Goal: Information Seeking & Learning: Learn about a topic

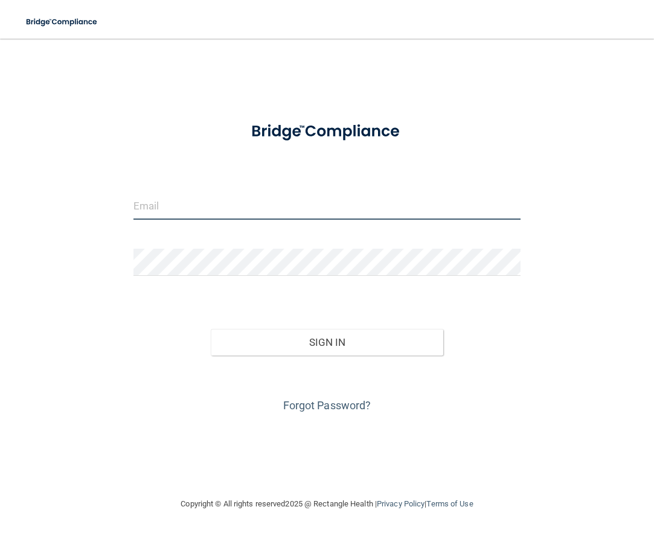
click at [165, 204] on input "email" at bounding box center [328, 206] width 388 height 27
type input "[EMAIL_ADDRESS][DOMAIN_NAME]"
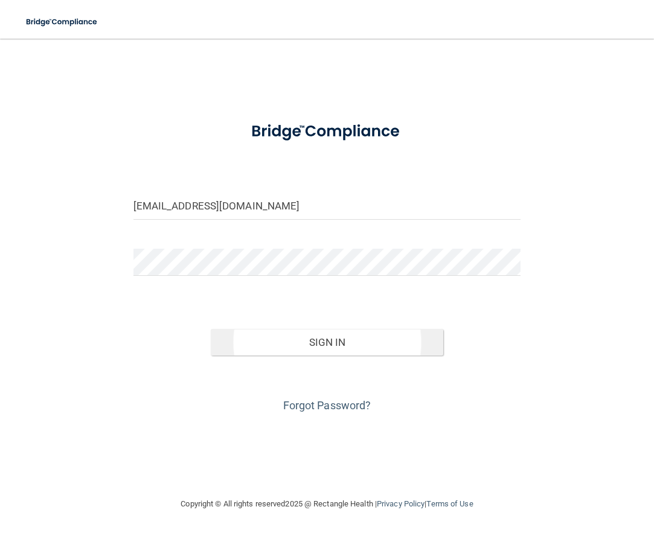
click at [315, 344] on button "Sign In" at bounding box center [327, 342] width 233 height 27
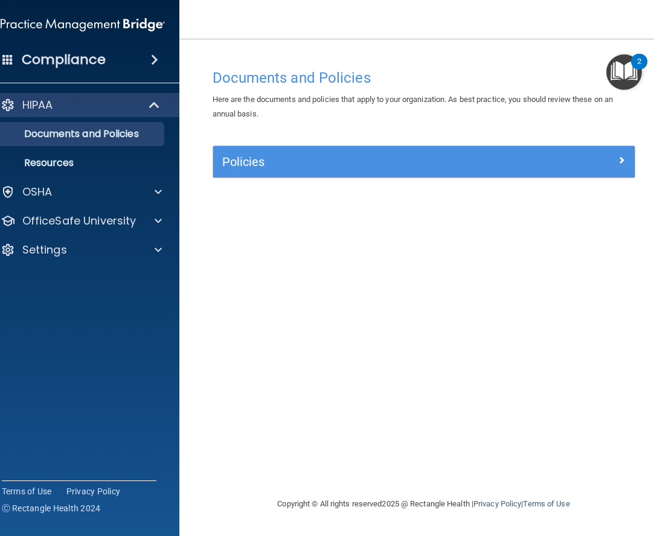
click at [627, 66] on img "Open Resource Center, 2 new notifications" at bounding box center [625, 72] width 36 height 36
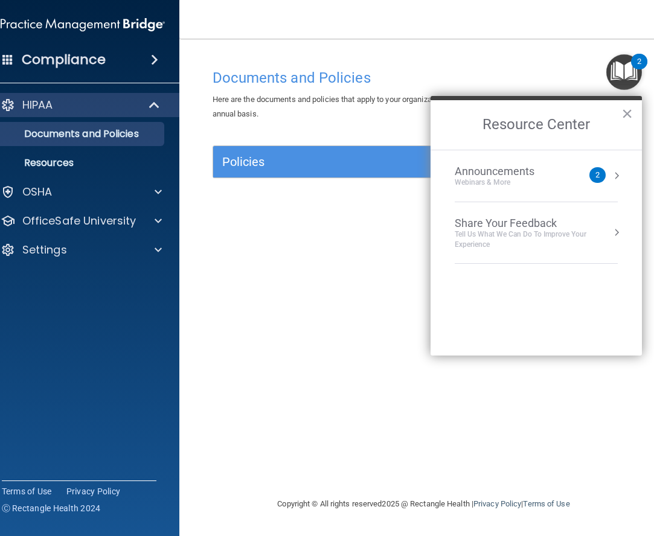
click at [597, 175] on div "2" at bounding box center [598, 175] width 4 height 0
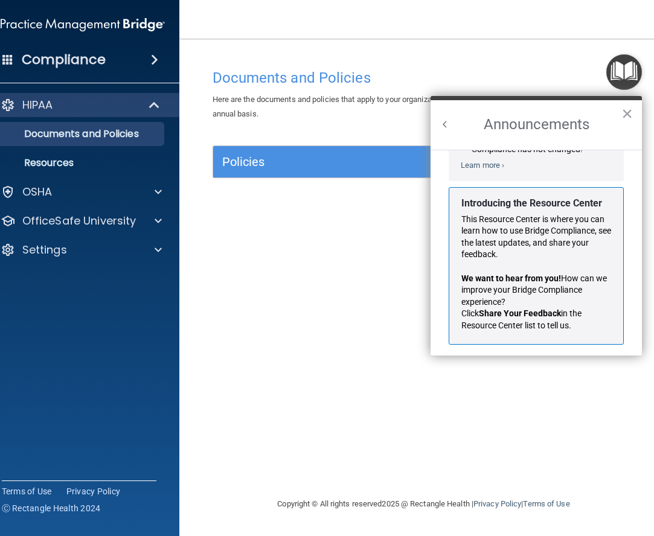
scroll to position [179, 0]
click at [624, 111] on button "×" at bounding box center [627, 113] width 11 height 19
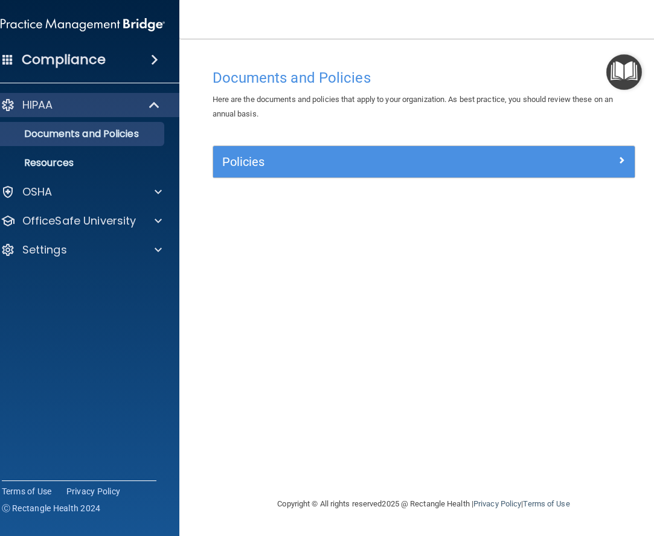
click at [253, 166] on h5 "Policies" at bounding box center [371, 161] width 298 height 13
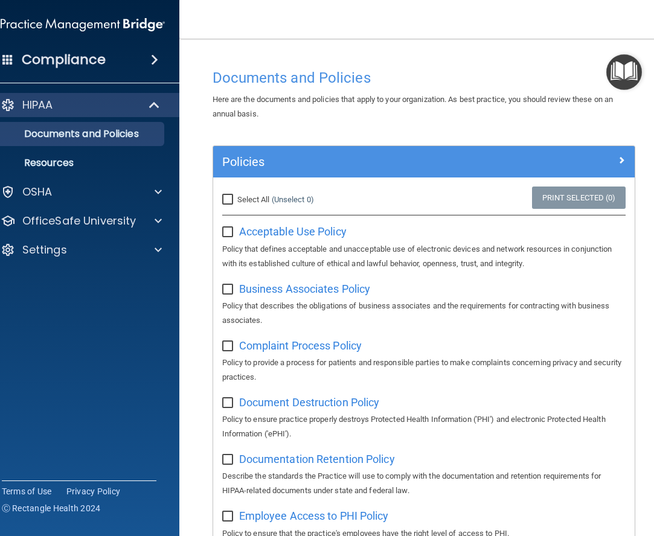
scroll to position [0, 0]
click at [280, 230] on span "Acceptable Use Policy" at bounding box center [293, 231] width 108 height 13
click at [75, 169] on p "Resources" at bounding box center [76, 163] width 165 height 12
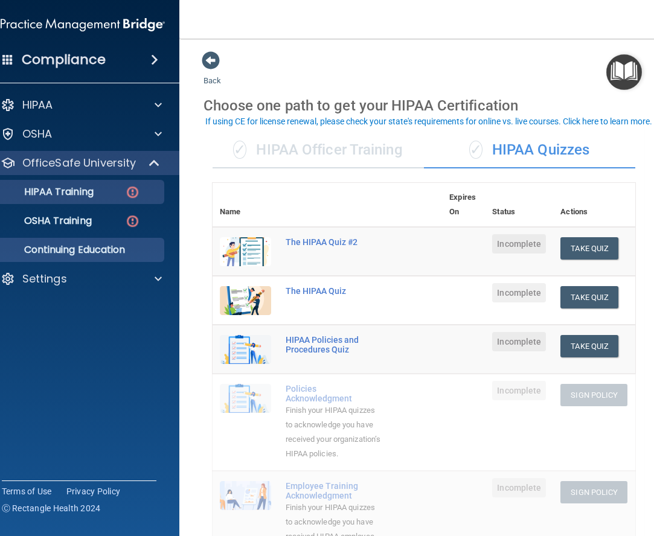
click at [129, 259] on link "Continuing Education" at bounding box center [69, 250] width 190 height 24
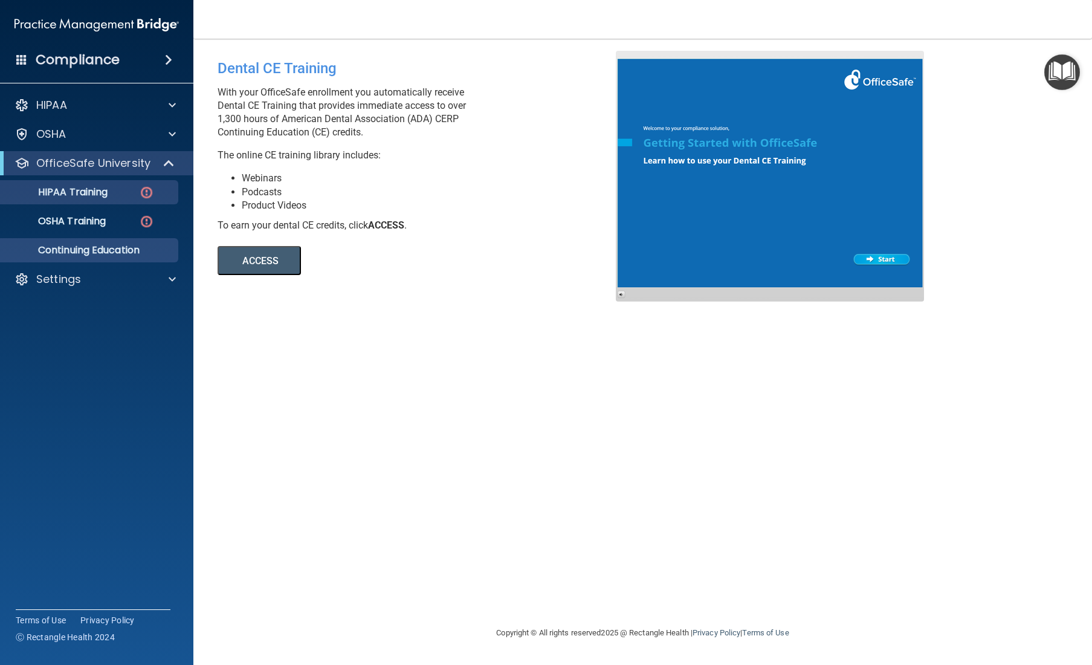
click at [95, 190] on p "HIPAA Training" at bounding box center [58, 192] width 100 height 12
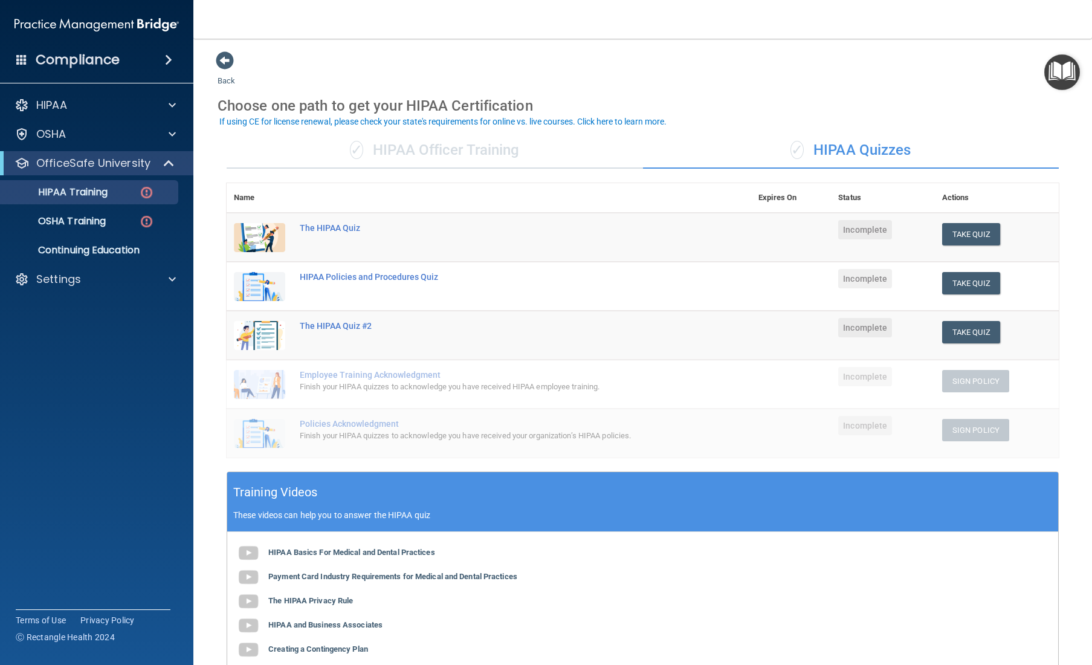
click at [436, 154] on div "✓ HIPAA Officer Training" at bounding box center [435, 150] width 416 height 36
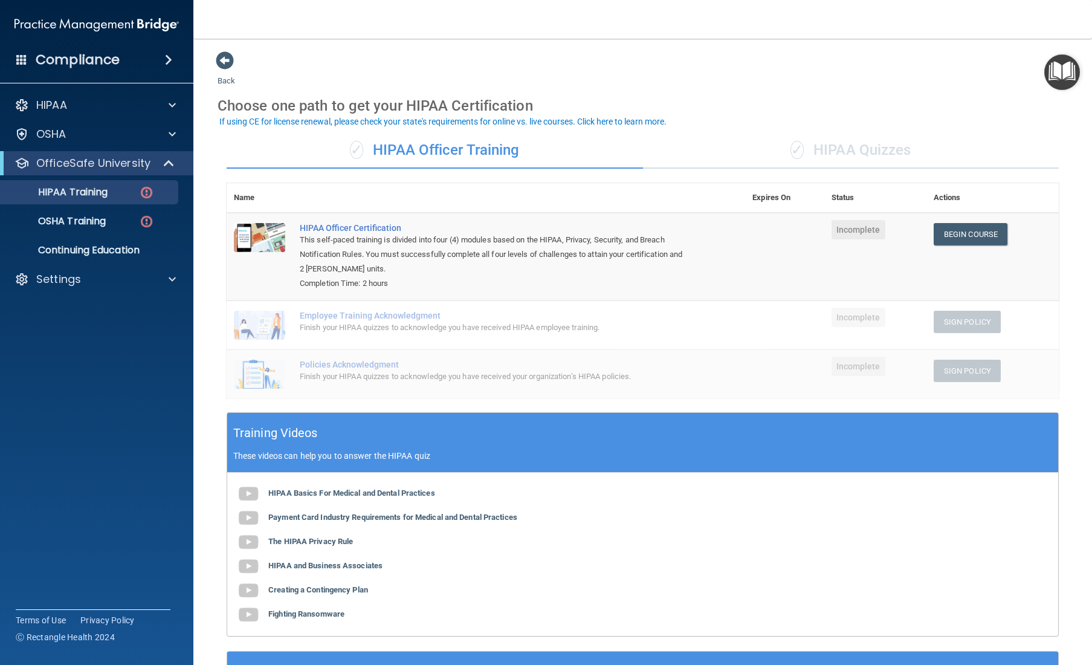
click at [654, 145] on div "✓ HIPAA Quizzes" at bounding box center [851, 150] width 416 height 36
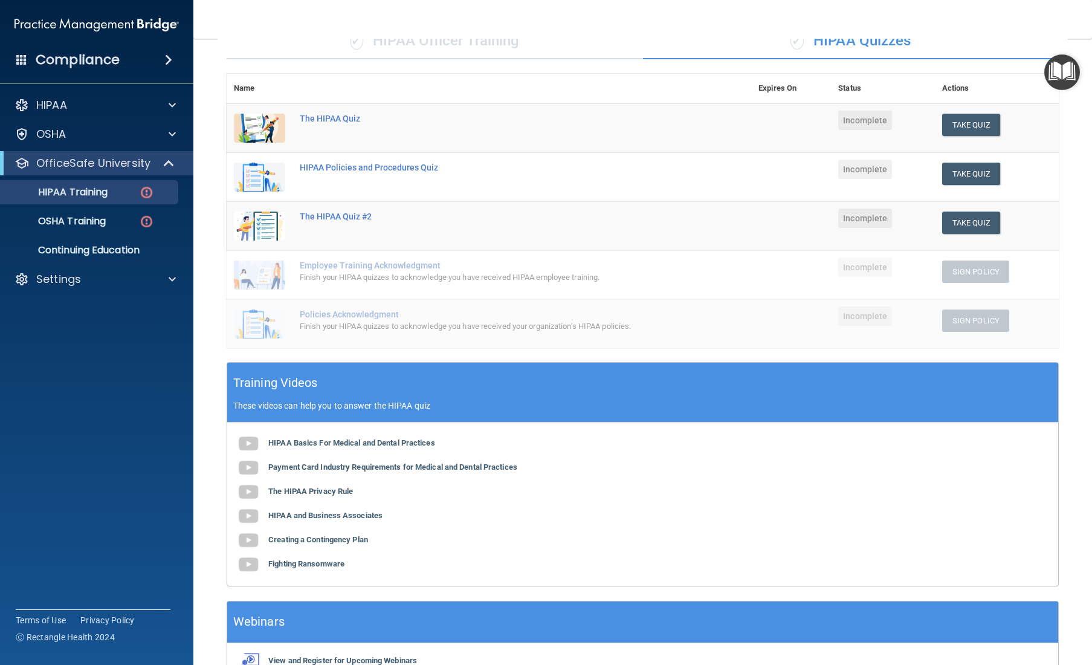
scroll to position [101, 0]
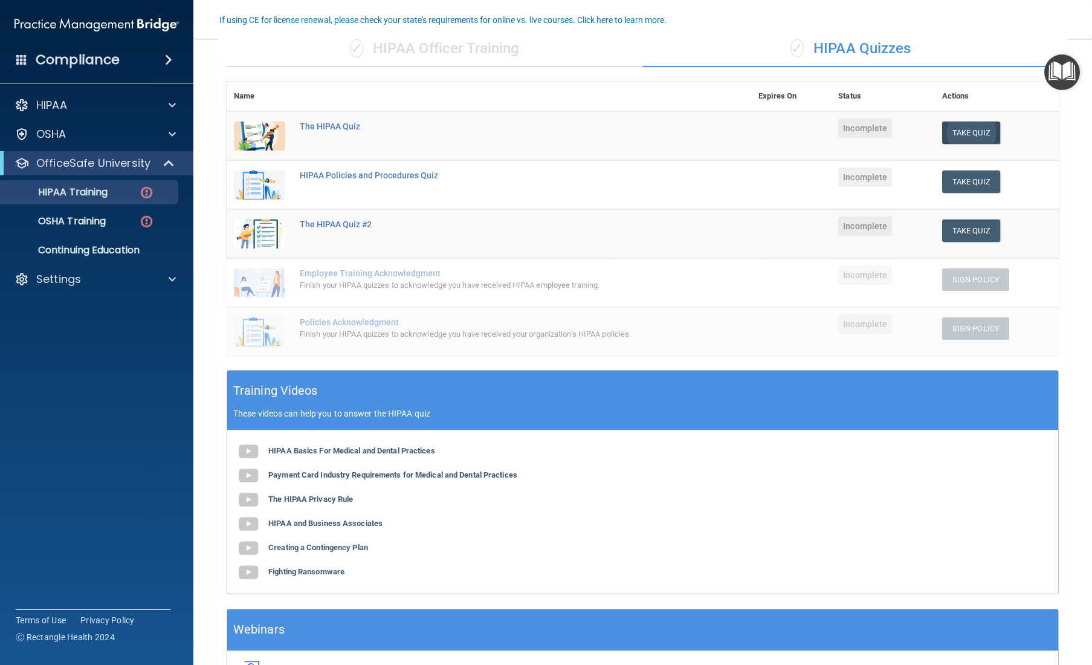
click at [654, 130] on button "Take Quiz" at bounding box center [971, 132] width 58 height 22
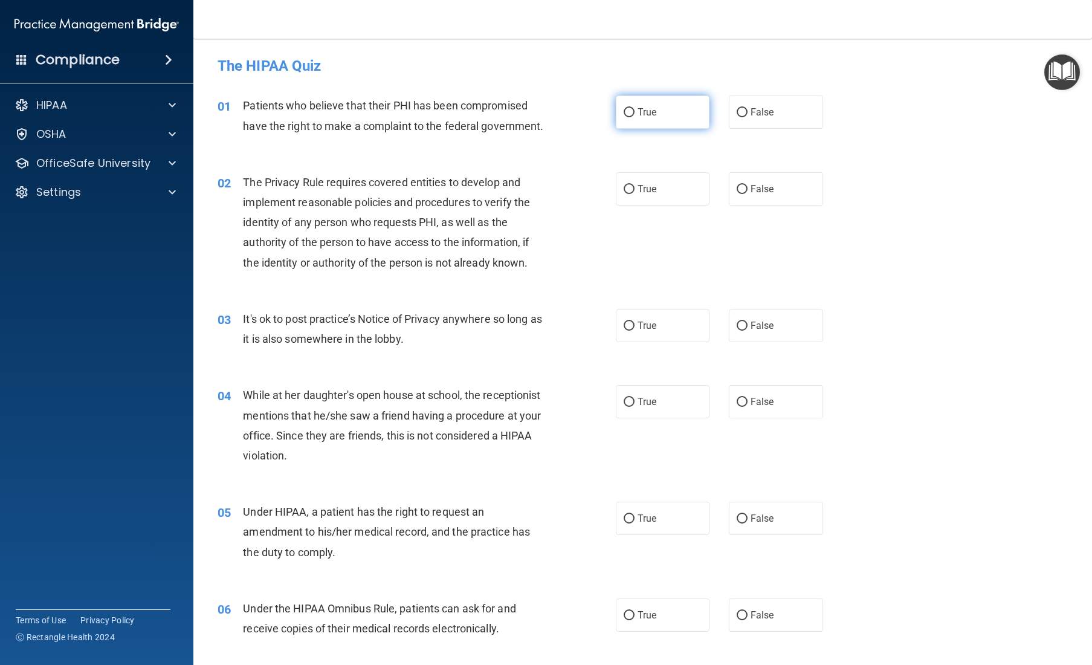
click at [631, 111] on input "True" at bounding box center [628, 112] width 11 height 9
radio input "true"
click at [633, 186] on input "True" at bounding box center [628, 189] width 11 height 9
radio input "true"
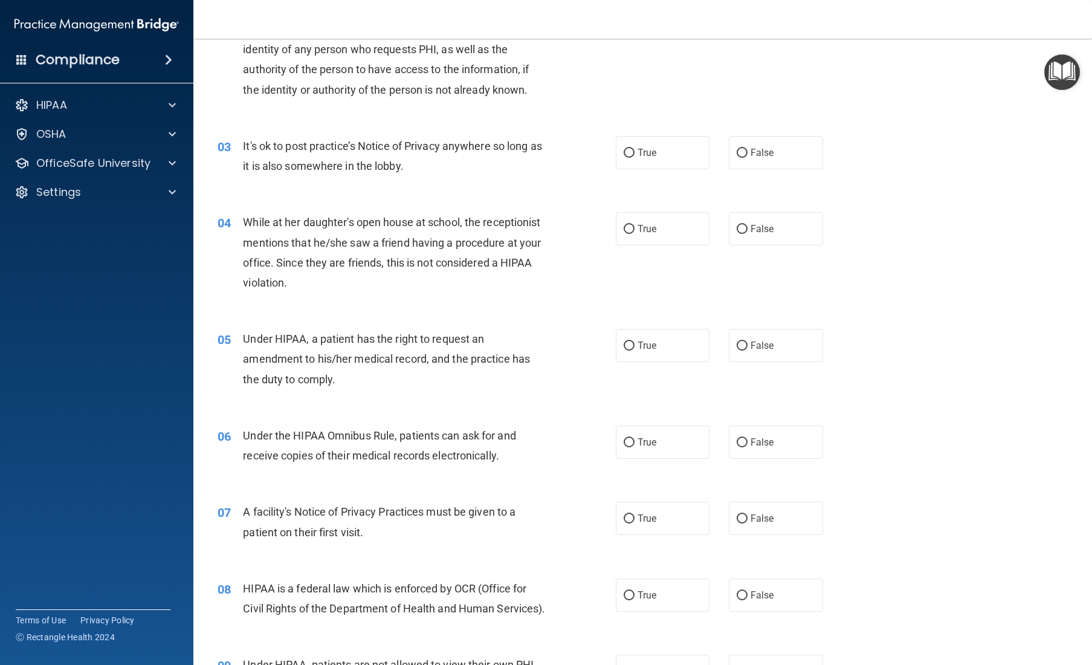
scroll to position [173, 0]
click at [628, 148] on input "True" at bounding box center [628, 152] width 11 height 9
radio input "true"
click at [654, 226] on input "False" at bounding box center [741, 228] width 11 height 9
radio input "true"
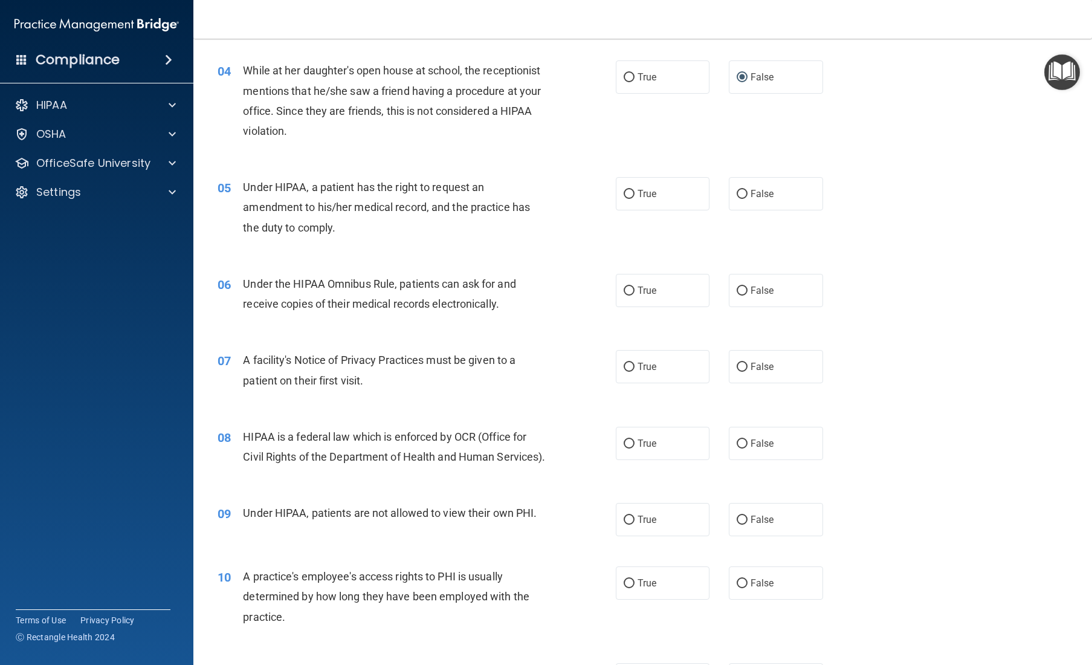
scroll to position [325, 0]
click at [629, 191] on input "True" at bounding box center [628, 193] width 11 height 9
radio input "true"
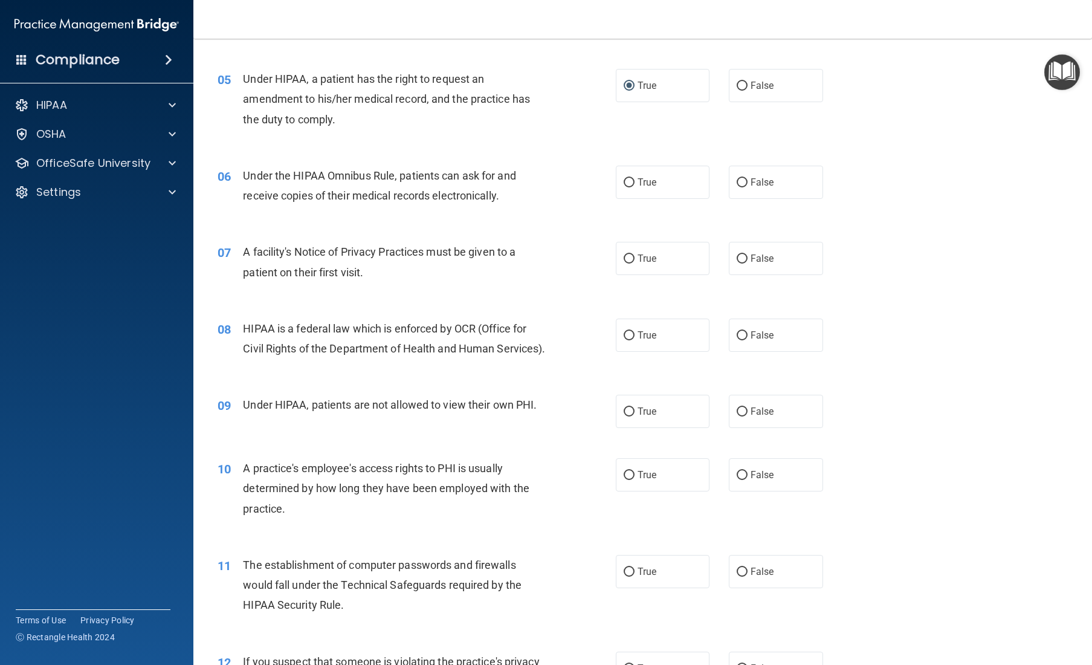
scroll to position [434, 0]
click at [654, 83] on input "False" at bounding box center [741, 84] width 11 height 9
radio input "true"
radio input "false"
click at [629, 177] on input "True" at bounding box center [628, 181] width 11 height 9
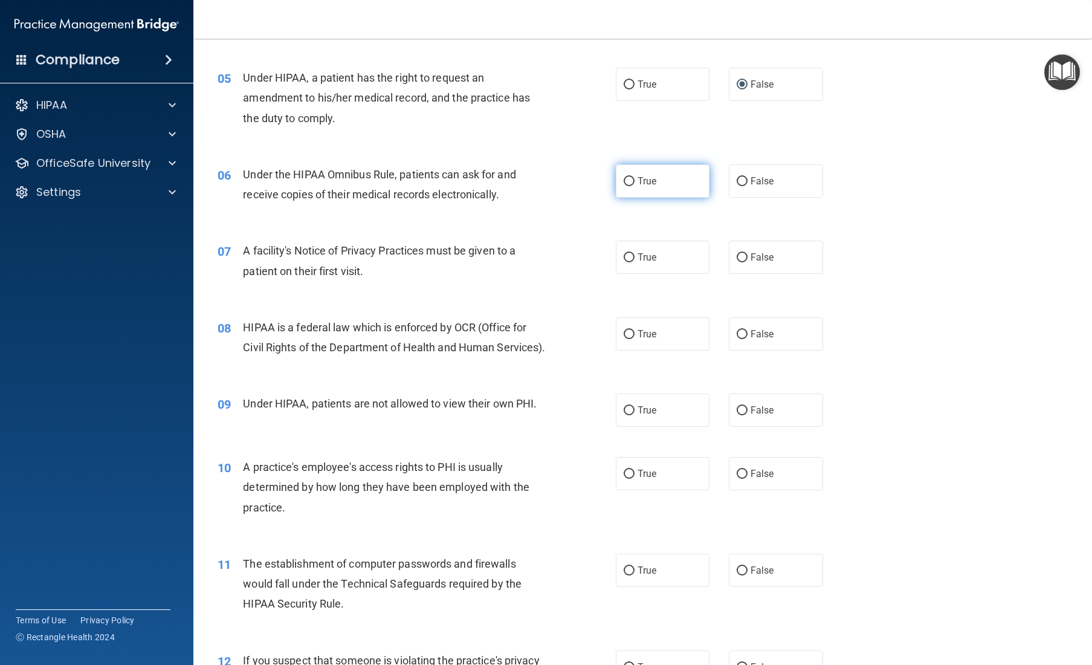
radio input "true"
click at [629, 253] on input "True" at bounding box center [628, 257] width 11 height 9
radio input "true"
click at [633, 331] on input "True" at bounding box center [628, 334] width 11 height 9
radio input "true"
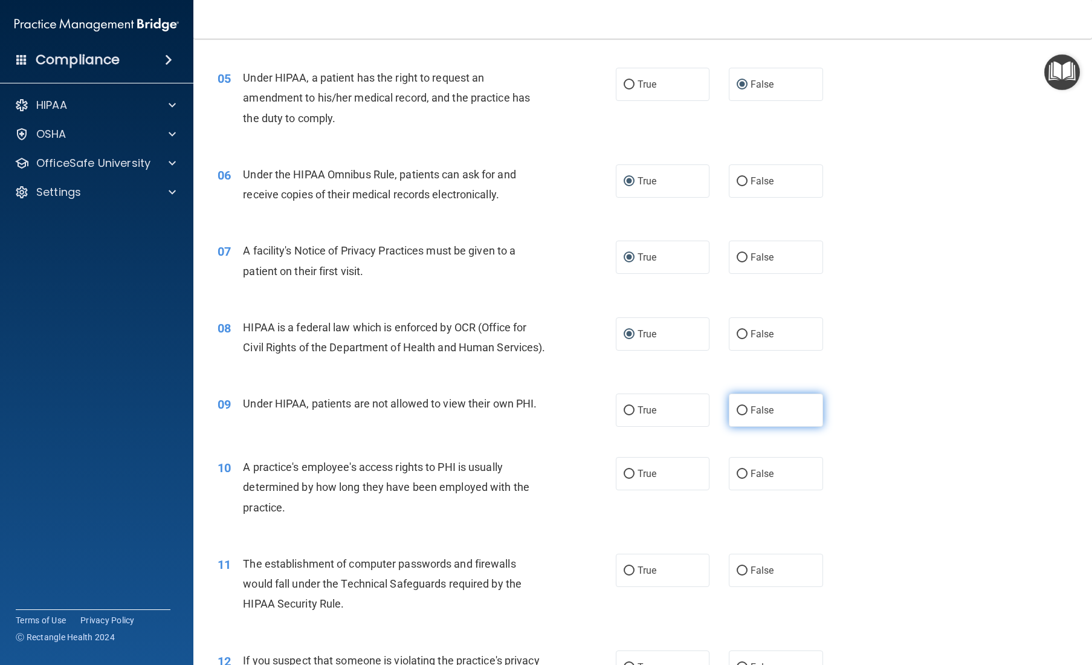
click at [654, 415] on input "False" at bounding box center [741, 410] width 11 height 9
radio input "true"
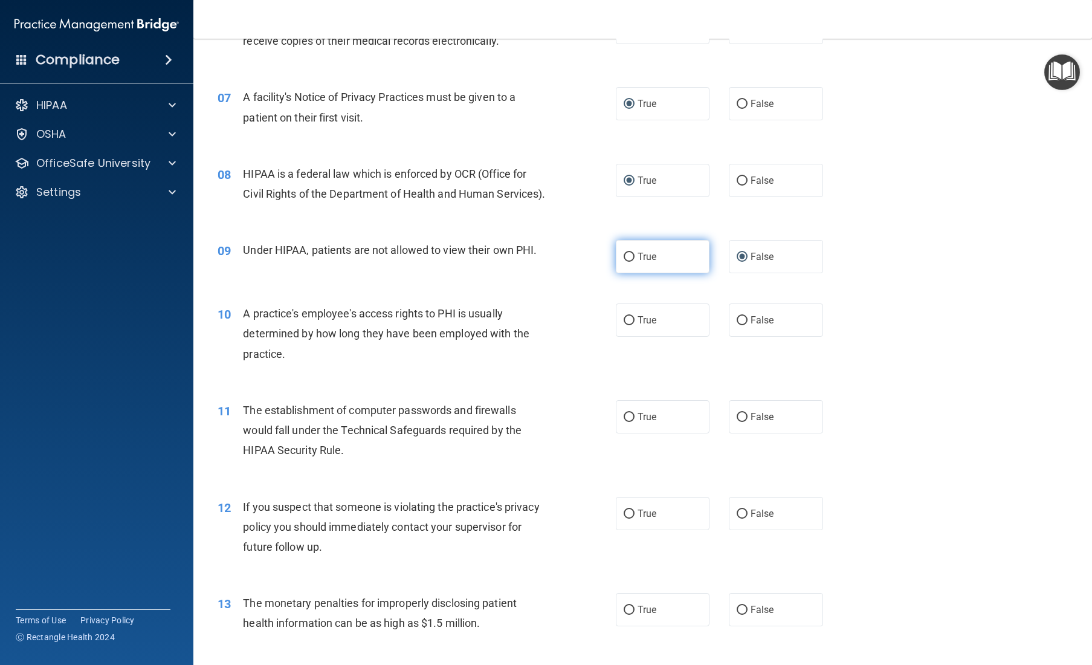
scroll to position [590, 0]
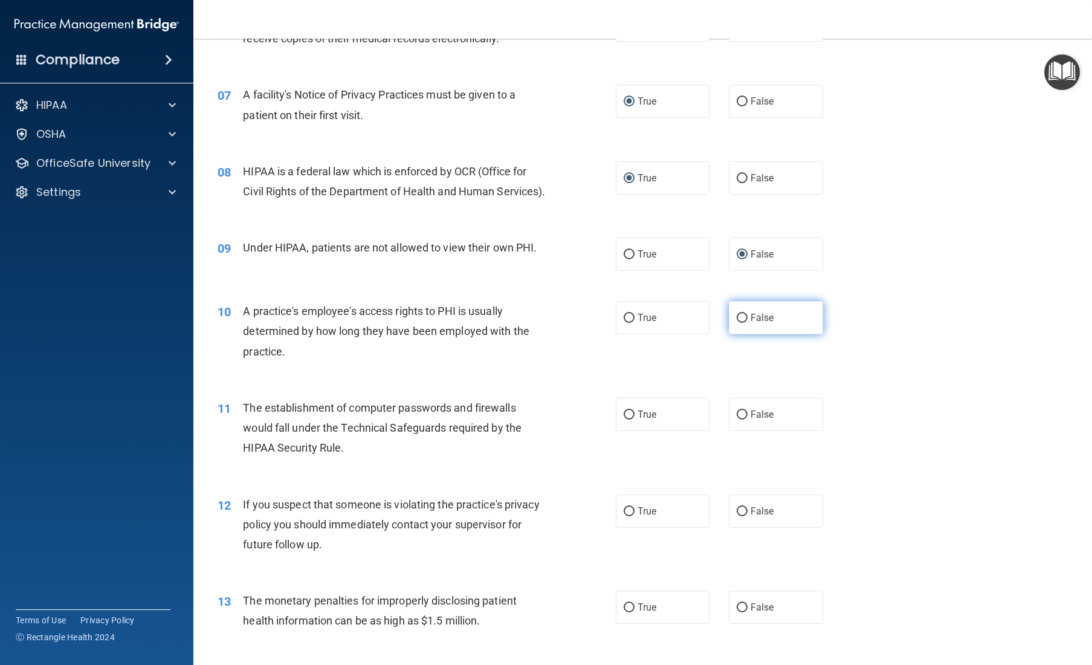
click at [654, 323] on input "False" at bounding box center [741, 318] width 11 height 9
radio input "true"
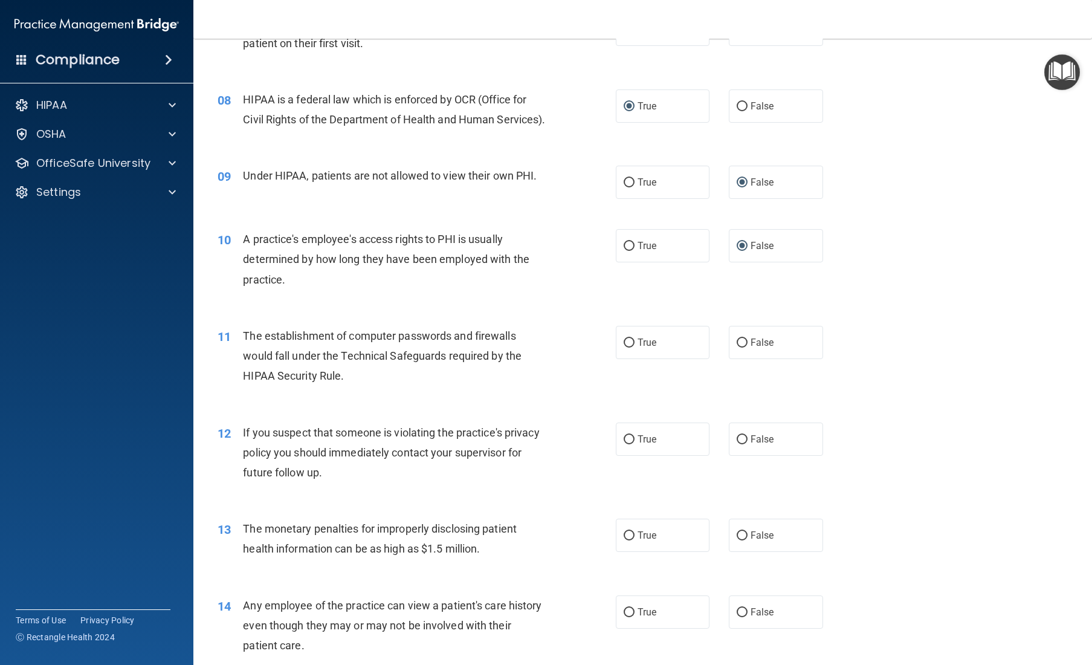
scroll to position [660, 0]
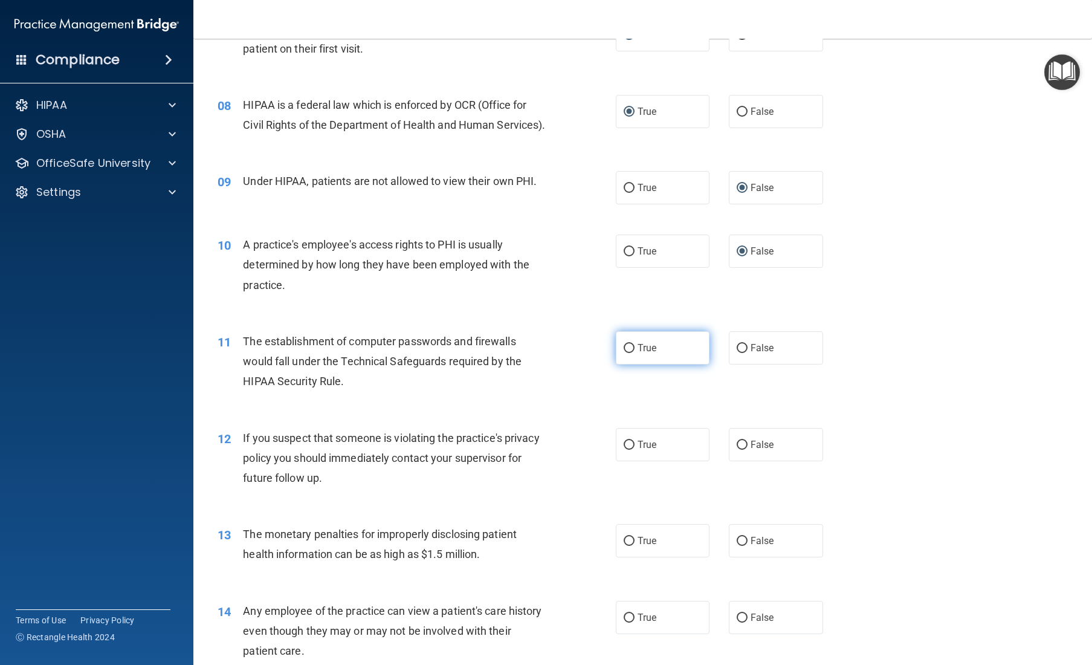
click at [629, 353] on input "True" at bounding box center [628, 348] width 11 height 9
radio input "true"
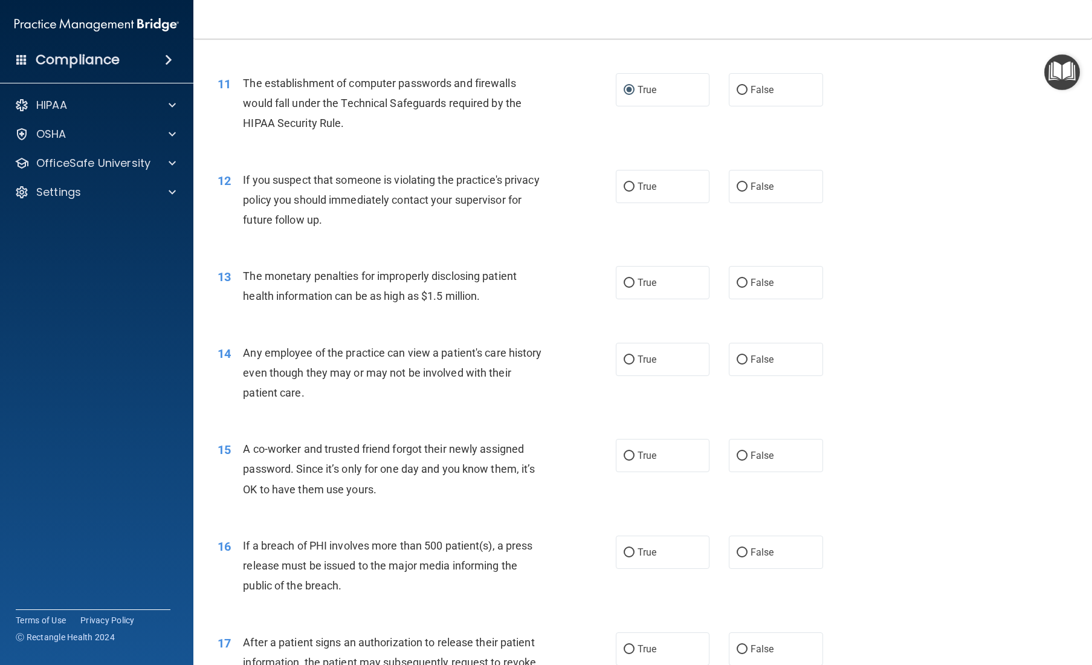
scroll to position [915, 0]
click at [628, 190] on input "True" at bounding box center [628, 185] width 11 height 9
radio input "true"
click at [630, 286] on input "True" at bounding box center [628, 281] width 11 height 9
radio input "true"
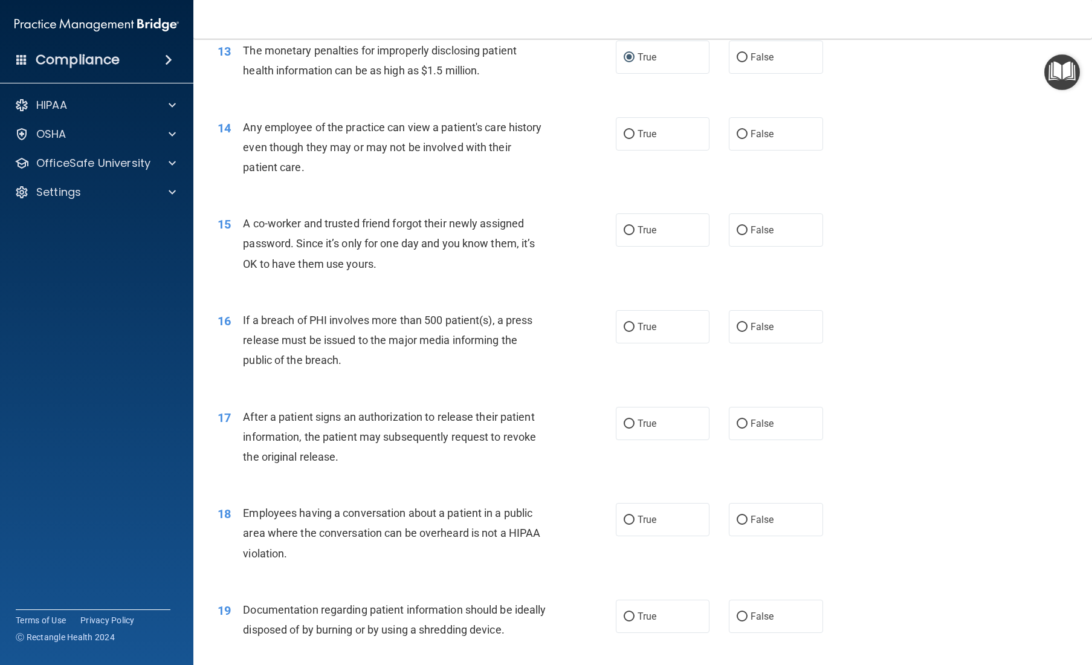
scroll to position [1163, 0]
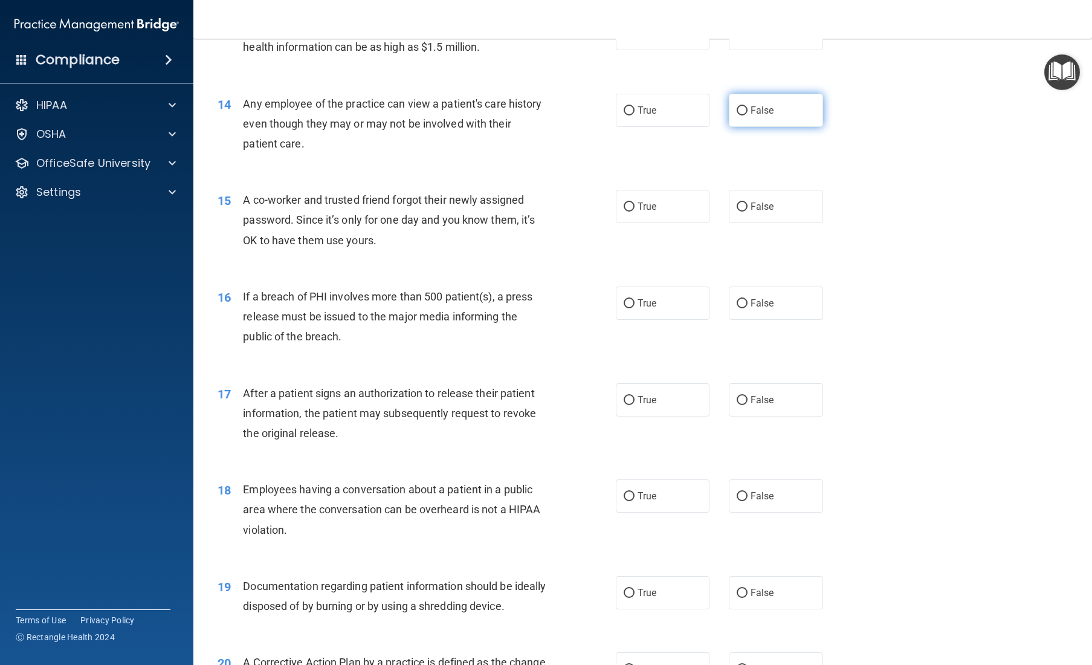
click at [654, 115] on input "False" at bounding box center [741, 110] width 11 height 9
radio input "true"
click at [654, 211] on input "False" at bounding box center [741, 206] width 11 height 9
radio input "true"
click at [634, 308] on input "True" at bounding box center [628, 303] width 11 height 9
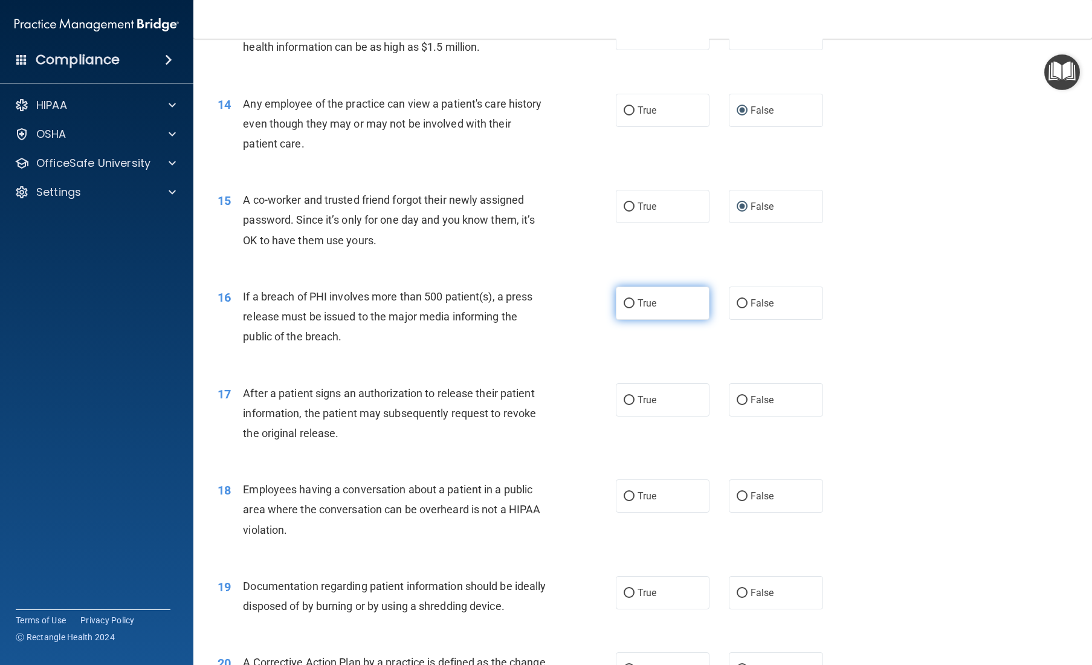
radio input "true"
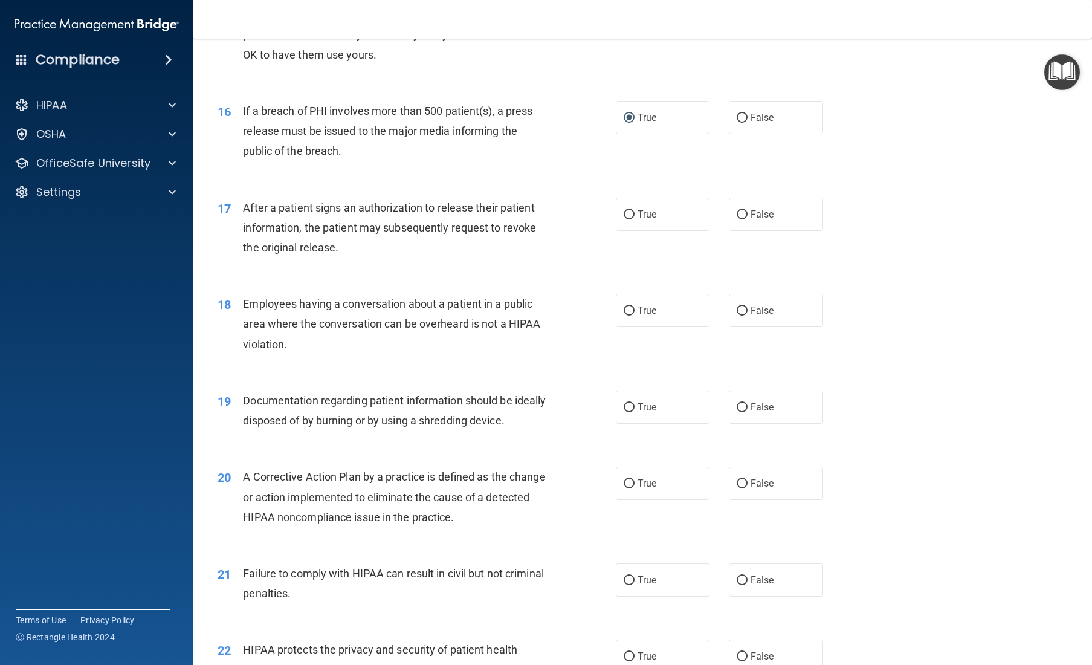
scroll to position [1357, 0]
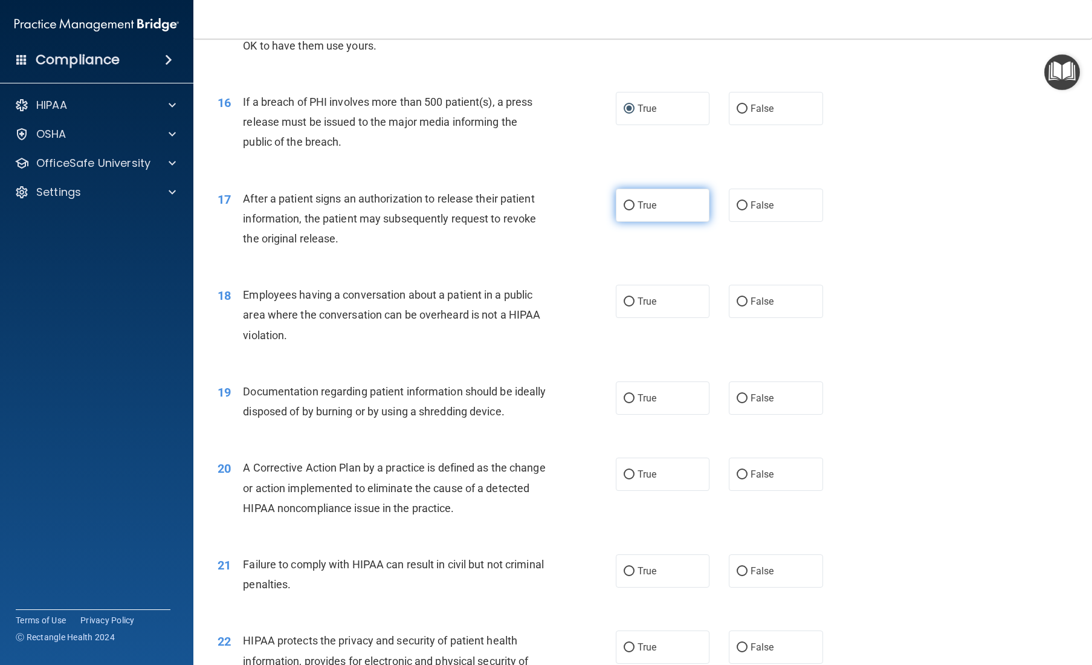
click at [628, 210] on input "True" at bounding box center [628, 205] width 11 height 9
radio input "true"
click at [654, 306] on input "False" at bounding box center [741, 301] width 11 height 9
radio input "true"
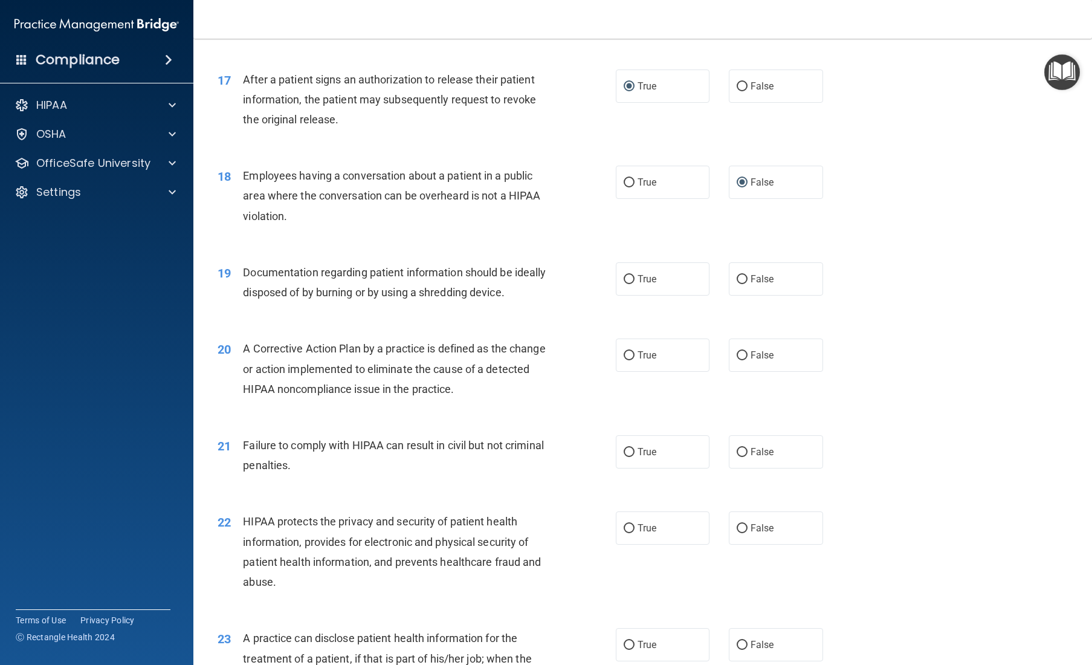
scroll to position [1498, 0]
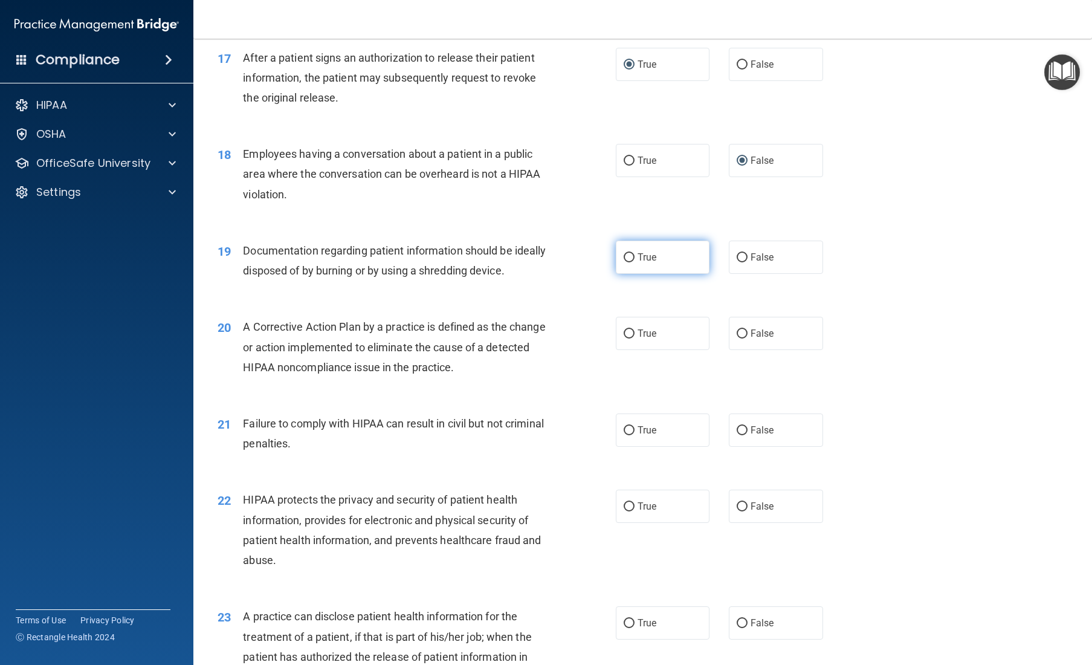
click at [633, 262] on input "True" at bounding box center [628, 257] width 11 height 9
radio input "true"
click at [627, 338] on input "True" at bounding box center [628, 333] width 11 height 9
radio input "true"
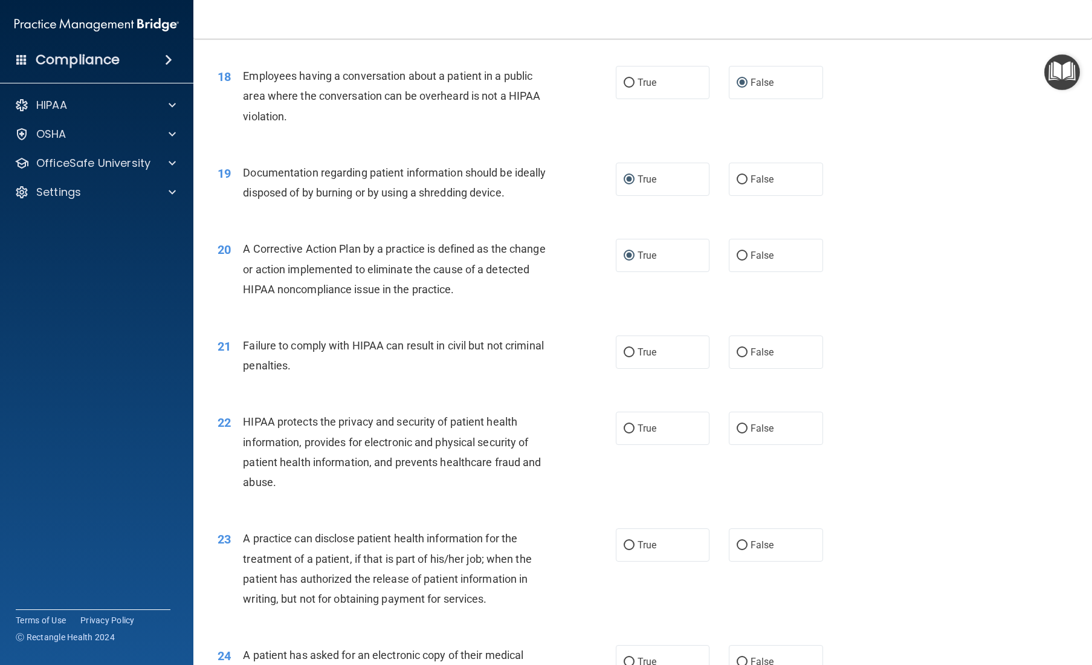
scroll to position [1577, 0]
click at [654, 356] on input "False" at bounding box center [741, 351] width 11 height 9
radio input "true"
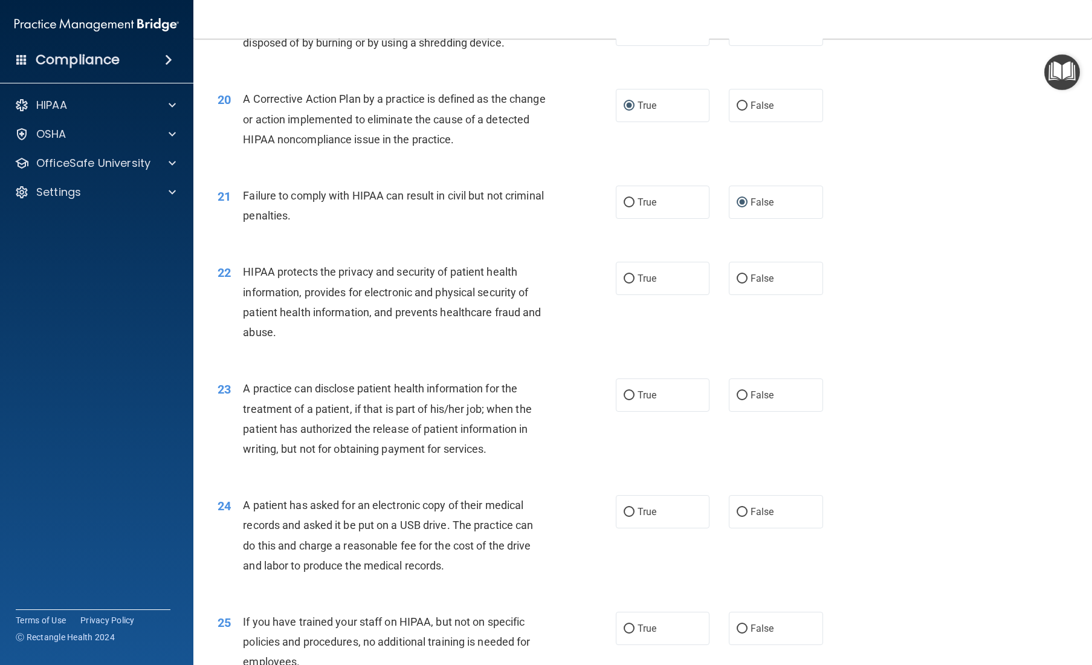
scroll to position [1771, 0]
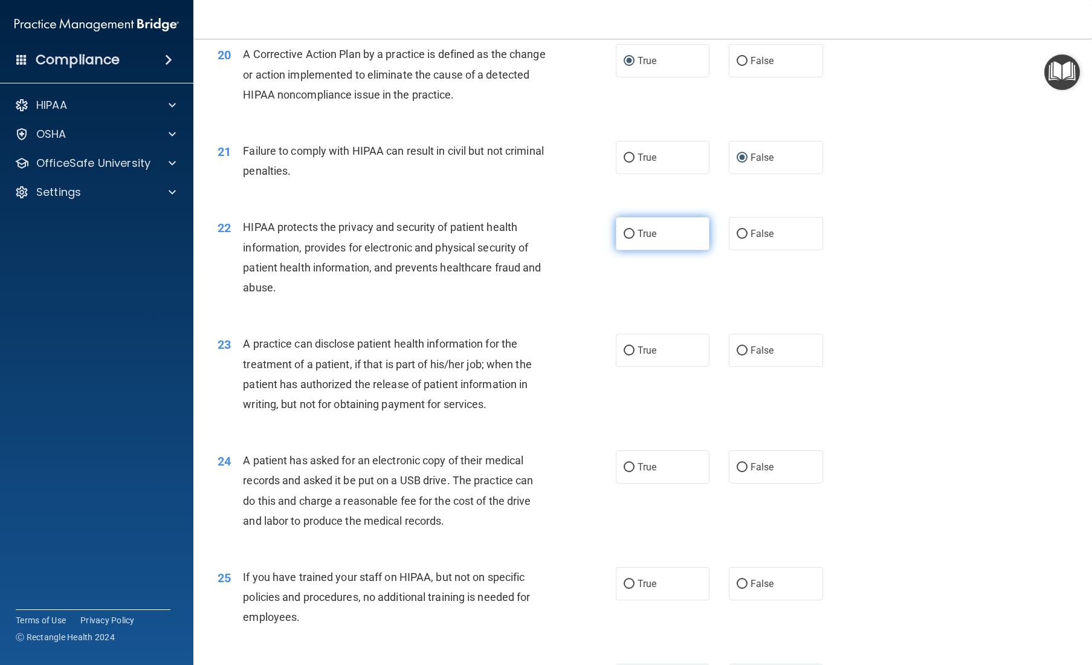
click at [631, 239] on input "True" at bounding box center [628, 234] width 11 height 9
radio input "true"
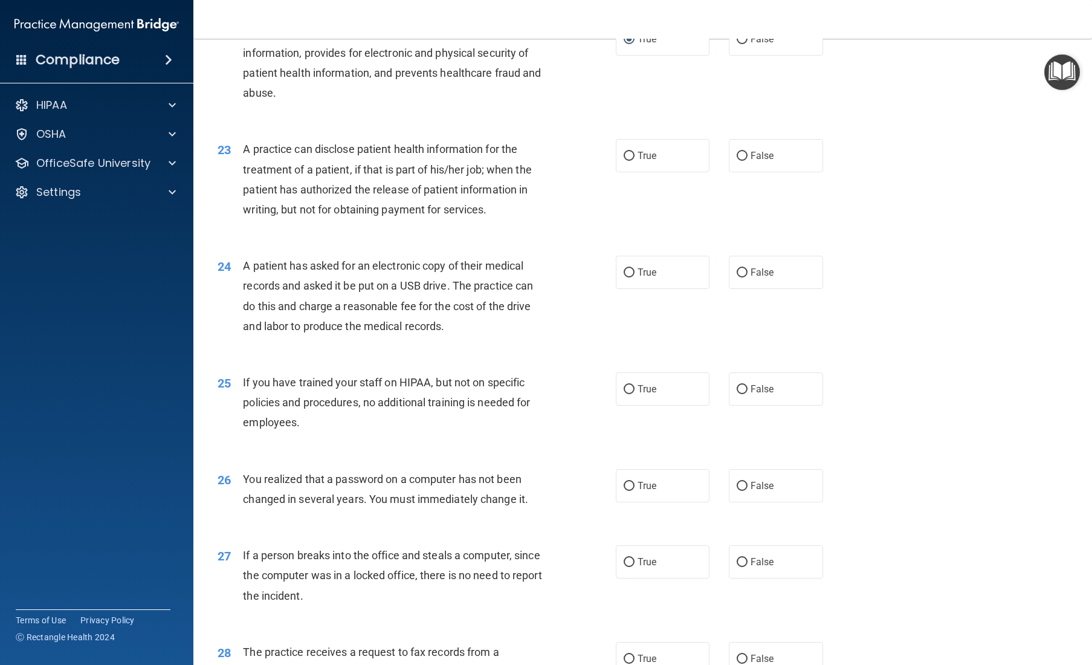
scroll to position [2002, 0]
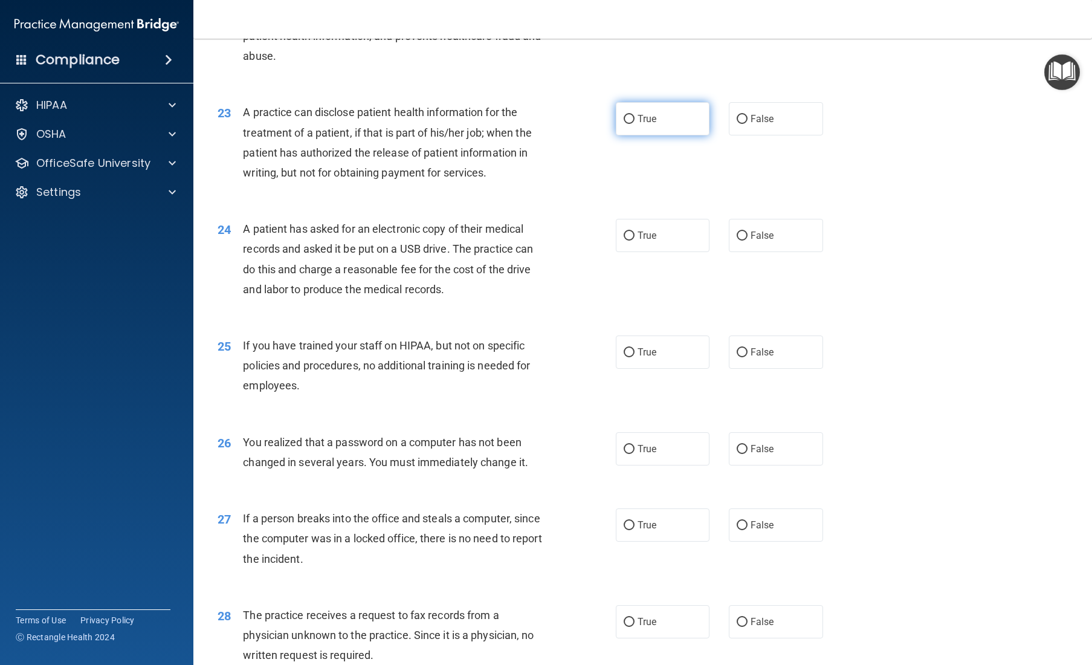
click at [629, 124] on input "True" at bounding box center [628, 119] width 11 height 9
radio input "true"
click at [626, 240] on input "True" at bounding box center [628, 235] width 11 height 9
radio input "true"
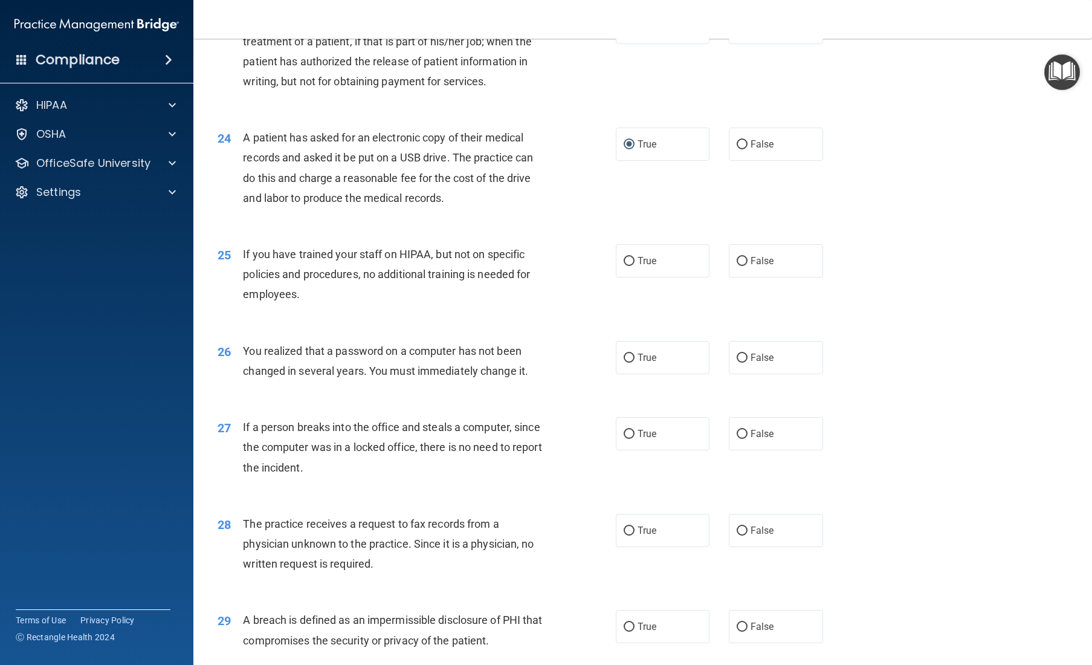
scroll to position [2094, 0]
click at [654, 265] on input "False" at bounding box center [741, 260] width 11 height 9
radio input "true"
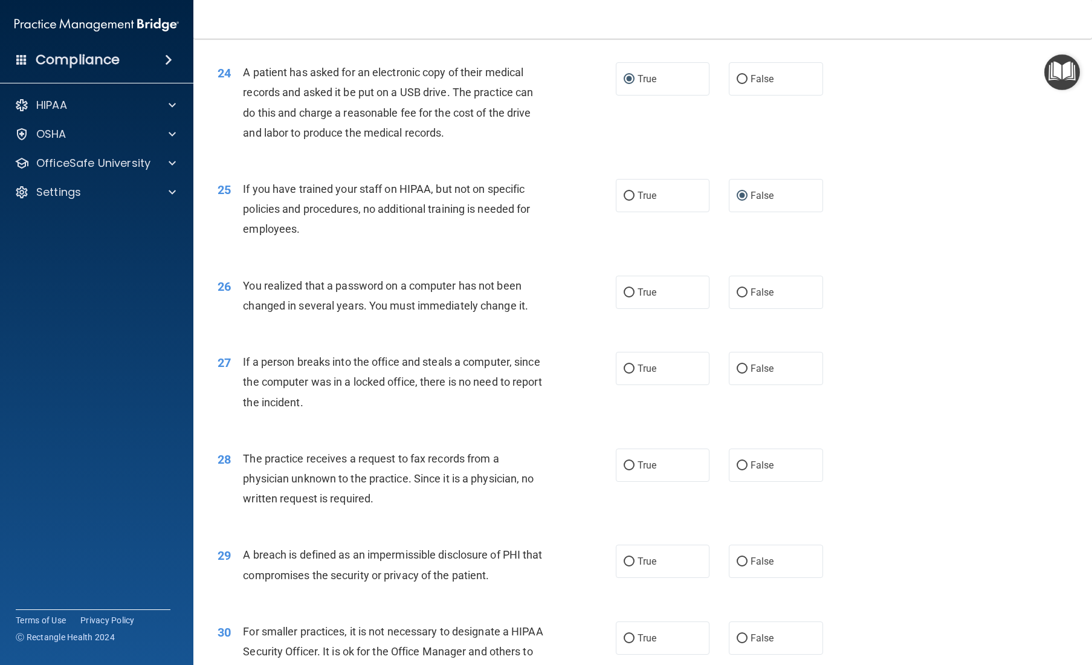
scroll to position [2198, 0]
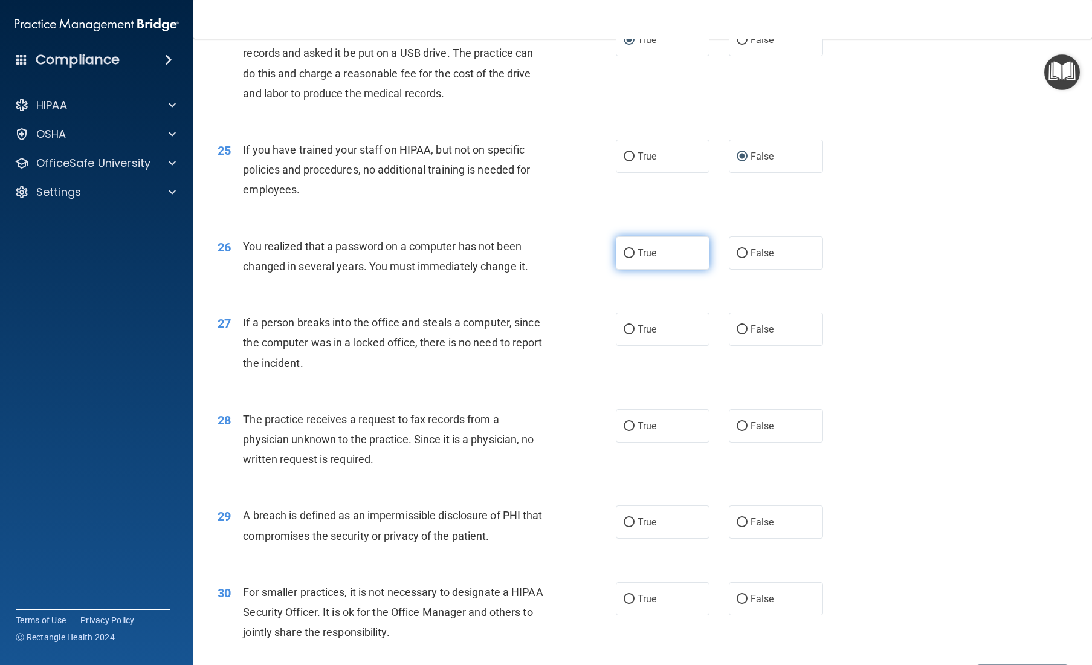
click at [632, 258] on input "True" at bounding box center [628, 253] width 11 height 9
radio input "true"
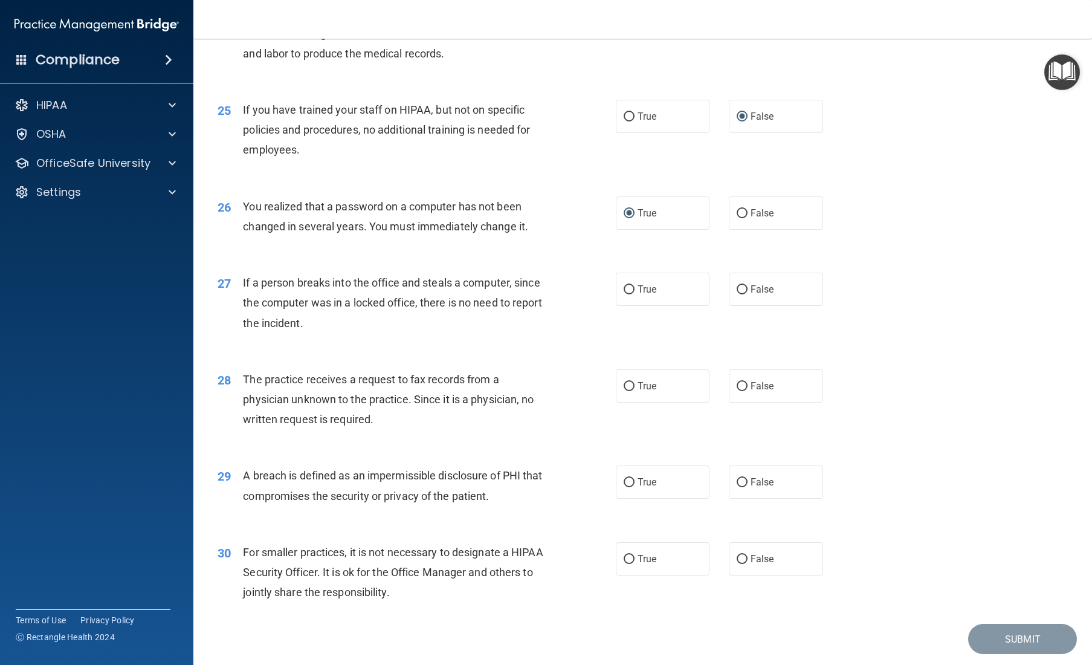
scroll to position [2241, 0]
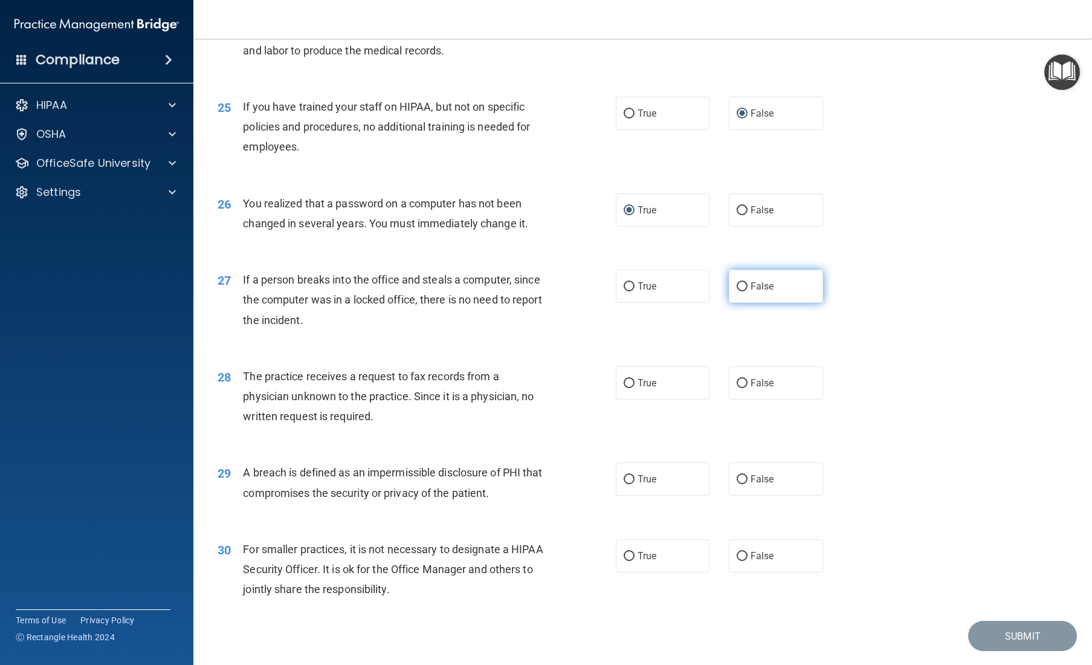
click at [654, 291] on input "False" at bounding box center [741, 286] width 11 height 9
radio input "true"
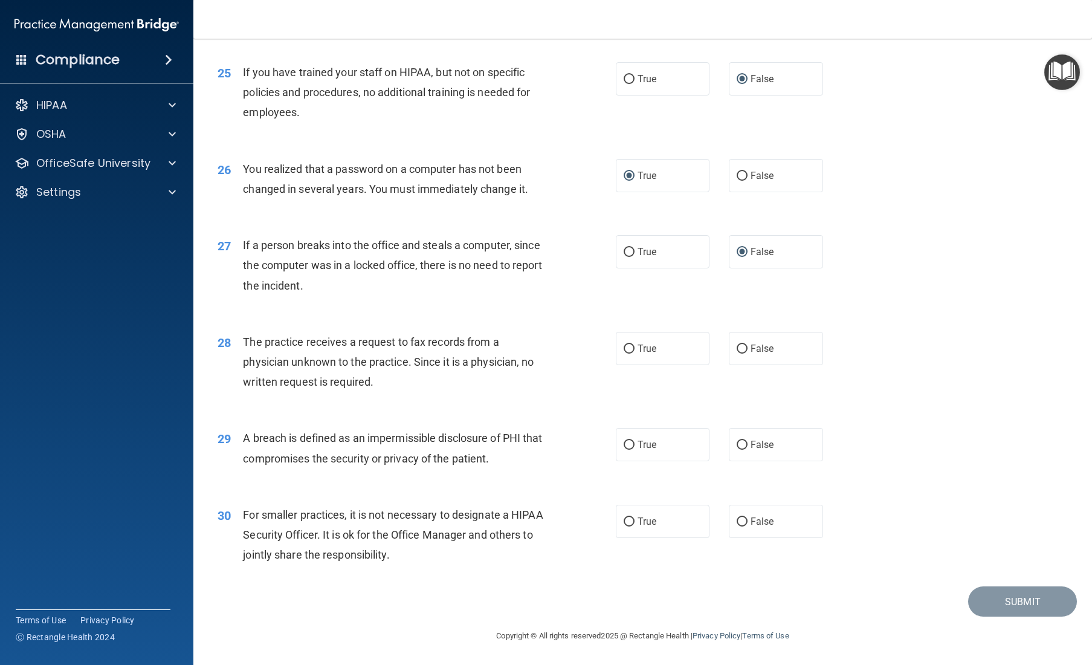
scroll to position [2284, 0]
click at [654, 348] on input "False" at bounding box center [741, 348] width 11 height 9
radio input "true"
click at [631, 443] on input "True" at bounding box center [628, 444] width 11 height 9
radio input "true"
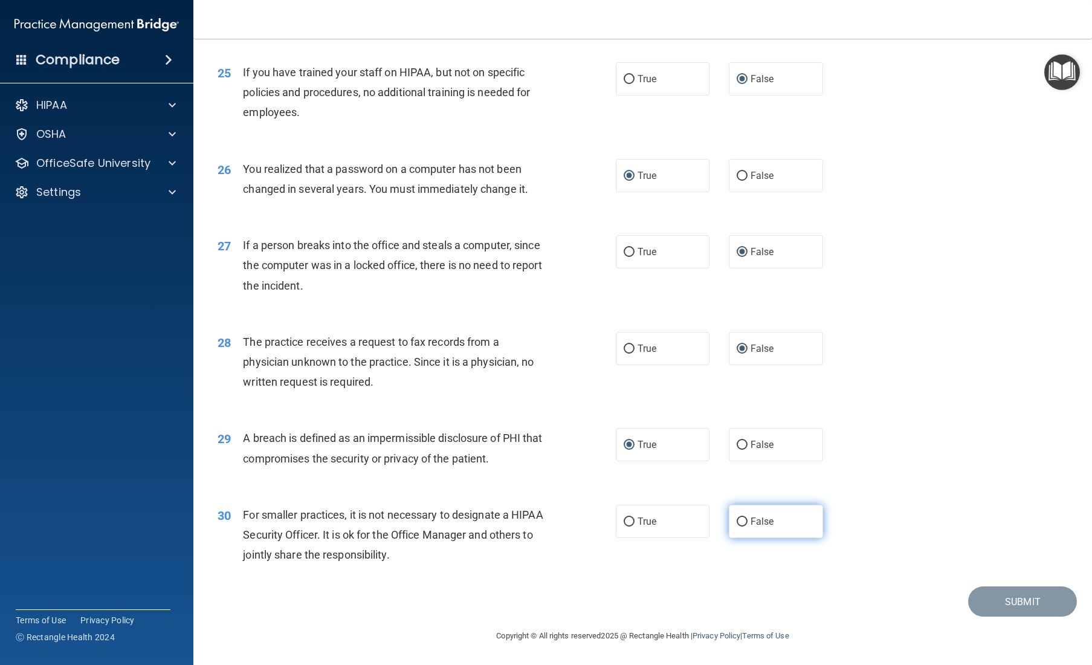
click at [654, 523] on input "False" at bounding box center [741, 521] width 11 height 9
radio input "true"
click at [654, 536] on button "Submit" at bounding box center [1022, 601] width 109 height 31
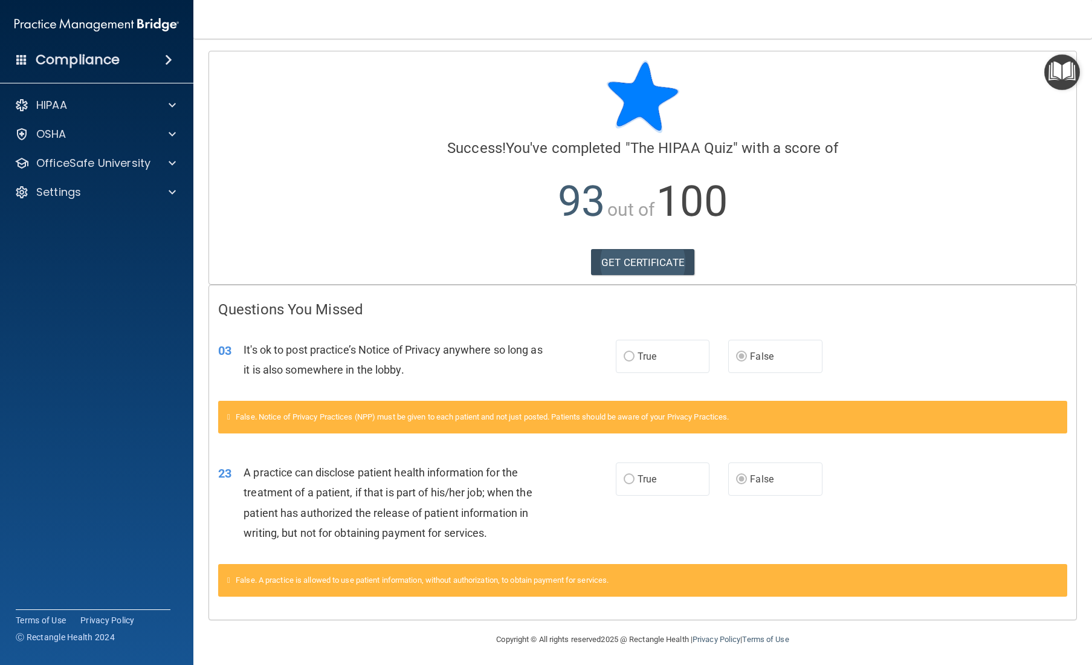
click at [651, 259] on link "GET CERTIFICATE" at bounding box center [642, 262] width 103 height 27
click at [79, 113] on div "HIPAA" at bounding box center [97, 105] width 194 height 24
click at [175, 109] on span at bounding box center [172, 105] width 7 height 14
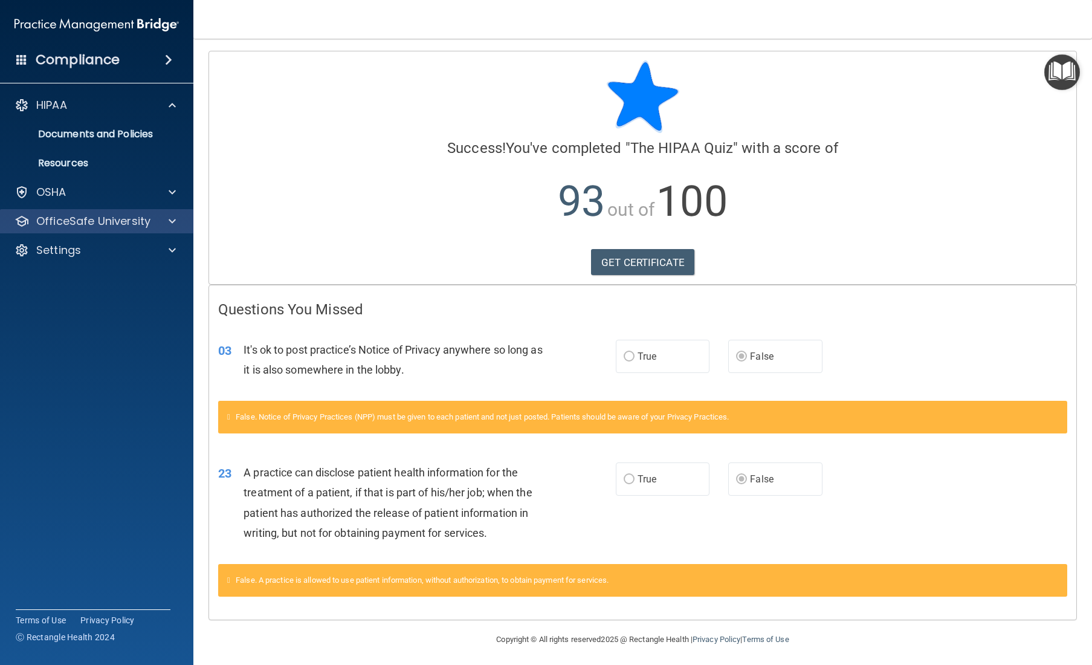
click at [163, 223] on div at bounding box center [170, 221] width 30 height 14
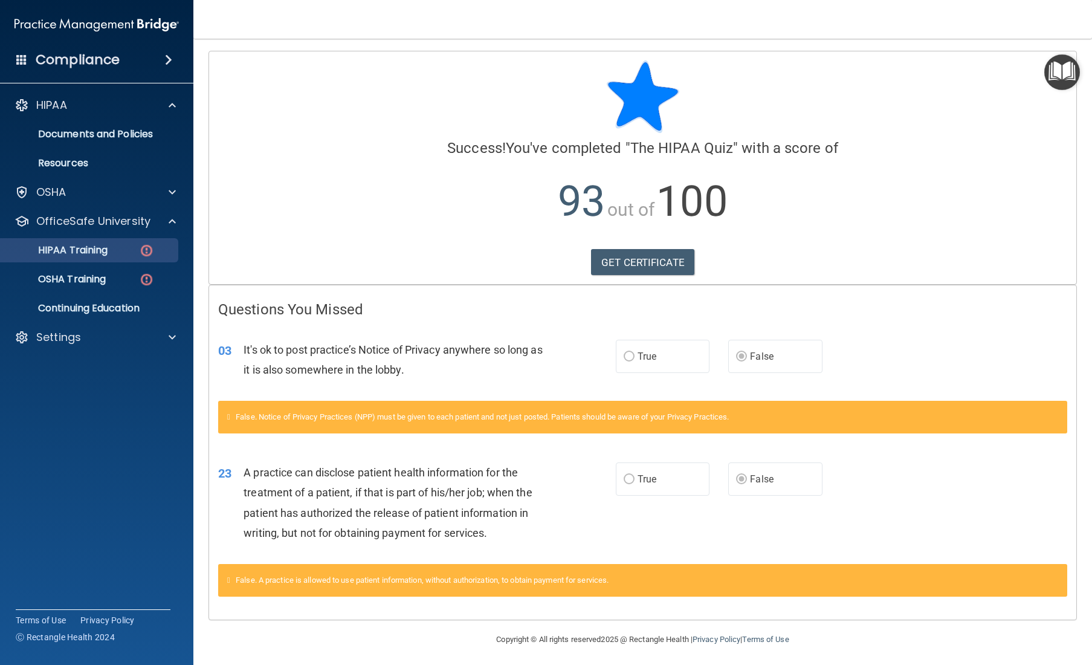
click at [130, 245] on div "HIPAA Training" at bounding box center [90, 250] width 165 height 12
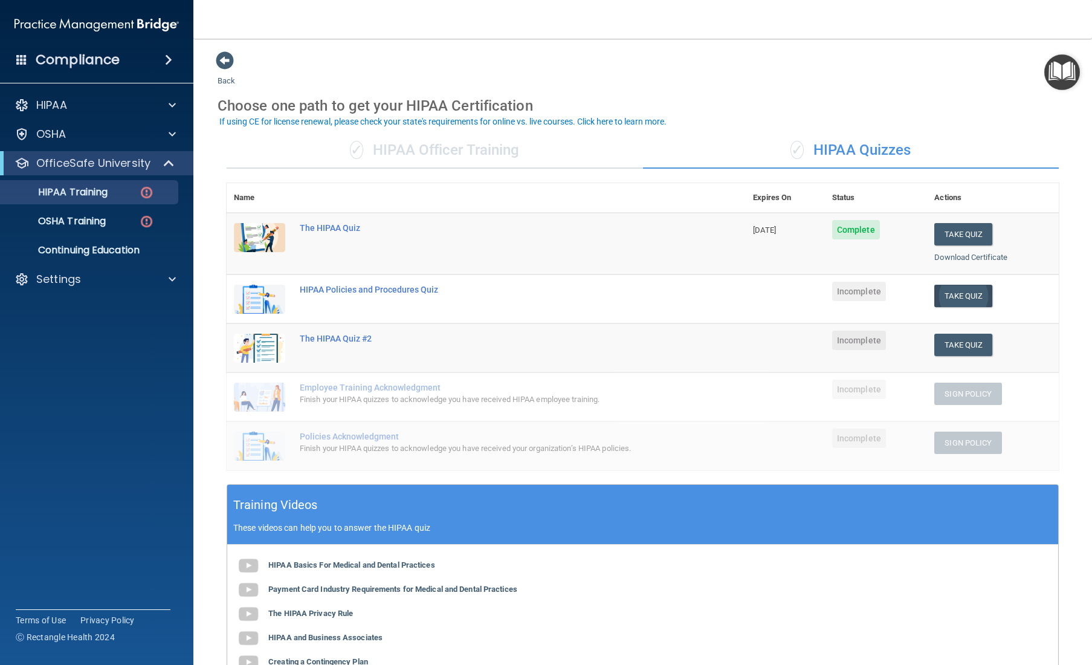
click at [654, 288] on button "Take Quiz" at bounding box center [963, 296] width 58 height 22
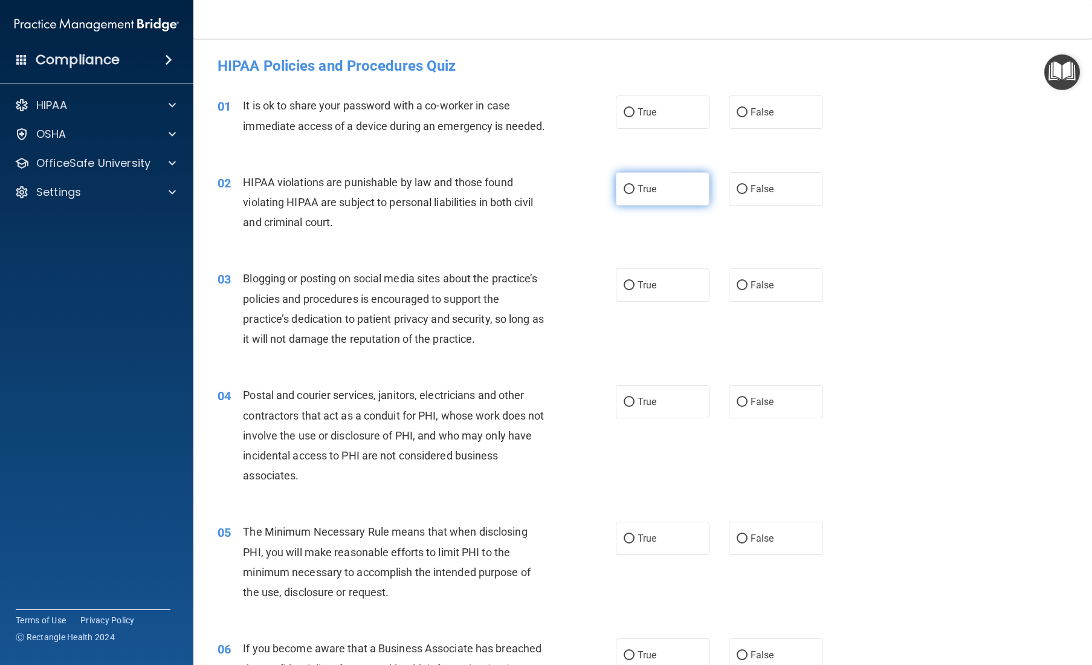
click at [623, 194] on input "True" at bounding box center [628, 189] width 11 height 9
radio input "true"
click at [654, 290] on input "False" at bounding box center [741, 285] width 11 height 9
radio input "true"
click at [623, 111] on input "True" at bounding box center [628, 112] width 11 height 9
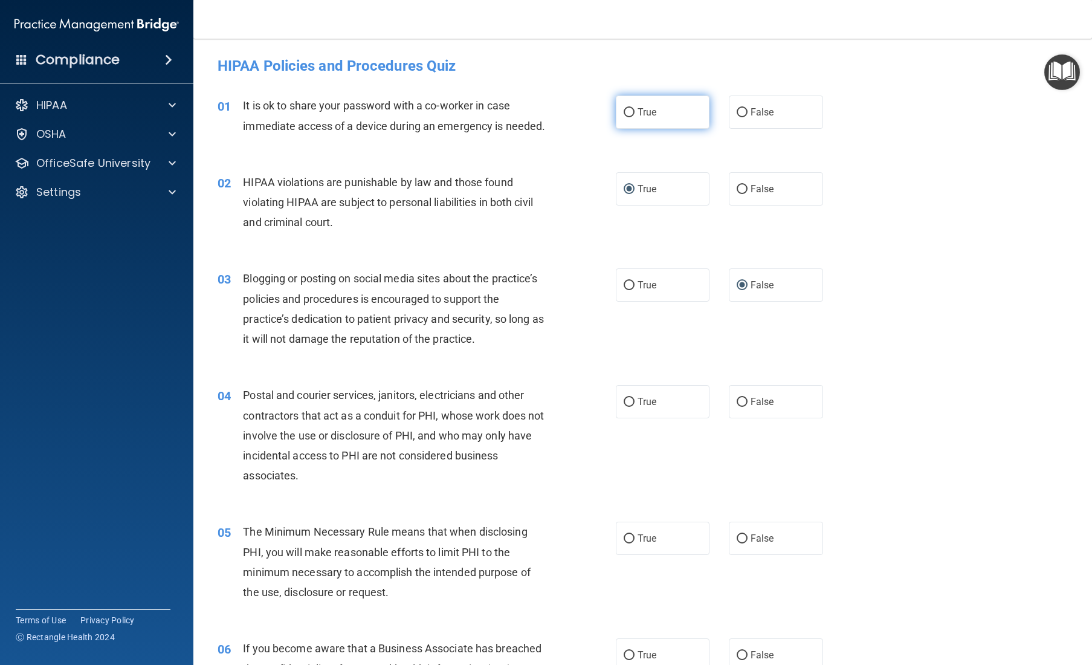
radio input "true"
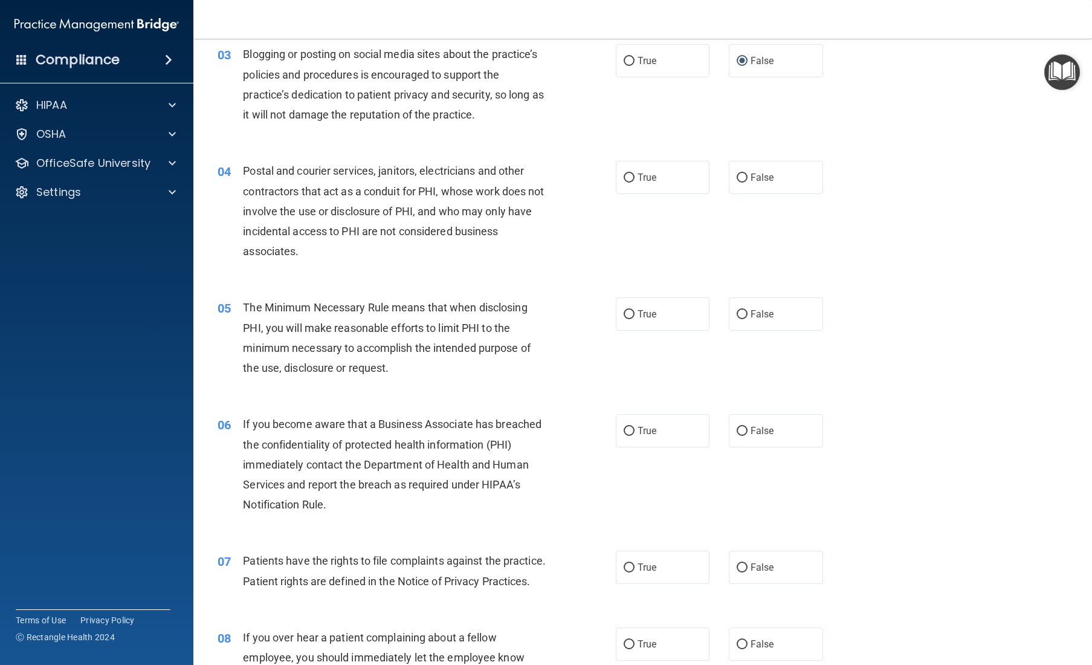
scroll to position [227, 0]
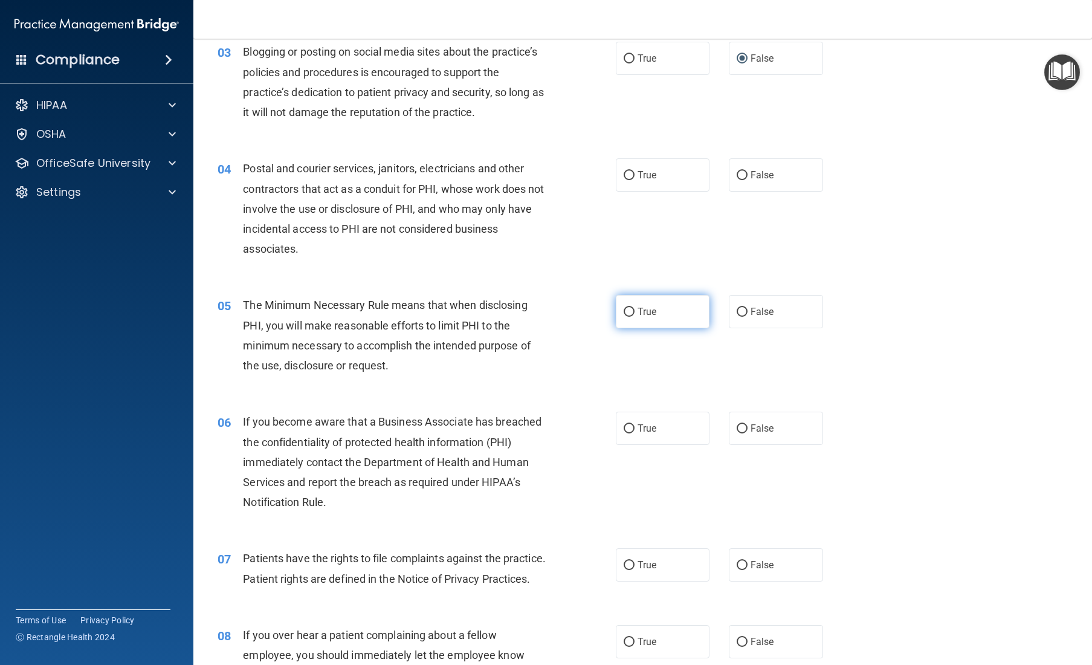
click at [633, 317] on input "True" at bounding box center [628, 311] width 11 height 9
radio input "true"
click at [654, 181] on span "False" at bounding box center [762, 174] width 24 height 11
click at [654, 180] on input "False" at bounding box center [741, 175] width 11 height 9
radio input "true"
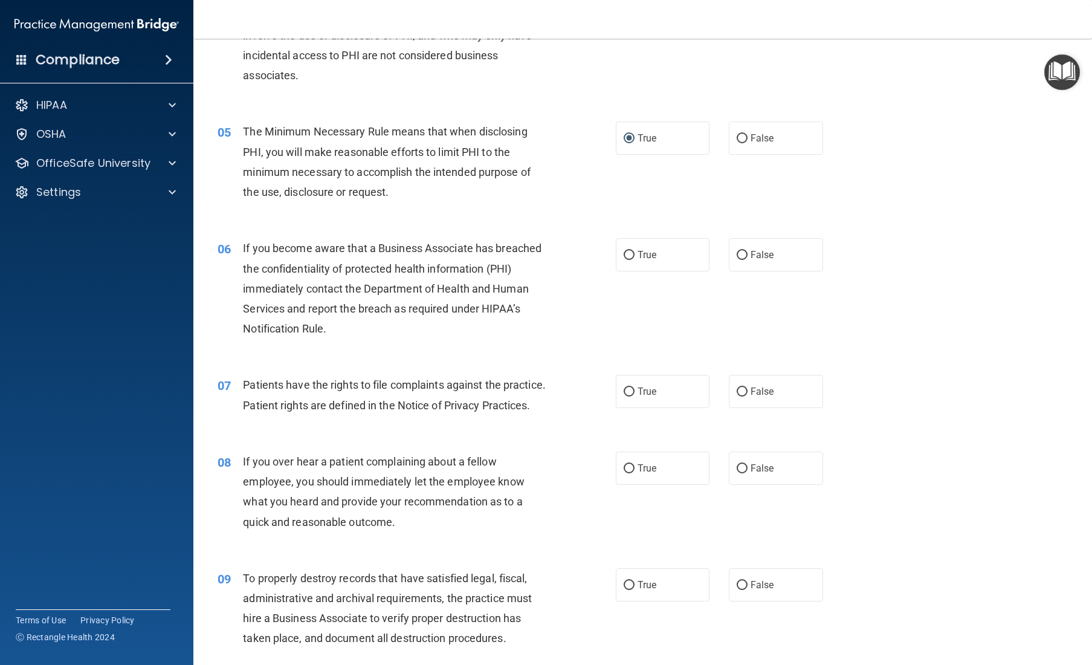
scroll to position [401, 0]
click at [654, 259] on span "False" at bounding box center [762, 253] width 24 height 11
click at [654, 259] on input "False" at bounding box center [741, 254] width 11 height 9
radio input "true"
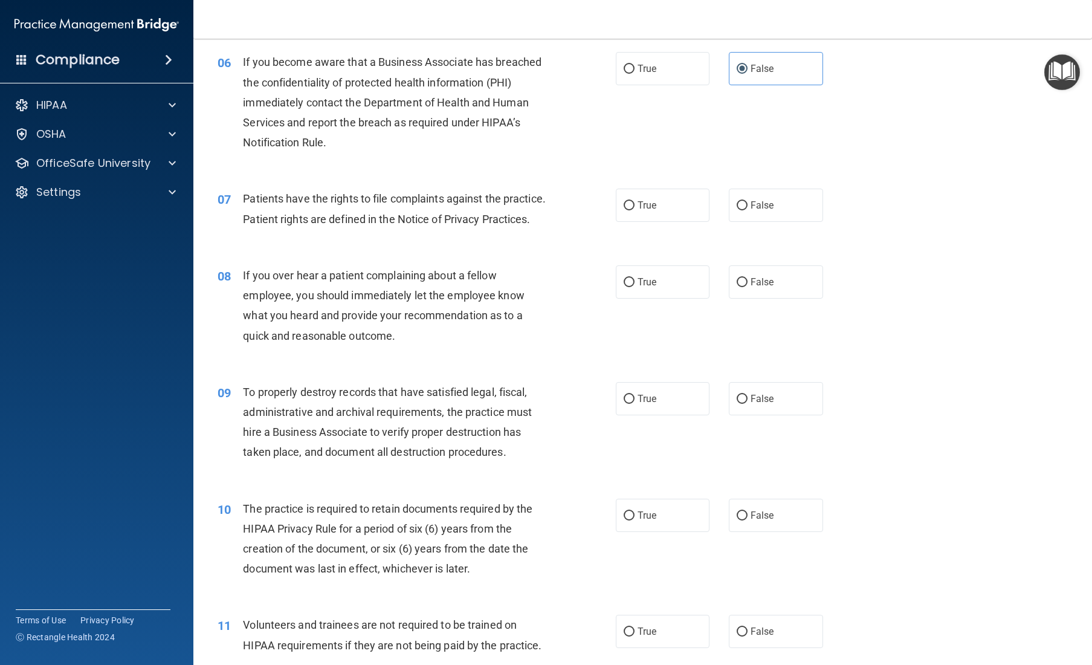
scroll to position [608, 0]
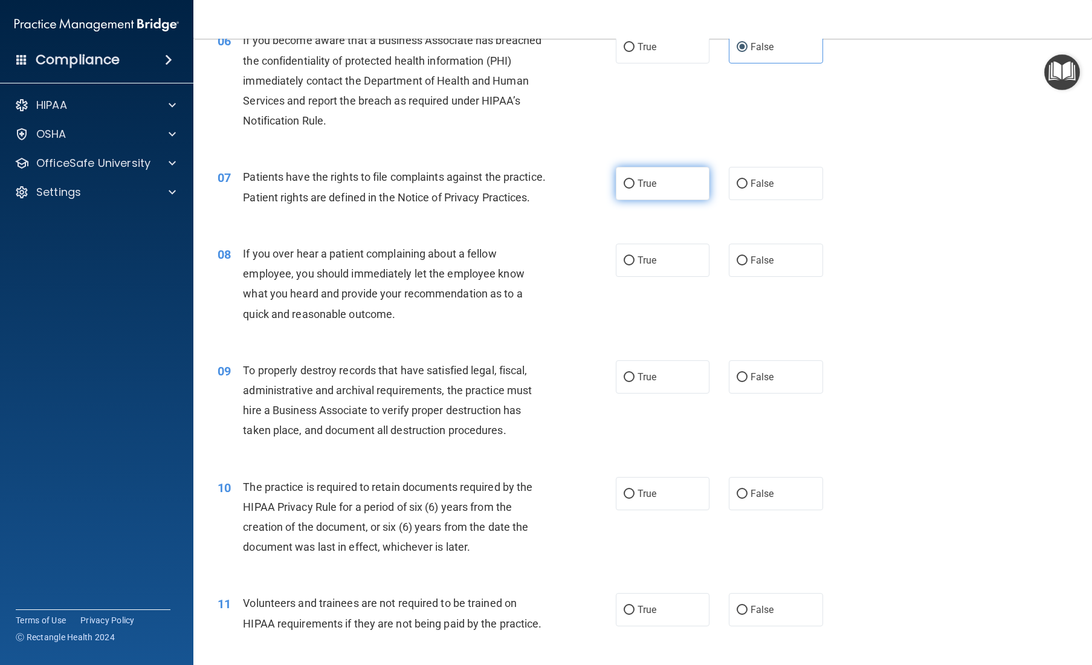
click at [632, 188] on input "True" at bounding box center [628, 183] width 11 height 9
radio input "true"
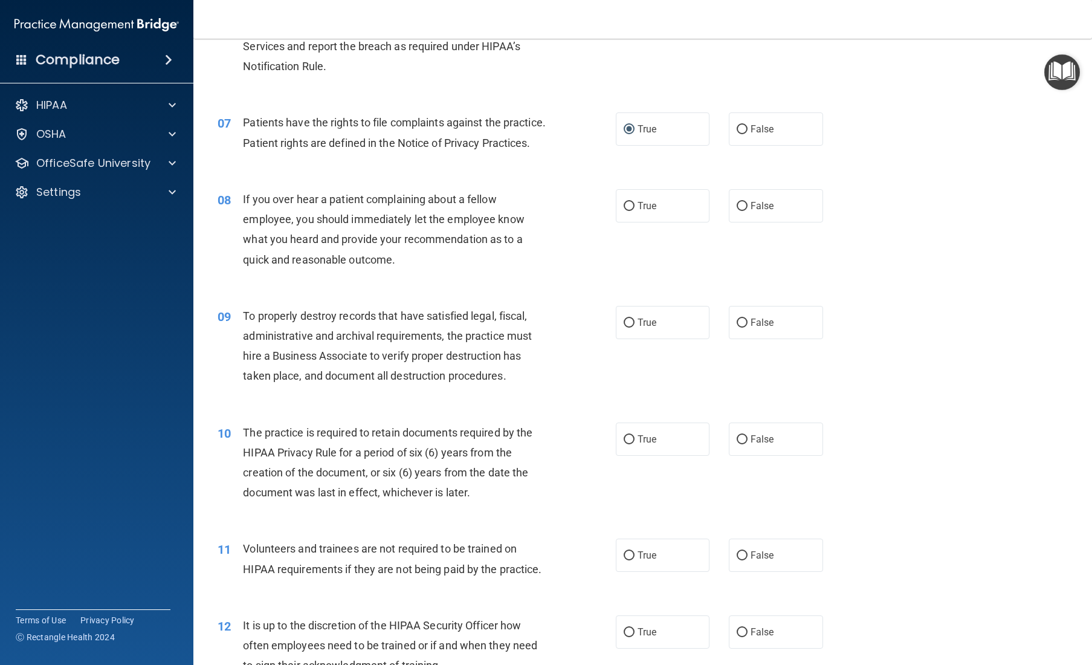
scroll to position [665, 0]
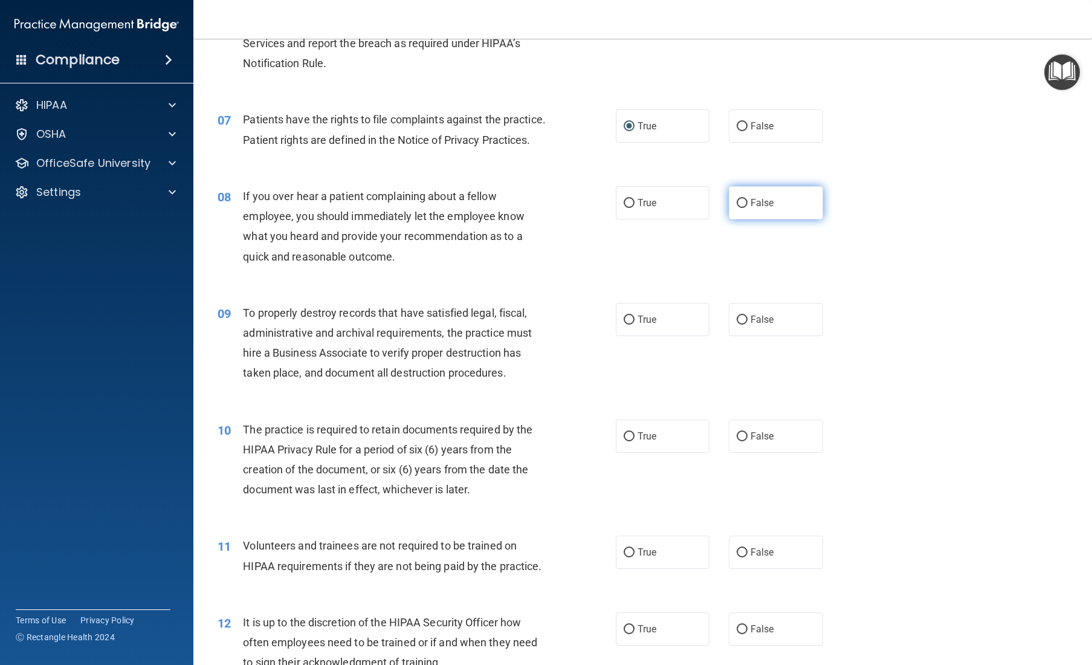
click at [654, 208] on span "False" at bounding box center [762, 202] width 24 height 11
click at [654, 208] on input "False" at bounding box center [741, 203] width 11 height 9
radio input "true"
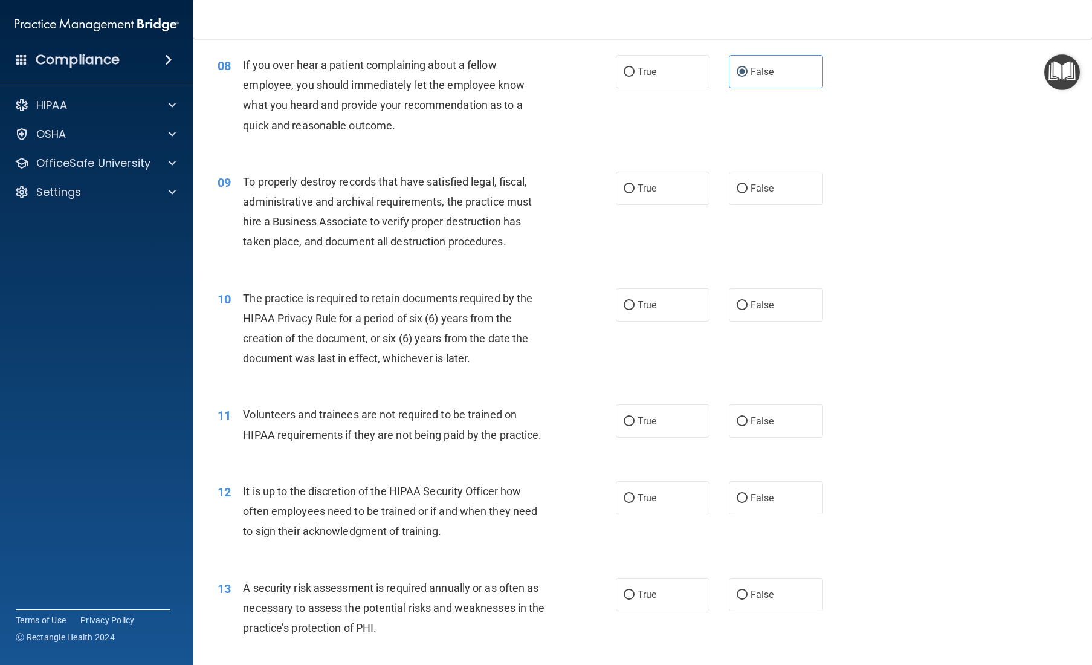
scroll to position [797, 0]
click at [654, 204] on label "True" at bounding box center [663, 187] width 94 height 33
click at [634, 193] on input "True" at bounding box center [628, 188] width 11 height 9
radio input "true"
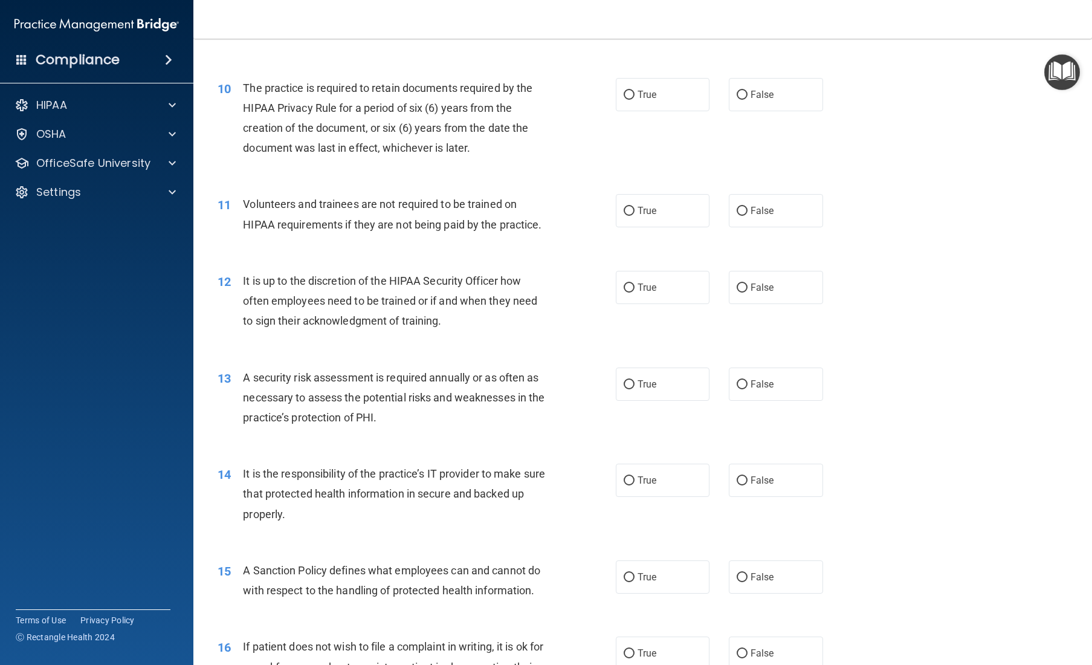
scroll to position [1007, 0]
click at [654, 100] on span "True" at bounding box center [646, 93] width 19 height 11
click at [634, 99] on input "True" at bounding box center [628, 94] width 11 height 9
radio input "true"
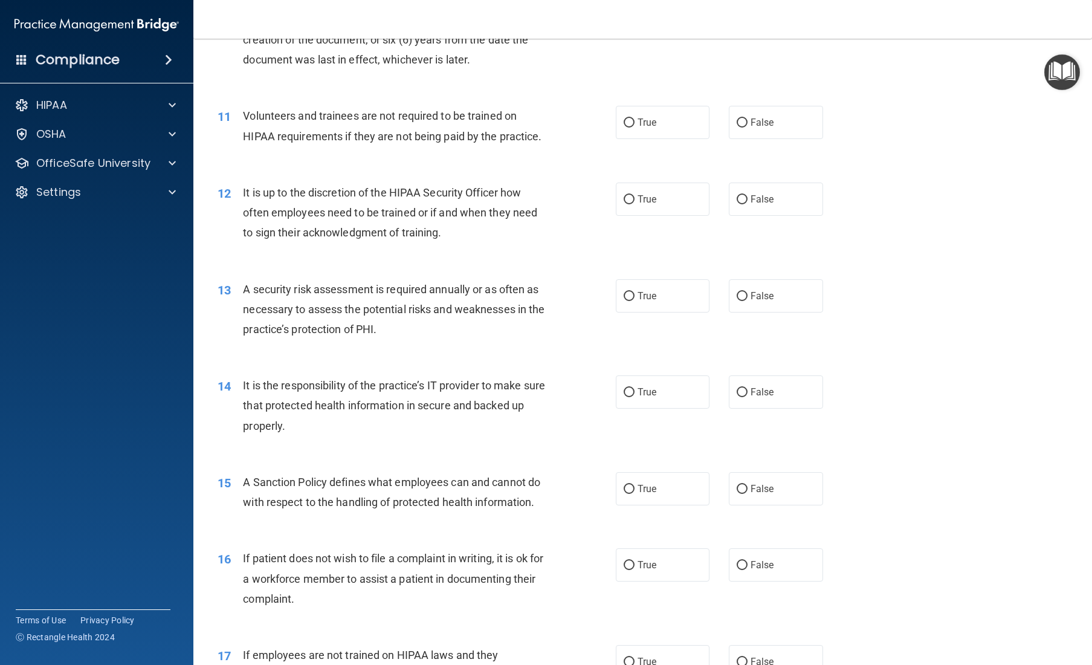
scroll to position [1100, 0]
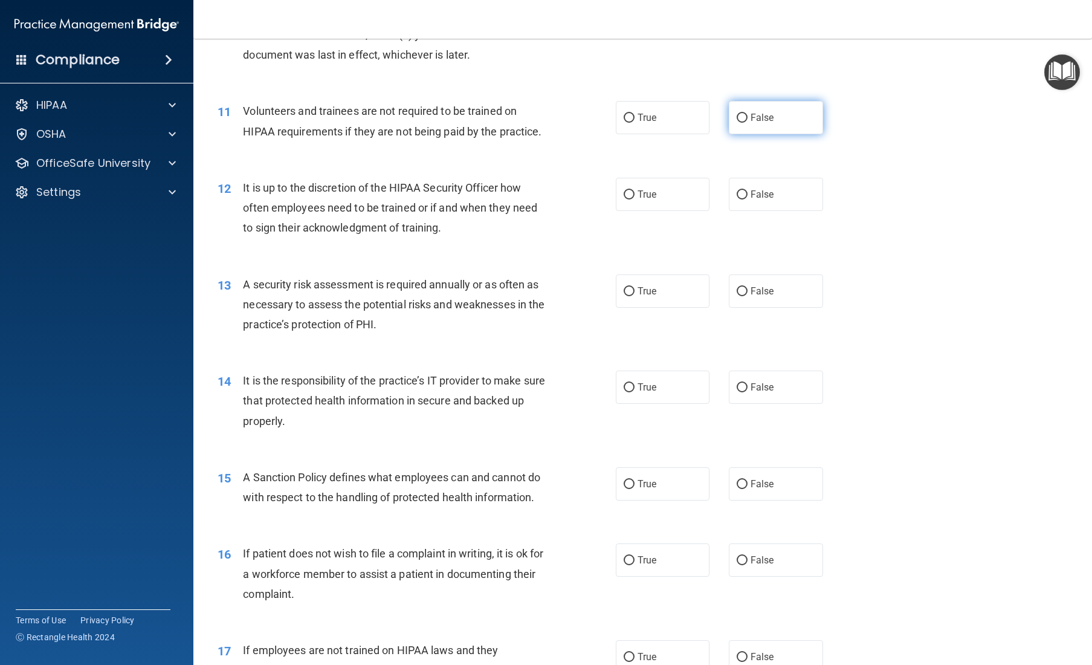
click at [654, 123] on span "False" at bounding box center [762, 117] width 24 height 11
click at [654, 123] on input "False" at bounding box center [741, 118] width 11 height 9
radio input "true"
click at [654, 199] on input "False" at bounding box center [741, 194] width 11 height 9
radio input "true"
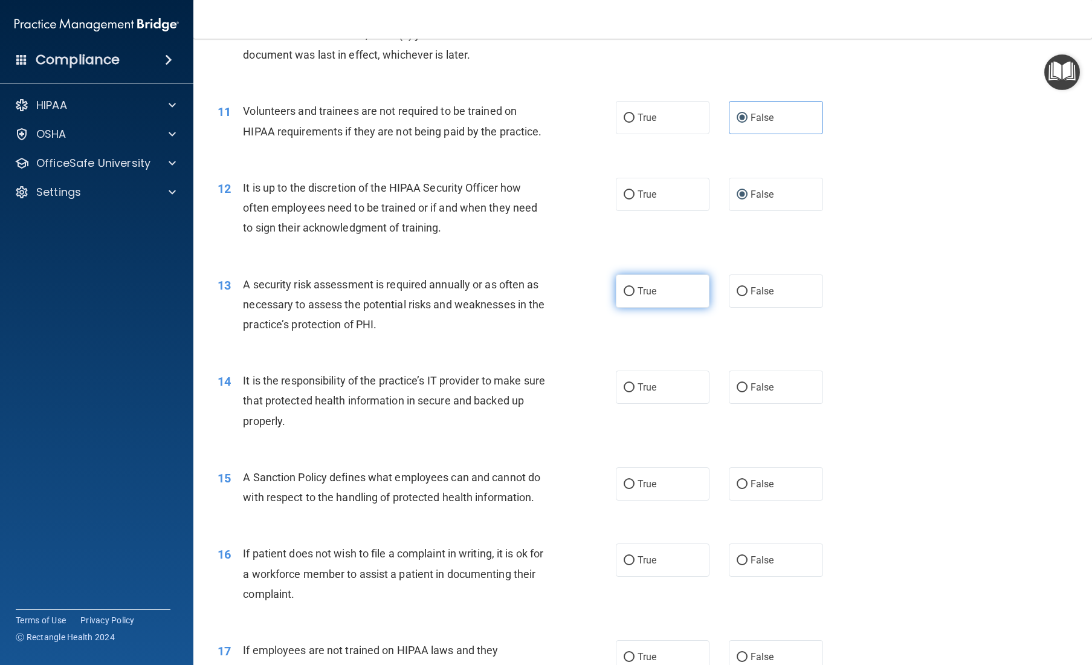
click at [637, 297] on span "True" at bounding box center [646, 290] width 19 height 11
click at [634, 296] on input "True" at bounding box center [628, 291] width 11 height 9
radio input "true"
click at [654, 392] on input "False" at bounding box center [741, 387] width 11 height 9
radio input "true"
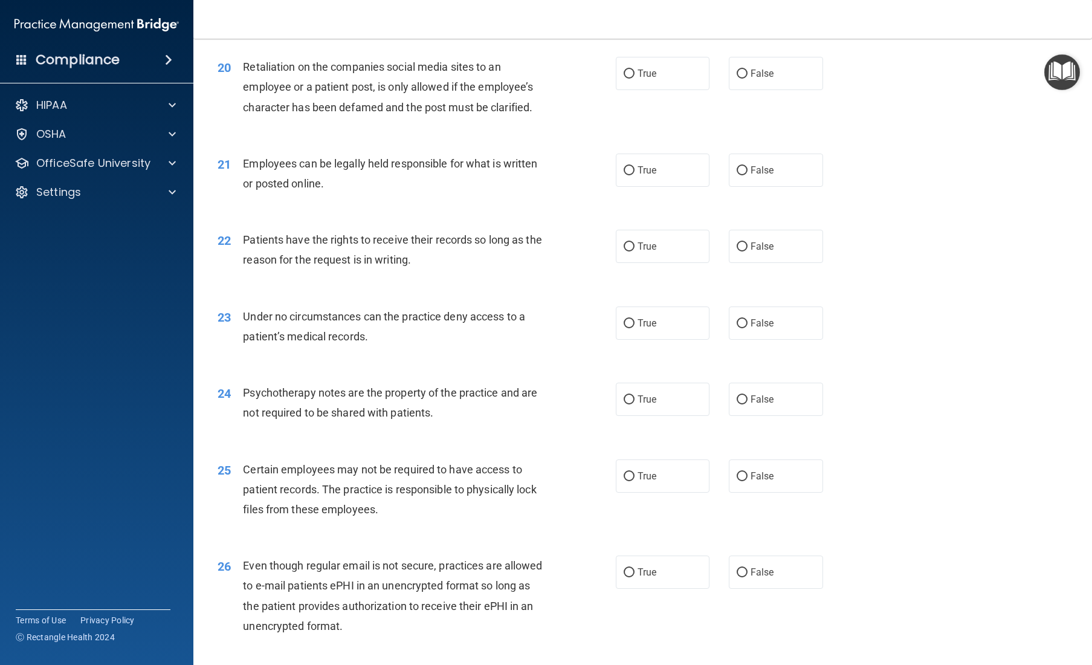
scroll to position [1992, 0]
click at [654, 415] on label "False" at bounding box center [776, 398] width 94 height 33
click at [654, 404] on input "False" at bounding box center [741, 398] width 11 height 9
radio input "true"
click at [626, 327] on input "True" at bounding box center [628, 322] width 11 height 9
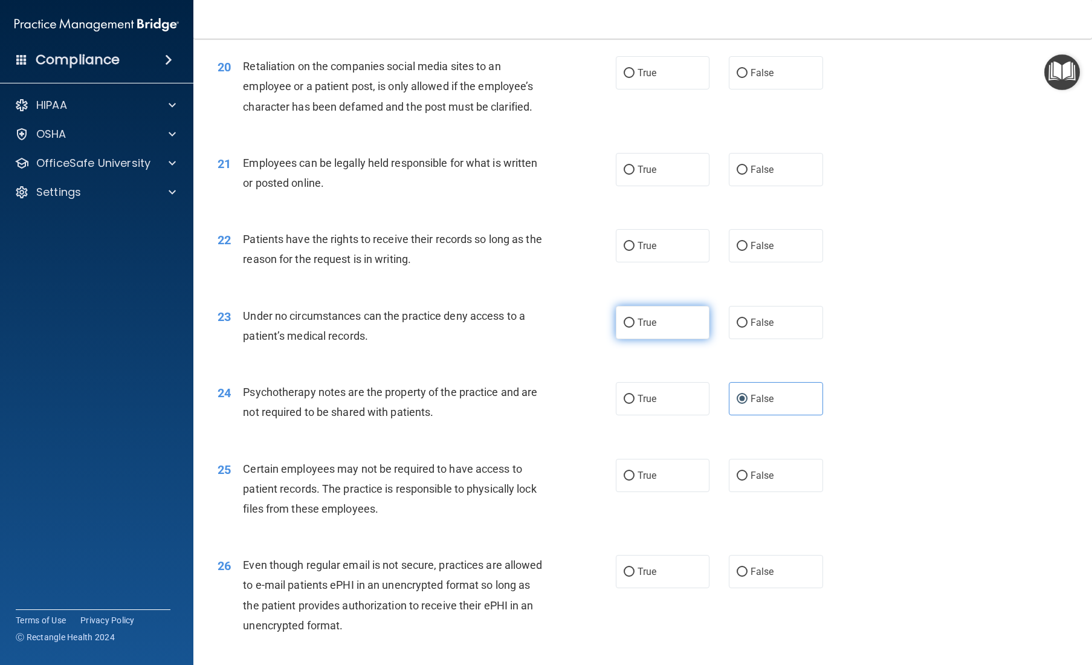
radio input "true"
click at [631, 251] on input "True" at bounding box center [628, 246] width 11 height 9
radio input "true"
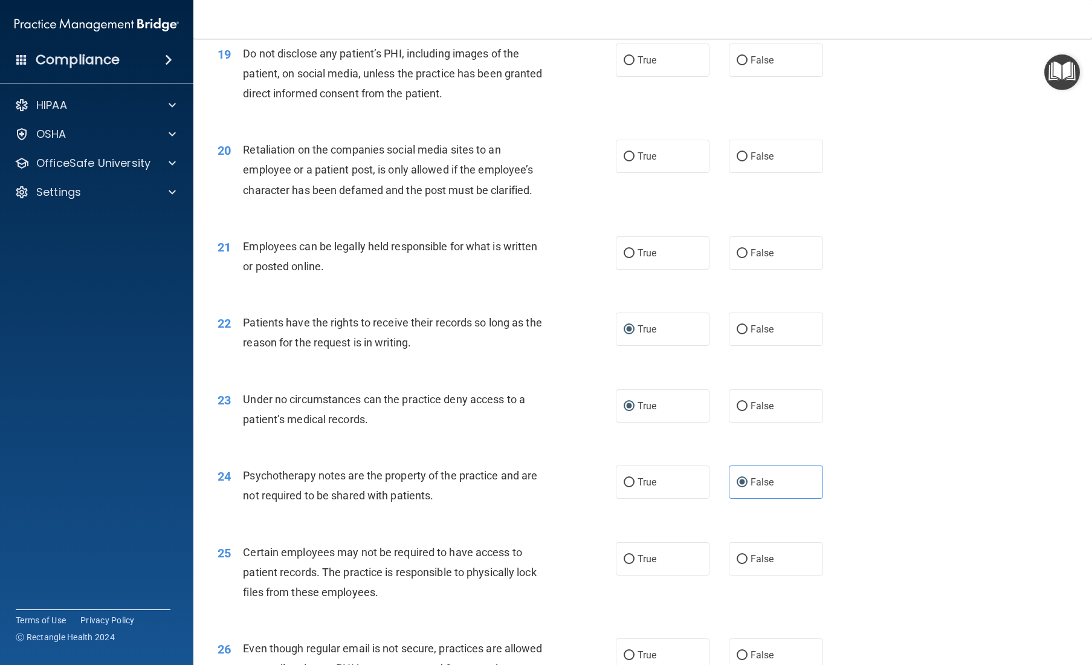
scroll to position [1905, 0]
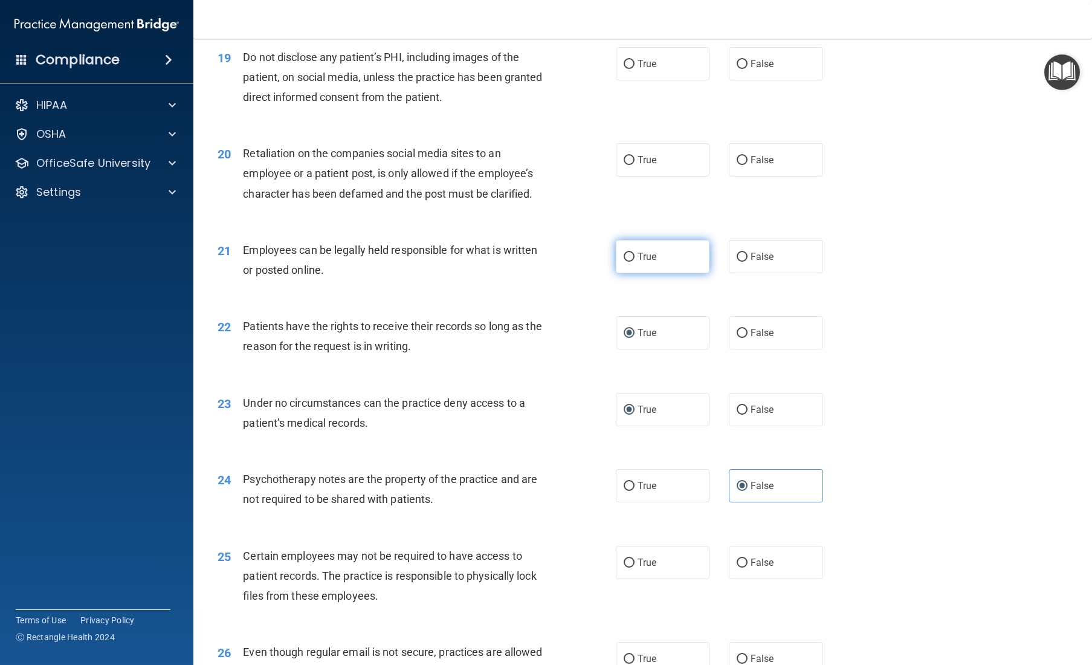
click at [641, 262] on span "True" at bounding box center [646, 256] width 19 height 11
click at [634, 262] on input "True" at bounding box center [628, 257] width 11 height 9
radio input "true"
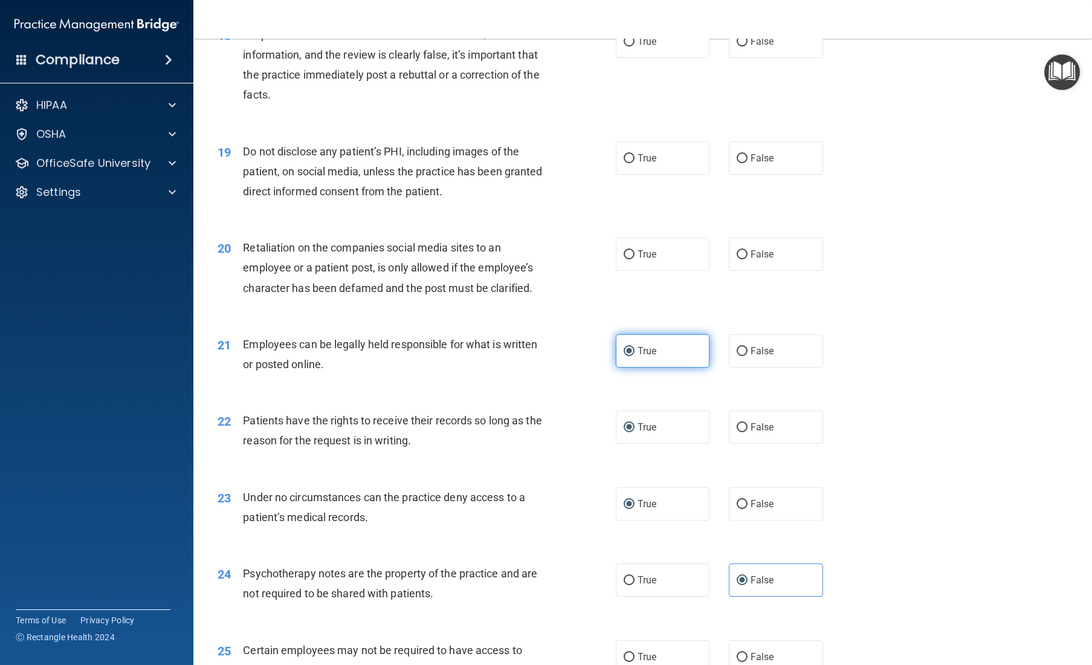
scroll to position [1805, 0]
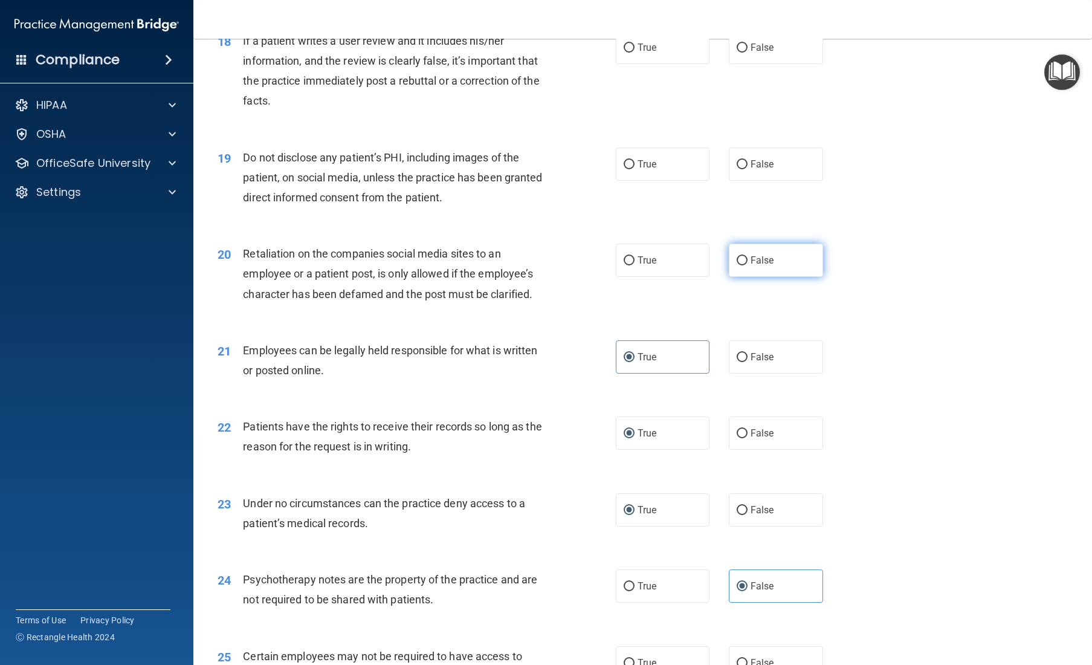
click at [654, 265] on input "False" at bounding box center [741, 260] width 11 height 9
radio input "true"
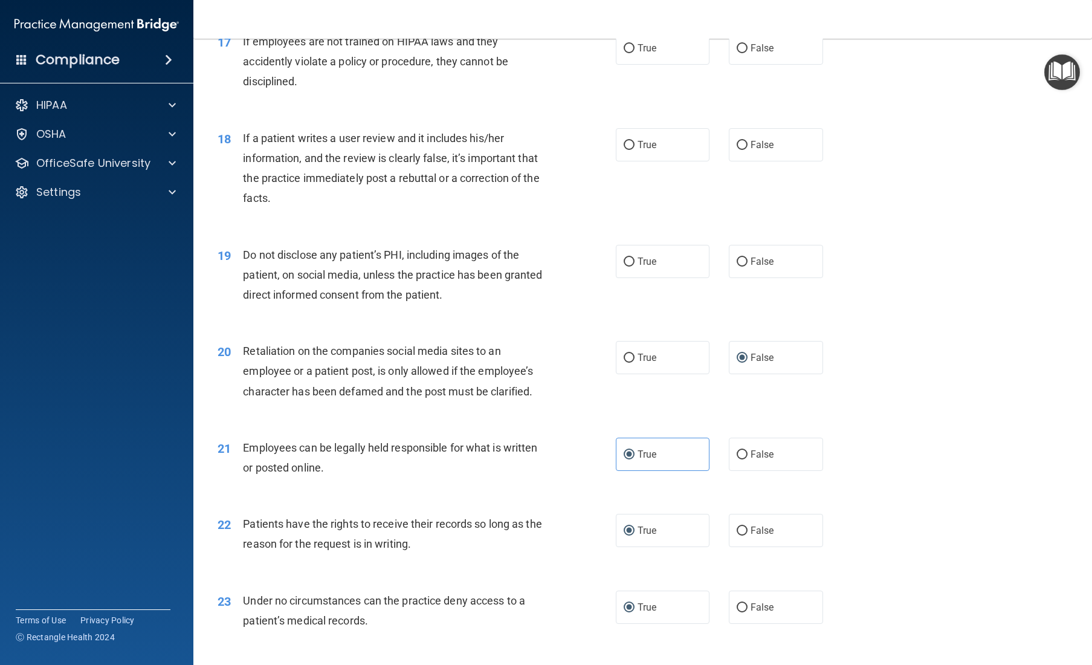
scroll to position [1699, 0]
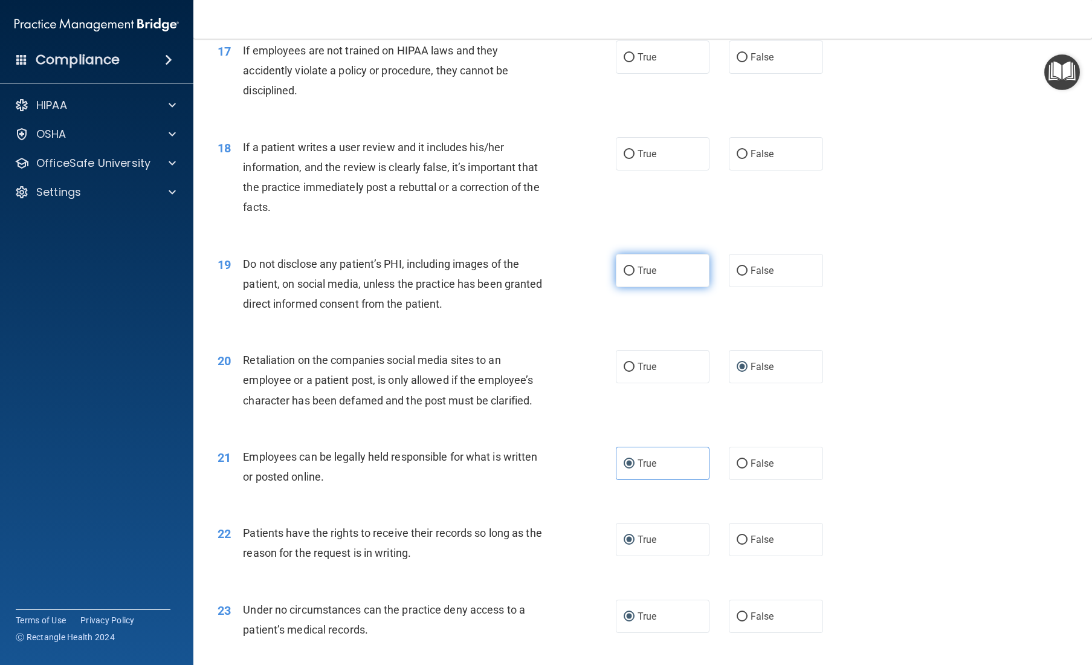
click at [643, 276] on span "True" at bounding box center [646, 270] width 19 height 11
click at [634, 275] on input "True" at bounding box center [628, 270] width 11 height 9
radio input "true"
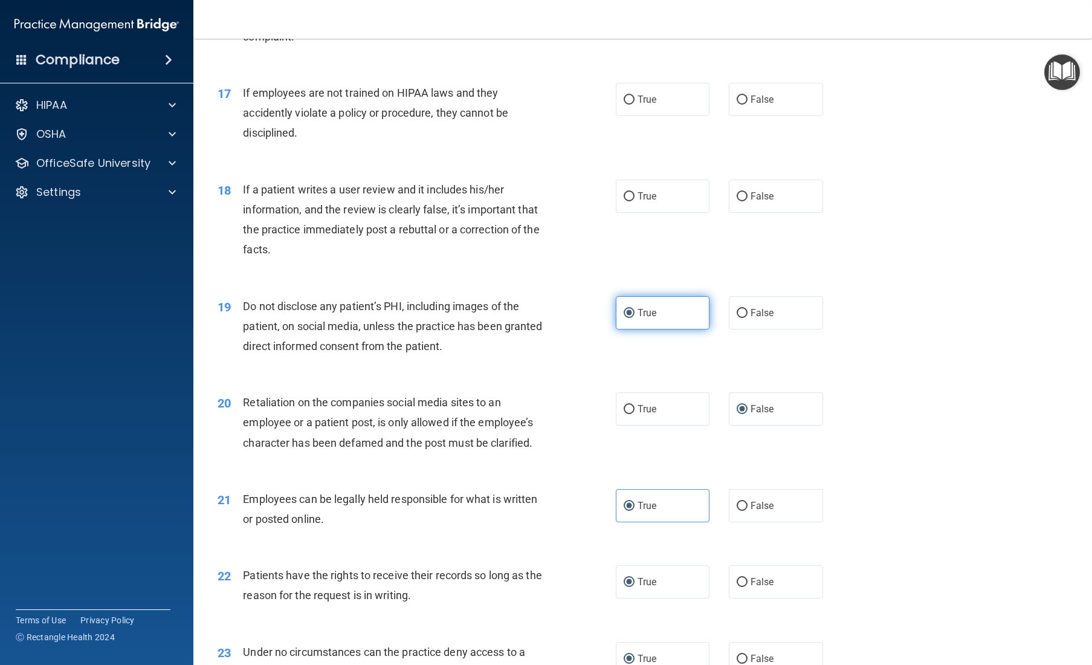
scroll to position [1650, 0]
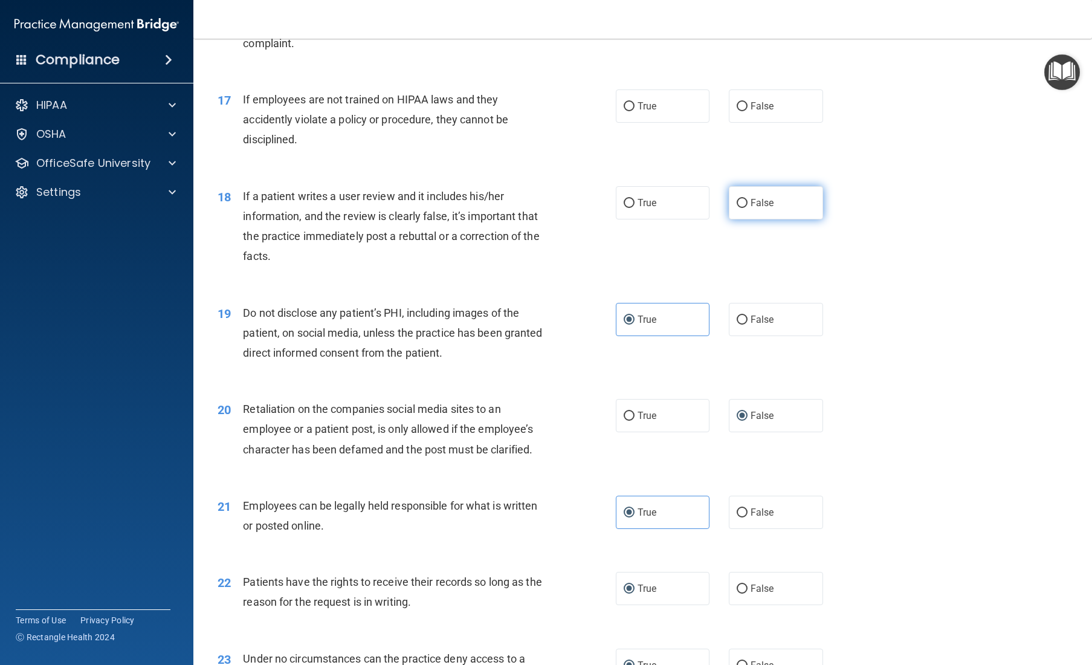
click at [654, 208] on span "False" at bounding box center [762, 202] width 24 height 11
click at [654, 208] on input "False" at bounding box center [741, 203] width 11 height 9
radio input "true"
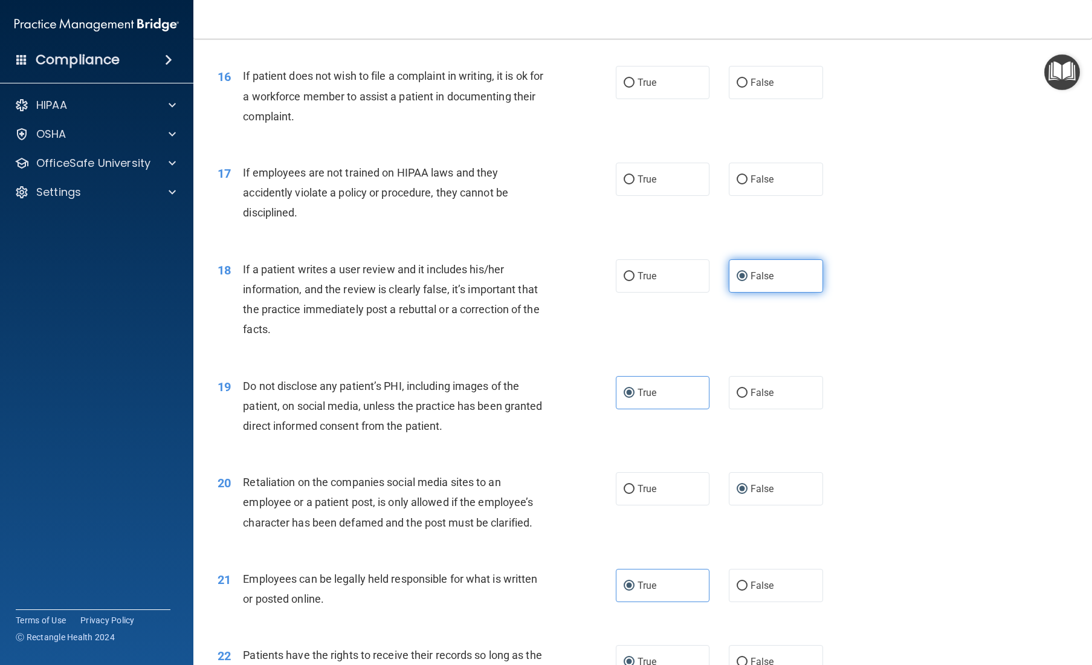
scroll to position [1576, 0]
click at [654, 186] on span "False" at bounding box center [762, 180] width 24 height 11
click at [654, 185] on input "False" at bounding box center [741, 180] width 11 height 9
radio input "true"
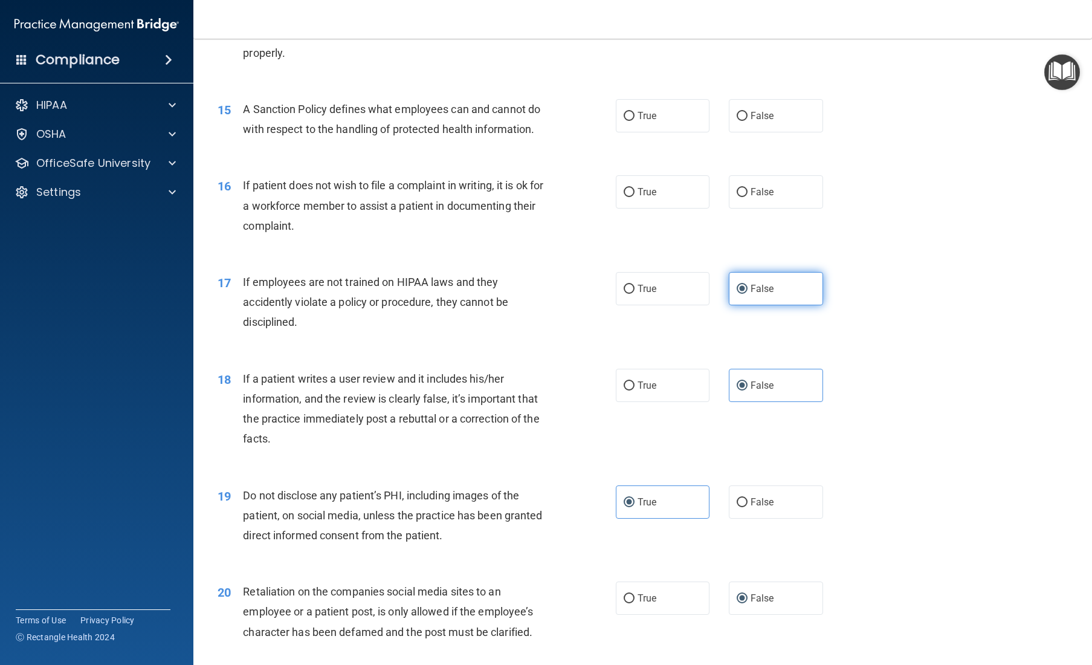
scroll to position [1466, 0]
click at [654, 199] on input "False" at bounding box center [741, 194] width 11 height 9
radio input "true"
click at [620, 134] on label "True" at bounding box center [663, 117] width 94 height 33
click at [623, 123] on input "True" at bounding box center [628, 118] width 11 height 9
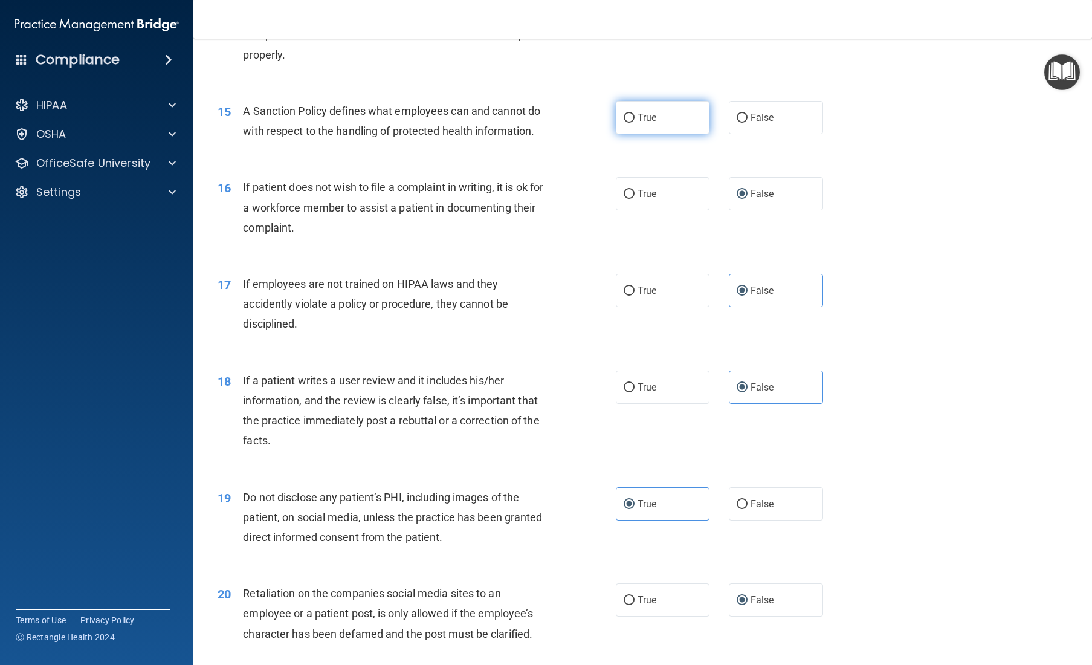
radio input "true"
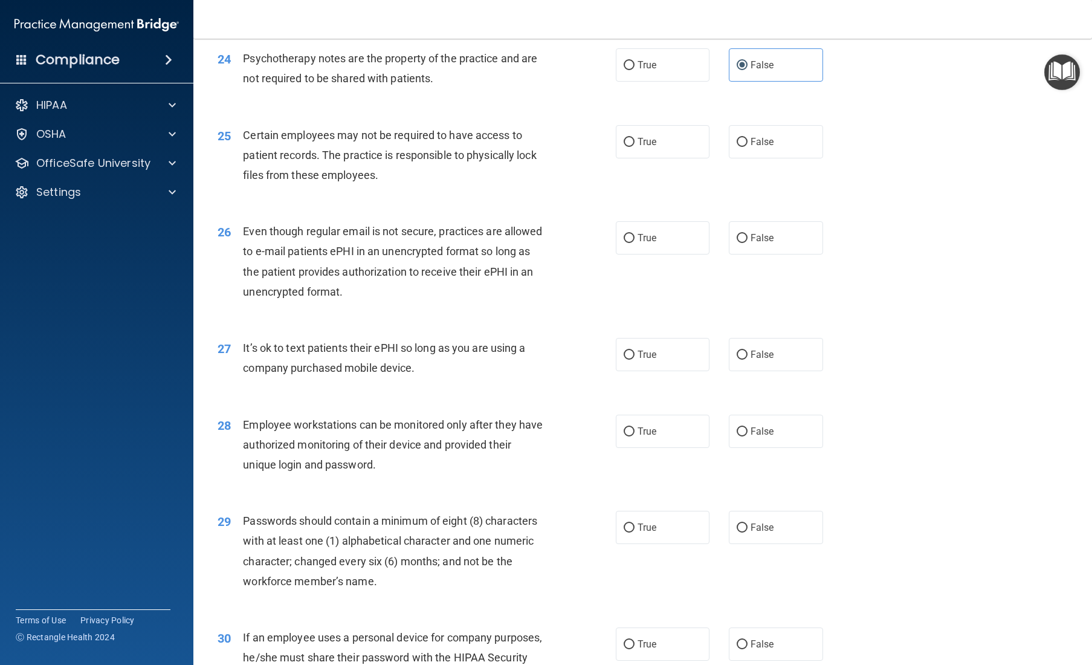
scroll to position [2323, 0]
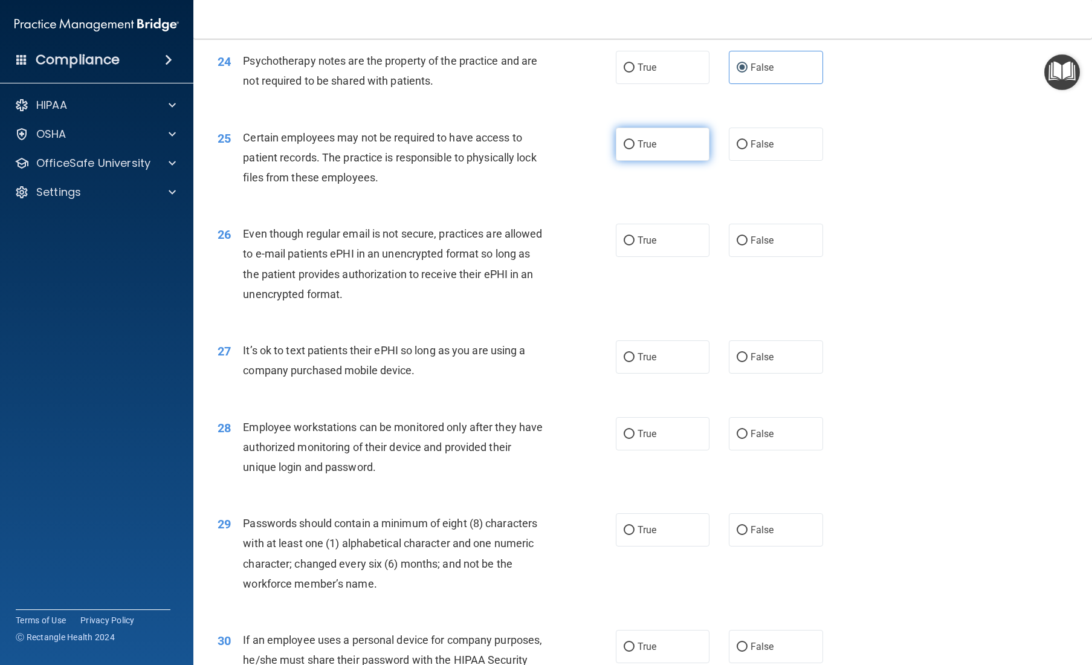
click at [646, 150] on span "True" at bounding box center [646, 143] width 19 height 11
click at [634, 149] on input "True" at bounding box center [628, 144] width 11 height 9
radio input "true"
click at [654, 257] on label "True" at bounding box center [663, 240] width 94 height 33
click at [634, 245] on input "True" at bounding box center [628, 240] width 11 height 9
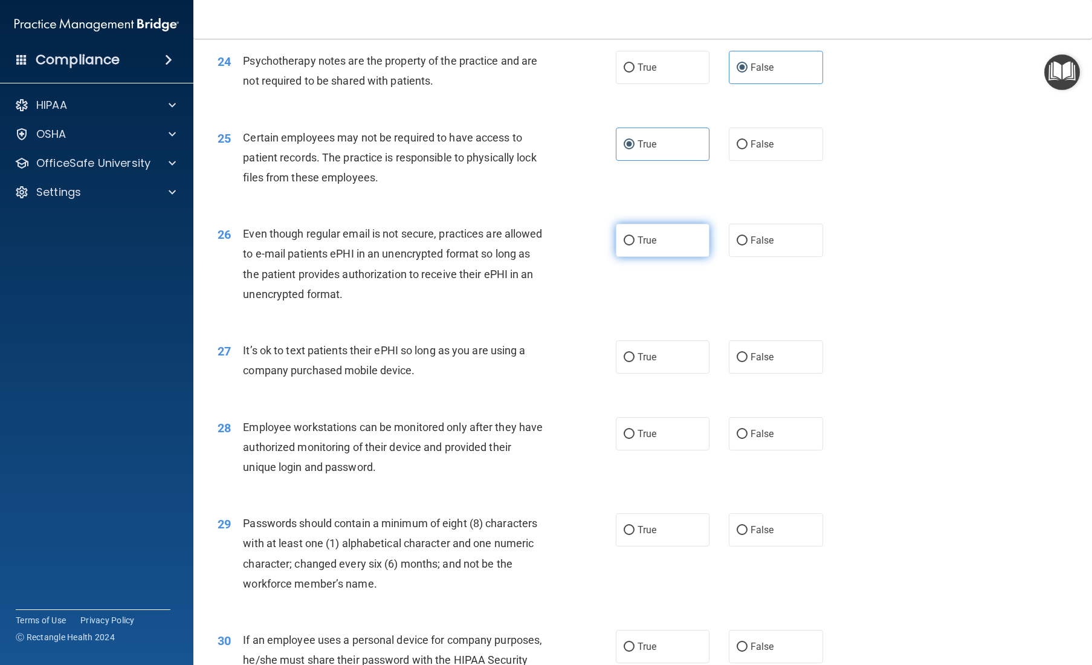
radio input "true"
click at [631, 373] on label "True" at bounding box center [663, 356] width 94 height 33
click at [631, 362] on input "True" at bounding box center [628, 357] width 11 height 9
radio input "true"
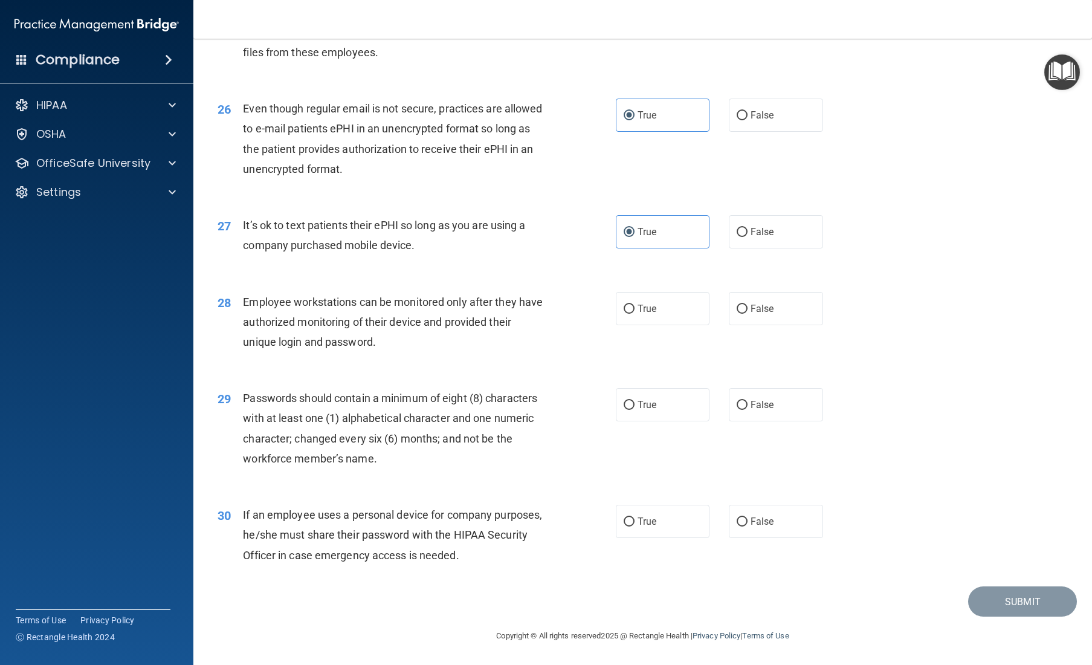
scroll to position [2476, 0]
click at [654, 234] on input "False" at bounding box center [741, 232] width 11 height 9
radio input "true"
radio input "false"
click at [654, 309] on input "False" at bounding box center [741, 308] width 11 height 9
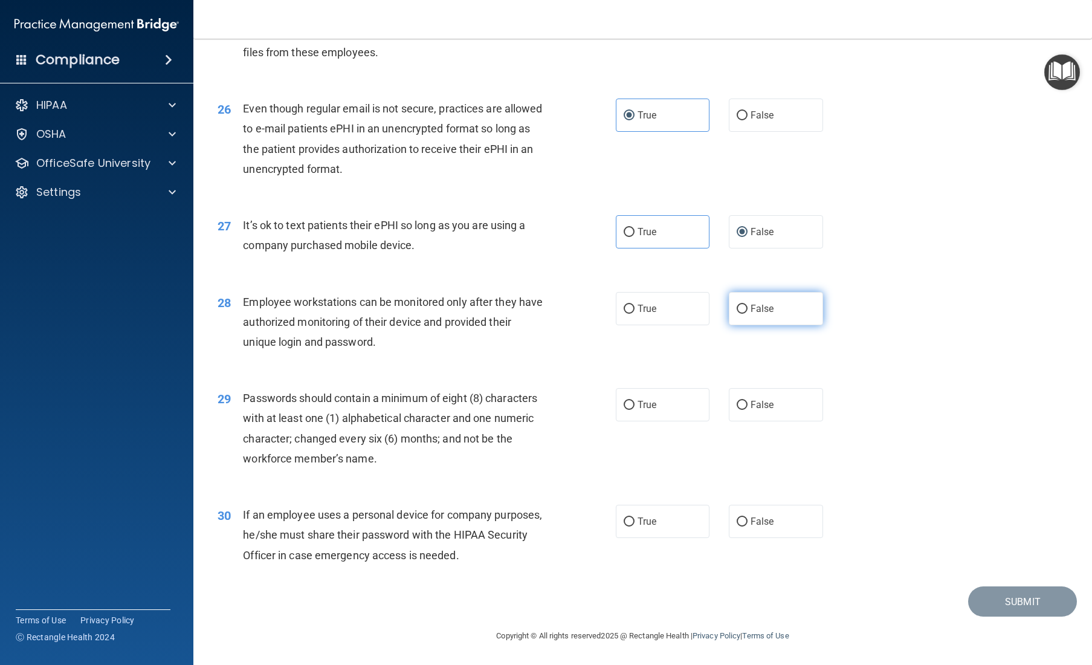
radio input "true"
click at [637, 408] on span "True" at bounding box center [646, 404] width 19 height 11
click at [634, 408] on input "True" at bounding box center [628, 405] width 11 height 9
radio input "true"
drag, startPoint x: 660, startPoint y: 521, endPoint x: 774, endPoint y: 547, distance: 116.5
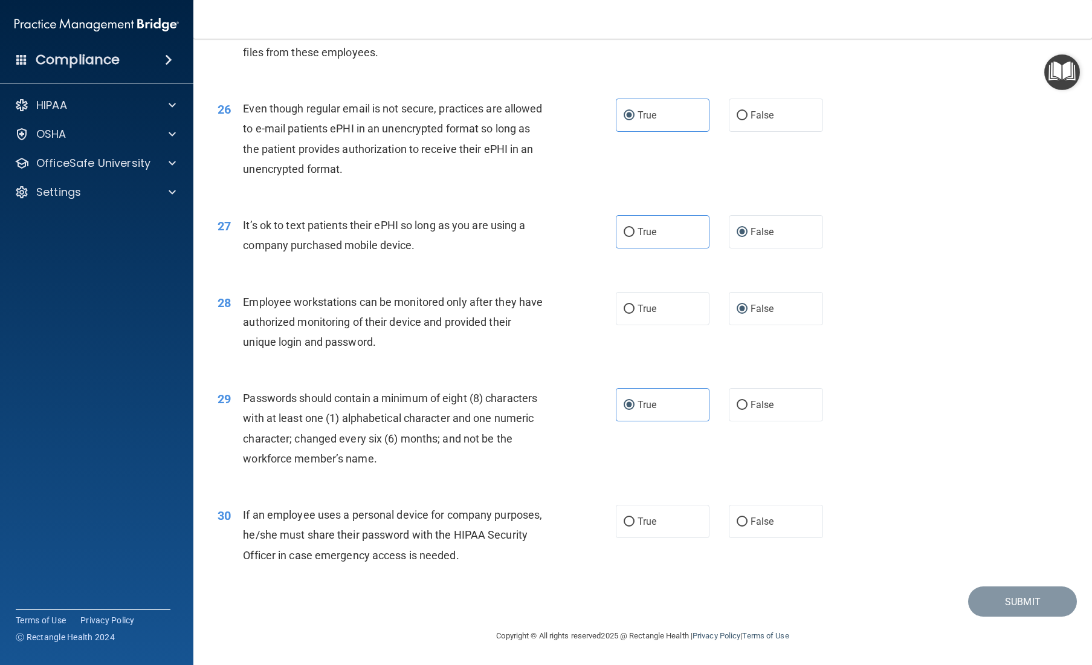
click at [654, 521] on label "True" at bounding box center [663, 520] width 94 height 33
click at [634, 521] on input "True" at bounding box center [628, 521] width 11 height 9
radio input "true"
click at [654, 536] on button "Submit" at bounding box center [1022, 601] width 109 height 31
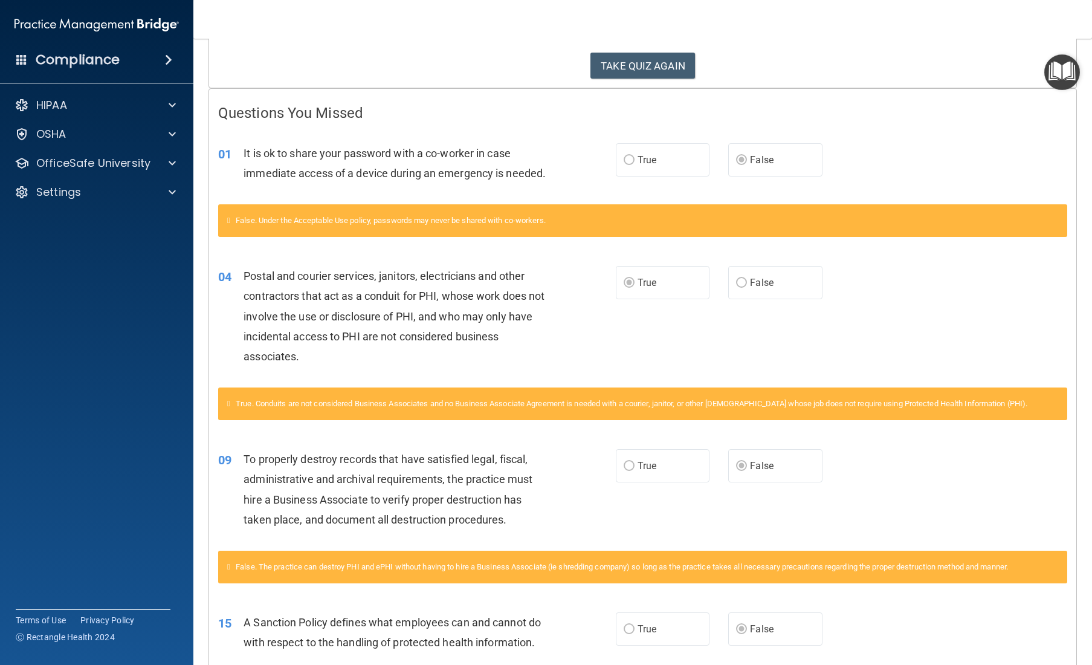
scroll to position [184, 0]
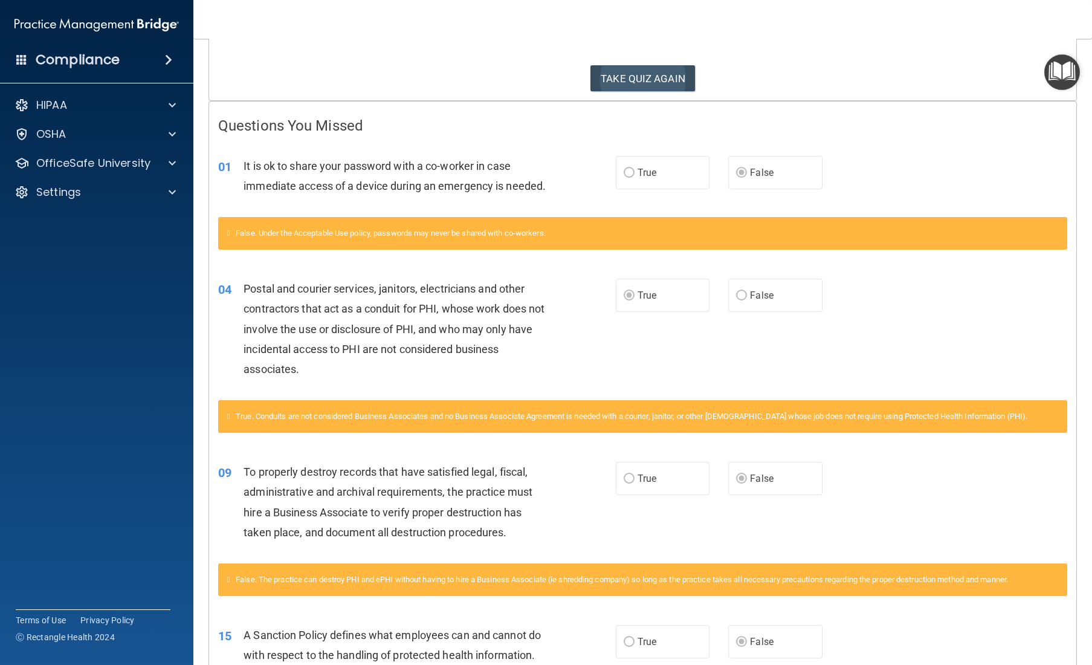
click at [654, 68] on button "TAKE QUIZ AGAIN" at bounding box center [642, 78] width 105 height 27
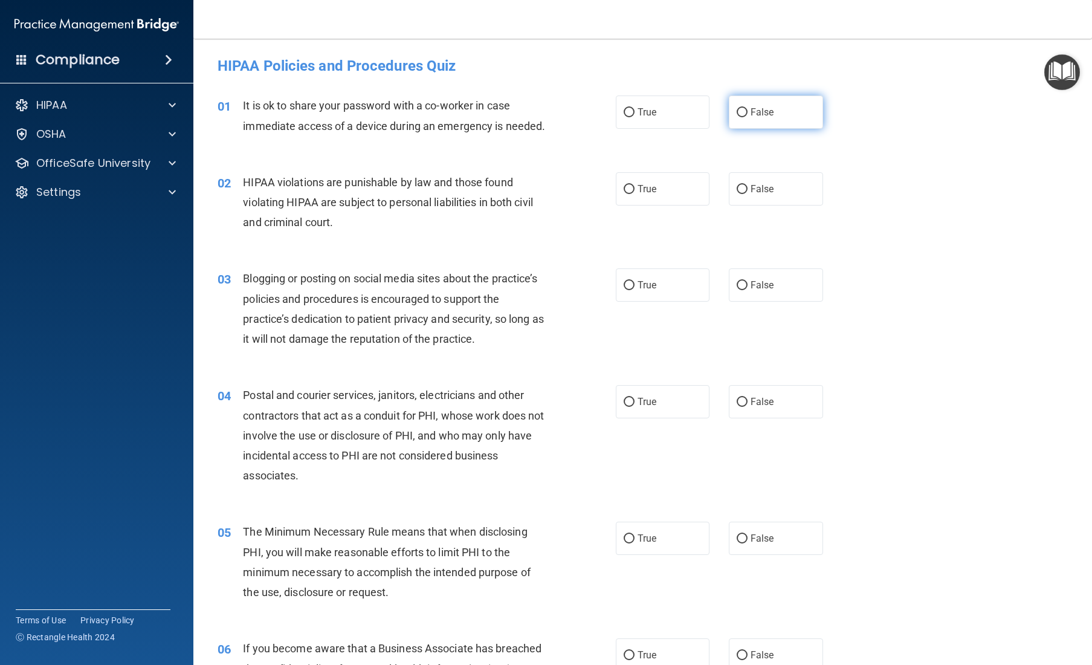
click at [654, 112] on input "False" at bounding box center [741, 112] width 11 height 9
radio input "true"
click at [628, 407] on input "True" at bounding box center [628, 402] width 11 height 9
radio input "true"
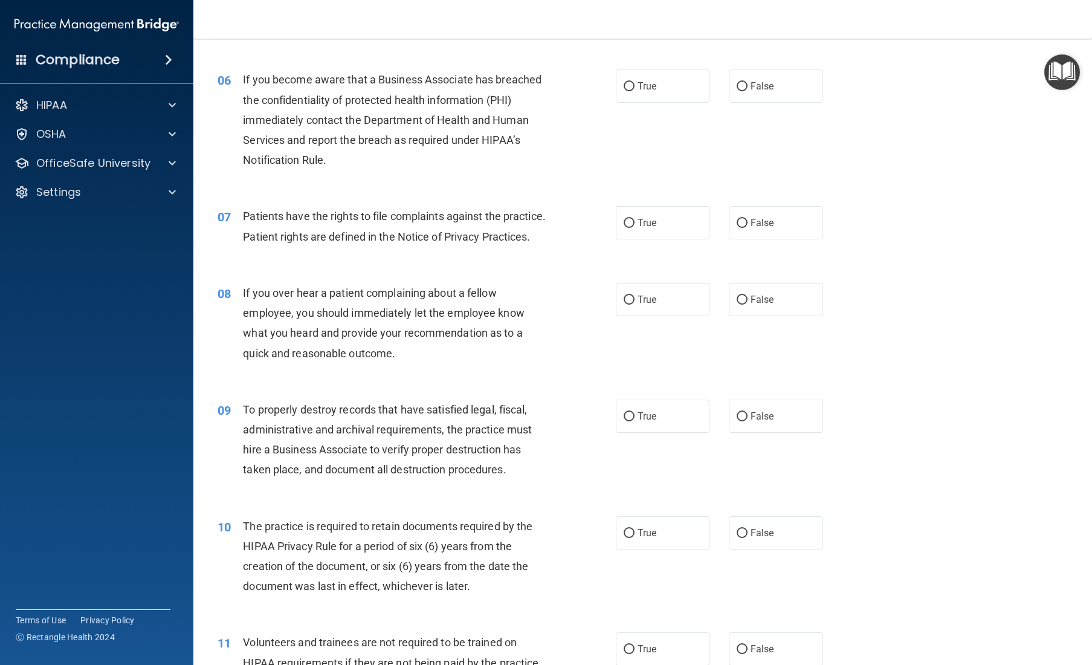
scroll to position [573, 0]
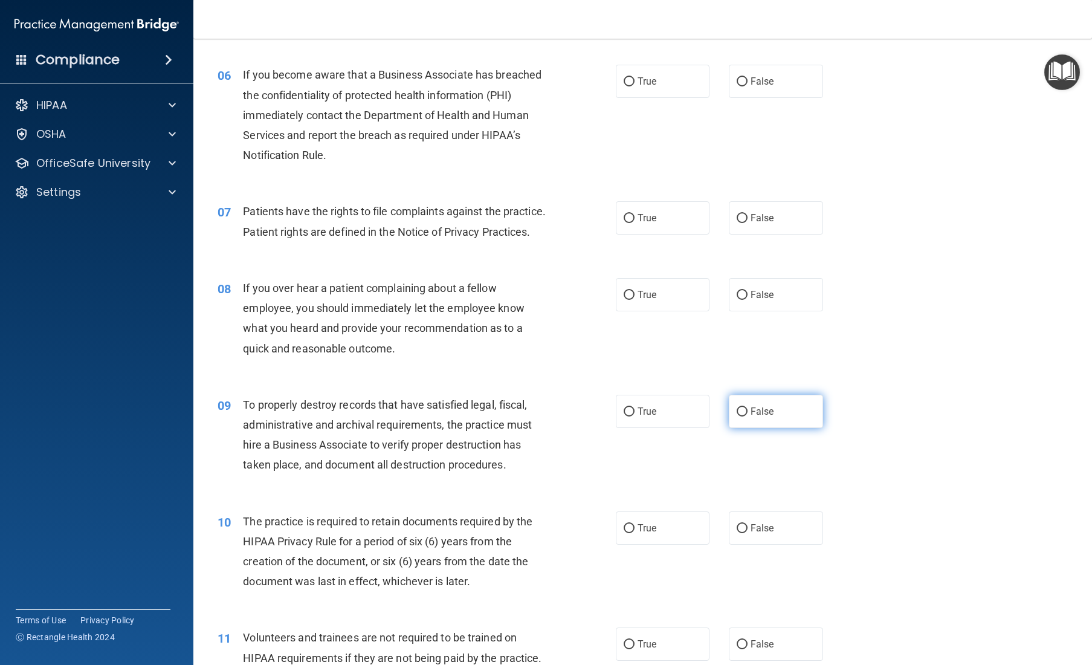
click at [654, 416] on input "False" at bounding box center [741, 411] width 11 height 9
radio input "true"
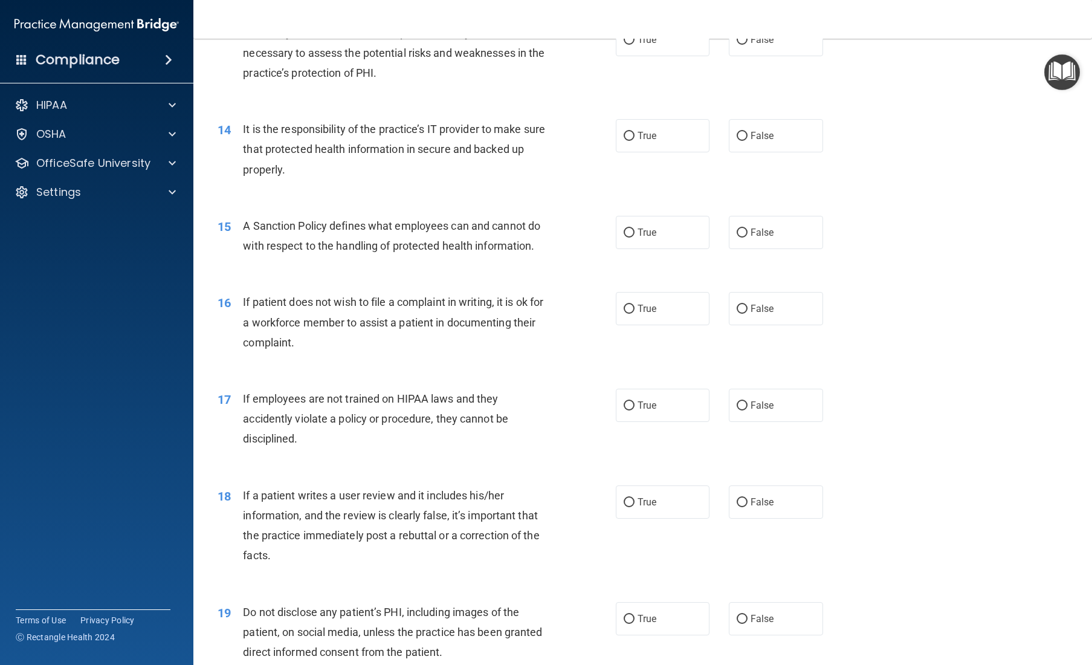
scroll to position [1351, 0]
click at [654, 237] on input "False" at bounding box center [741, 232] width 11 height 9
radio input "true"
click at [624, 313] on input "True" at bounding box center [628, 308] width 11 height 9
radio input "true"
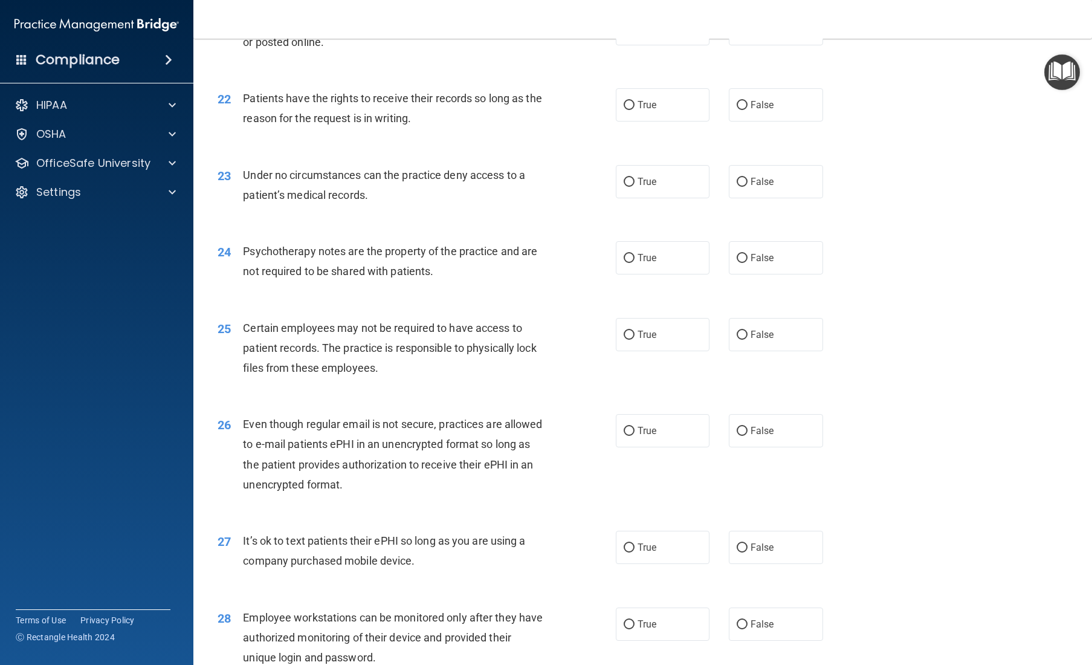
scroll to position [2136, 0]
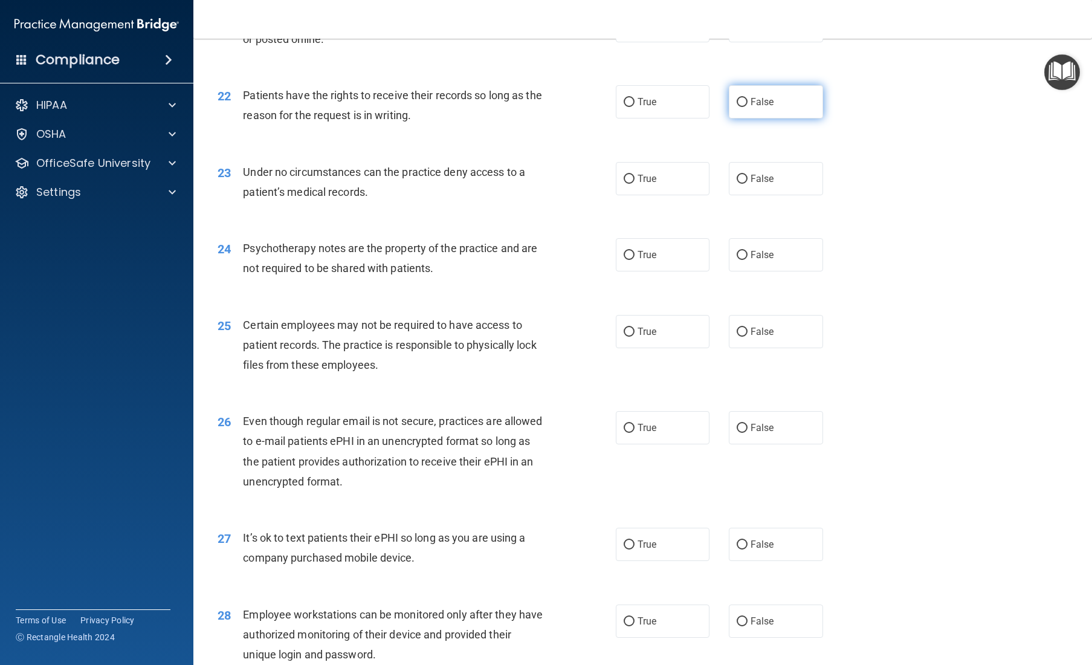
click at [654, 107] on input "False" at bounding box center [741, 102] width 11 height 9
radio input "true"
click at [654, 184] on input "False" at bounding box center [741, 179] width 11 height 9
radio input "true"
click at [626, 260] on input "True" at bounding box center [628, 255] width 11 height 9
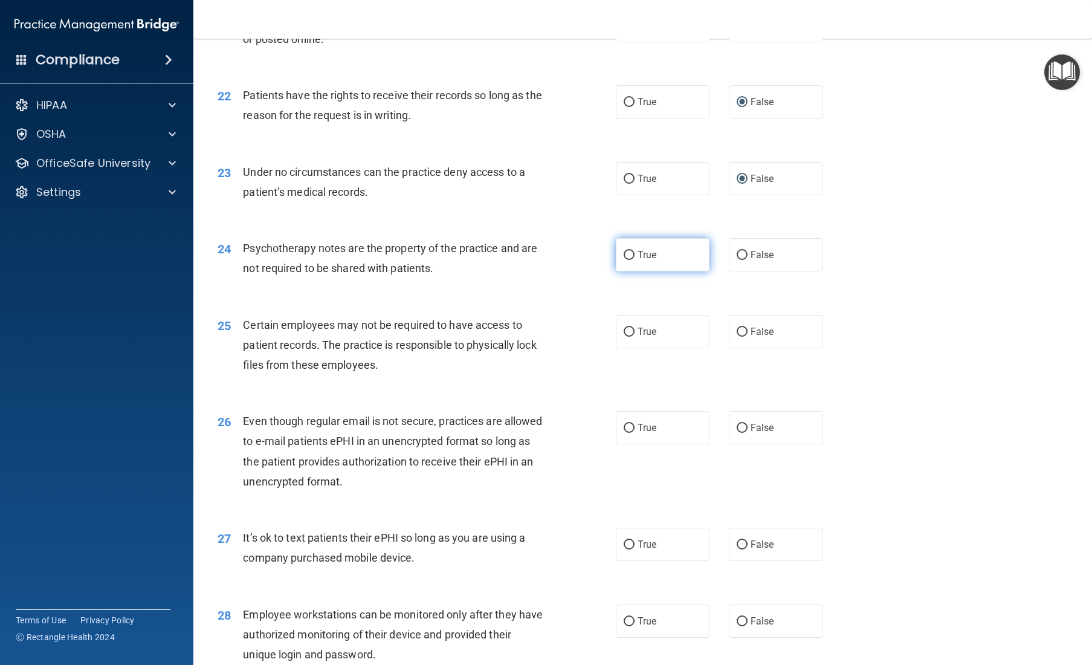
radio input "true"
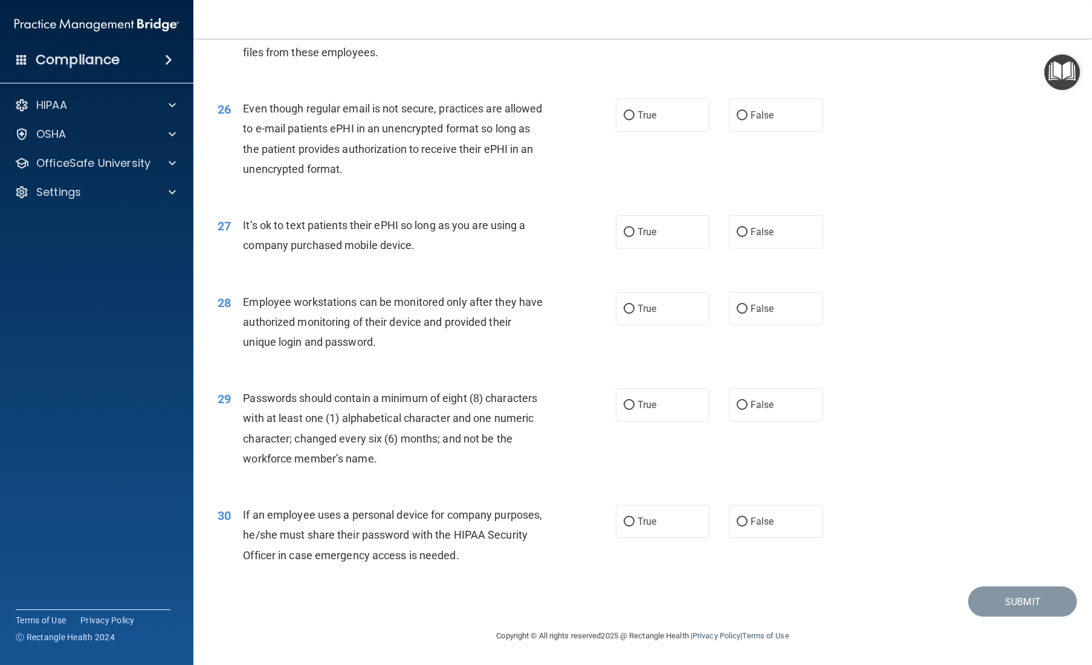
scroll to position [2476, 0]
click at [654, 521] on input "False" at bounding box center [741, 521] width 11 height 9
radio input "true"
click at [632, 404] on input "True" at bounding box center [628, 405] width 11 height 9
radio input "true"
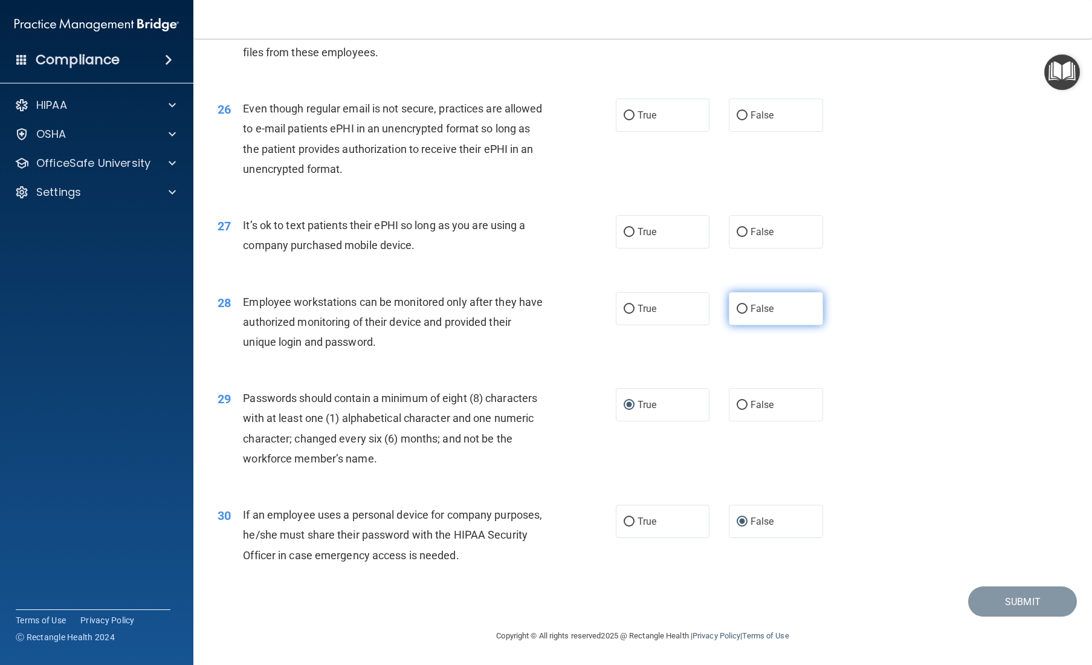
click at [654, 308] on input "False" at bounding box center [741, 308] width 11 height 9
radio input "true"
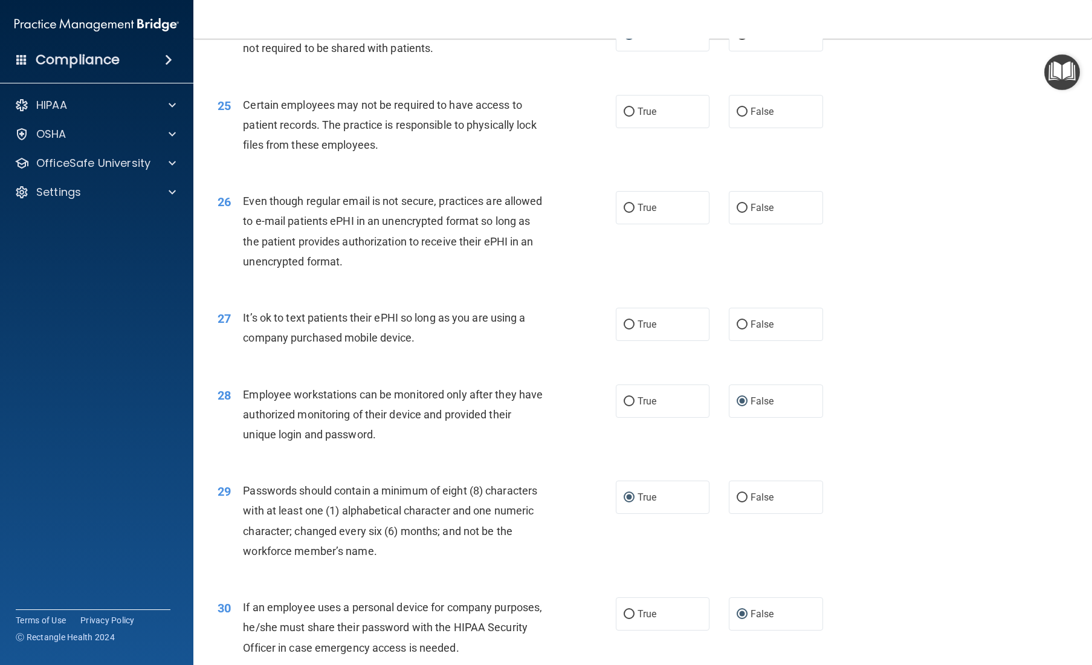
scroll to position [2345, 0]
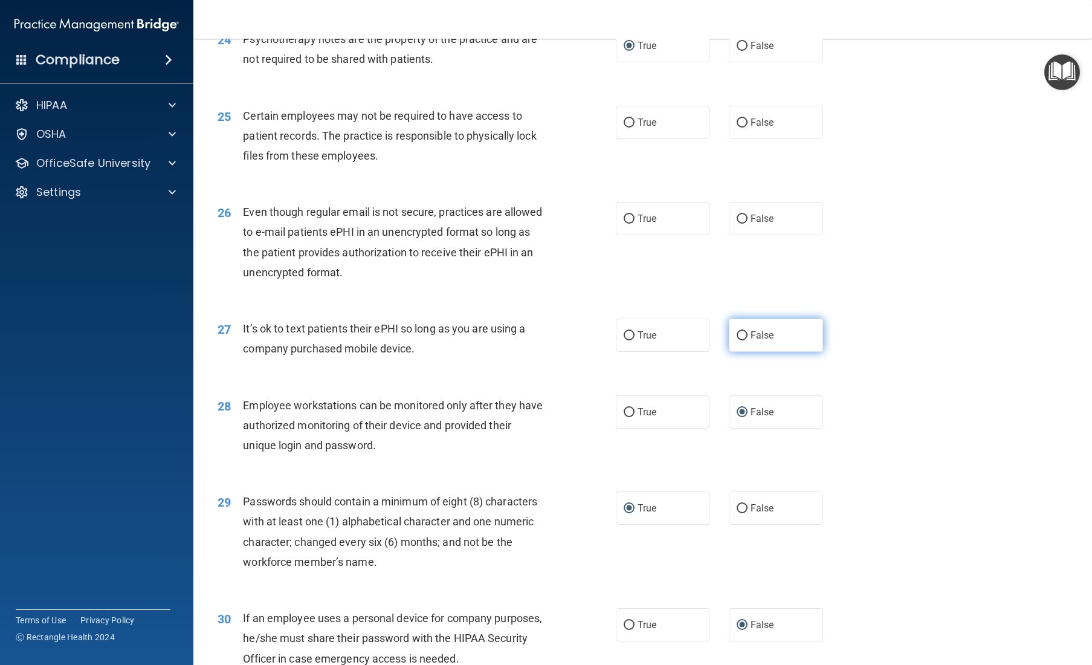
click at [654, 340] on input "False" at bounding box center [741, 335] width 11 height 9
radio input "true"
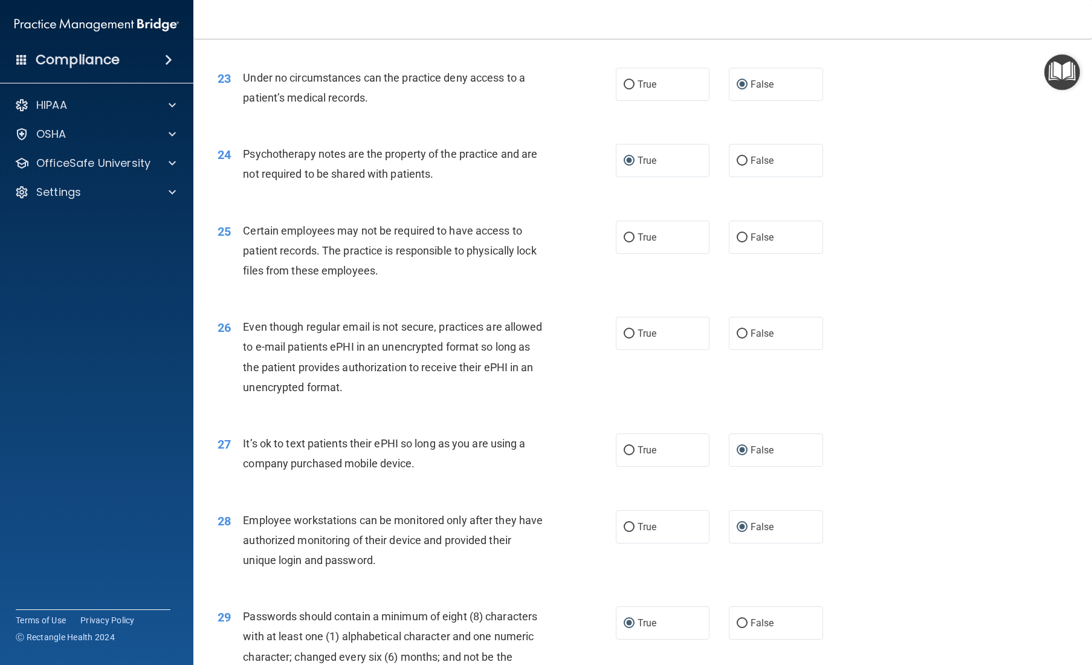
scroll to position [2231, 0]
click at [628, 338] on input "True" at bounding box center [628, 333] width 11 height 9
radio input "true"
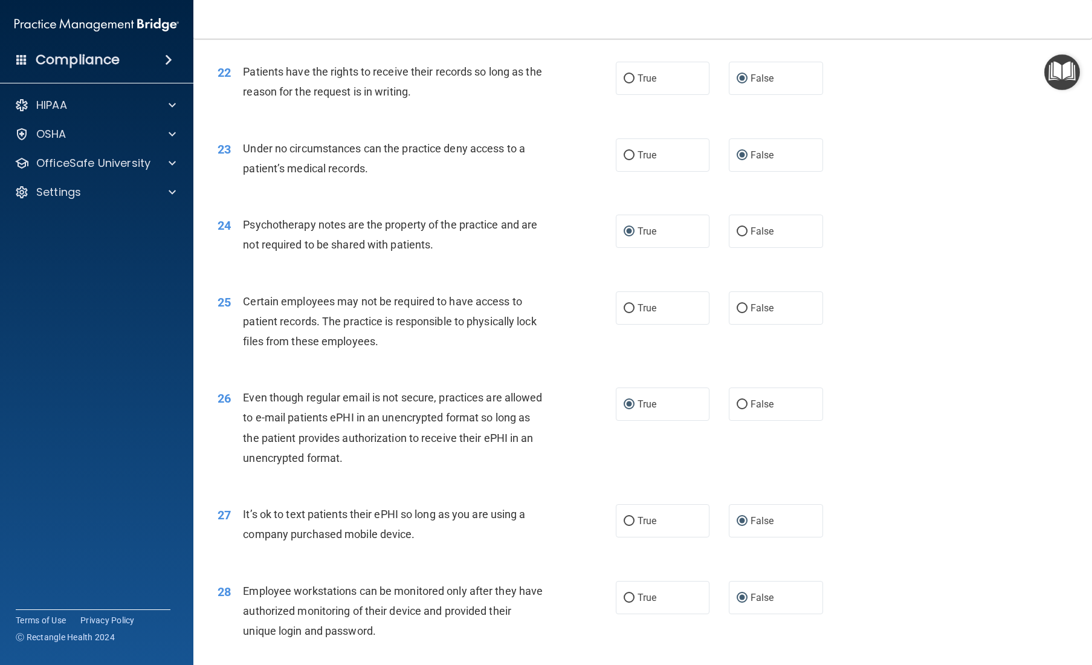
scroll to position [2159, 0]
click at [625, 314] on input "True" at bounding box center [628, 309] width 11 height 9
radio input "true"
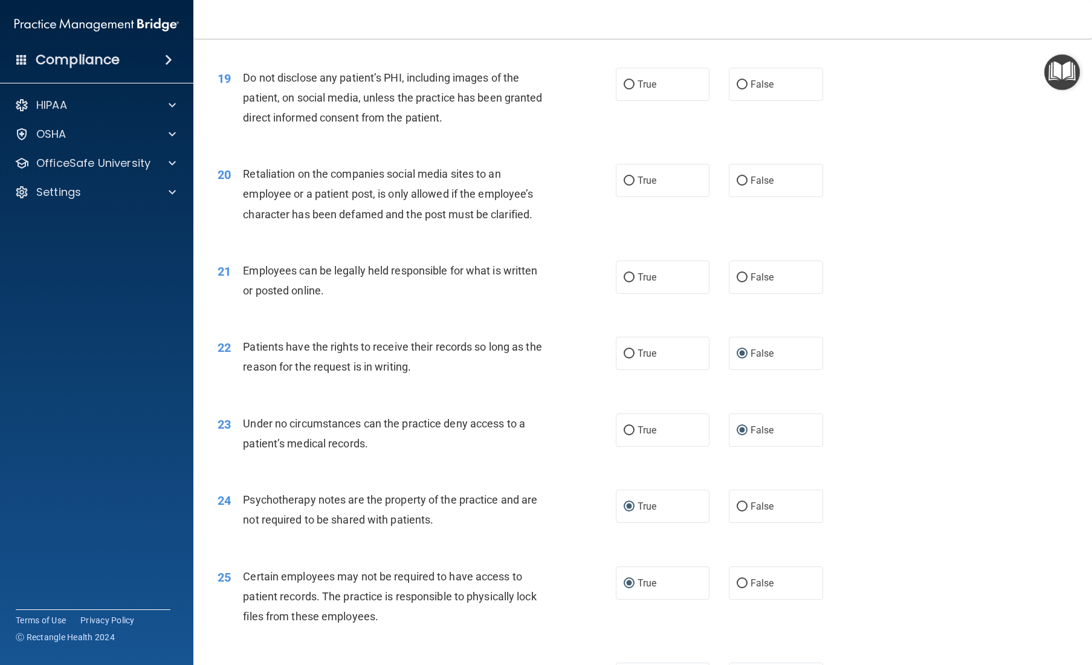
scroll to position [1879, 0]
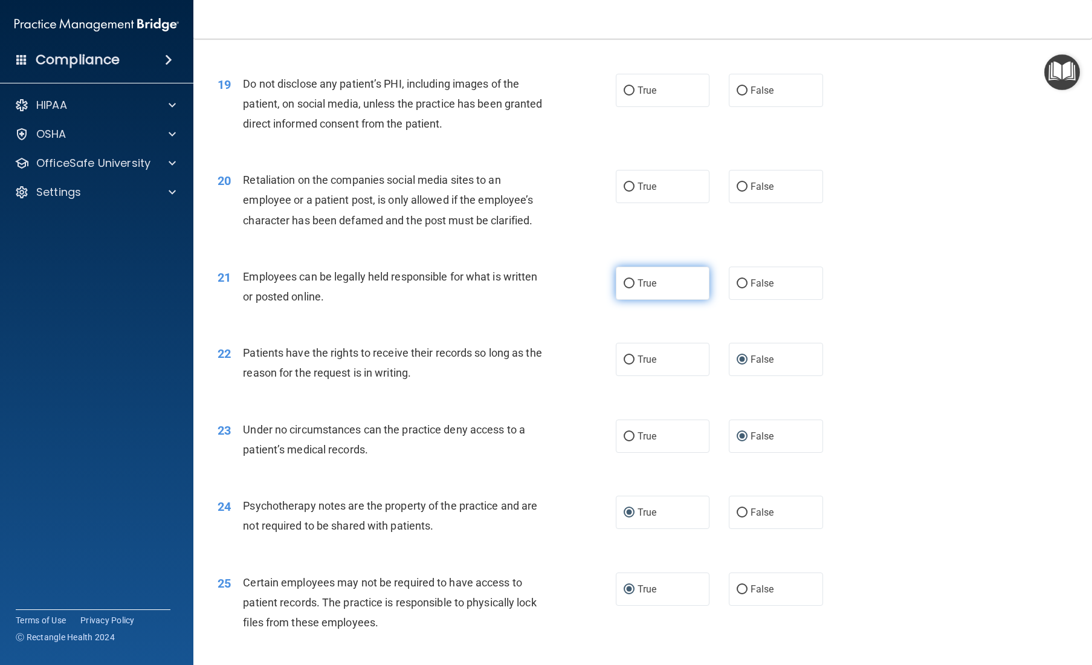
click at [629, 288] on input "True" at bounding box center [628, 283] width 11 height 9
radio input "true"
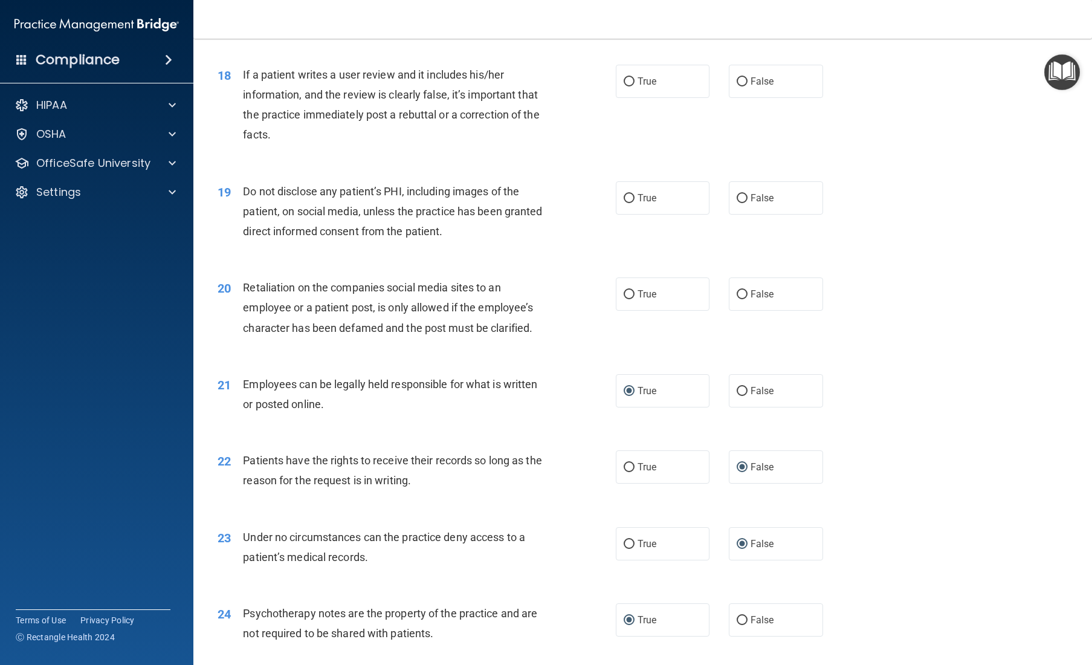
scroll to position [1766, 0]
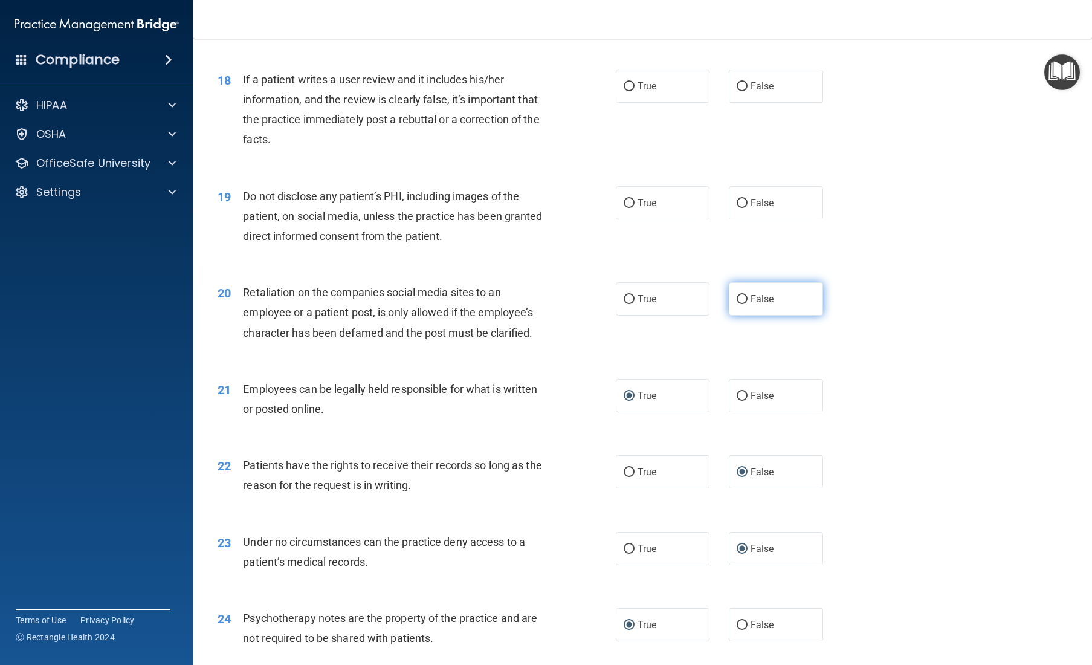
click at [654, 304] on input "False" at bounding box center [741, 299] width 11 height 9
radio input "true"
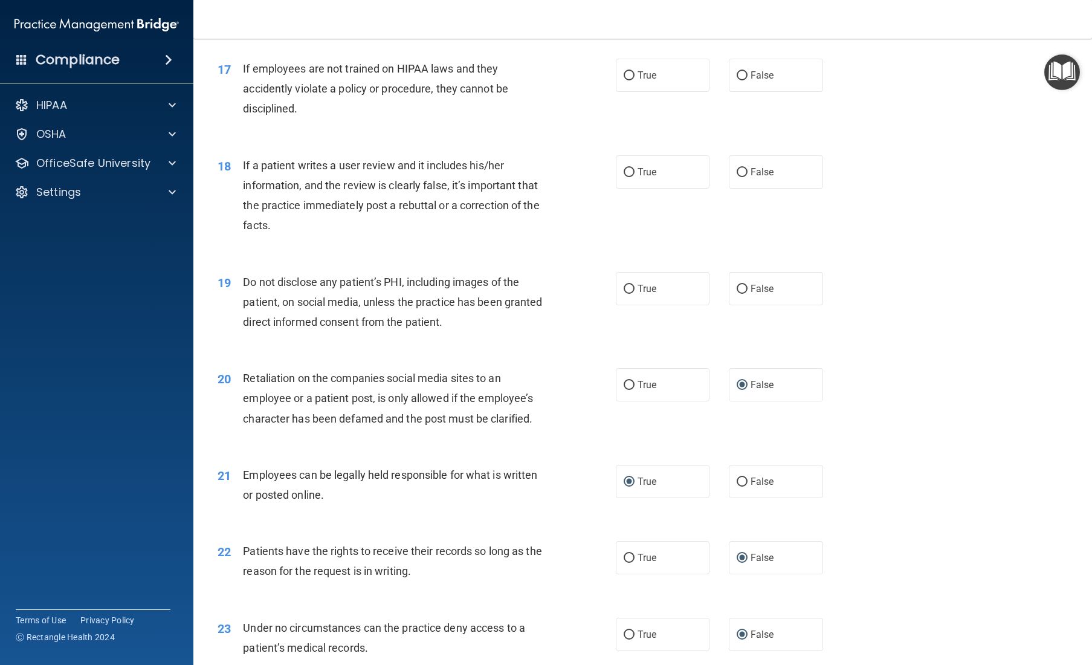
scroll to position [1653, 0]
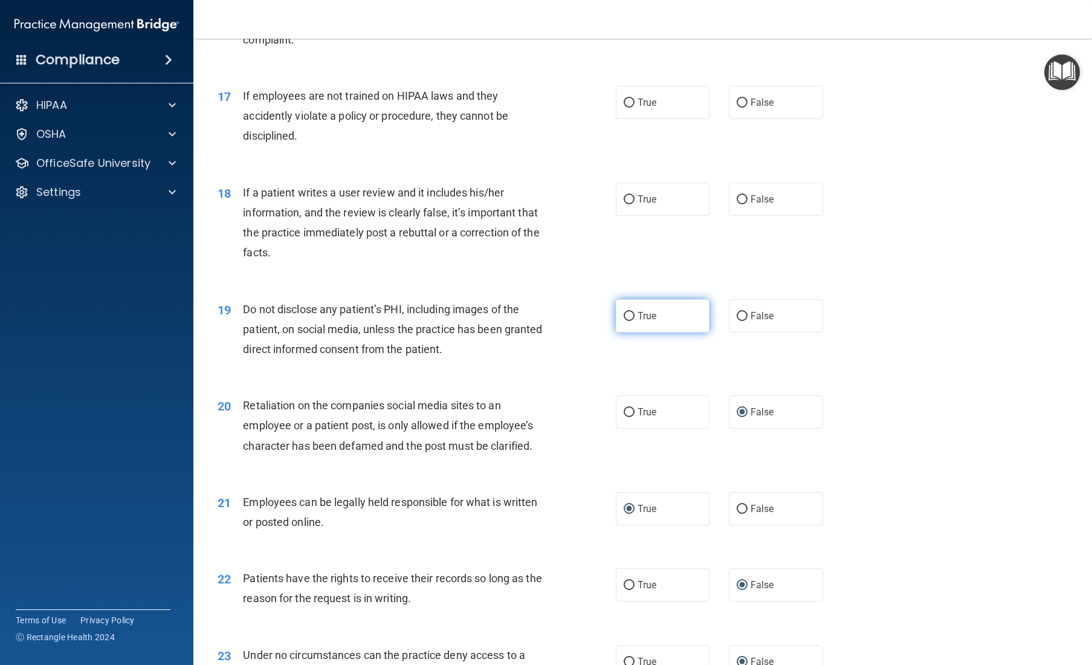
click at [628, 321] on input "True" at bounding box center [628, 316] width 11 height 9
radio input "true"
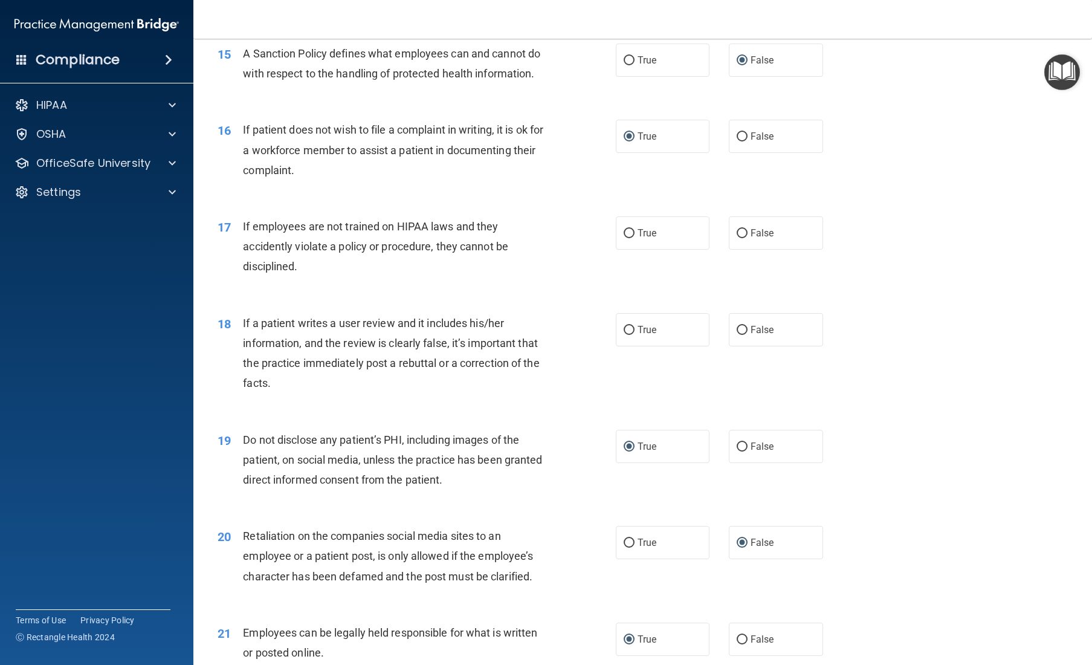
scroll to position [1523, 0]
click at [654, 335] on input "False" at bounding box center [741, 330] width 11 height 9
radio input "true"
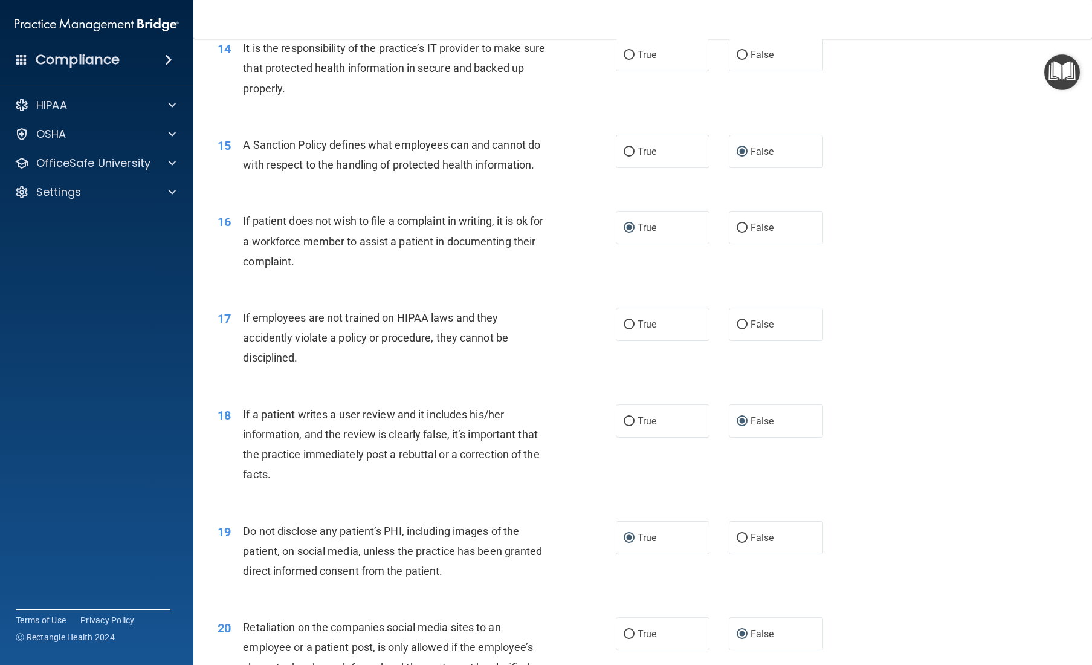
scroll to position [1433, 0]
drag, startPoint x: 738, startPoint y: 353, endPoint x: 688, endPoint y: 353, distance: 50.1
click at [654, 328] on input "False" at bounding box center [741, 323] width 11 height 9
radio input "true"
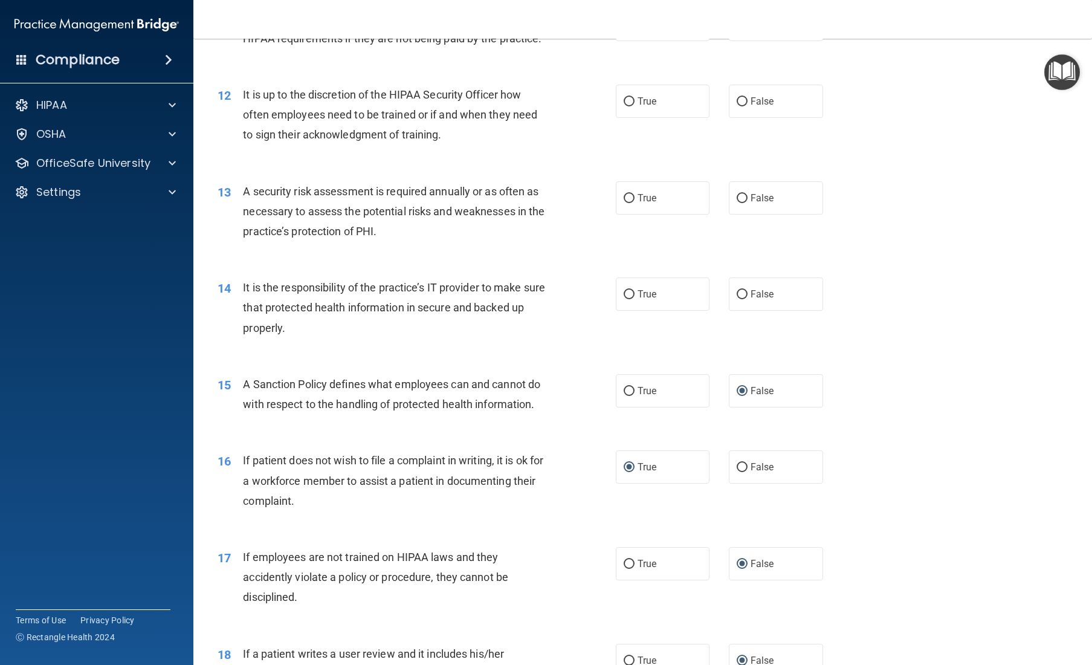
scroll to position [1185, 0]
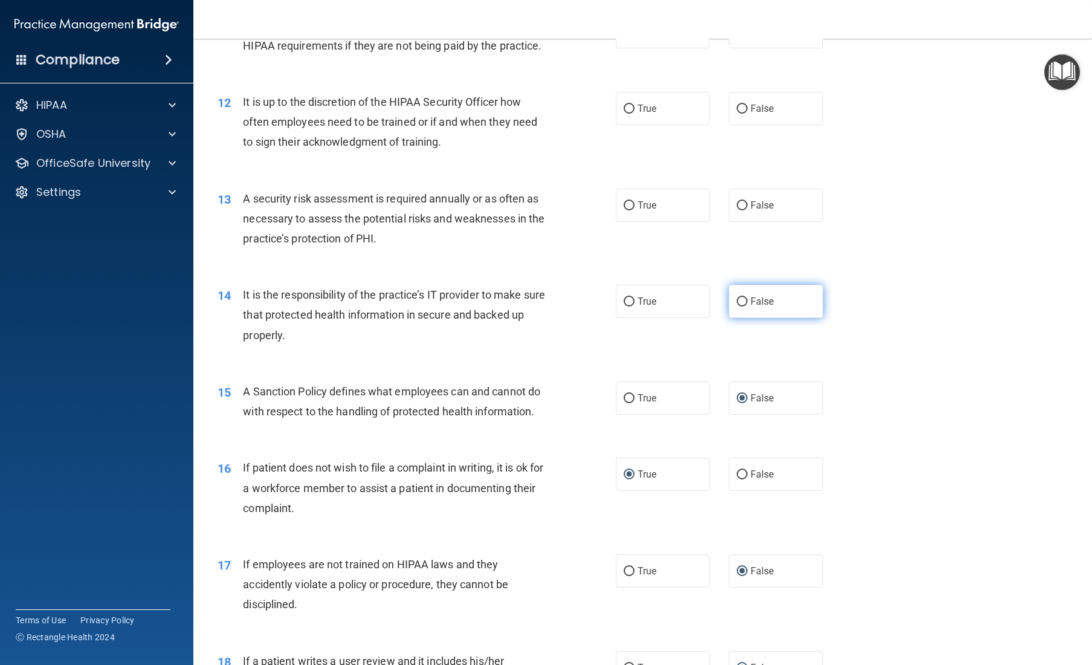
click at [654, 306] on input "False" at bounding box center [741, 301] width 11 height 9
radio input "true"
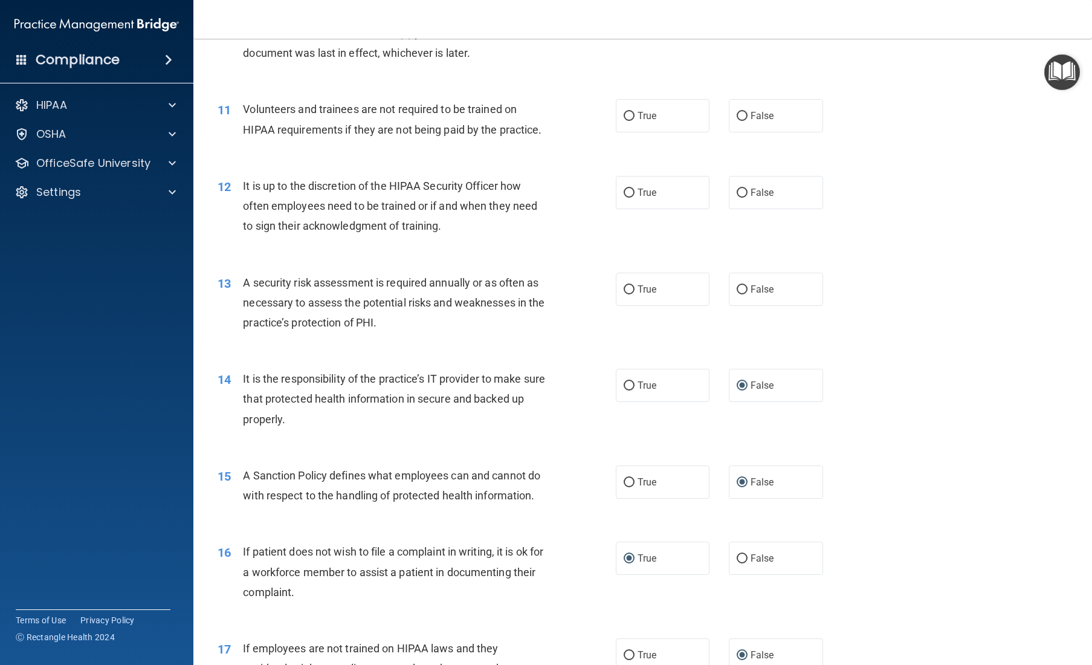
scroll to position [1086, 0]
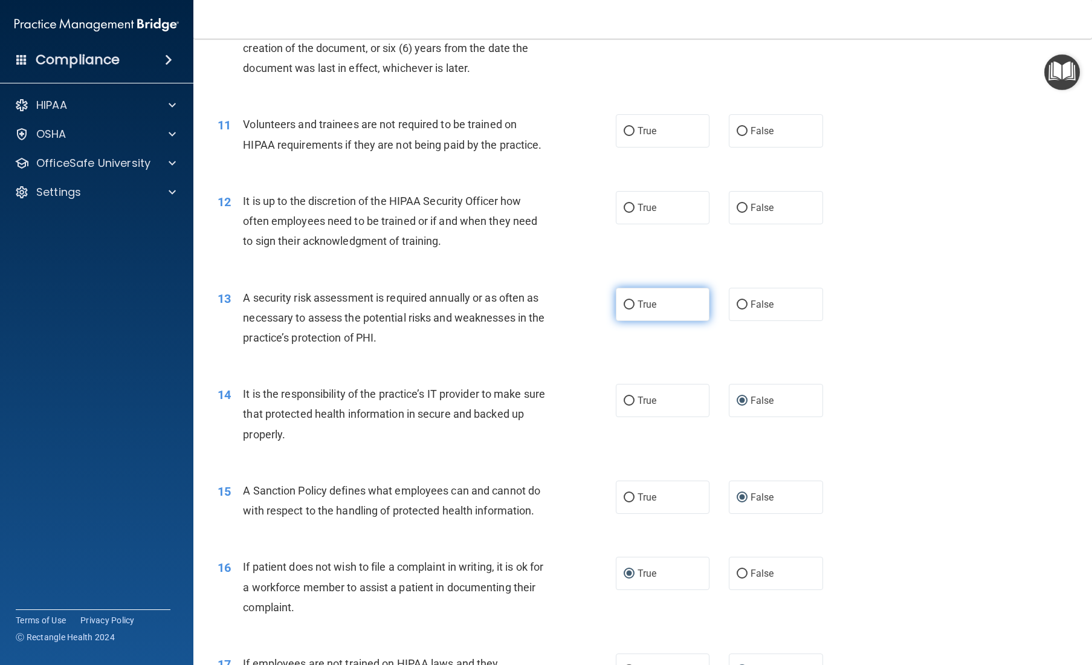
click at [626, 309] on input "True" at bounding box center [628, 304] width 11 height 9
radio input "true"
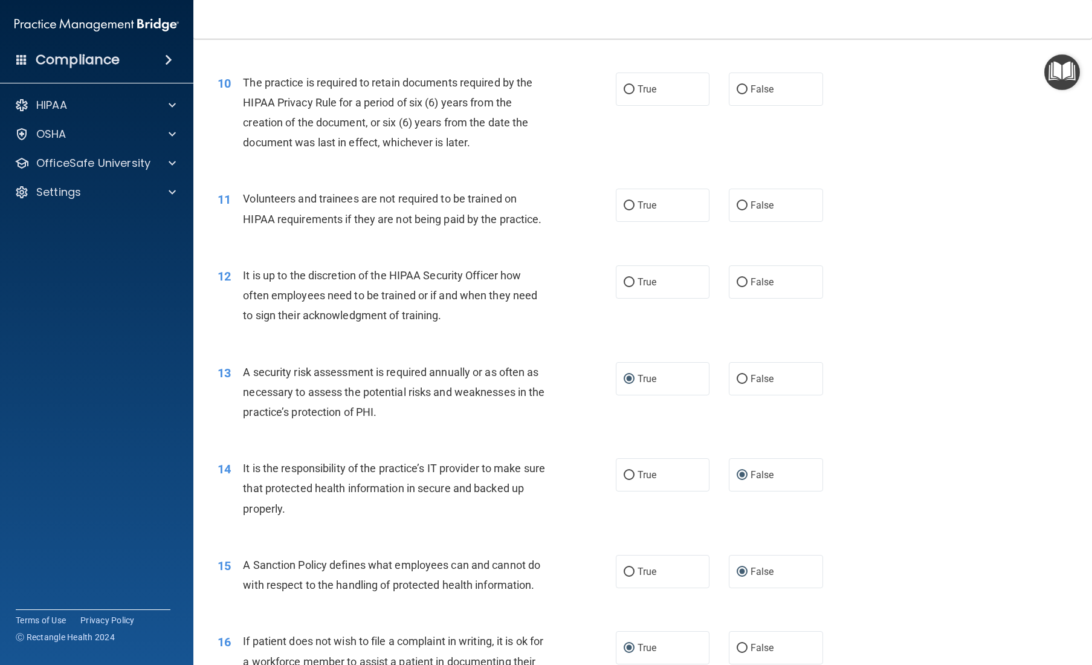
scroll to position [981, 0]
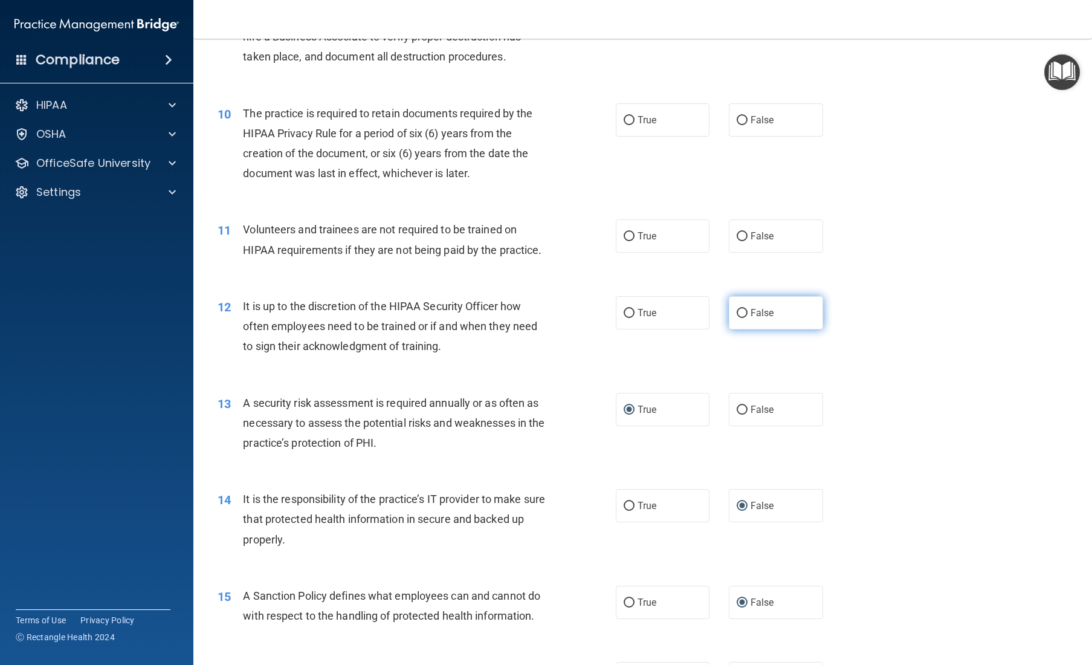
click at [654, 318] on input "False" at bounding box center [741, 313] width 11 height 9
radio input "true"
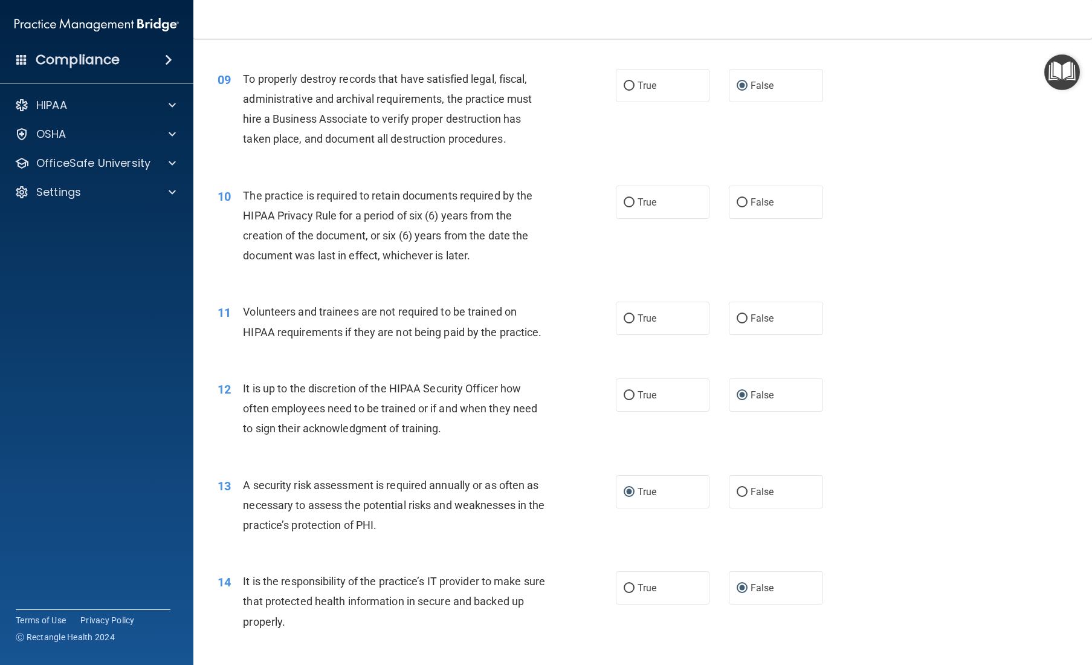
scroll to position [878, 0]
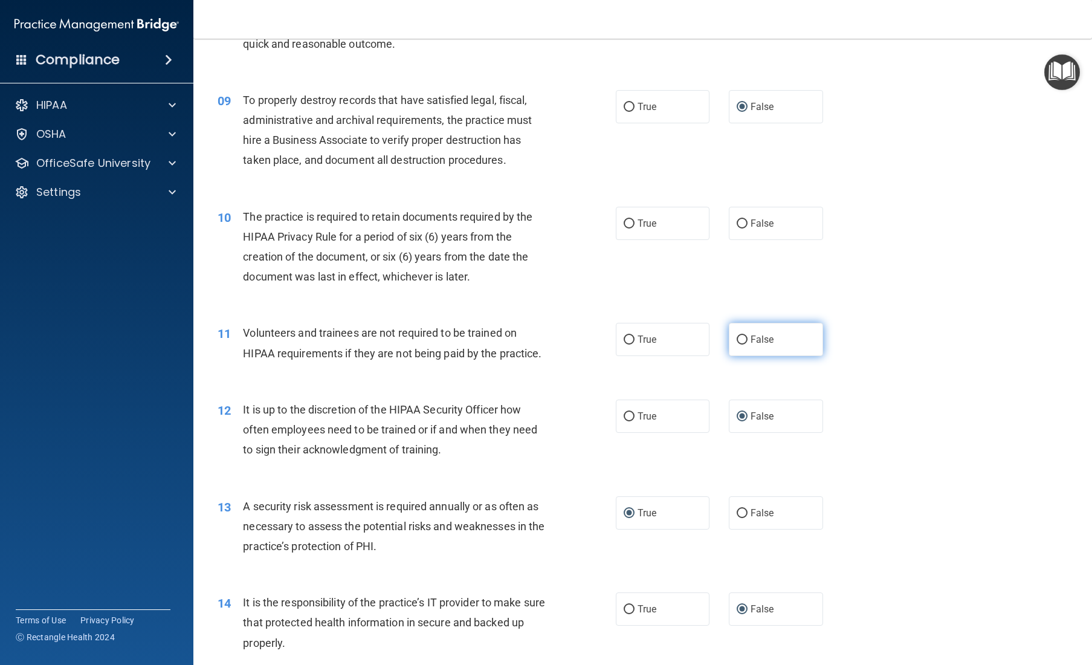
click at [654, 344] on input "False" at bounding box center [741, 339] width 11 height 9
radio input "true"
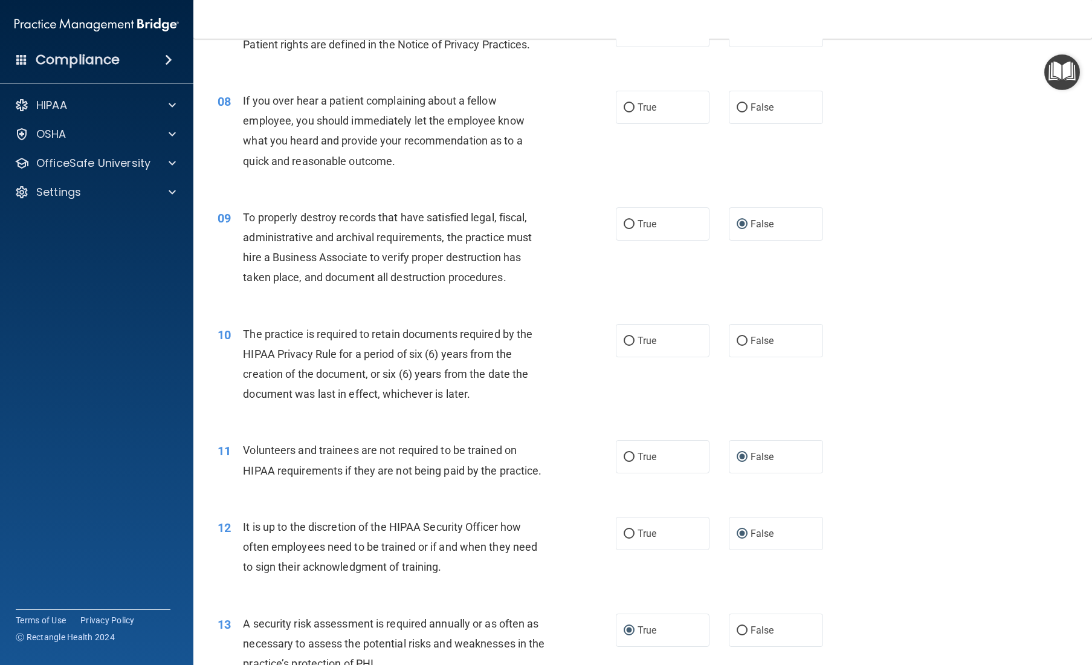
scroll to position [739, 0]
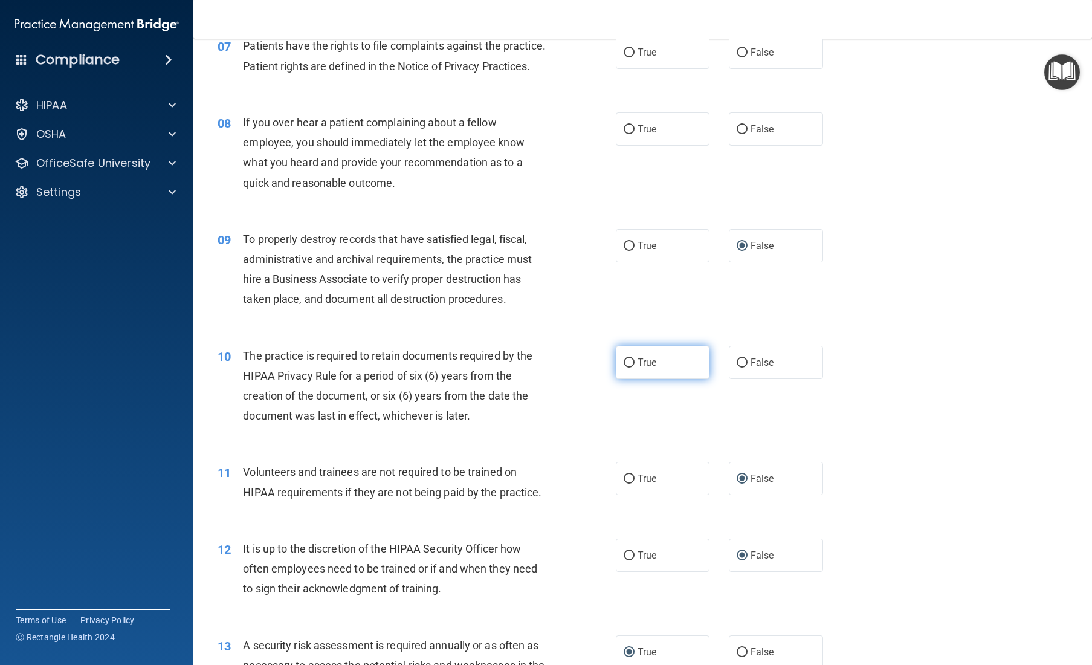
click at [623, 367] on input "True" at bounding box center [628, 362] width 11 height 9
radio input "true"
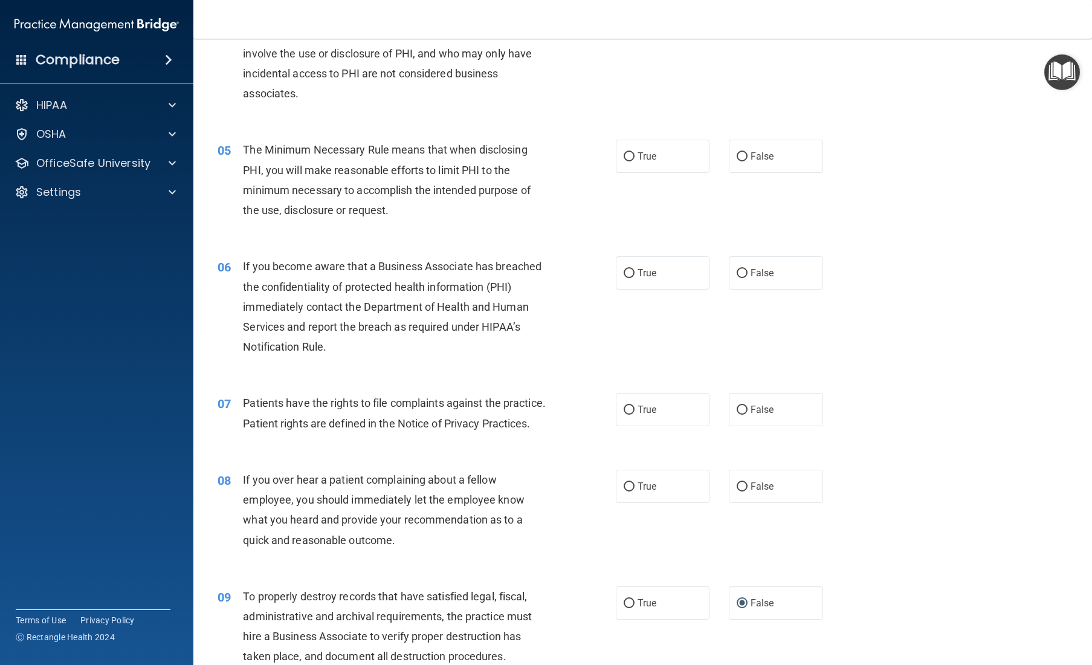
scroll to position [380, 0]
click at [654, 493] on input "False" at bounding box center [741, 488] width 11 height 9
radio input "true"
click at [628, 416] on input "True" at bounding box center [628, 411] width 11 height 9
radio input "true"
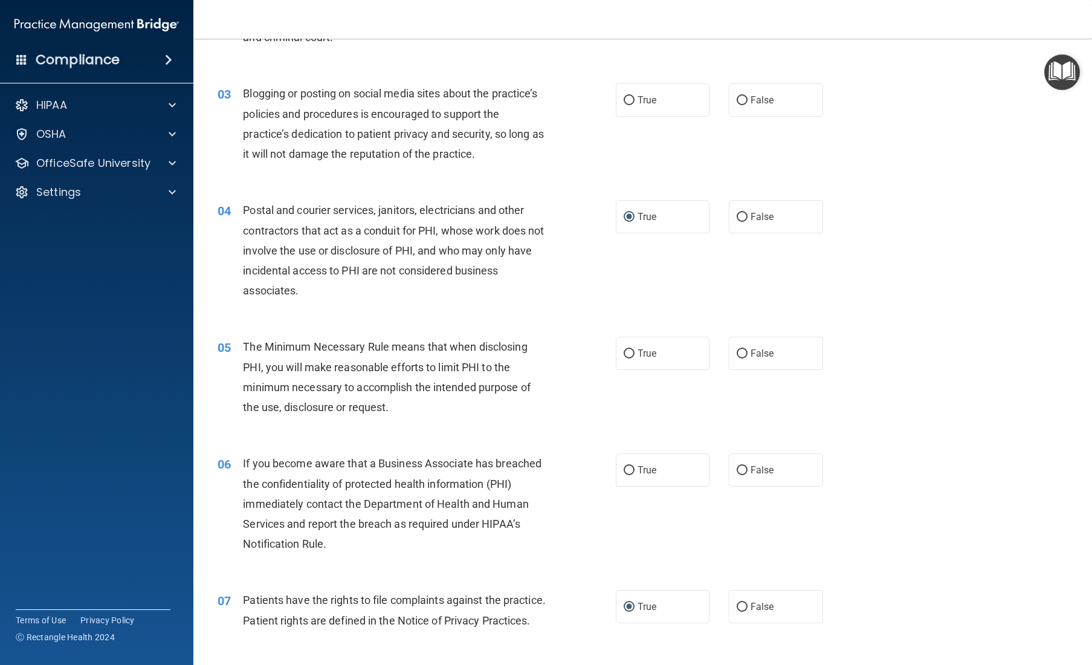
scroll to position [182, 0]
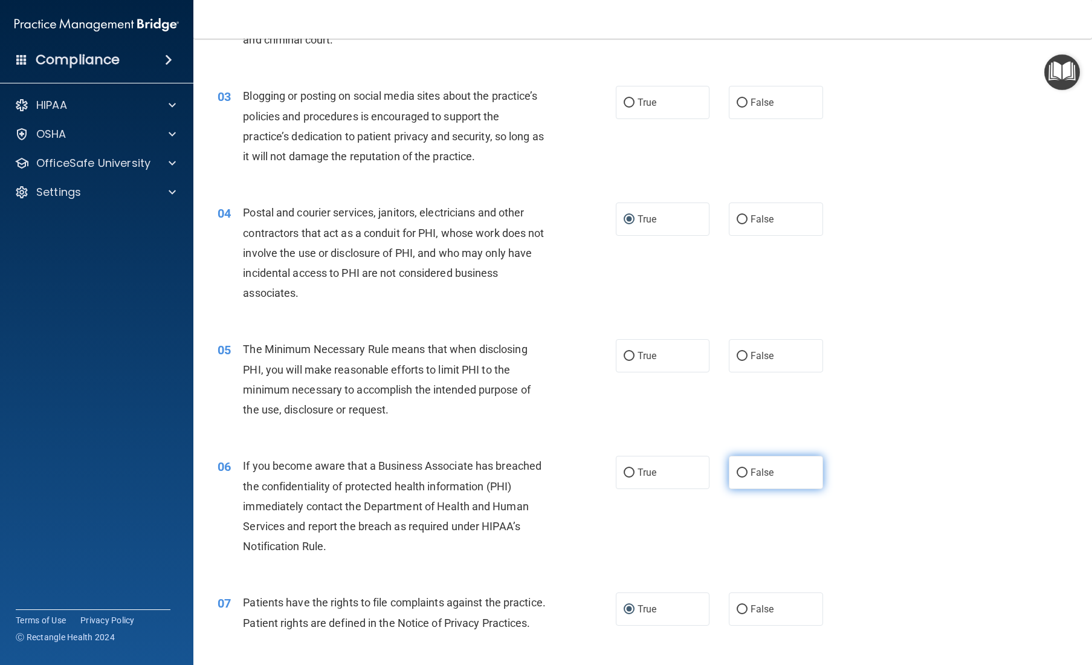
click at [654, 477] on input "False" at bounding box center [741, 472] width 11 height 9
radio input "true"
click at [627, 361] on input "True" at bounding box center [628, 356] width 11 height 9
radio input "true"
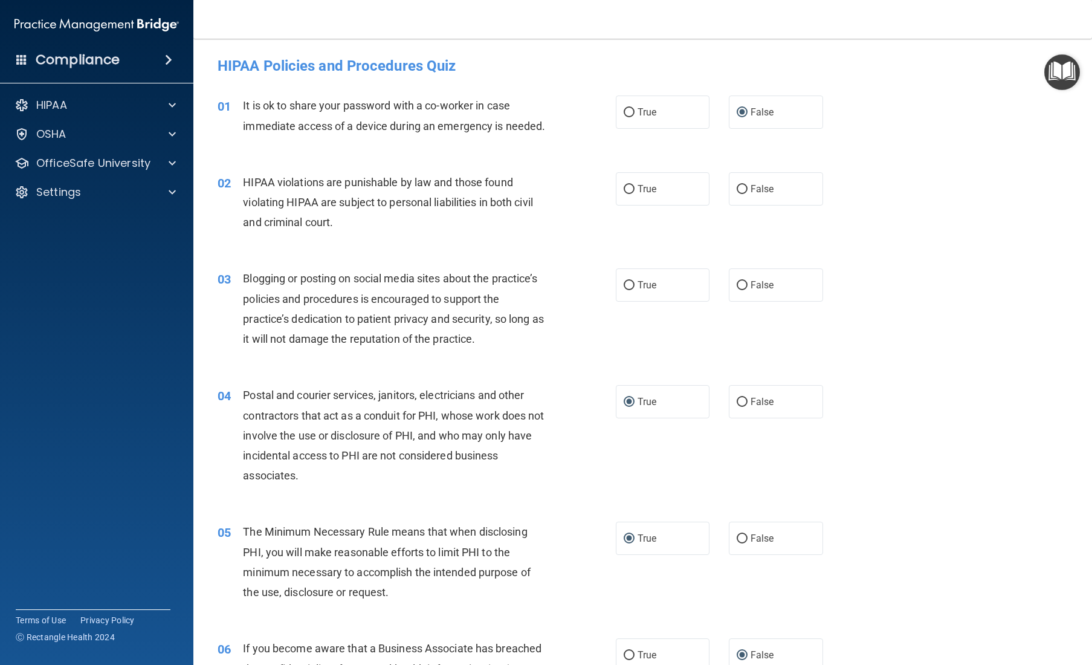
scroll to position [0, 0]
click at [654, 290] on input "False" at bounding box center [741, 285] width 11 height 9
radio input "true"
click at [629, 194] on input "True" at bounding box center [628, 189] width 11 height 9
radio input "true"
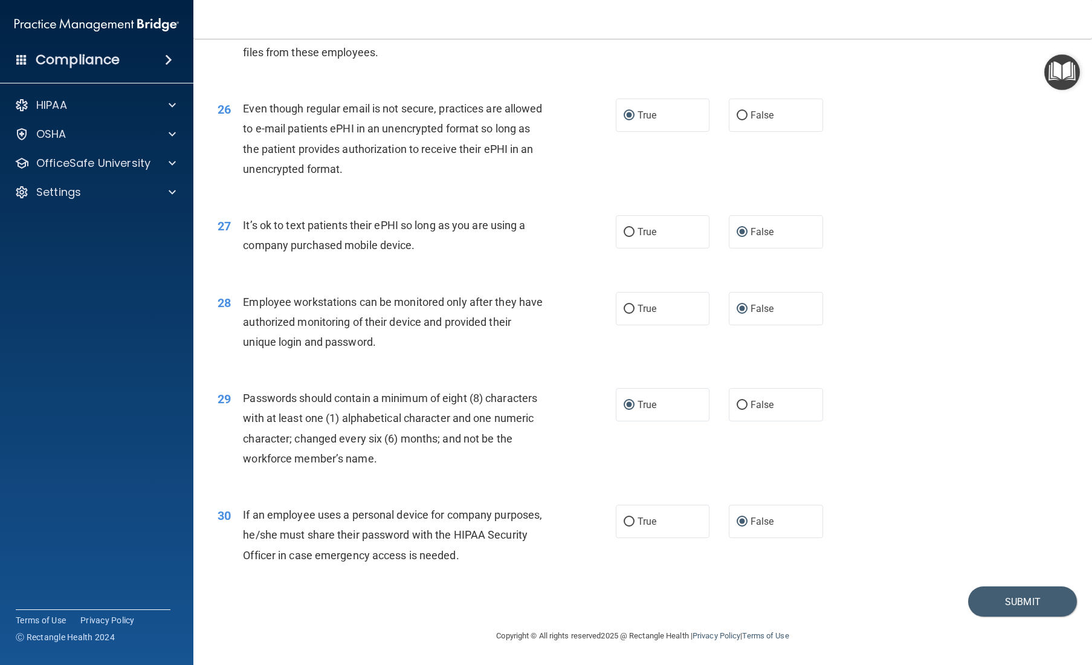
scroll to position [2476, 0]
click at [654, 536] on button "Submit" at bounding box center [1022, 601] width 109 height 31
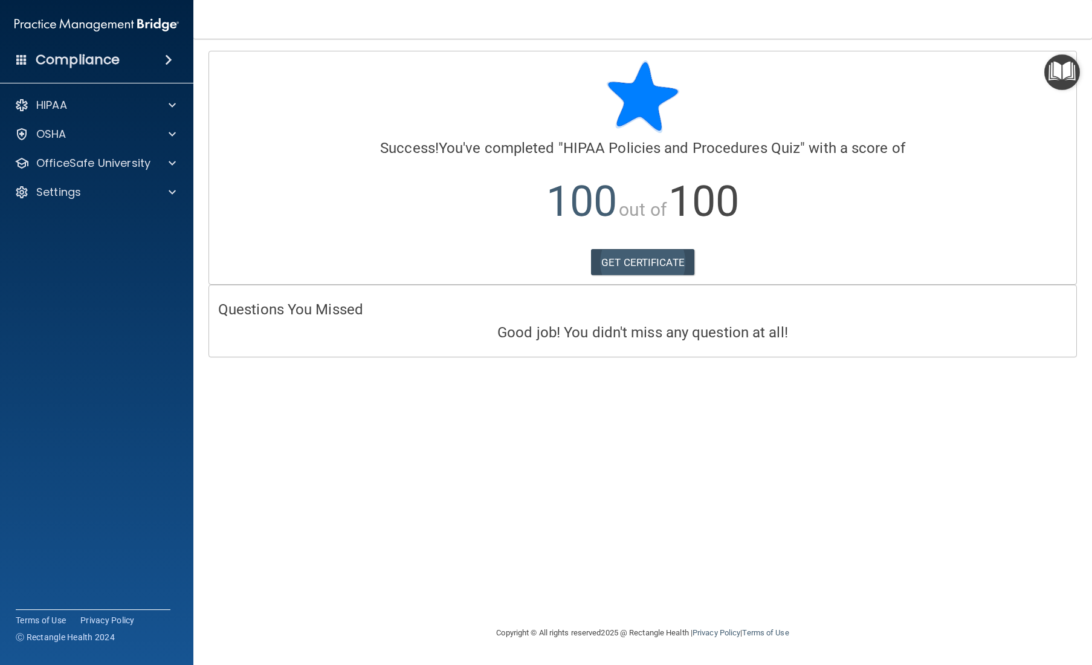
click at [649, 266] on link "GET CERTIFICATE" at bounding box center [642, 262] width 103 height 27
click at [158, 164] on div at bounding box center [170, 163] width 30 height 14
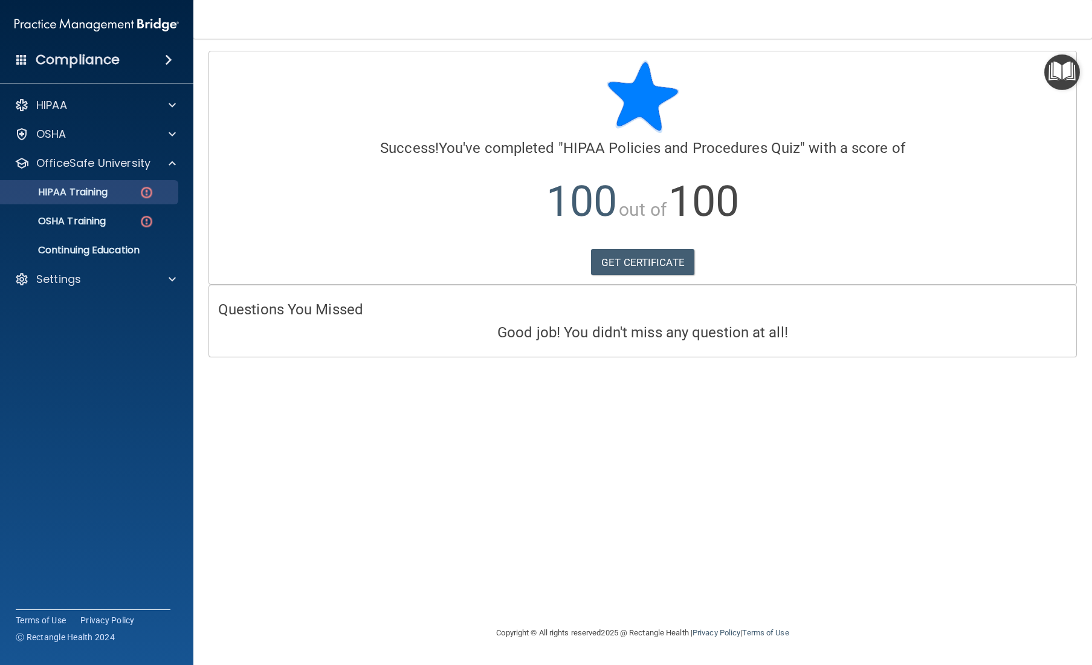
click at [122, 200] on link "HIPAA Training" at bounding box center [83, 192] width 190 height 24
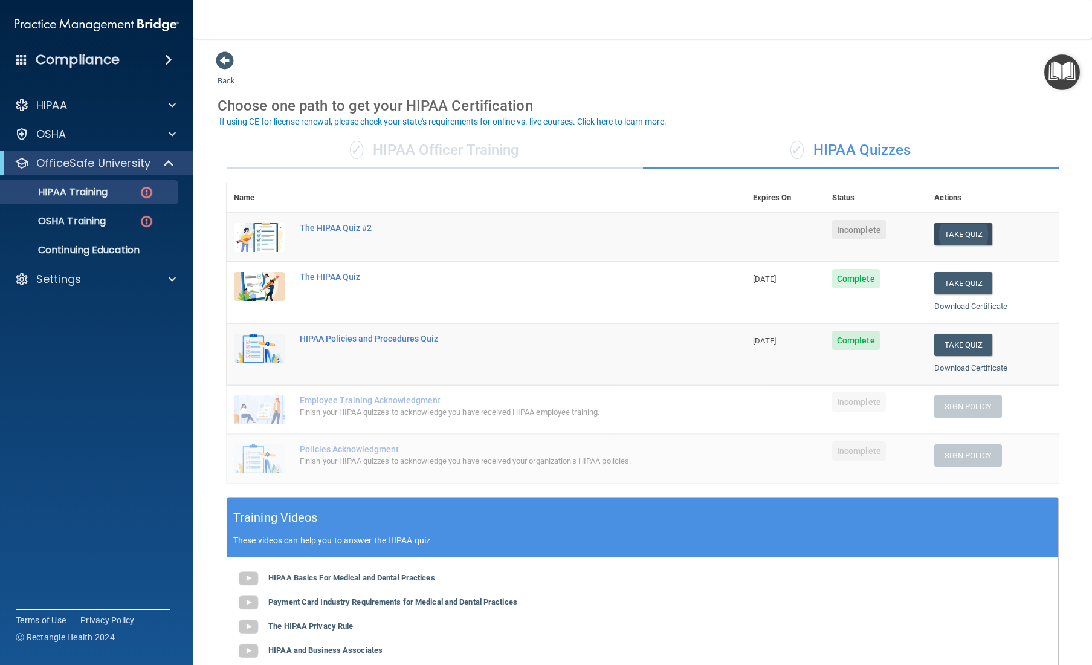
click at [654, 232] on button "Take Quiz" at bounding box center [963, 234] width 58 height 22
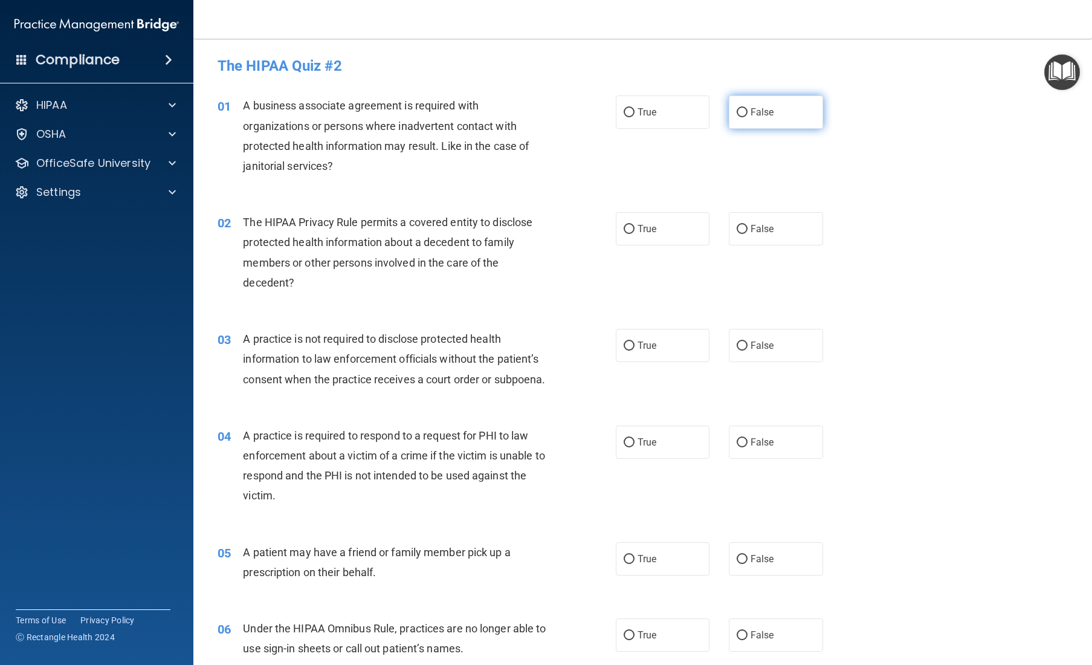
click at [654, 111] on span "False" at bounding box center [762, 111] width 24 height 11
click at [654, 111] on input "False" at bounding box center [741, 112] width 11 height 9
radio input "true"
click at [643, 232] on span "True" at bounding box center [646, 228] width 19 height 11
click at [634, 232] on input "True" at bounding box center [628, 229] width 11 height 9
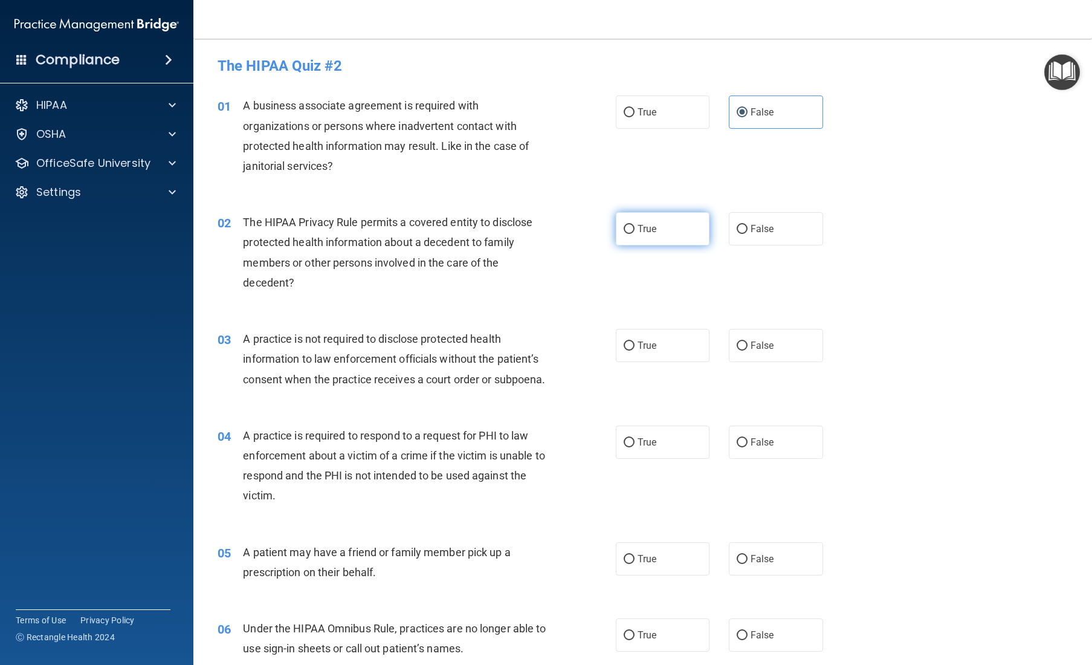
radio input "true"
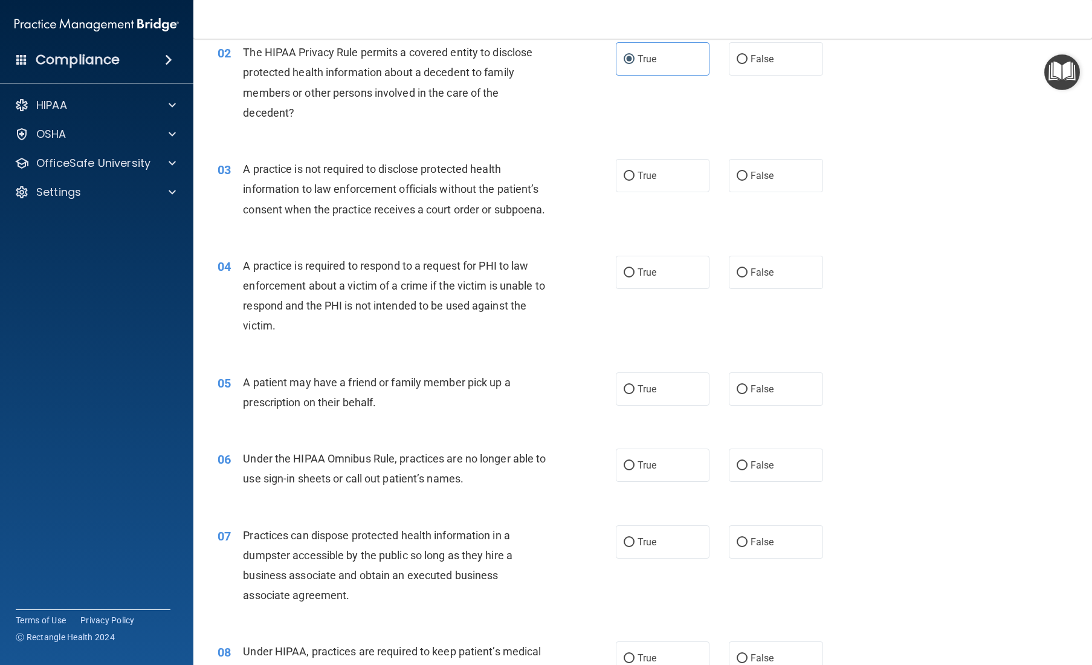
scroll to position [170, 0]
click at [654, 180] on label "False" at bounding box center [776, 174] width 94 height 33
click at [654, 180] on input "False" at bounding box center [741, 175] width 11 height 9
radio input "true"
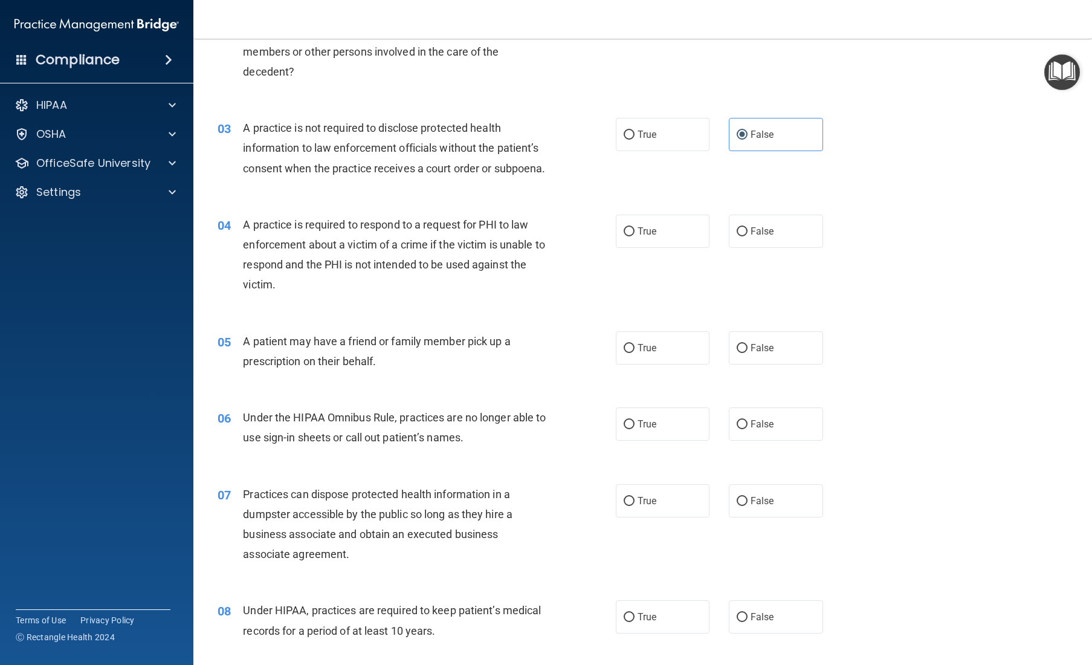
scroll to position [193, 0]
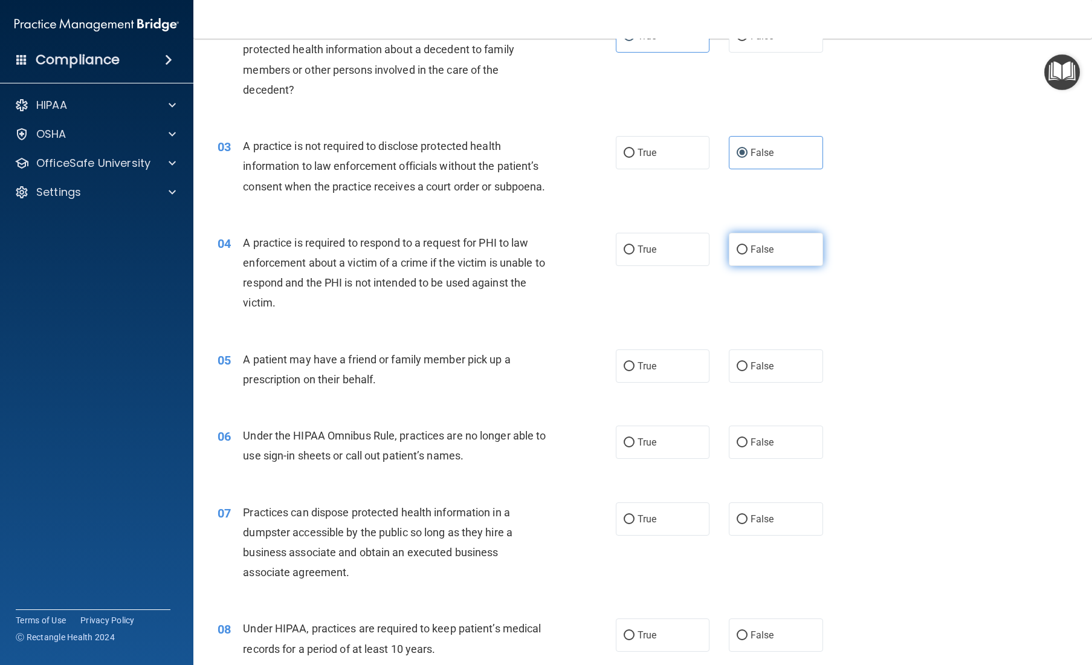
click at [654, 255] on span "False" at bounding box center [762, 248] width 24 height 11
click at [654, 254] on input "False" at bounding box center [741, 249] width 11 height 9
radio input "true"
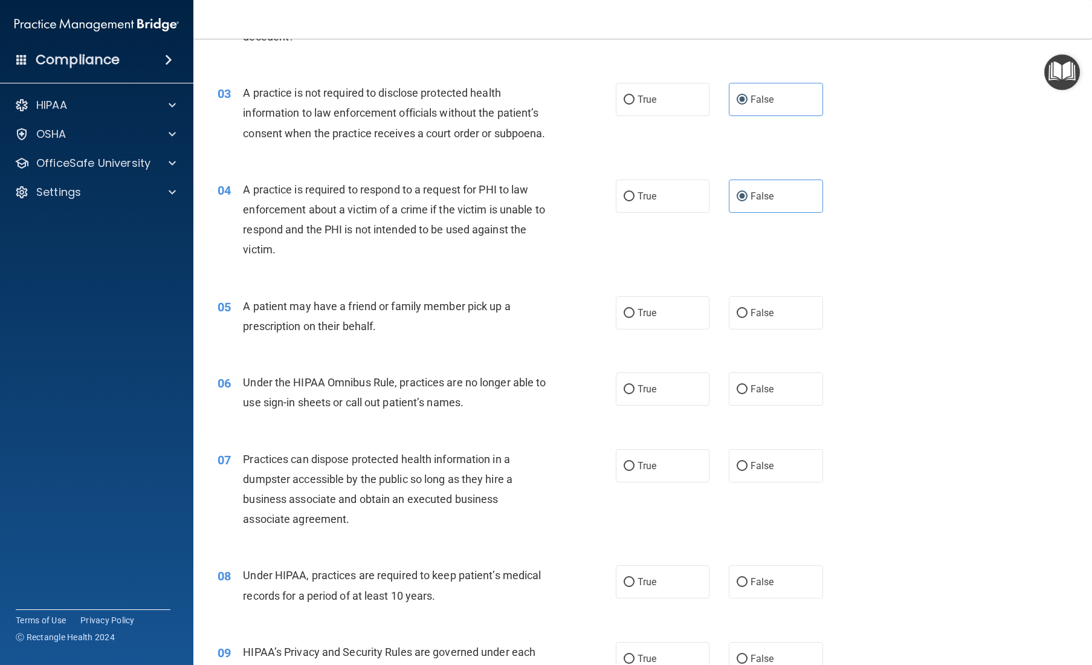
scroll to position [279, 0]
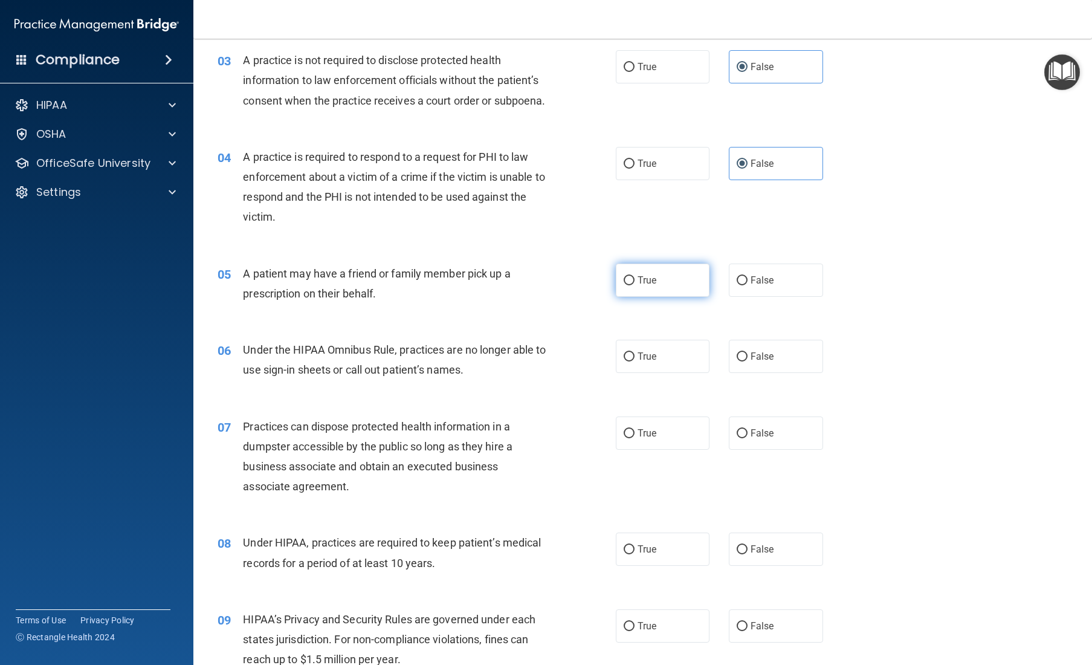
click at [654, 297] on label "True" at bounding box center [663, 279] width 94 height 33
click at [634, 285] on input "True" at bounding box center [628, 280] width 11 height 9
radio input "true"
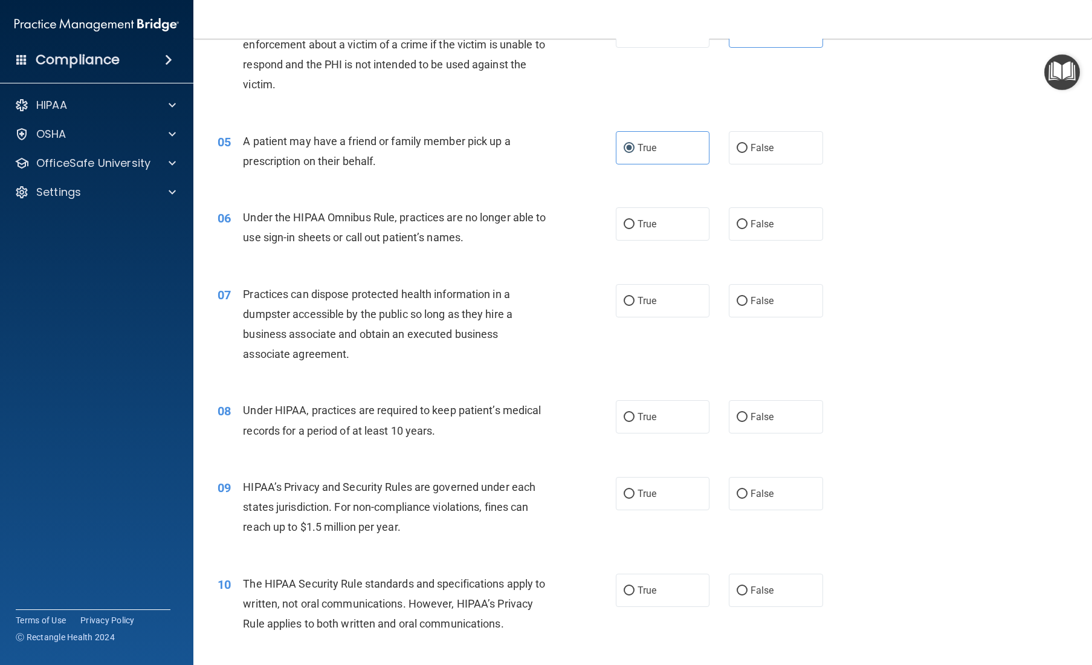
scroll to position [439, 0]
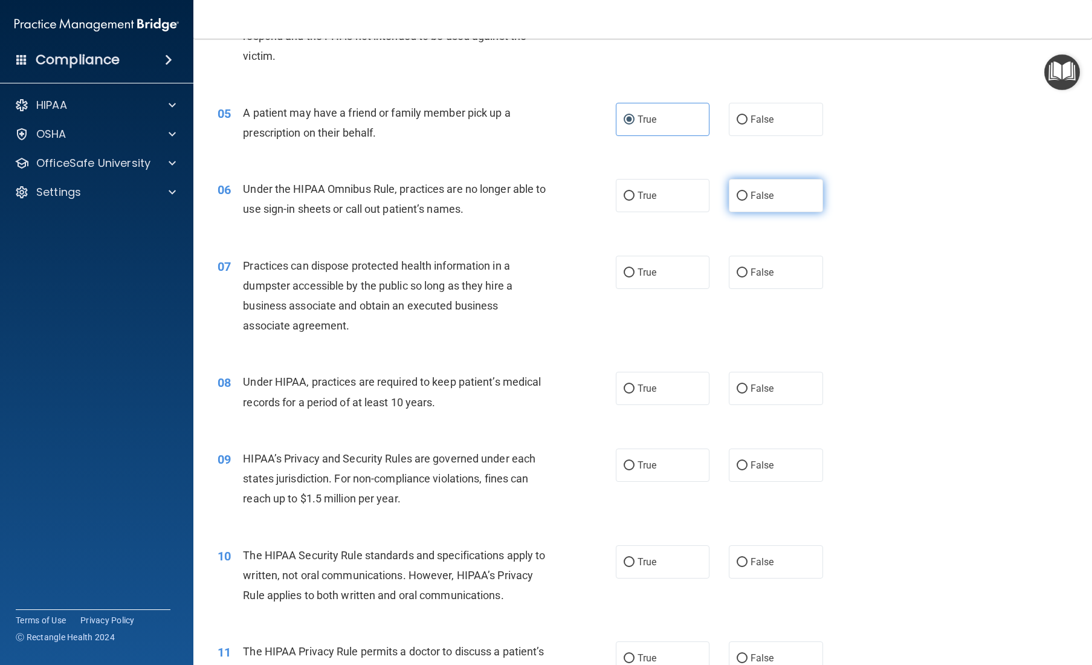
click at [654, 212] on label "False" at bounding box center [776, 195] width 94 height 33
click at [654, 201] on input "False" at bounding box center [741, 196] width 11 height 9
radio input "true"
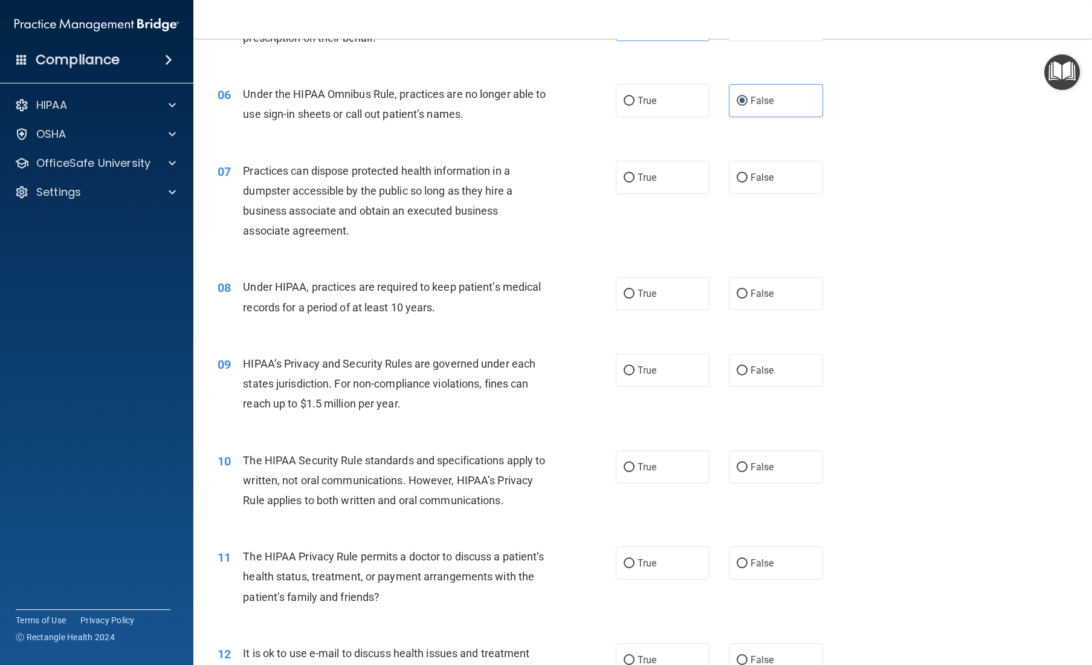
scroll to position [570, 0]
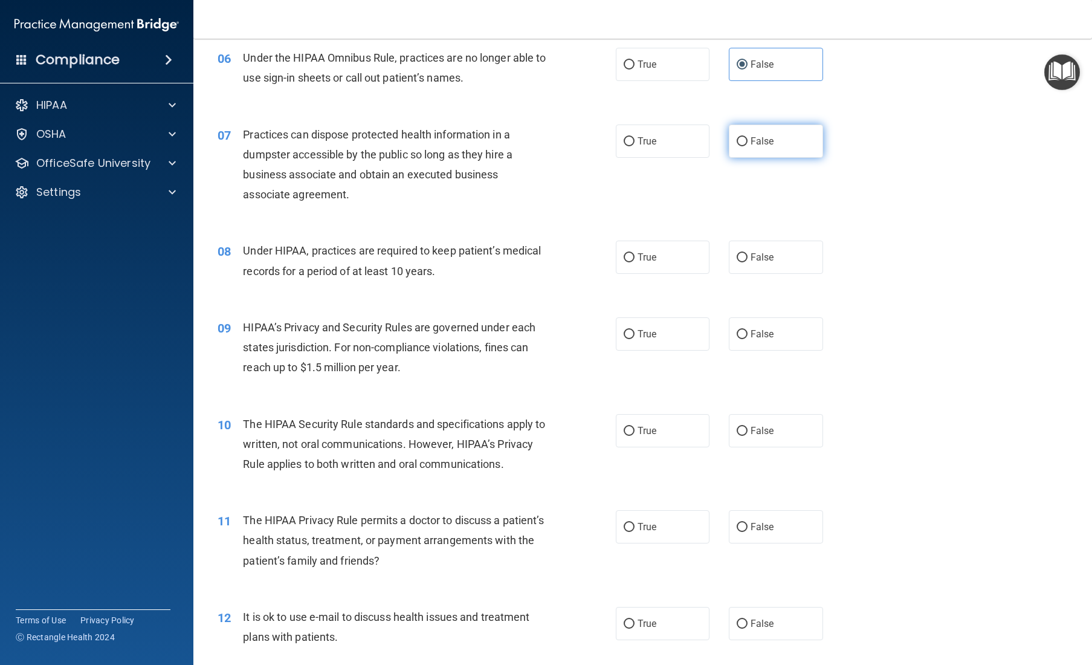
click at [654, 147] on span "False" at bounding box center [762, 140] width 24 height 11
click at [654, 146] on input "False" at bounding box center [741, 141] width 11 height 9
radio input "true"
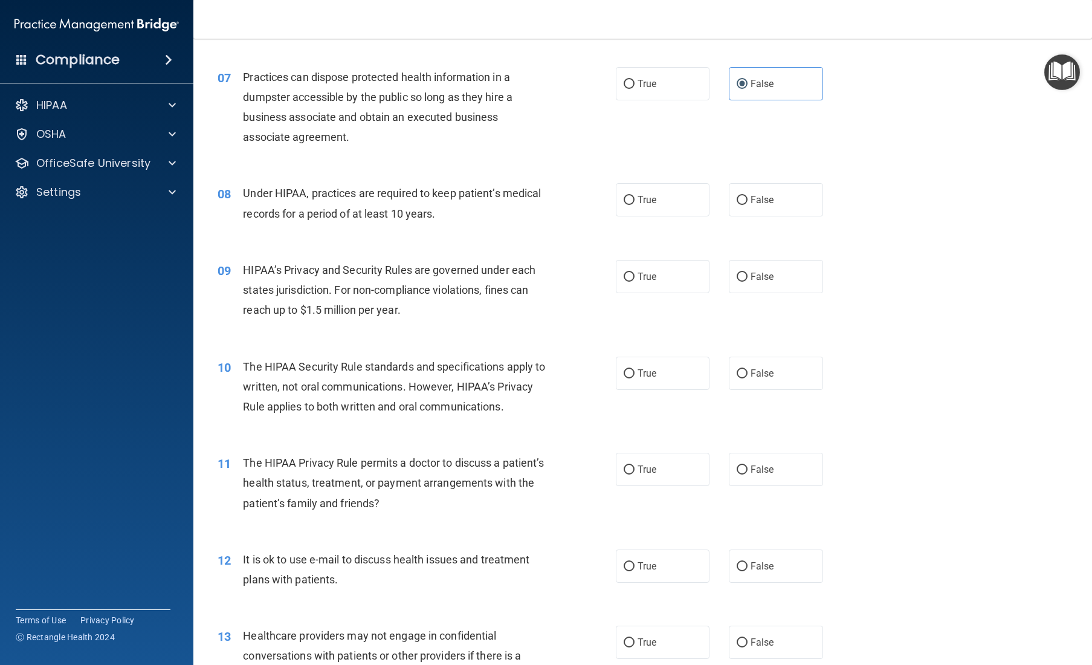
scroll to position [643, 0]
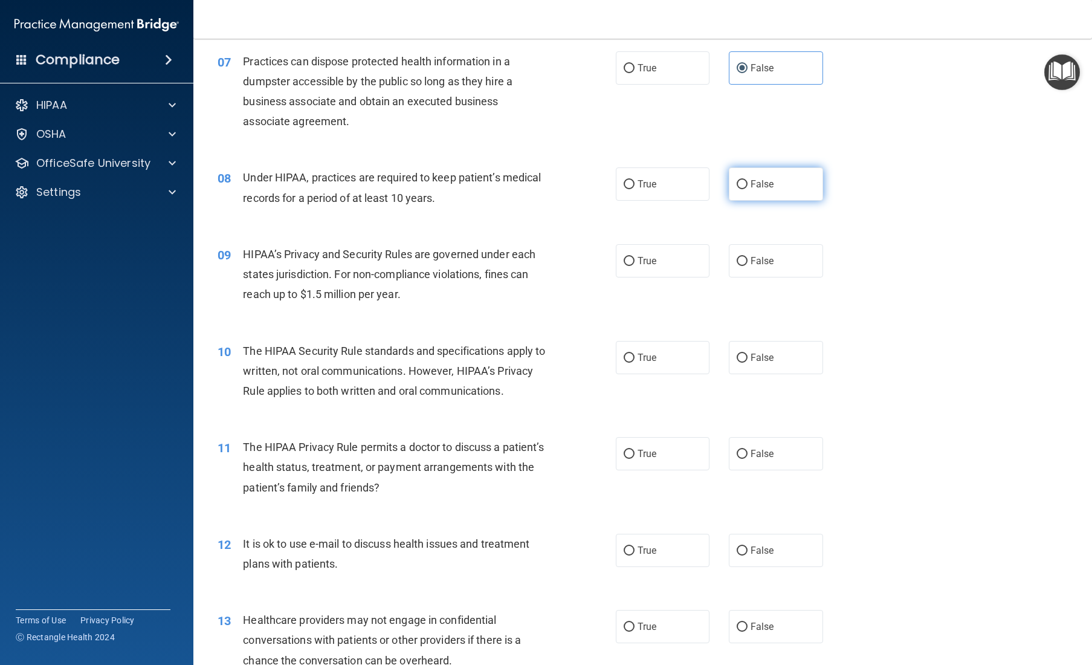
click at [654, 201] on label "False" at bounding box center [776, 183] width 94 height 33
click at [654, 189] on input "False" at bounding box center [741, 184] width 11 height 9
radio input "true"
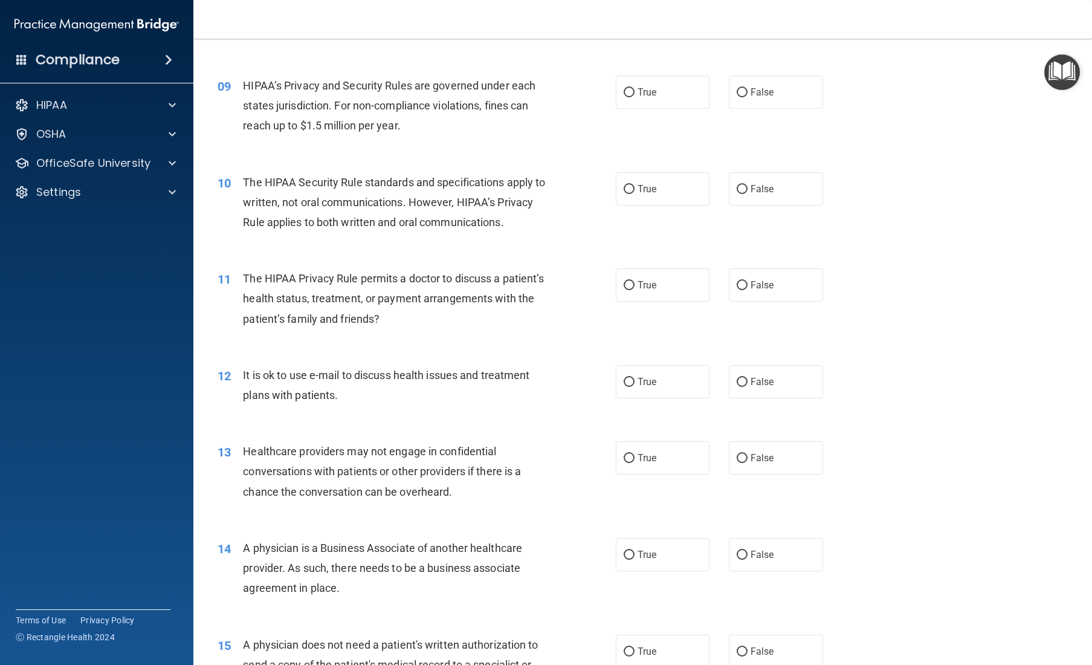
scroll to position [814, 0]
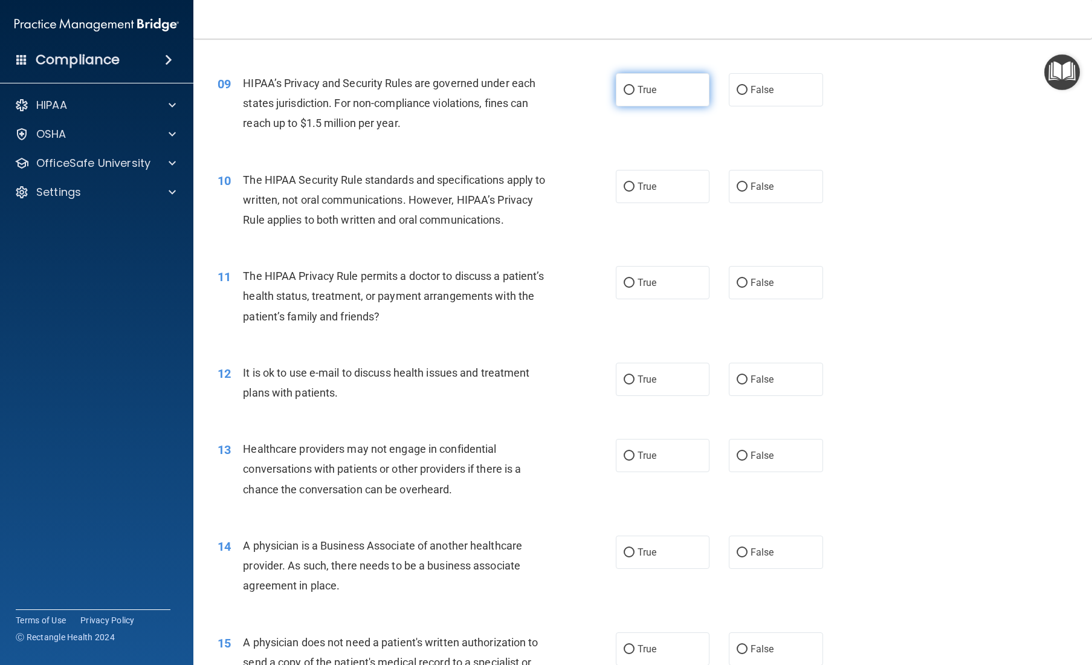
click at [654, 106] on label "True" at bounding box center [663, 89] width 94 height 33
click at [634, 95] on input "True" at bounding box center [628, 90] width 11 height 9
radio input "true"
click at [636, 200] on label "True" at bounding box center [663, 186] width 94 height 33
click at [634, 192] on input "True" at bounding box center [628, 186] width 11 height 9
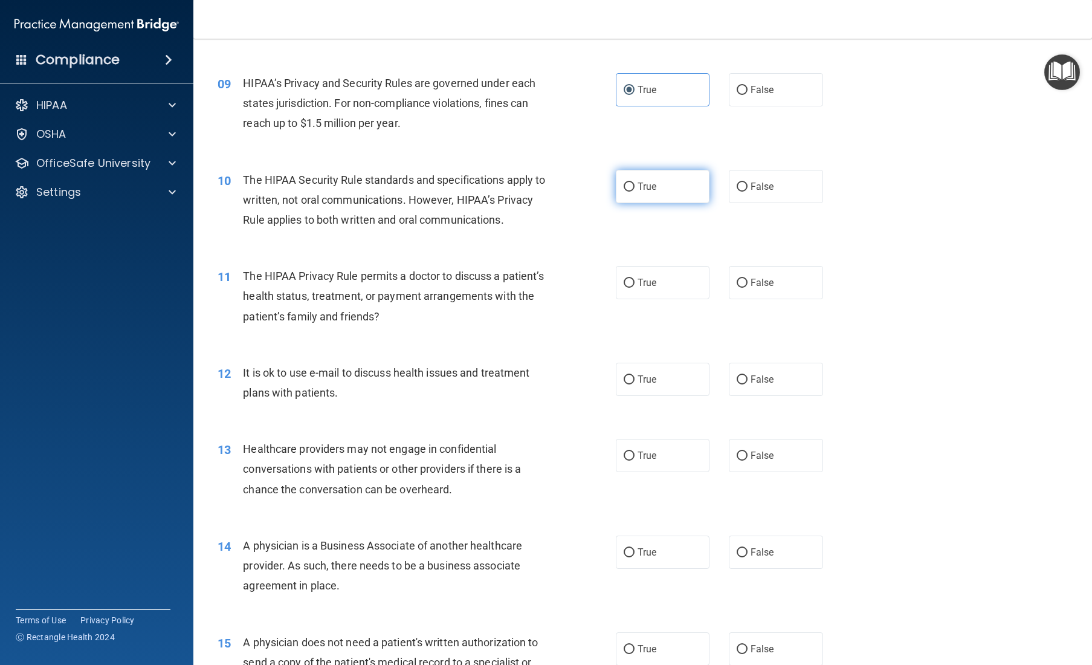
radio input "true"
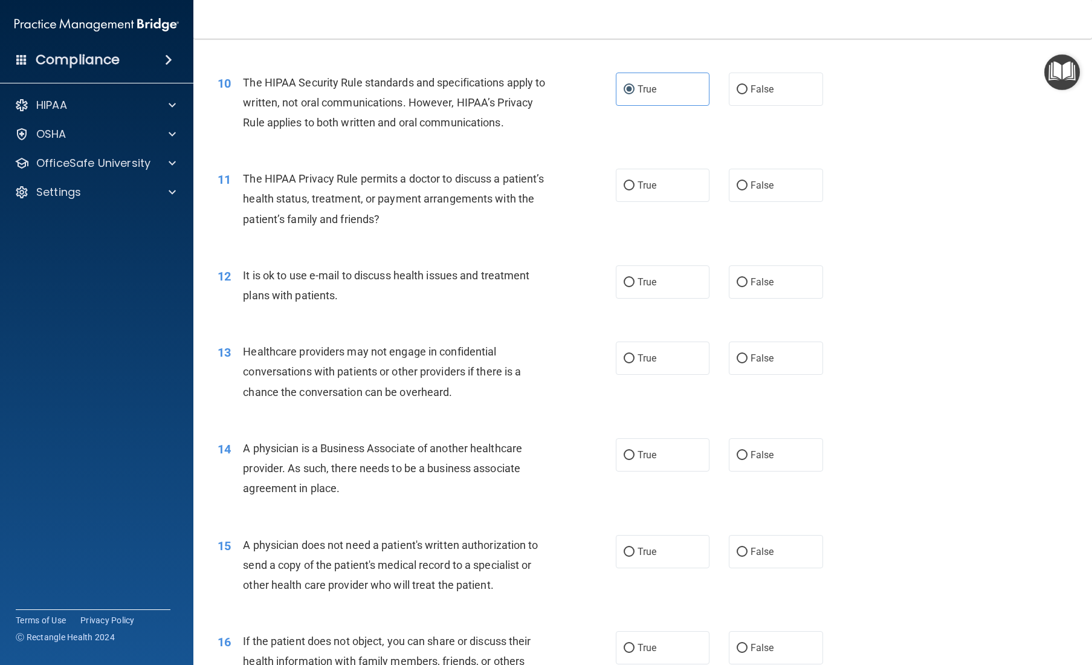
scroll to position [912, 0]
click at [654, 201] on label "False" at bounding box center [776, 184] width 94 height 33
click at [654, 190] on input "False" at bounding box center [741, 185] width 11 height 9
radio input "true"
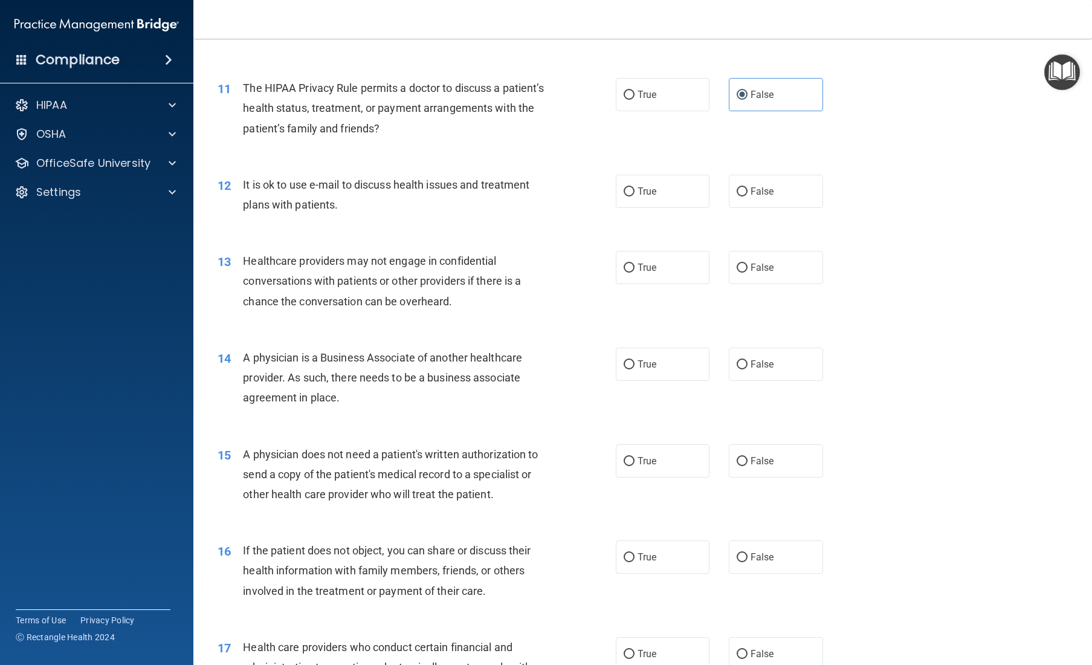
scroll to position [1029, 0]
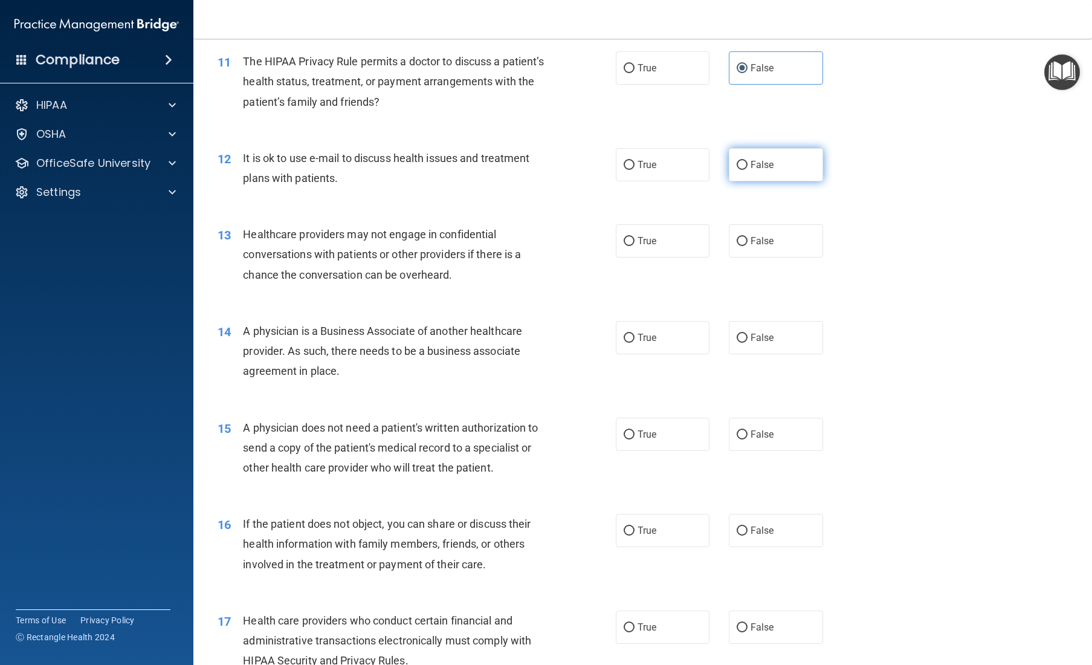
click at [654, 170] on span "False" at bounding box center [762, 164] width 24 height 11
click at [654, 170] on input "False" at bounding box center [741, 165] width 11 height 9
radio input "true"
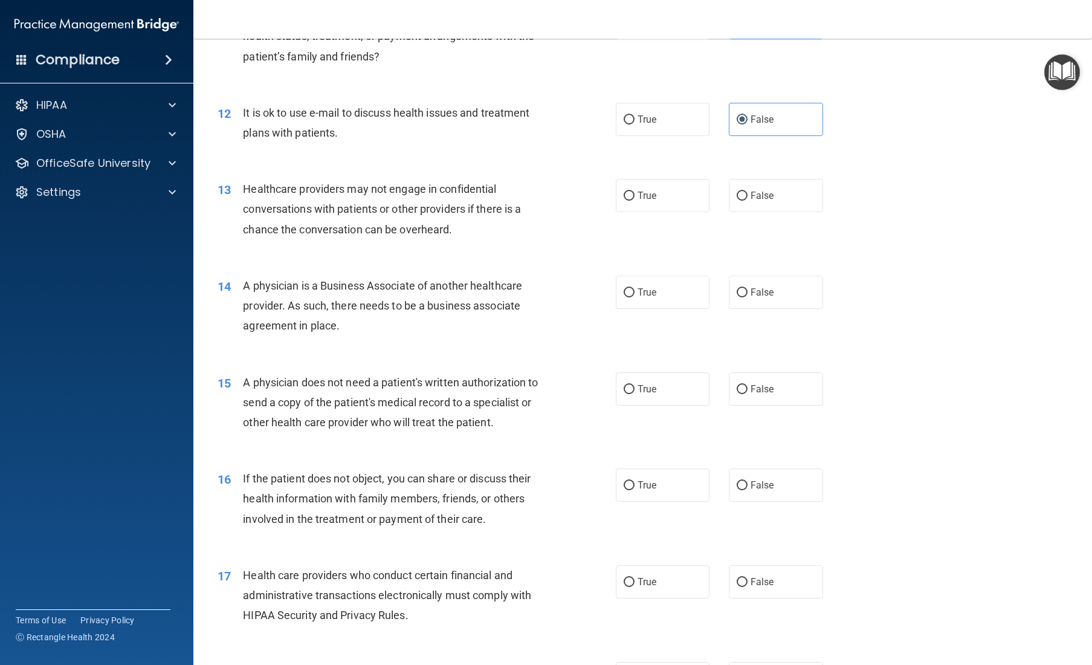
scroll to position [1075, 0]
click at [643, 200] on span "True" at bounding box center [646, 193] width 19 height 11
click at [634, 199] on input "True" at bounding box center [628, 194] width 11 height 9
radio input "true"
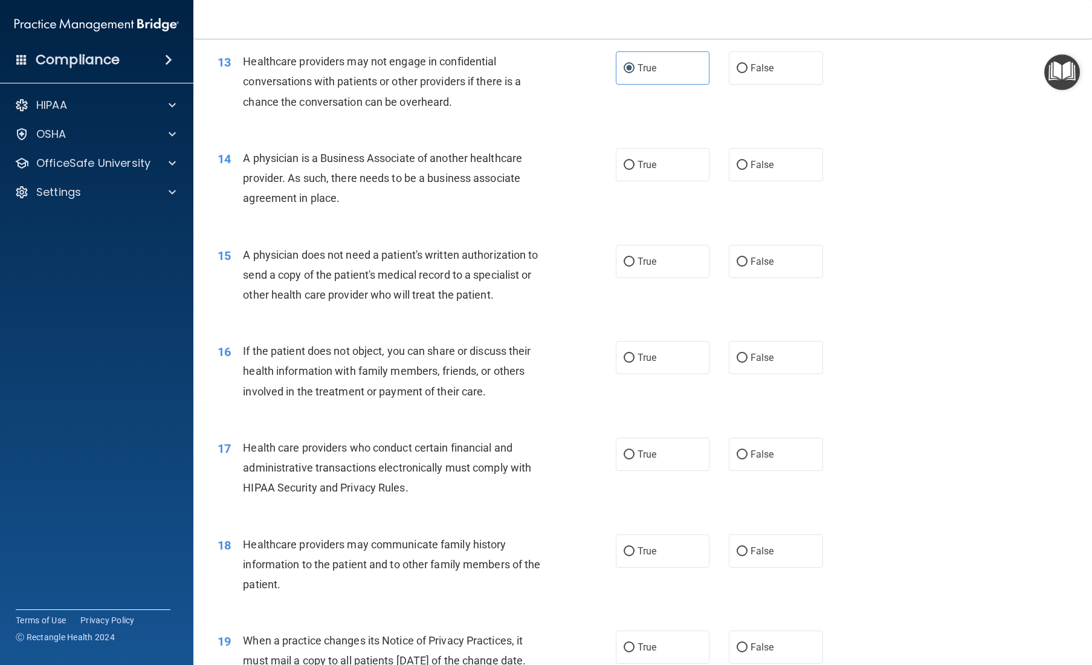
scroll to position [1228, 0]
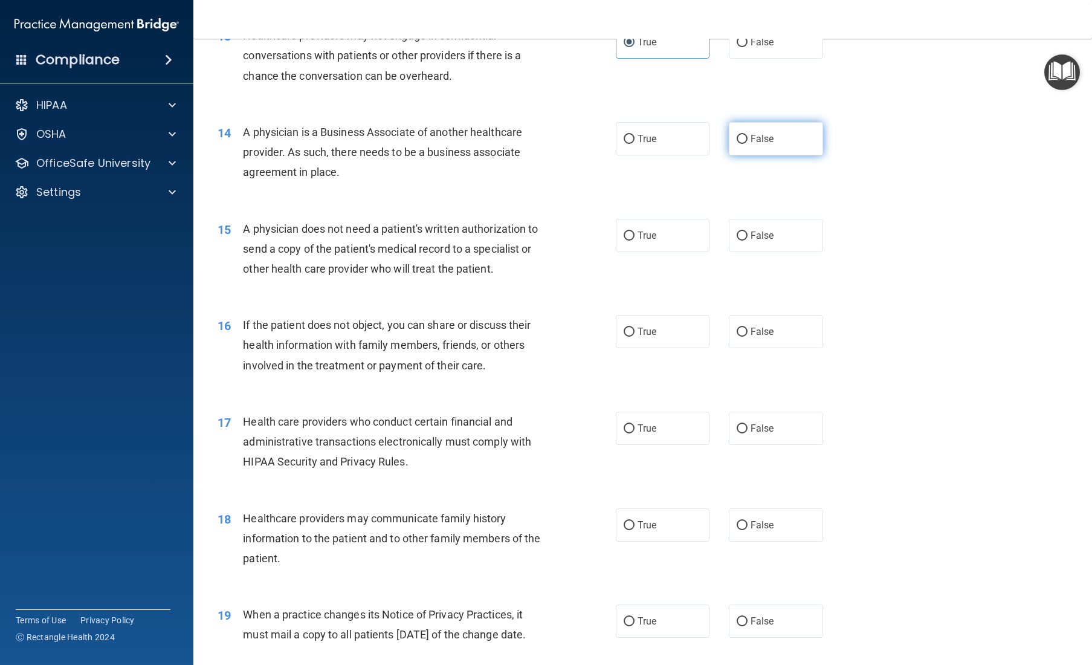
click at [654, 144] on span "False" at bounding box center [762, 138] width 24 height 11
click at [654, 144] on input "False" at bounding box center [741, 139] width 11 height 9
radio input "true"
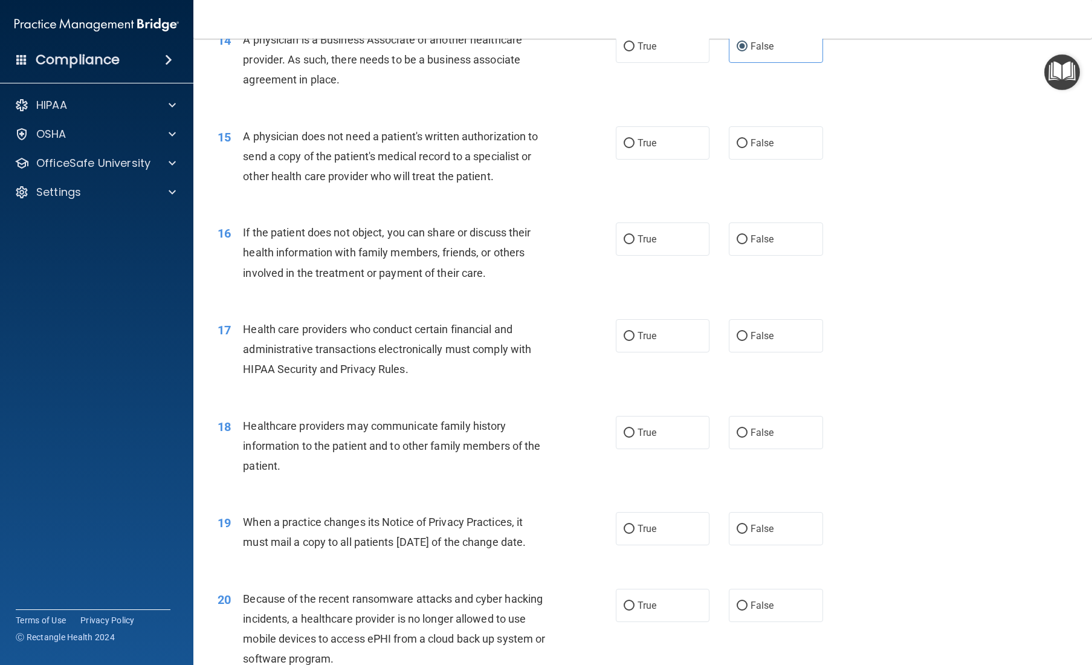
scroll to position [1321, 0]
click at [654, 158] on label "True" at bounding box center [663, 141] width 94 height 33
click at [634, 147] on input "True" at bounding box center [628, 142] width 11 height 9
radio input "true"
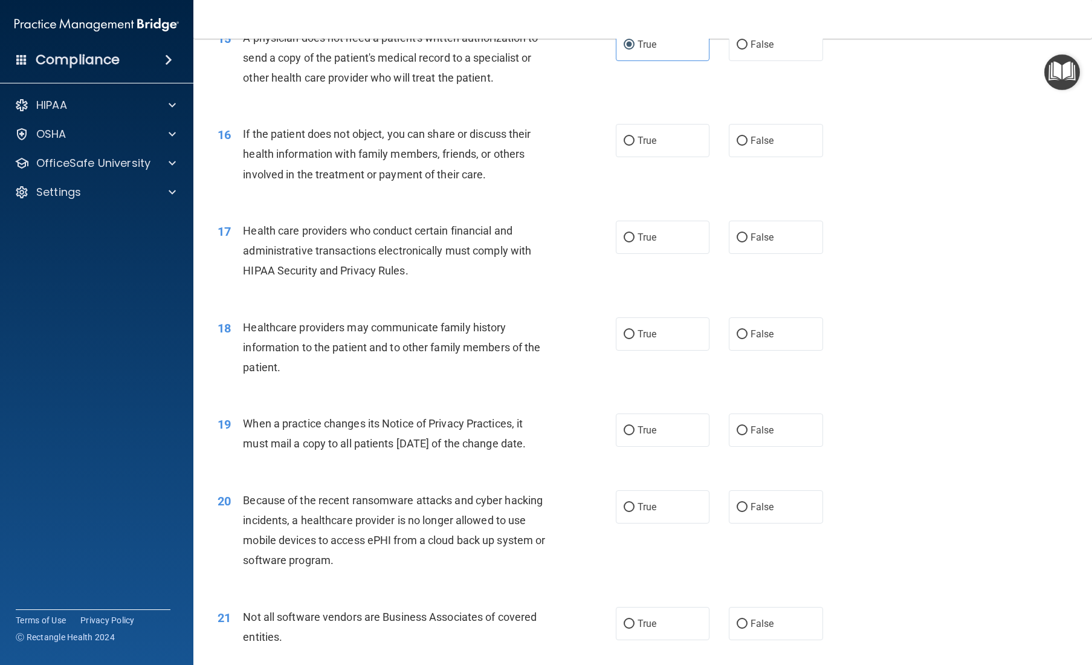
scroll to position [1419, 0]
click at [654, 156] on label "False" at bounding box center [776, 139] width 94 height 33
click at [654, 145] on input "False" at bounding box center [741, 140] width 11 height 9
radio input "true"
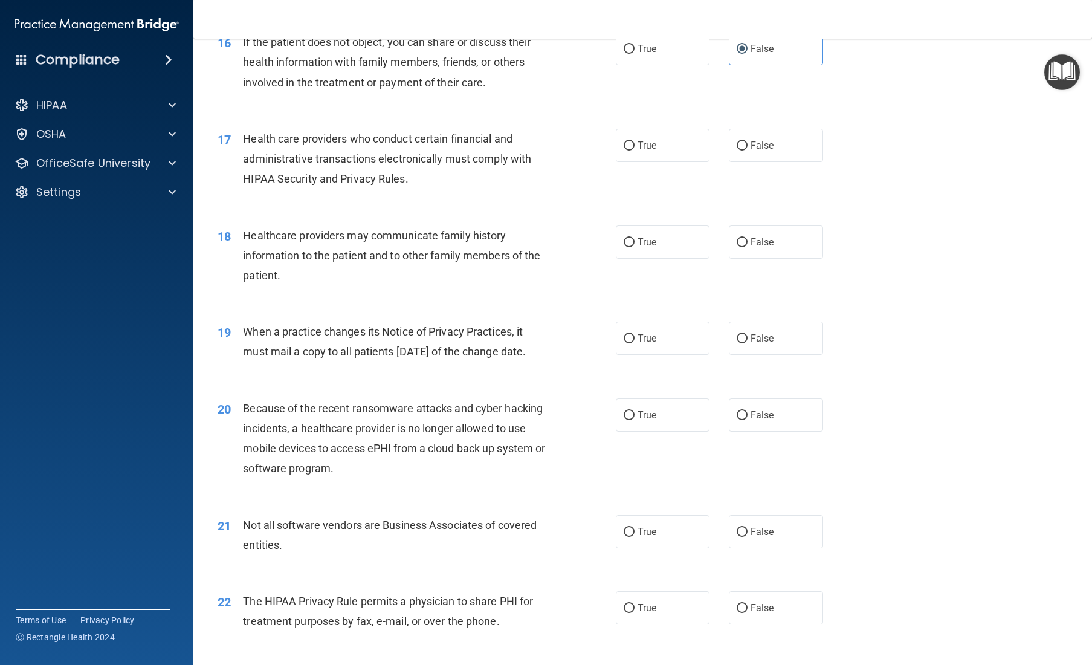
scroll to position [1533, 0]
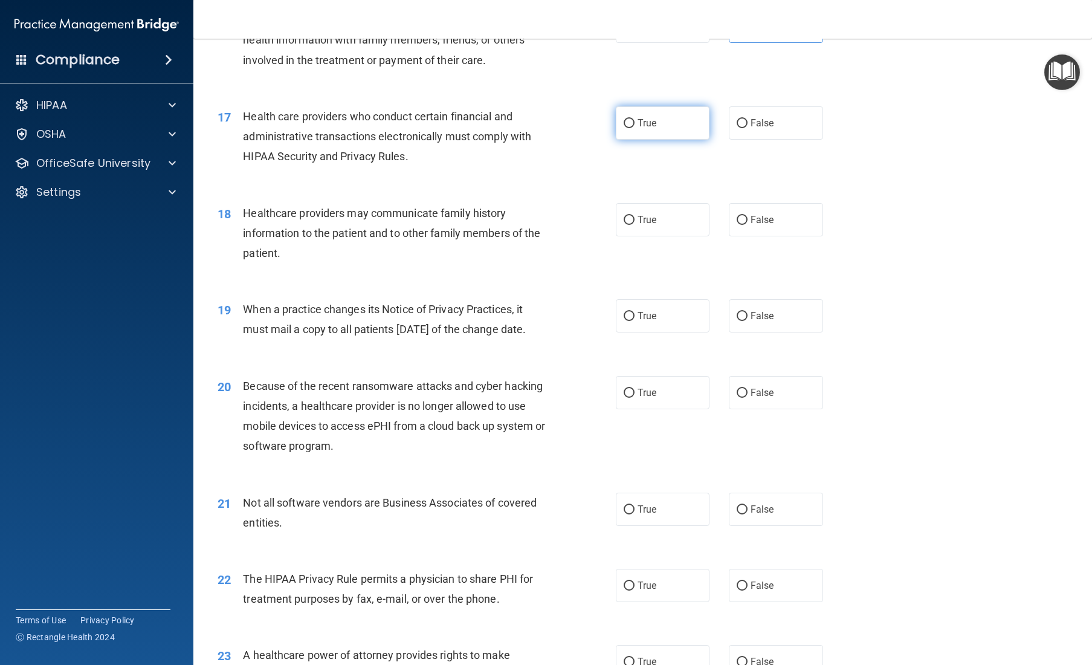
click at [642, 129] on span "True" at bounding box center [646, 122] width 19 height 11
click at [634, 128] on input "True" at bounding box center [628, 123] width 11 height 9
radio input "true"
click at [654, 225] on span "False" at bounding box center [762, 219] width 24 height 11
click at [654, 225] on input "False" at bounding box center [741, 220] width 11 height 9
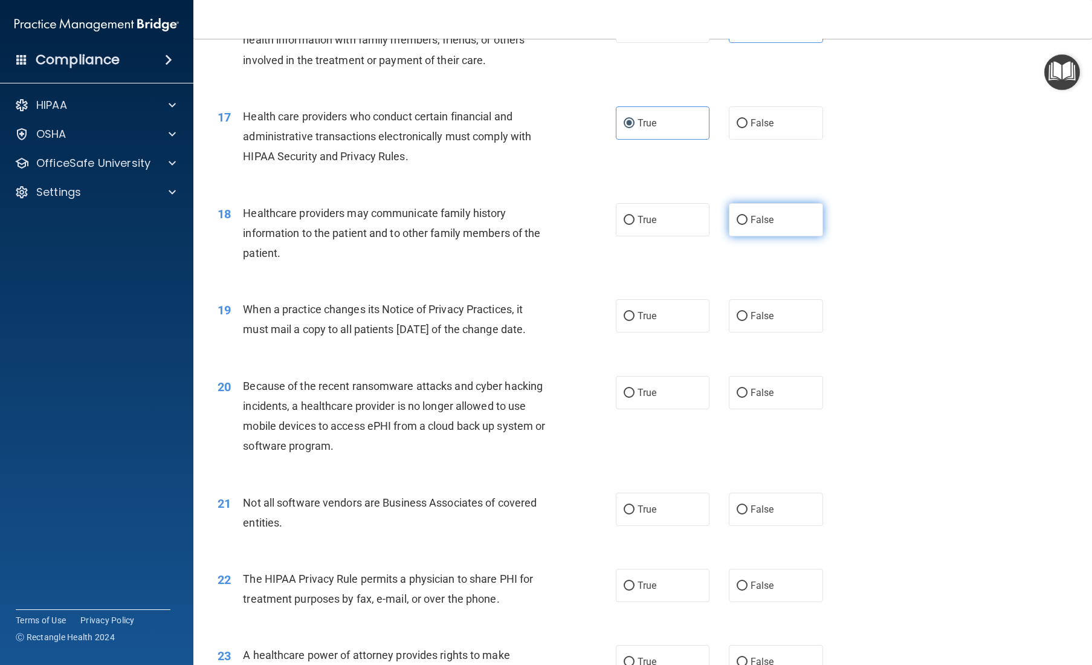
radio input "true"
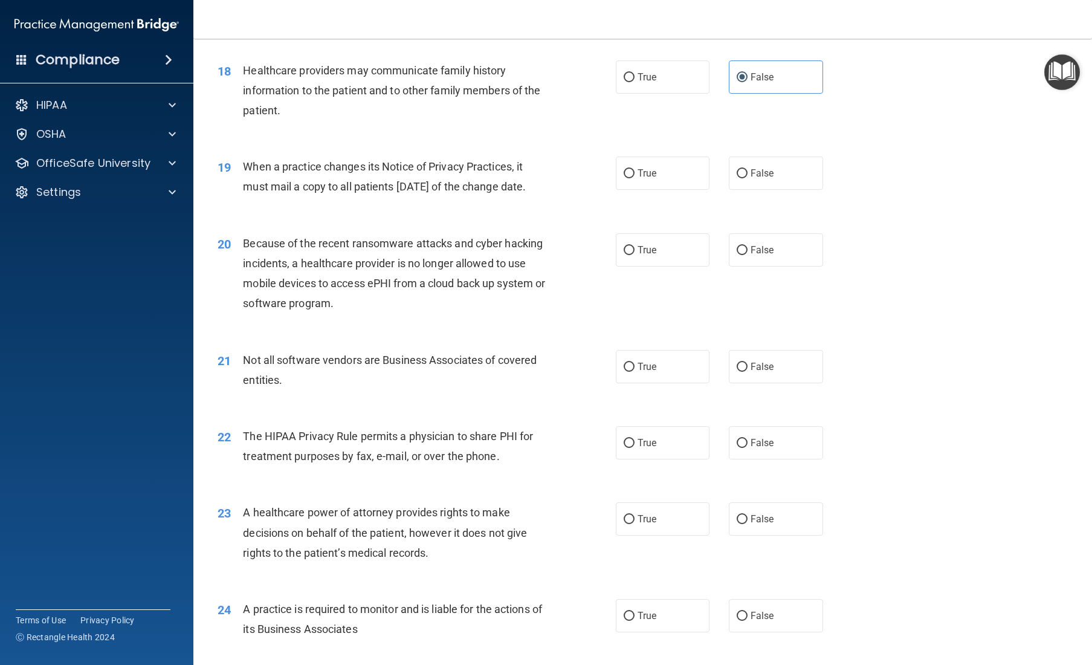
scroll to position [1697, 0]
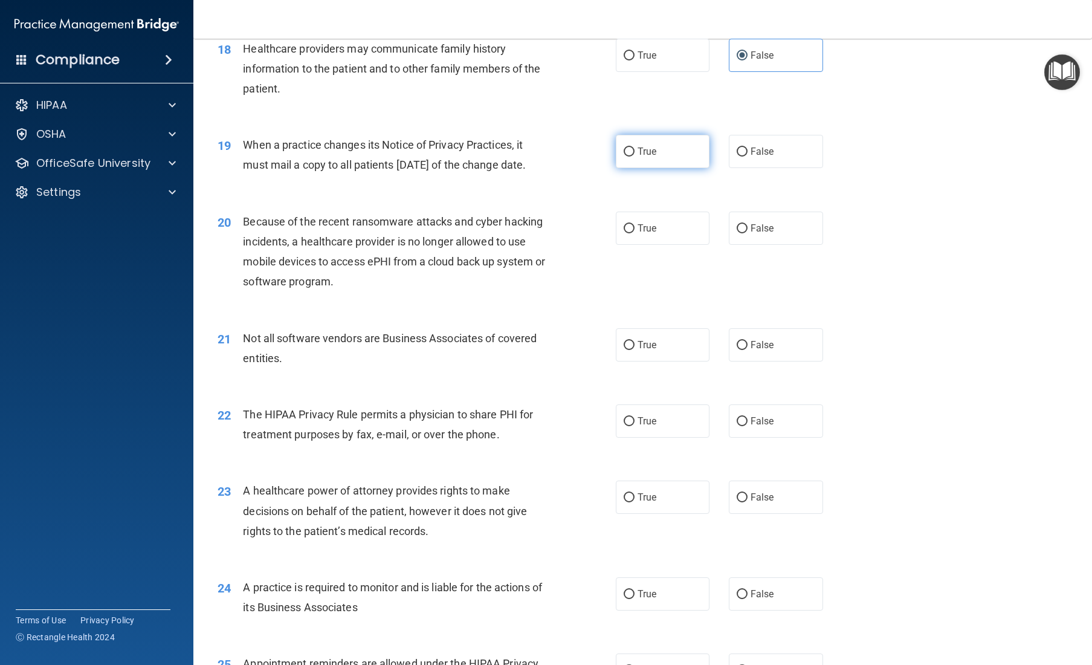
click at [654, 157] on span "True" at bounding box center [646, 151] width 19 height 11
click at [634, 156] on input "True" at bounding box center [628, 151] width 11 height 9
radio input "true"
click at [654, 245] on label "False" at bounding box center [776, 227] width 94 height 33
click at [654, 233] on input "False" at bounding box center [741, 228] width 11 height 9
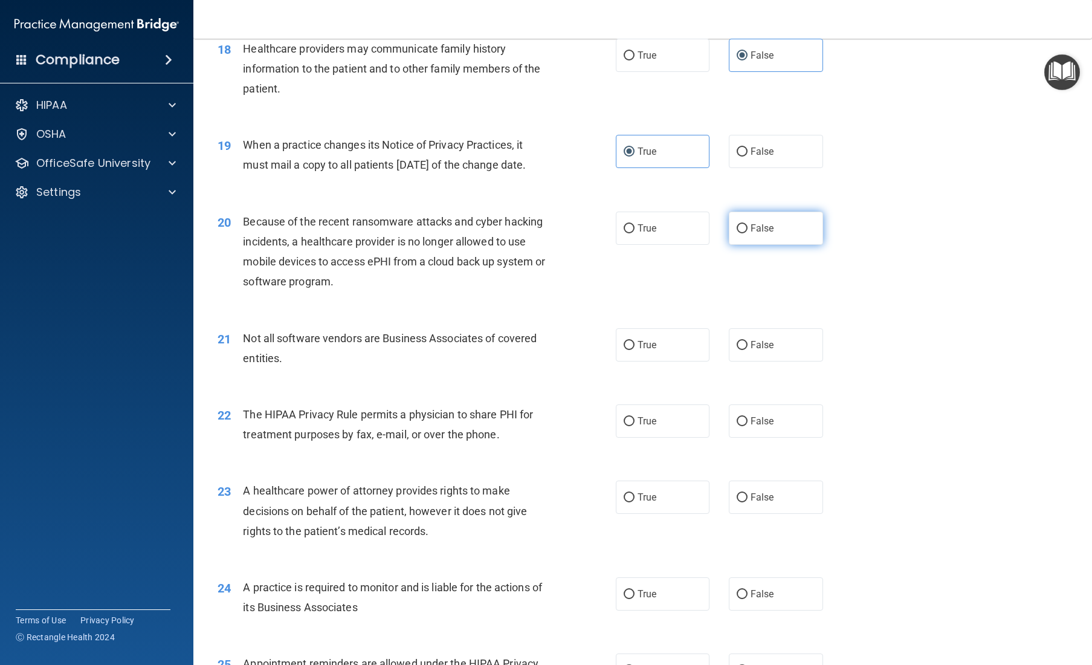
radio input "true"
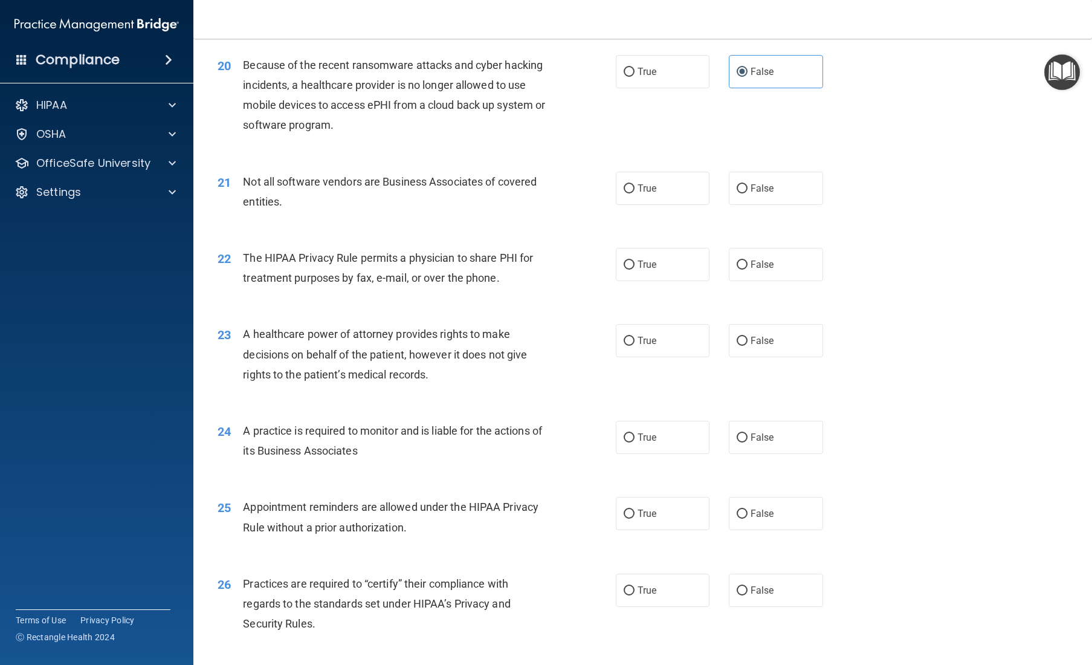
scroll to position [1855, 0]
click at [654, 204] on label "True" at bounding box center [663, 186] width 94 height 33
click at [634, 192] on input "True" at bounding box center [628, 187] width 11 height 9
radio input "true"
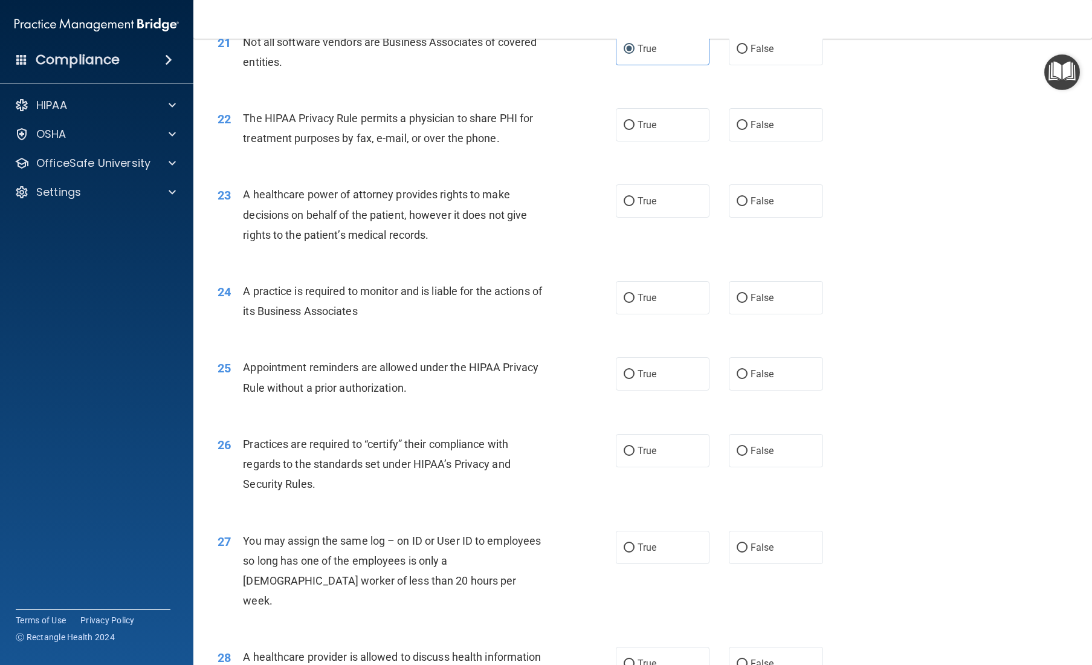
scroll to position [2007, 0]
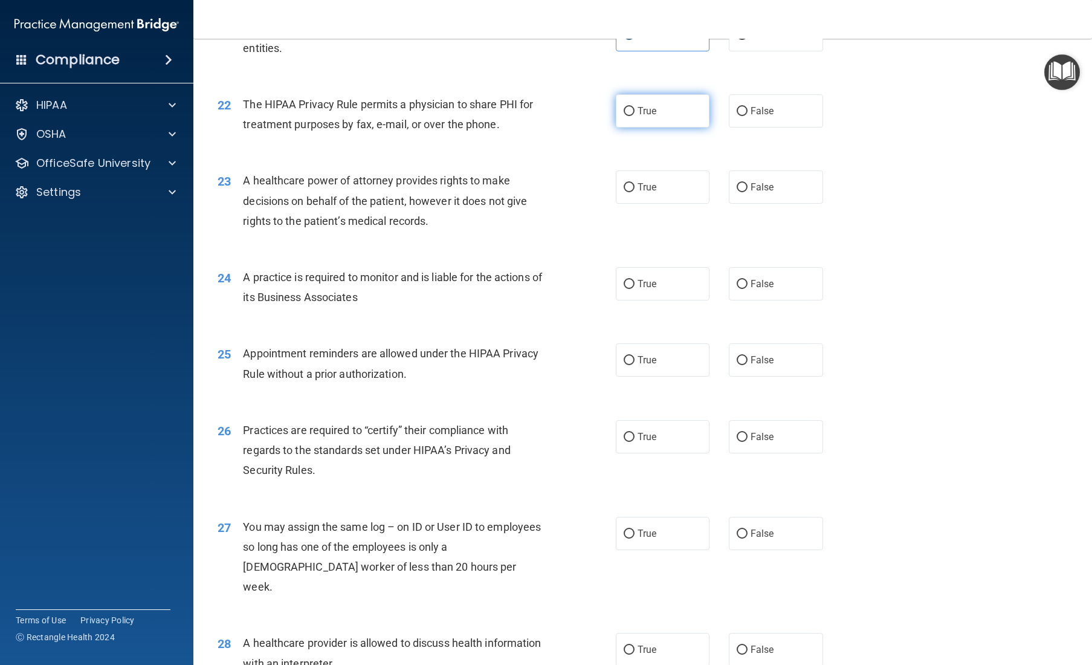
click at [651, 127] on label "True" at bounding box center [663, 110] width 94 height 33
click at [634, 116] on input "True" at bounding box center [628, 111] width 11 height 9
radio input "true"
click at [654, 204] on label "False" at bounding box center [776, 186] width 94 height 33
click at [654, 192] on input "False" at bounding box center [741, 187] width 11 height 9
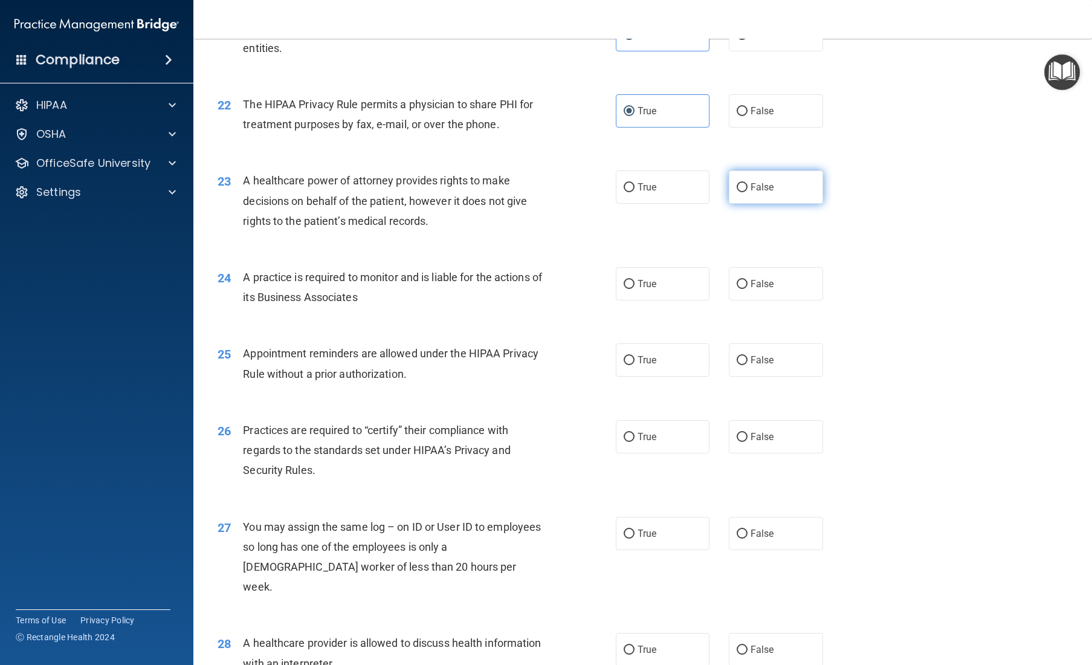
radio input "true"
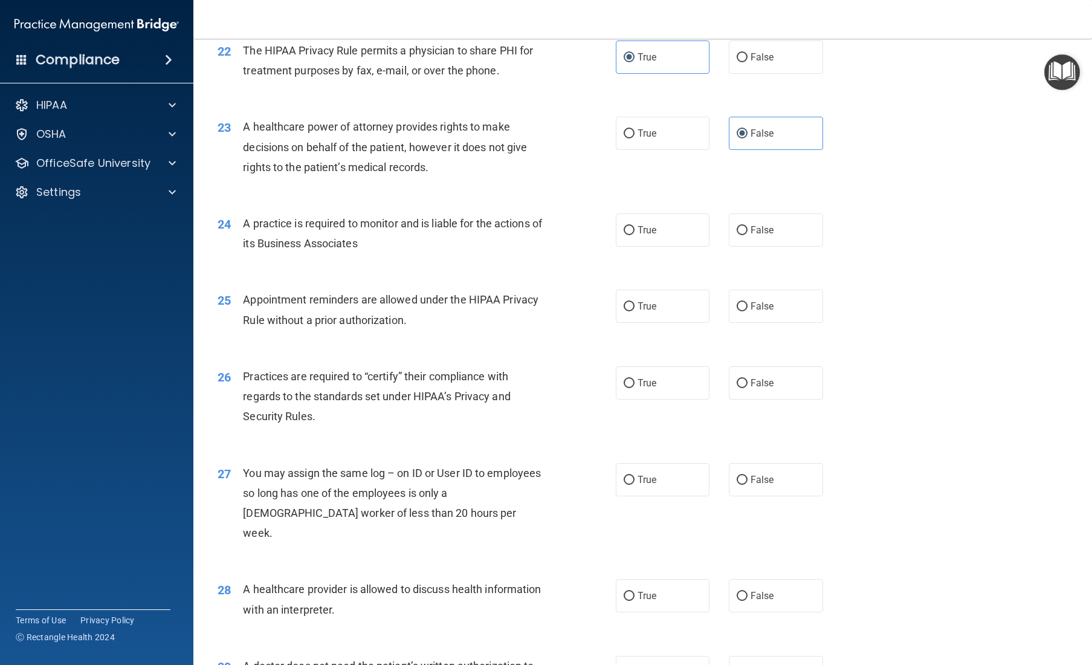
scroll to position [2062, 0]
click at [654, 234] on span "False" at bounding box center [762, 228] width 24 height 11
click at [654, 234] on input "False" at bounding box center [741, 229] width 11 height 9
radio input "true"
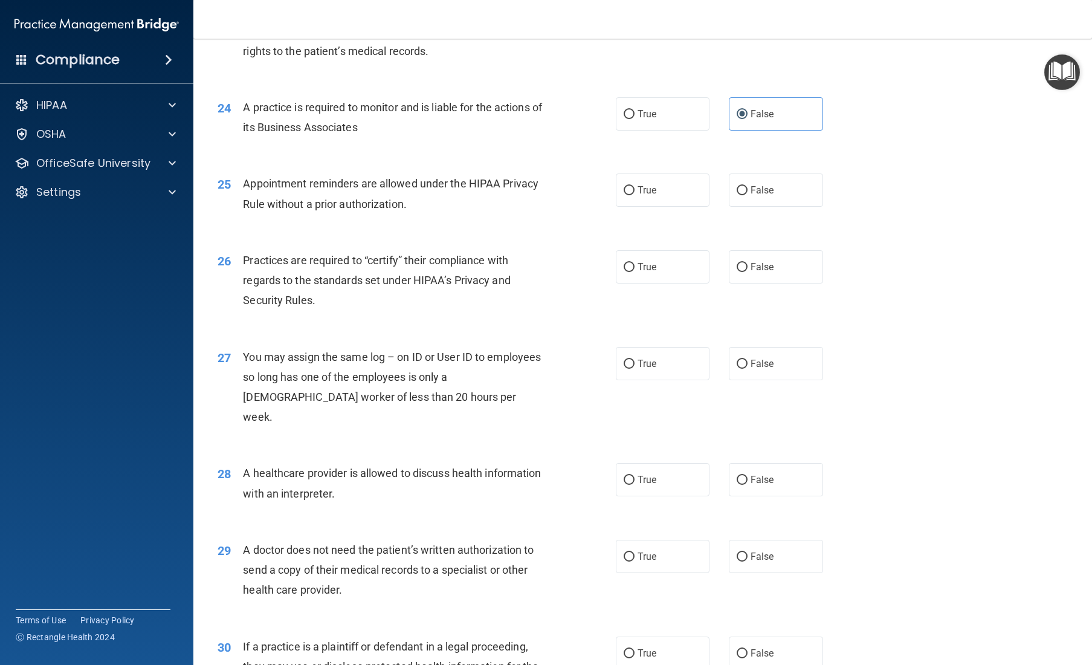
scroll to position [2181, 0]
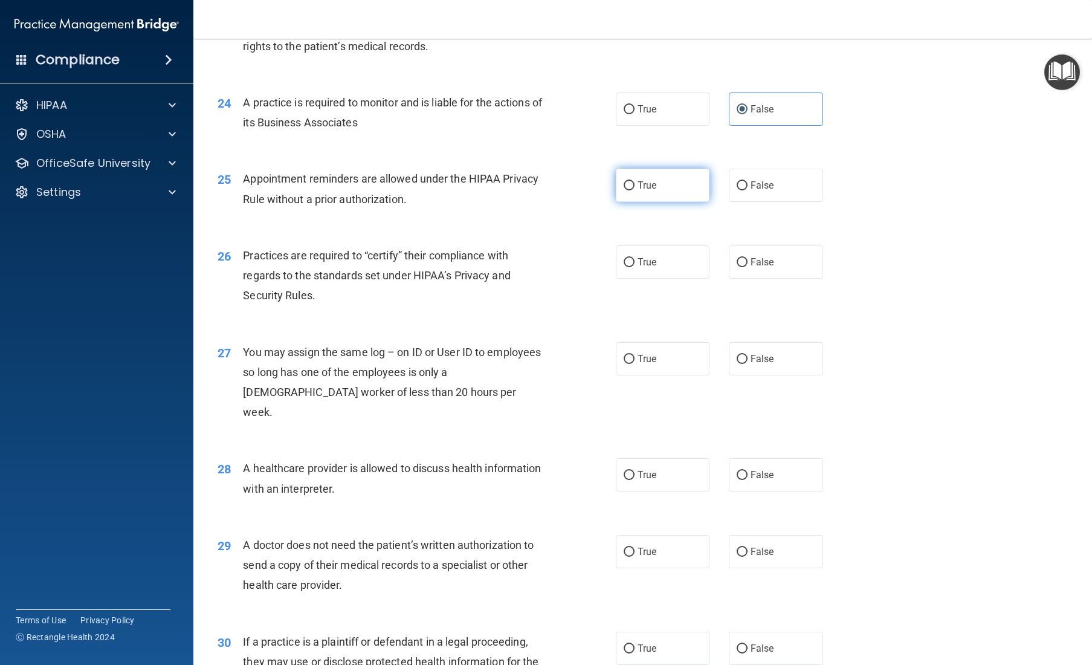
click at [654, 202] on label "True" at bounding box center [663, 185] width 94 height 33
click at [634, 190] on input "True" at bounding box center [628, 185] width 11 height 9
radio input "true"
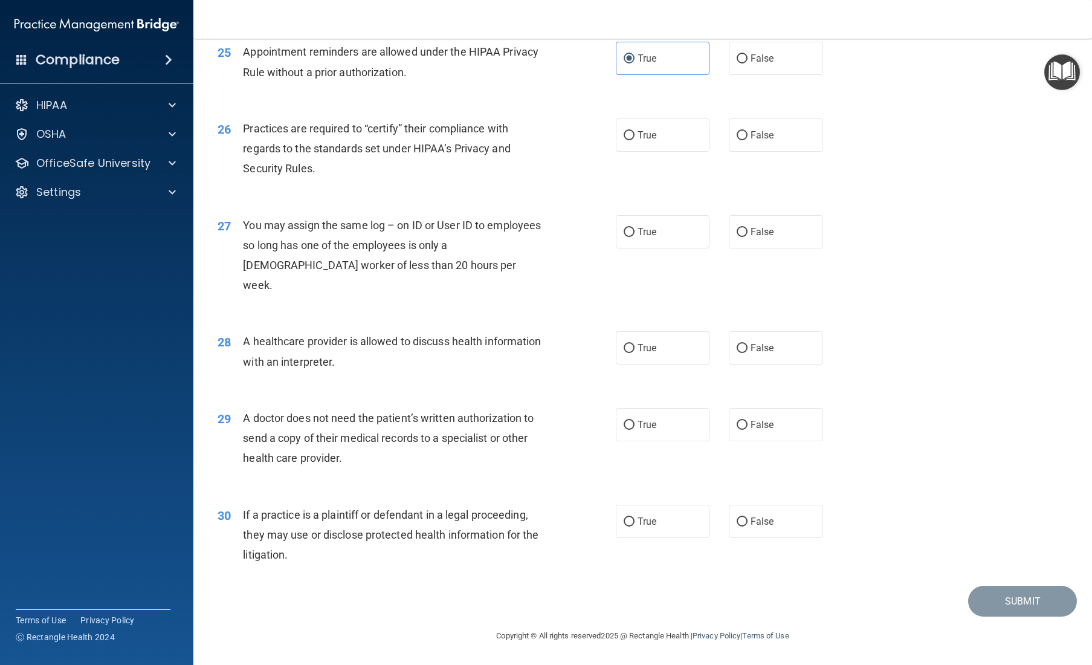
scroll to position [2316, 0]
click at [626, 152] on label "True" at bounding box center [663, 134] width 94 height 33
click at [626, 140] on input "True" at bounding box center [628, 135] width 11 height 9
radio input "true"
click at [654, 237] on span "False" at bounding box center [762, 231] width 24 height 11
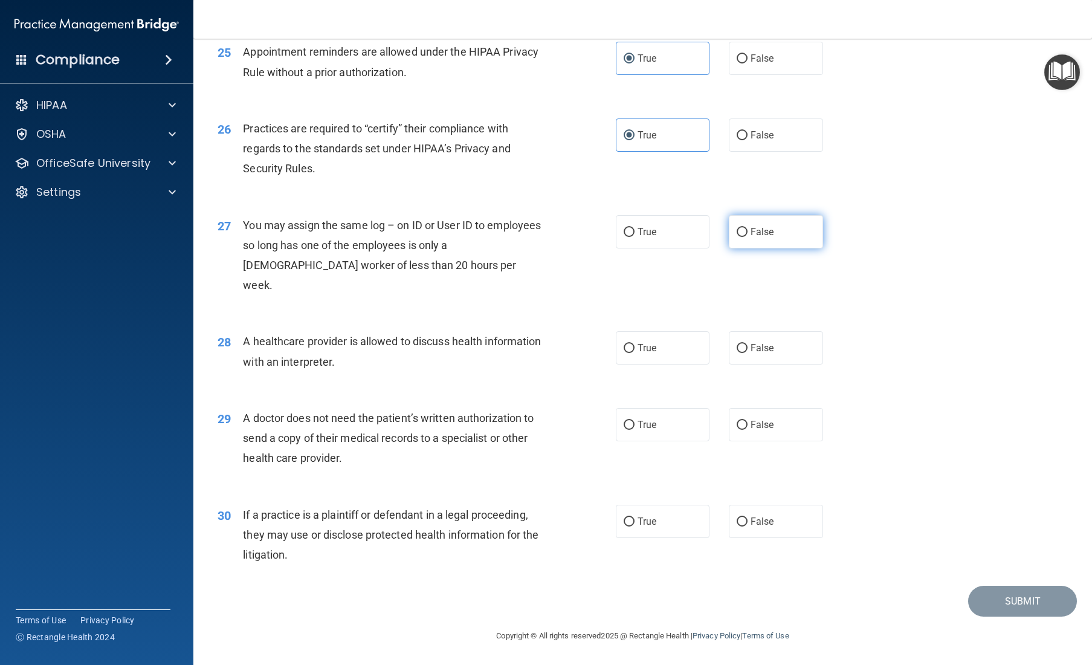
click at [654, 237] on input "False" at bounding box center [741, 232] width 11 height 9
radio input "true"
click at [645, 347] on span "True" at bounding box center [646, 347] width 19 height 11
click at [634, 347] on input "True" at bounding box center [628, 348] width 11 height 9
radio input "true"
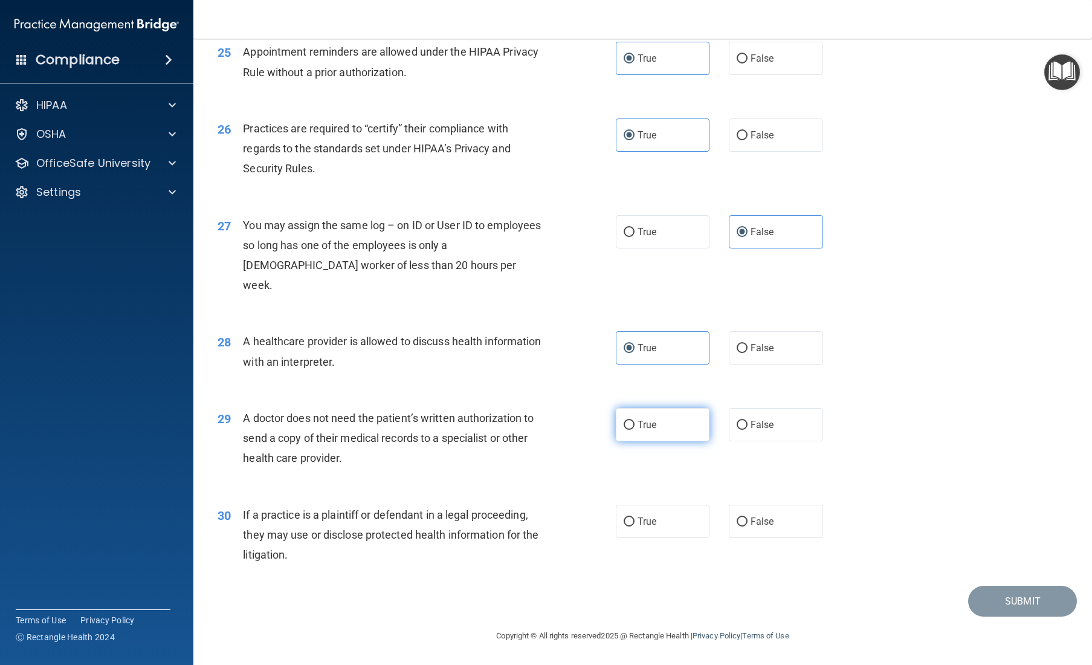
click at [654, 427] on label "True" at bounding box center [663, 424] width 94 height 33
click at [634, 427] on input "True" at bounding box center [628, 424] width 11 height 9
radio input "true"
click at [654, 526] on label "True" at bounding box center [663, 520] width 94 height 33
click at [634, 526] on input "True" at bounding box center [628, 521] width 11 height 9
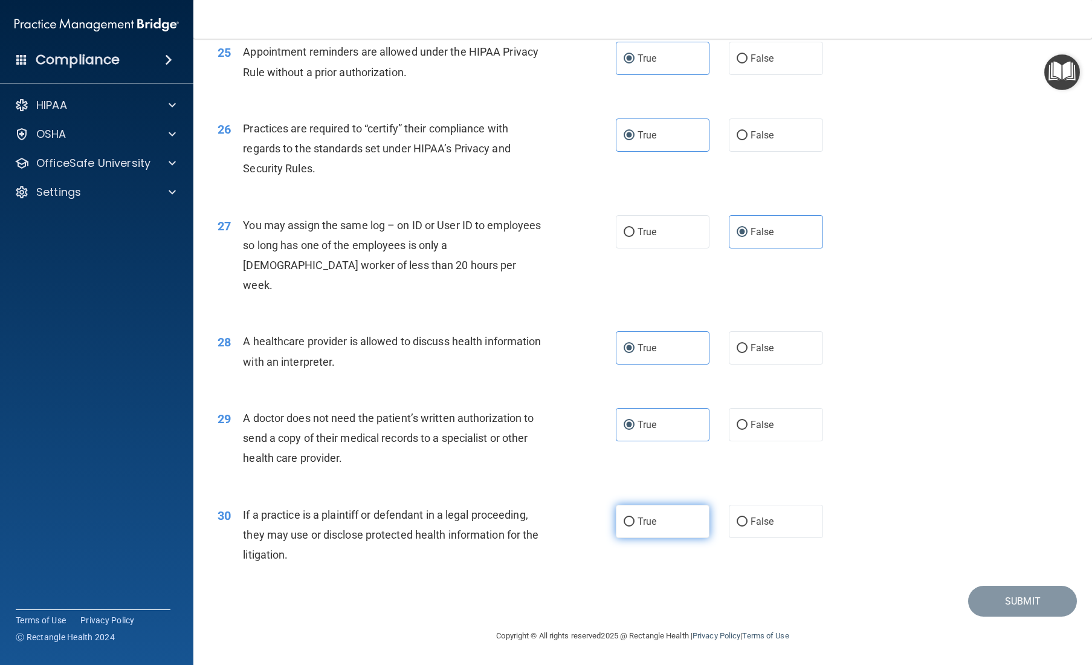
radio input "true"
click at [654, 536] on button "Submit" at bounding box center [1022, 600] width 109 height 31
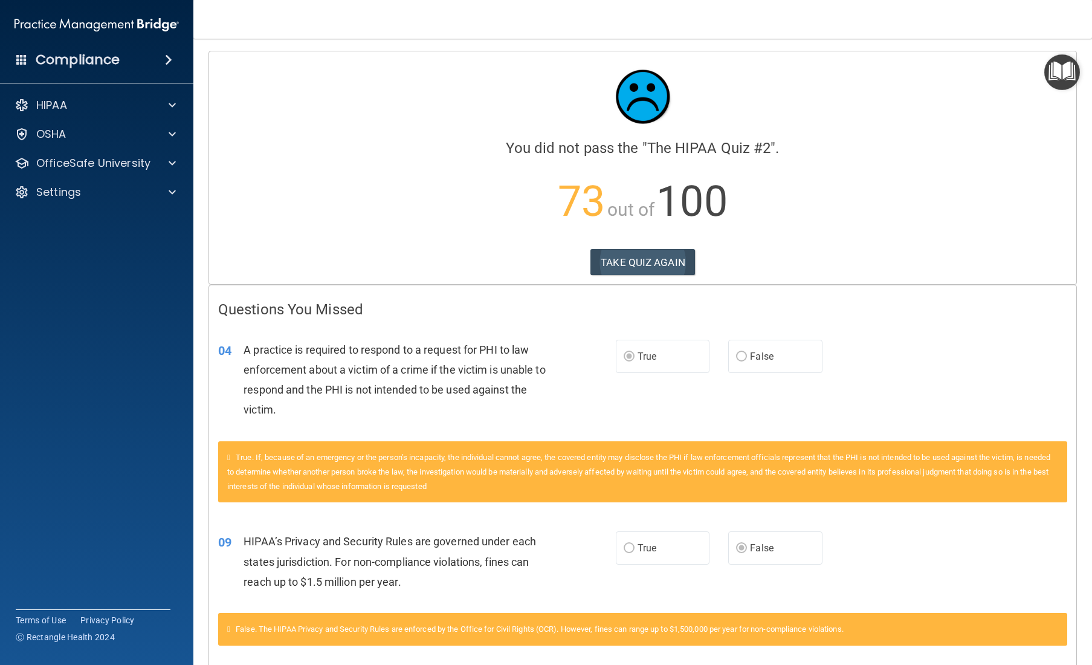
click at [634, 253] on button "TAKE QUIZ AGAIN" at bounding box center [642, 262] width 105 height 27
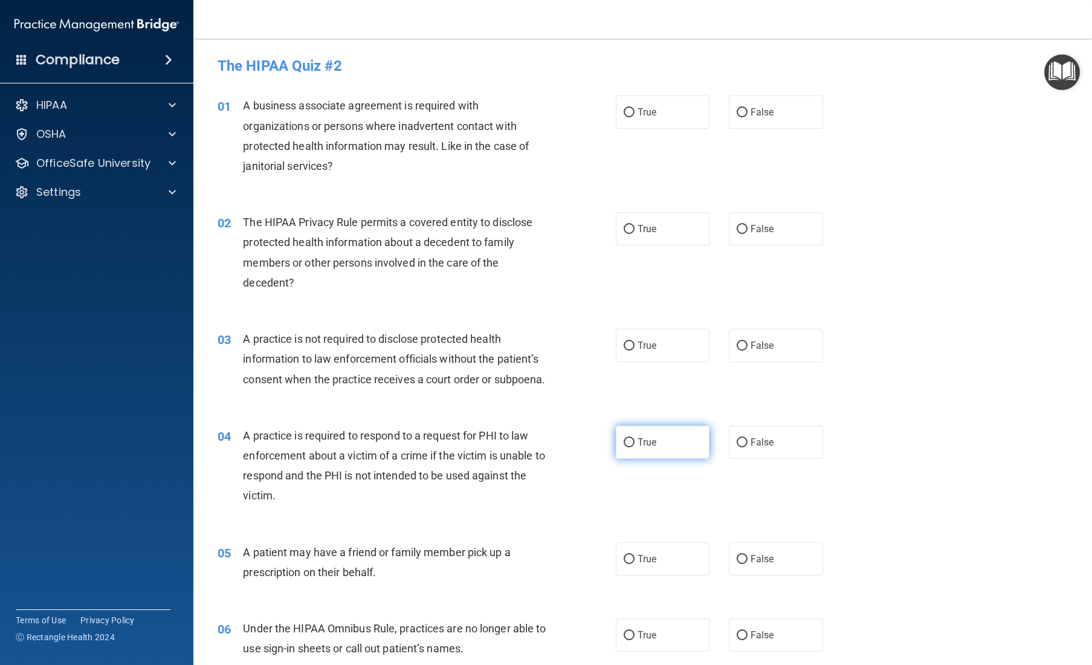
click at [628, 447] on input "True" at bounding box center [628, 442] width 11 height 9
radio input "true"
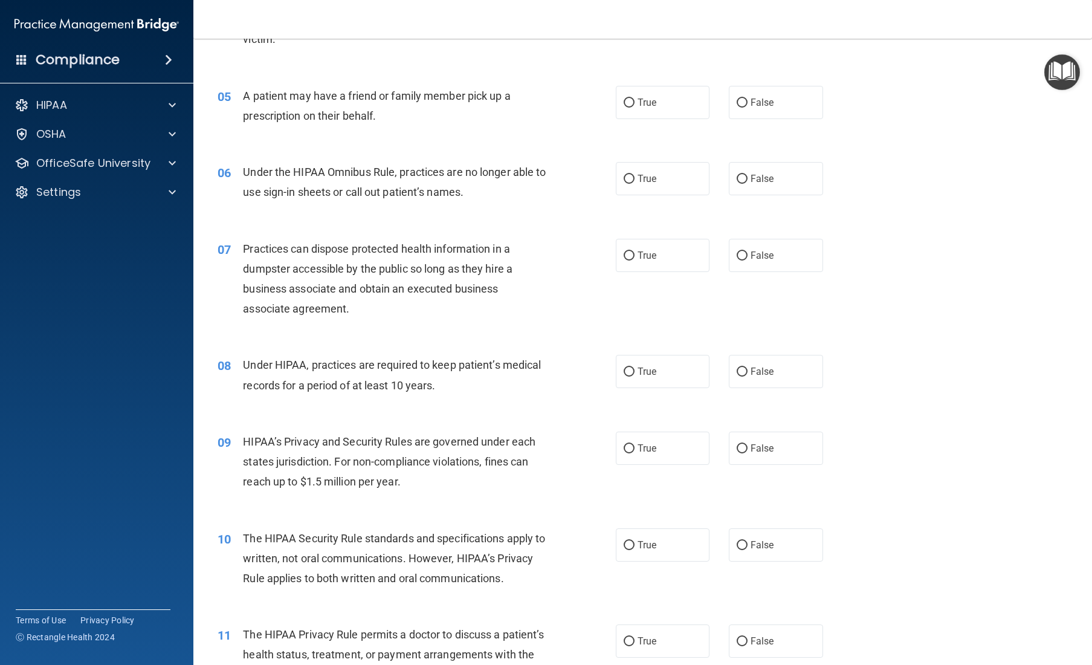
scroll to position [472, 0]
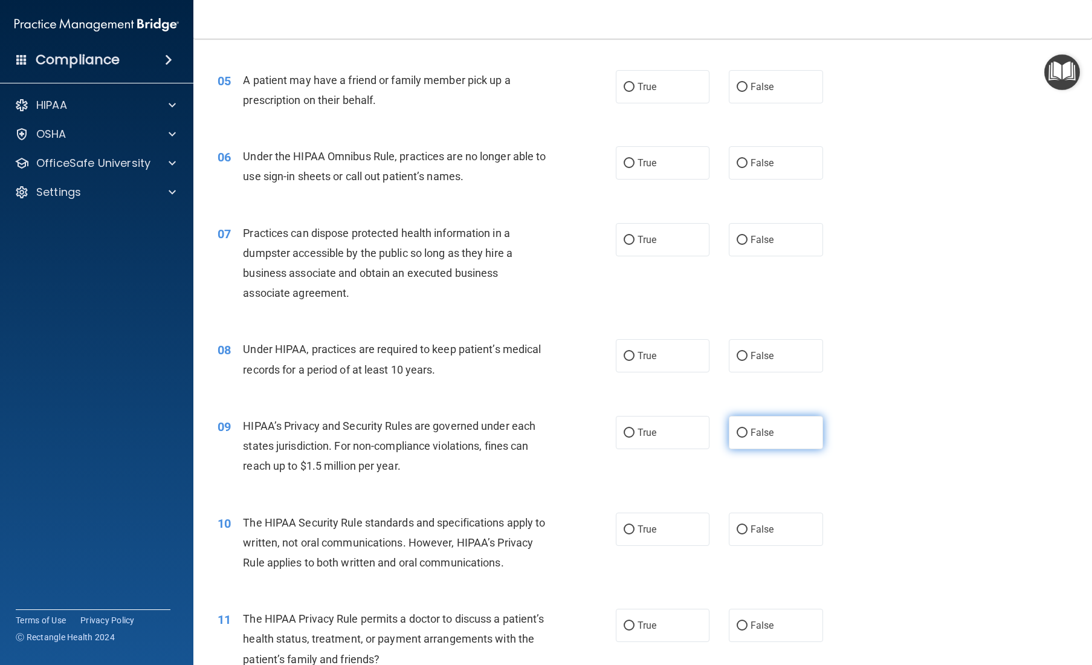
click at [654, 438] on span "False" at bounding box center [762, 432] width 24 height 11
click at [654, 437] on input "False" at bounding box center [741, 432] width 11 height 9
radio input "true"
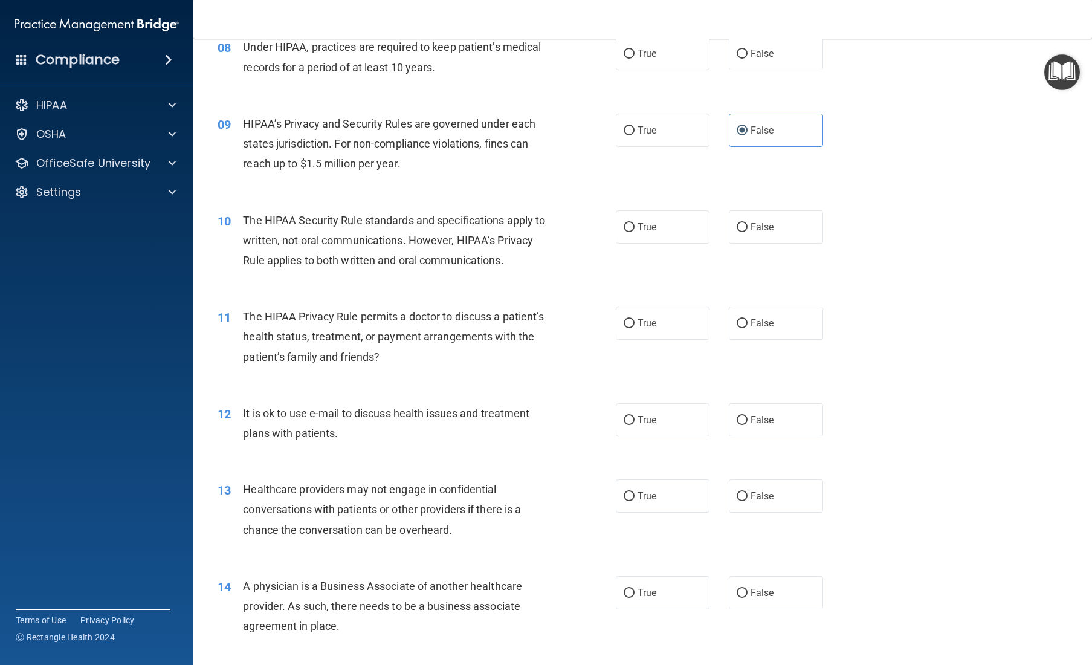
scroll to position [781, 0]
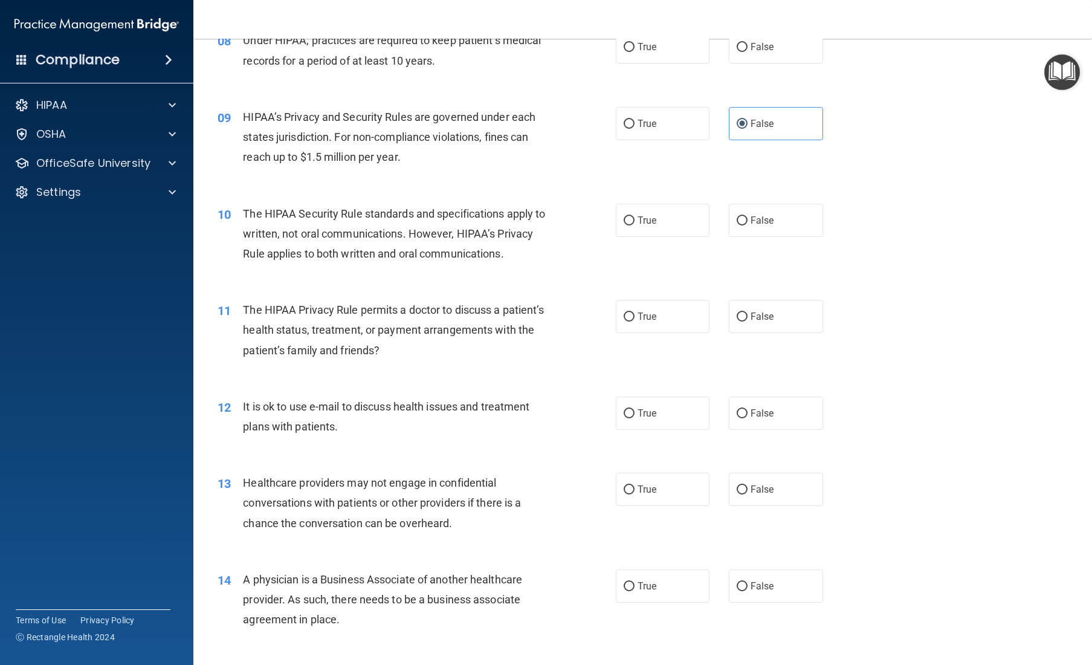
drag, startPoint x: 628, startPoint y: 327, endPoint x: 637, endPoint y: 361, distance: 34.4
click at [628, 321] on input "True" at bounding box center [628, 316] width 11 height 9
radio input "true"
click at [628, 418] on input "True" at bounding box center [628, 413] width 11 height 9
radio input "true"
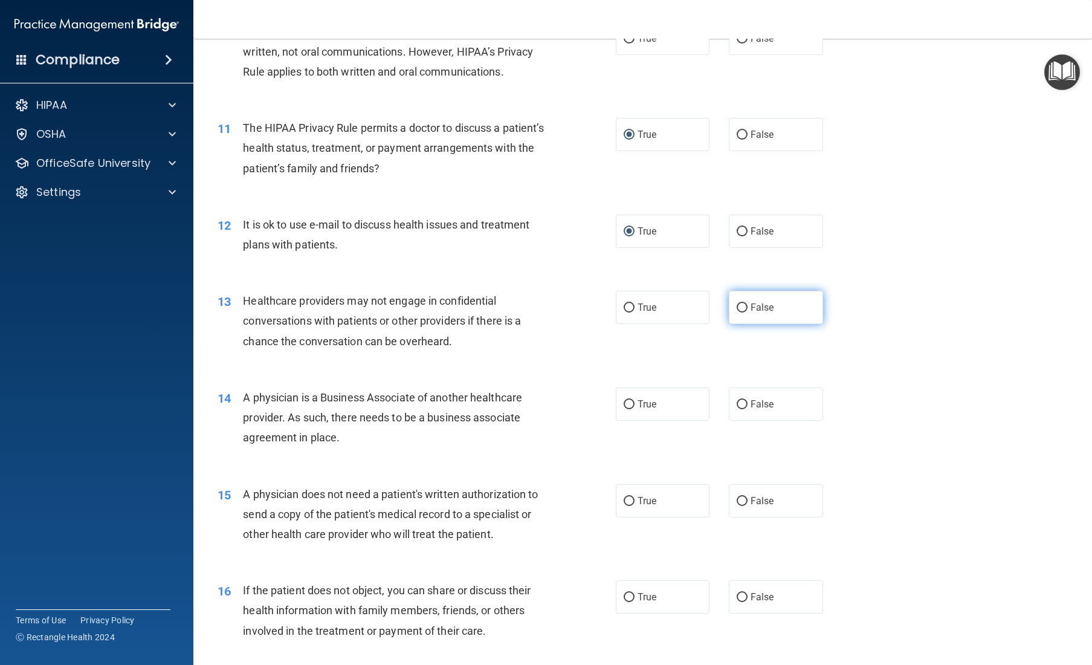
scroll to position [967, 0]
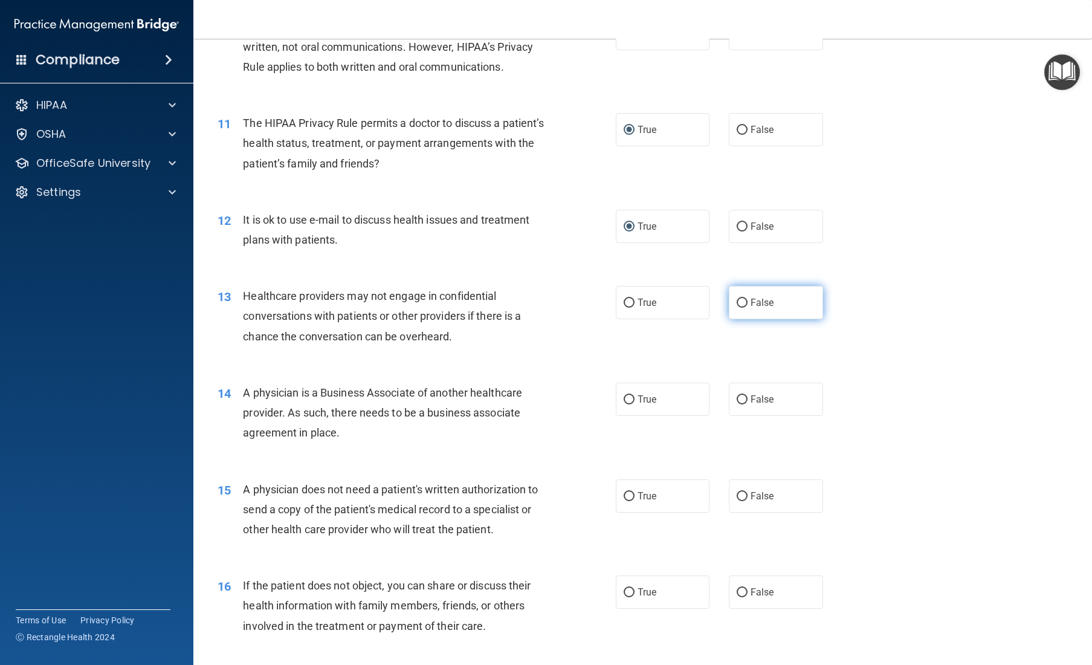
click at [654, 307] on input "False" at bounding box center [741, 302] width 11 height 9
radio input "true"
click at [654, 536] on label "True" at bounding box center [663, 591] width 94 height 33
click at [634, 536] on input "True" at bounding box center [628, 592] width 11 height 9
radio input "true"
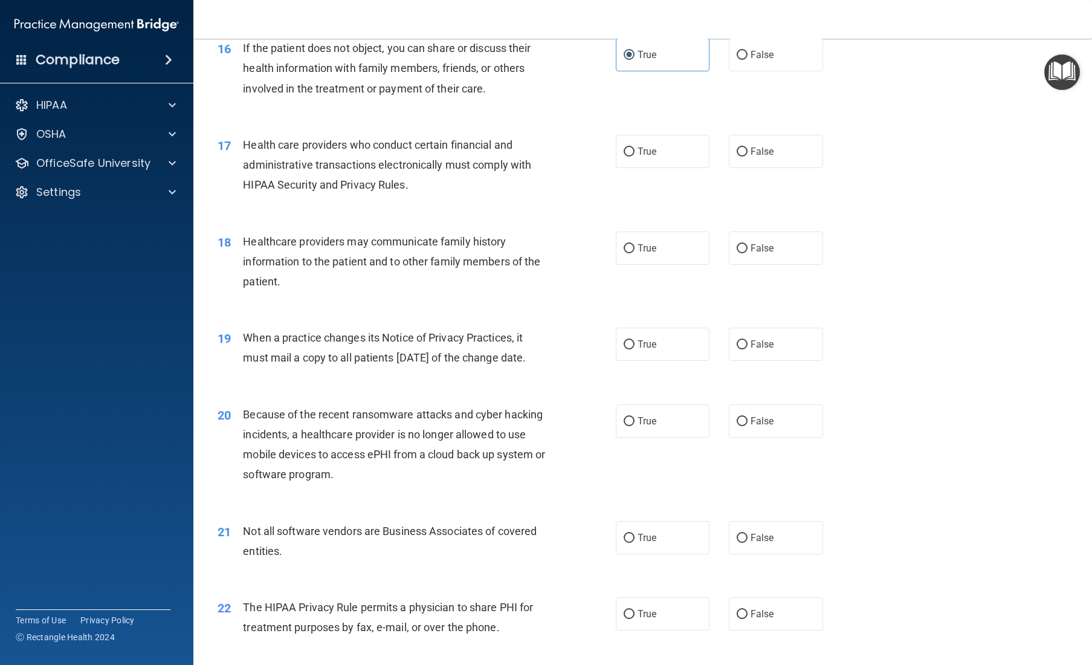
scroll to position [1505, 0]
click at [654, 349] on input "False" at bounding box center [741, 344] width 11 height 9
radio input "true"
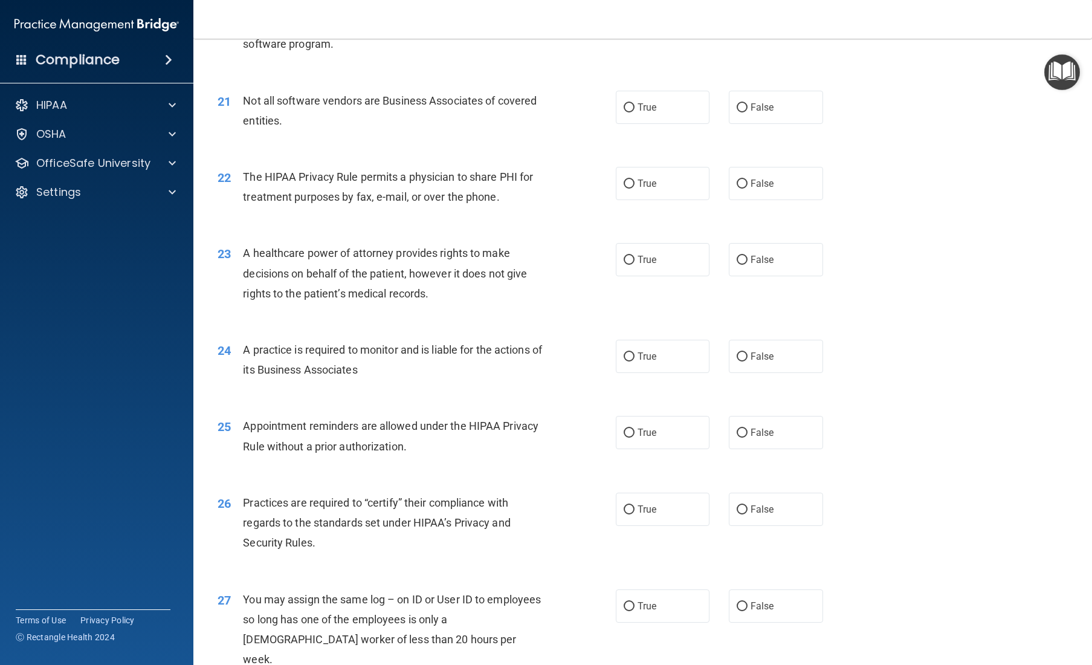
scroll to position [1935, 0]
click at [654, 514] on span "False" at bounding box center [762, 508] width 24 height 11
click at [654, 514] on input "False" at bounding box center [741, 508] width 11 height 9
radio input "true"
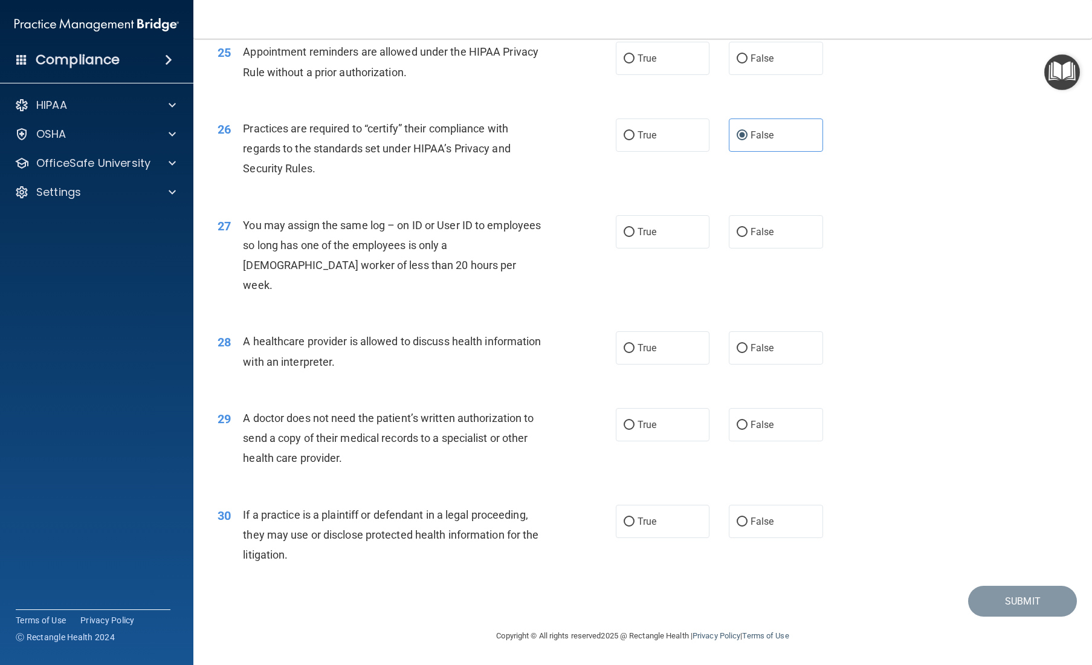
scroll to position [2316, 0]
click at [654, 528] on label "False" at bounding box center [776, 520] width 94 height 33
click at [654, 526] on input "False" at bounding box center [741, 521] width 11 height 9
radio input "true"
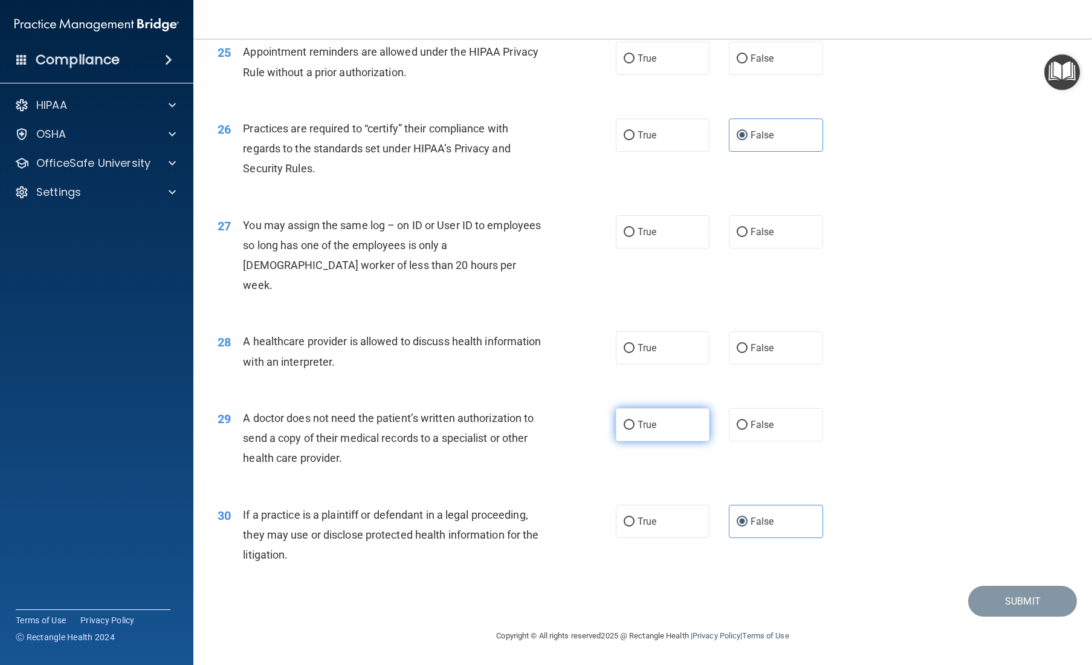
click at [647, 430] on span "True" at bounding box center [646, 424] width 19 height 11
click at [634, 430] on input "True" at bounding box center [628, 424] width 11 height 9
radio input "true"
click at [654, 360] on label "True" at bounding box center [663, 347] width 94 height 33
click at [634, 353] on input "True" at bounding box center [628, 348] width 11 height 9
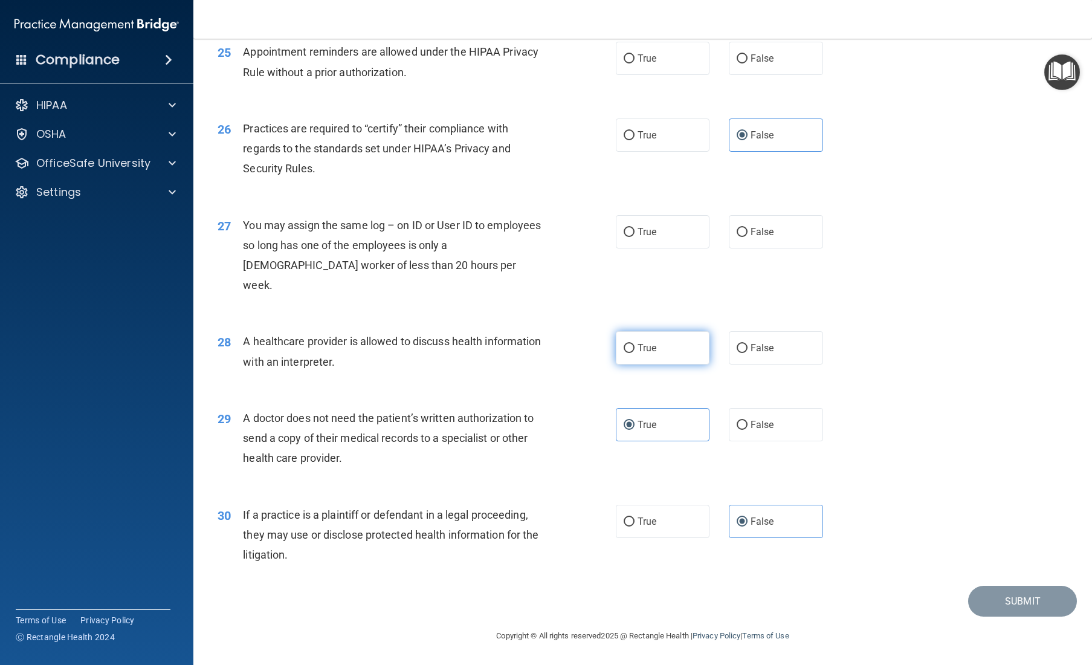
radio input "true"
click at [654, 248] on label "False" at bounding box center [776, 231] width 94 height 33
click at [654, 237] on input "False" at bounding box center [741, 232] width 11 height 9
radio input "true"
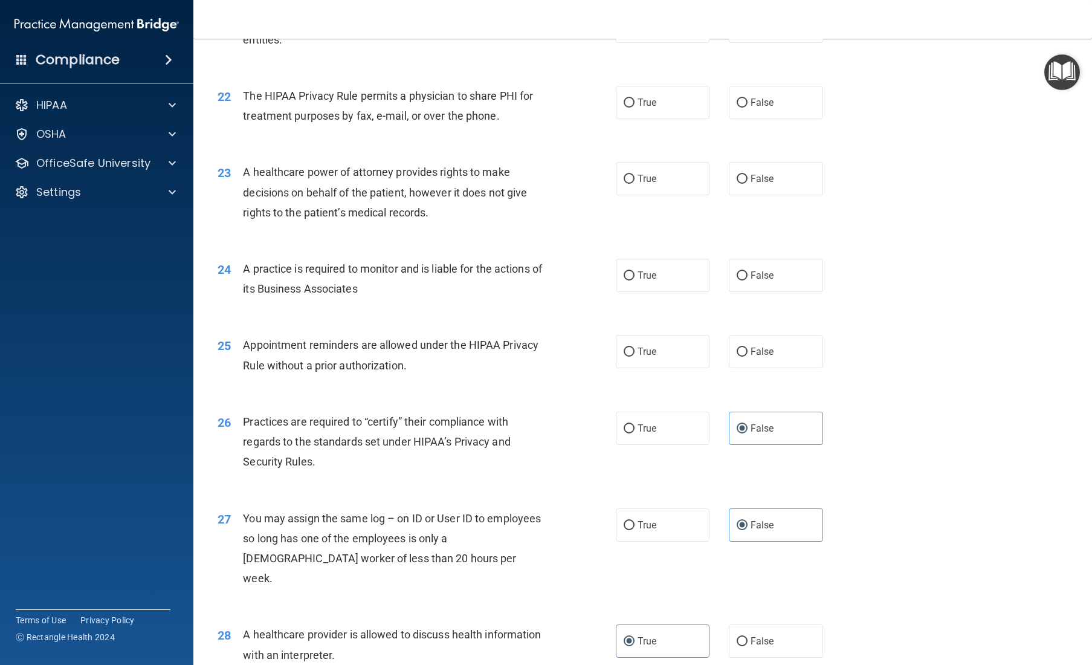
scroll to position [2004, 0]
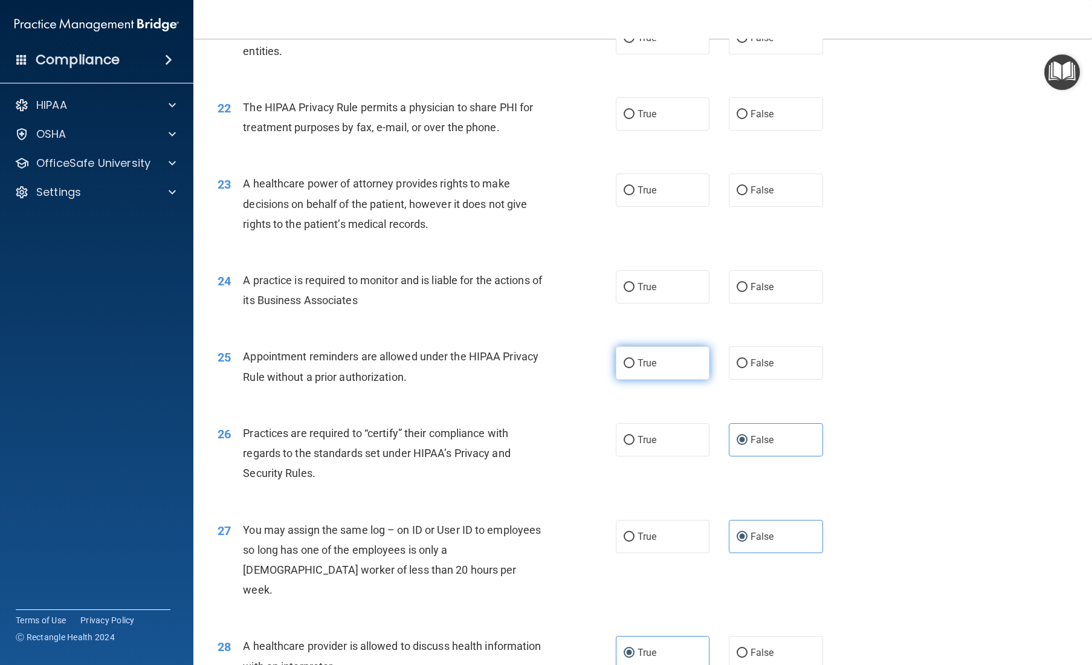
drag, startPoint x: 687, startPoint y: 387, endPoint x: 668, endPoint y: 380, distance: 21.2
click at [654, 379] on label "True" at bounding box center [663, 362] width 94 height 33
click at [634, 368] on input "True" at bounding box center [628, 363] width 11 height 9
radio input "true"
click at [654, 292] on span "False" at bounding box center [762, 286] width 24 height 11
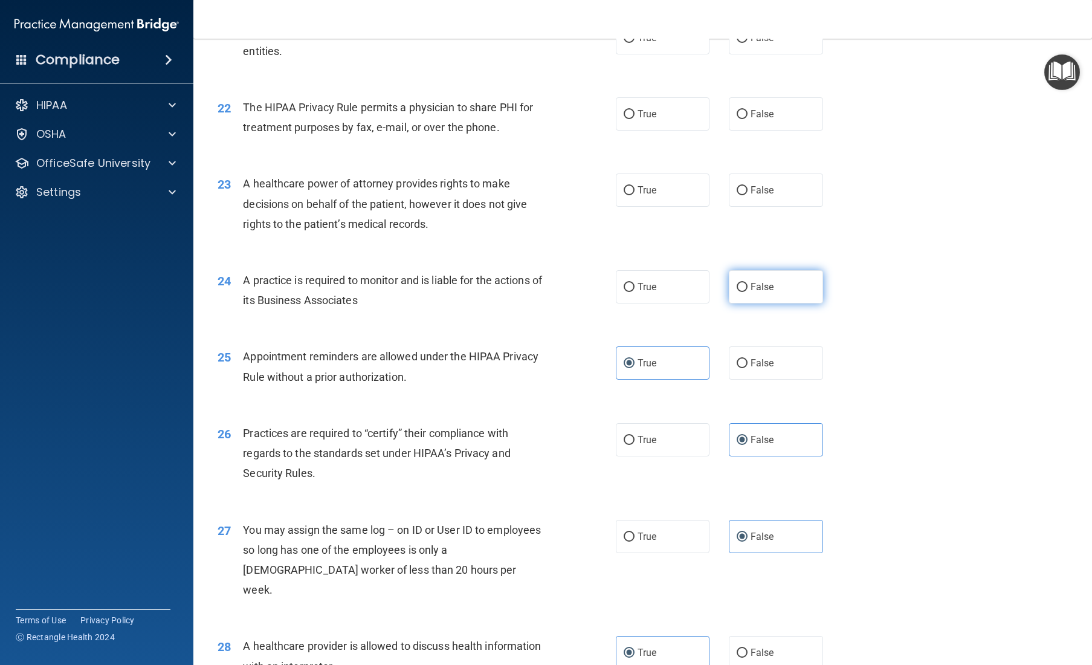
click at [654, 292] on input "False" at bounding box center [741, 287] width 11 height 9
radio input "true"
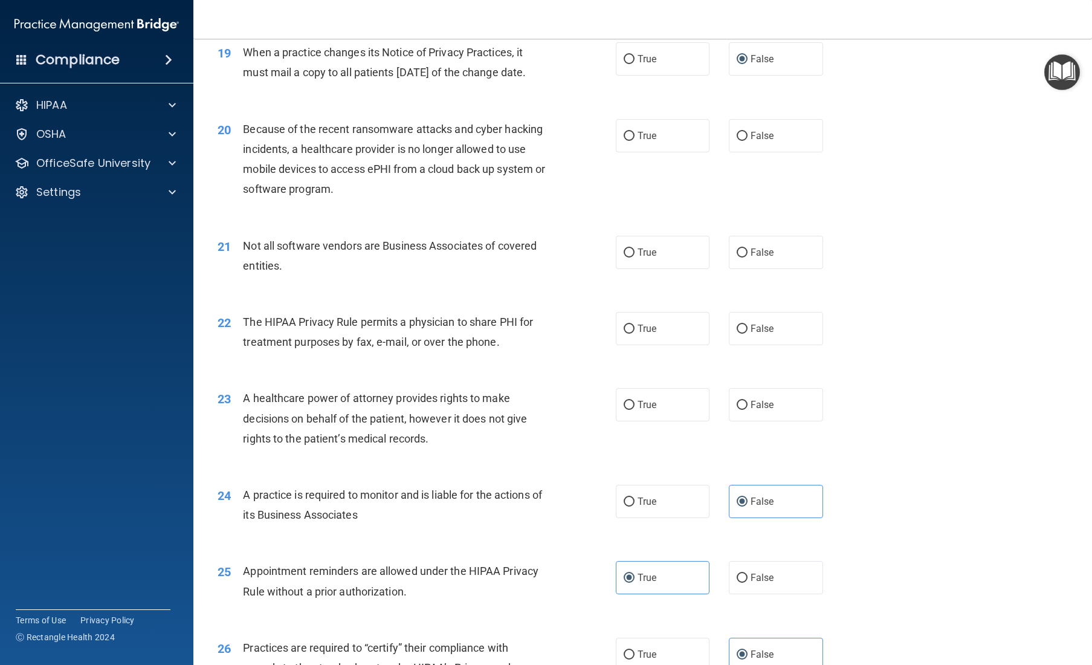
scroll to position [1788, 0]
click at [654, 423] on label "False" at bounding box center [776, 406] width 94 height 33
click at [654, 411] on input "False" at bounding box center [741, 406] width 11 height 9
radio input "true"
click at [651, 336] on span "True" at bounding box center [646, 329] width 19 height 11
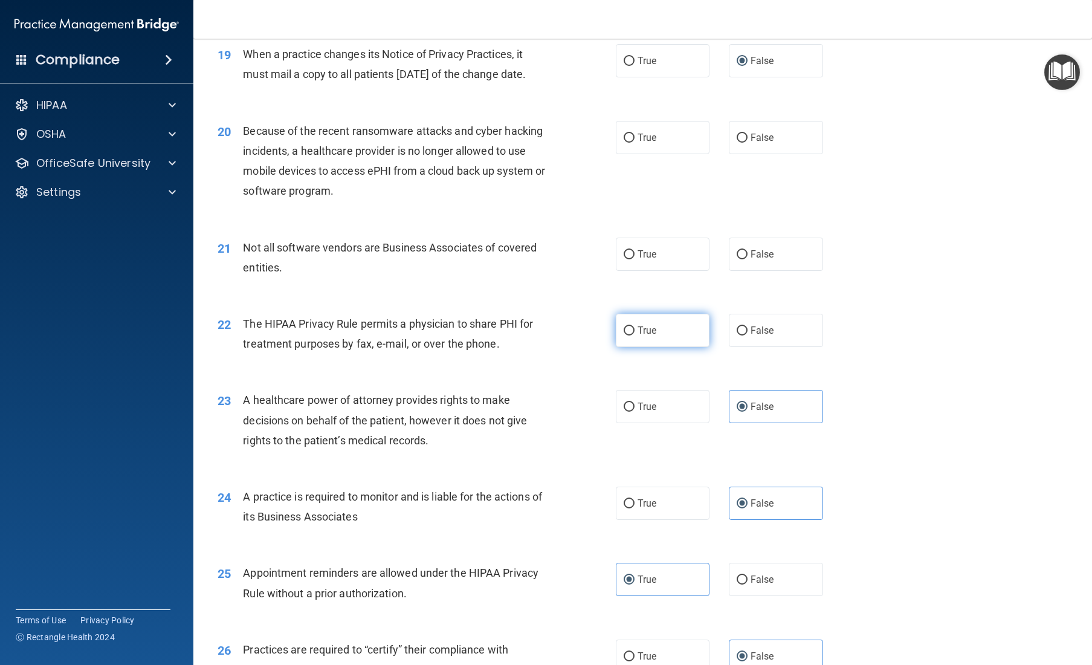
click at [634, 335] on input "True" at bounding box center [628, 330] width 11 height 9
radio input "true"
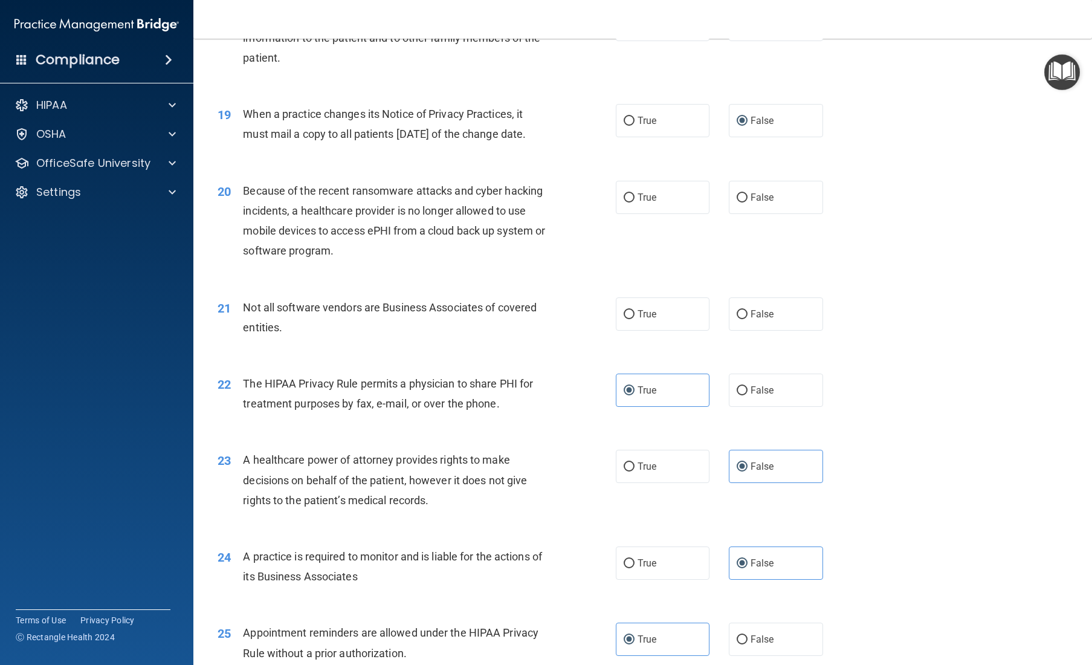
scroll to position [1720, 0]
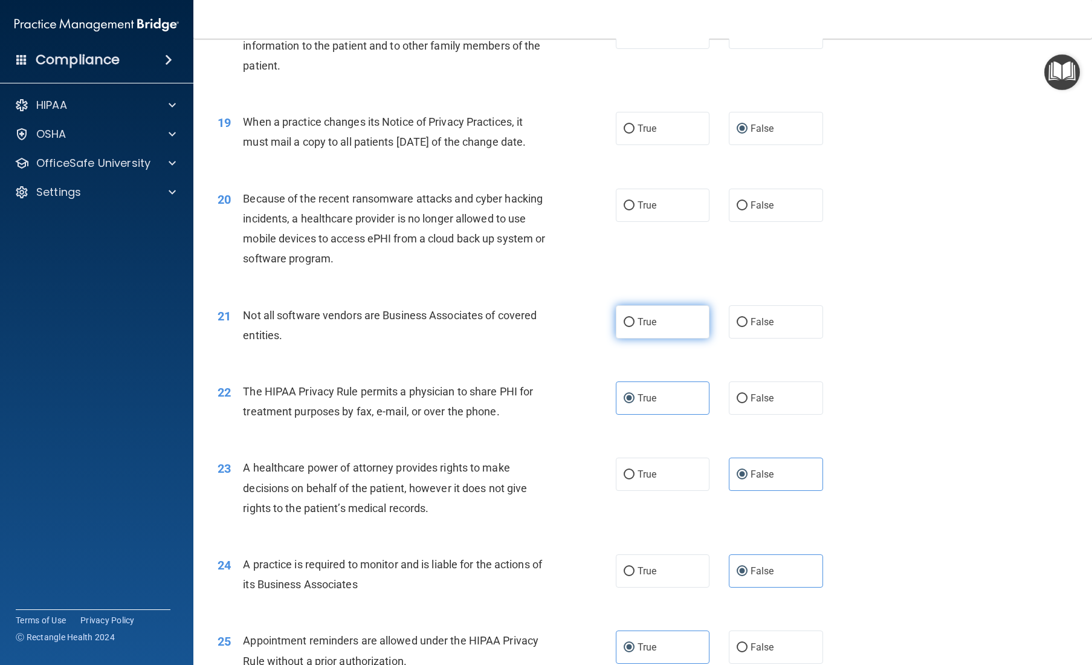
click at [645, 338] on label "True" at bounding box center [663, 321] width 94 height 33
click at [634, 327] on input "True" at bounding box center [628, 322] width 11 height 9
radio input "true"
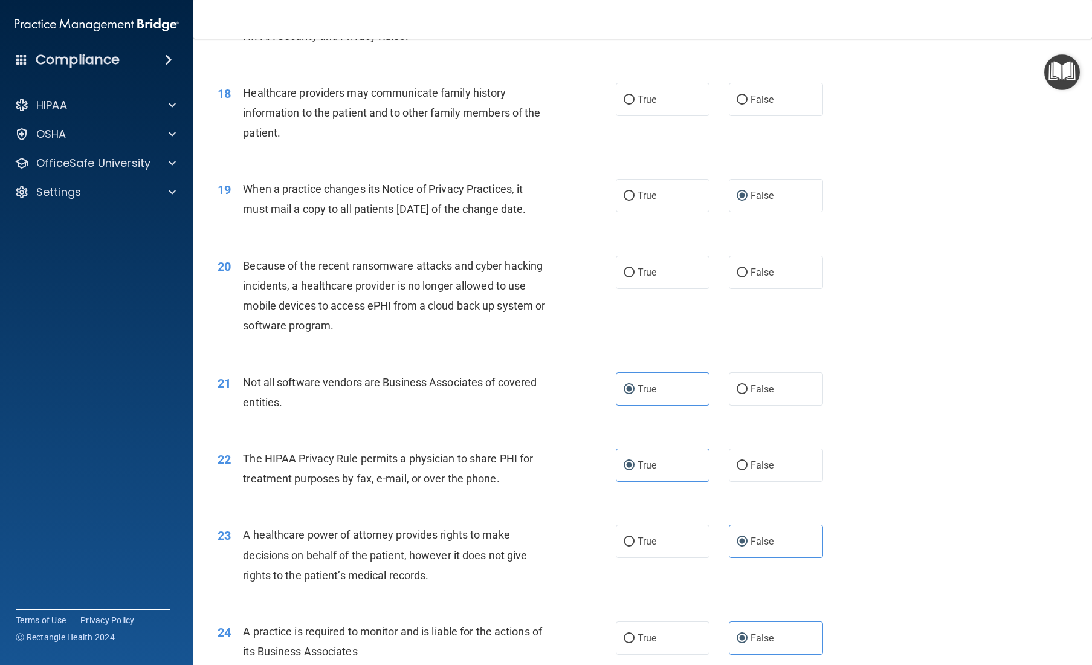
scroll to position [1617, 0]
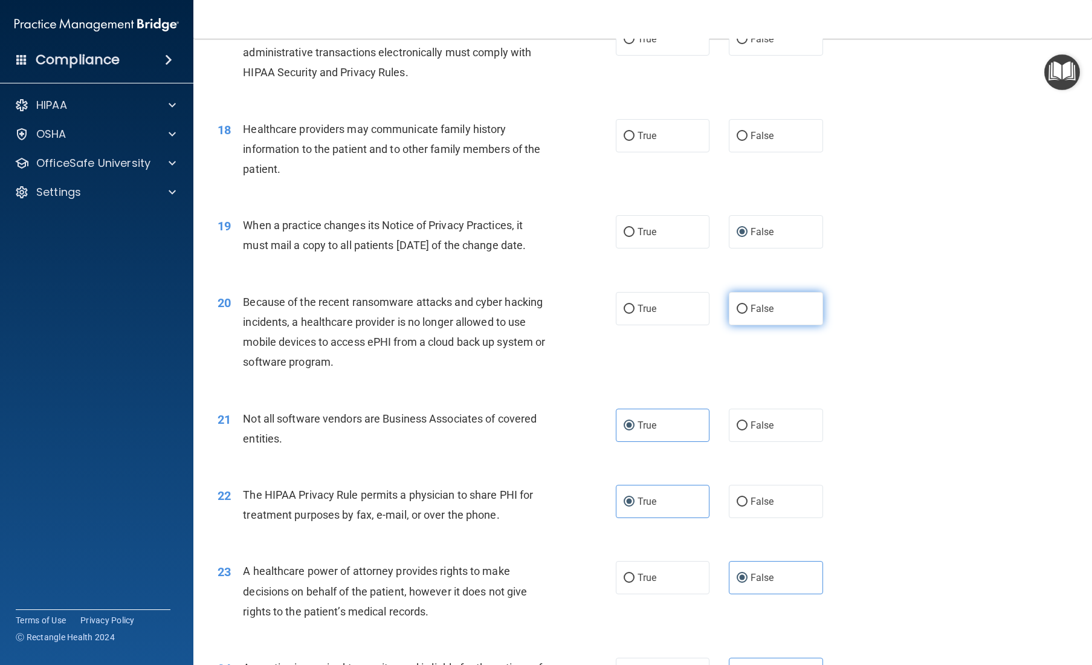
click at [654, 314] on span "False" at bounding box center [762, 308] width 24 height 11
click at [654, 314] on input "False" at bounding box center [741, 308] width 11 height 9
radio input "true"
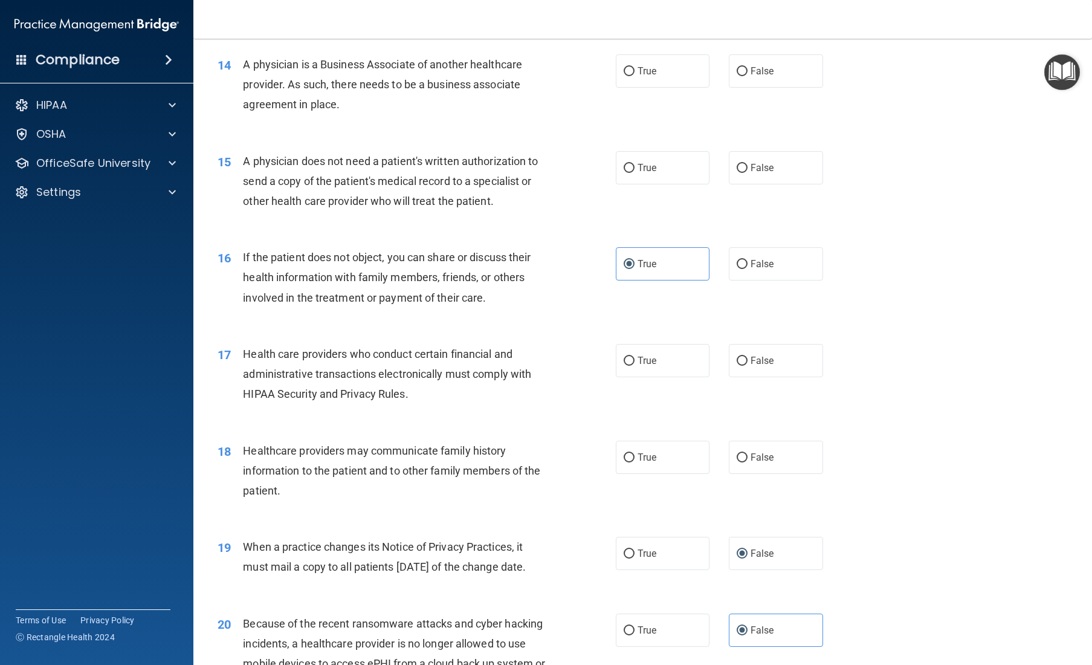
scroll to position [1293, 0]
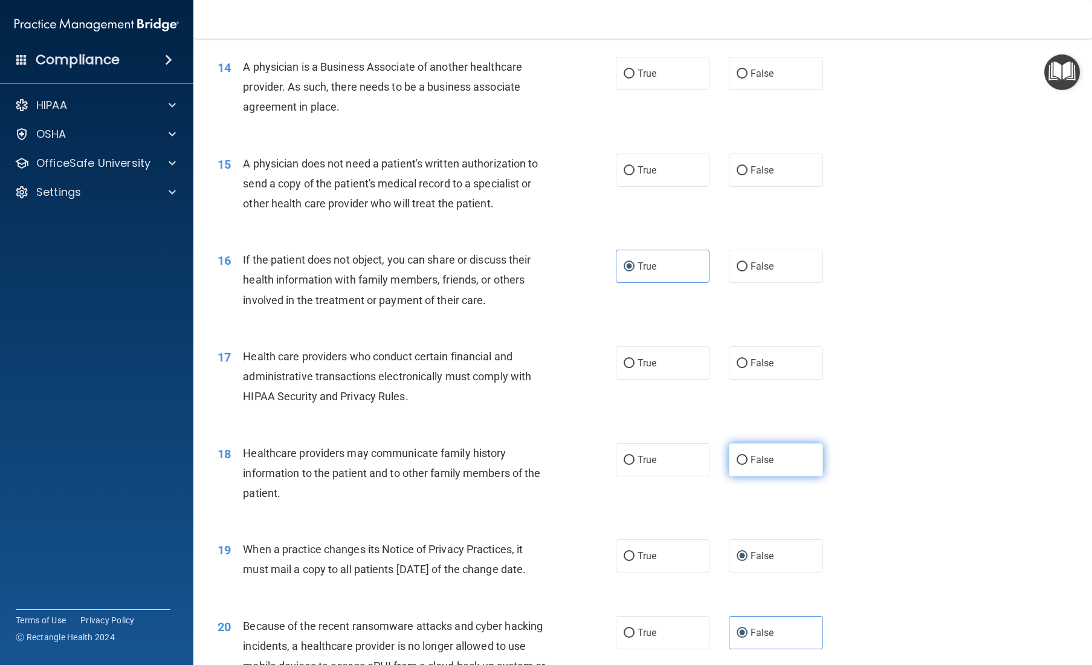
click at [654, 465] on span "False" at bounding box center [762, 459] width 24 height 11
click at [654, 465] on input "False" at bounding box center [741, 460] width 11 height 9
radio input "true"
click at [647, 369] on span "True" at bounding box center [646, 362] width 19 height 11
click at [634, 368] on input "True" at bounding box center [628, 363] width 11 height 9
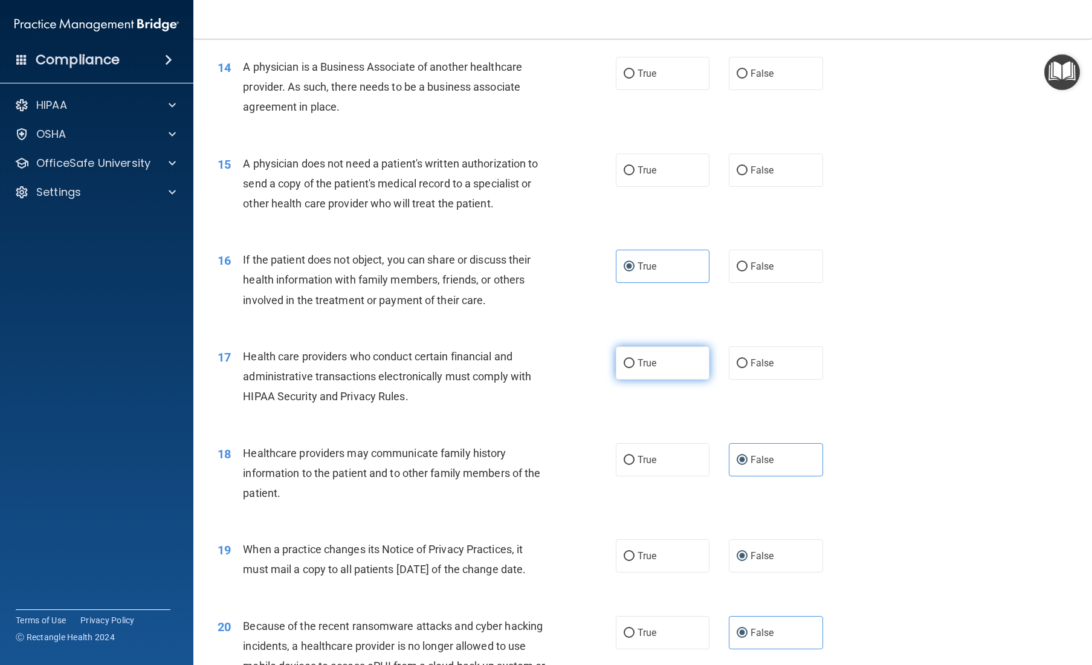
radio input "true"
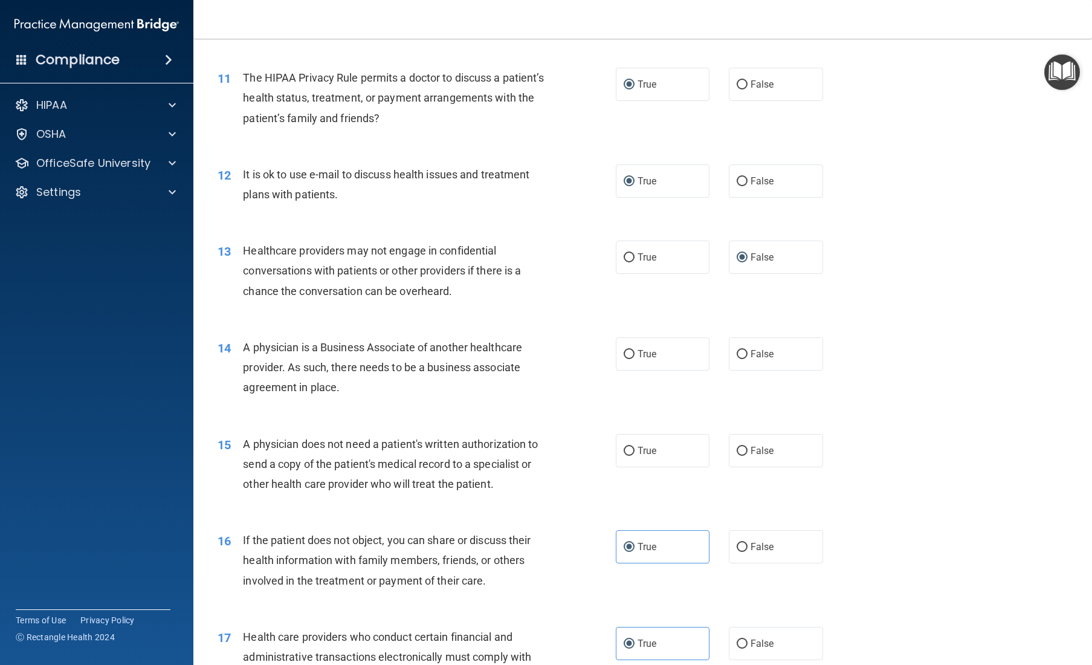
scroll to position [1009, 0]
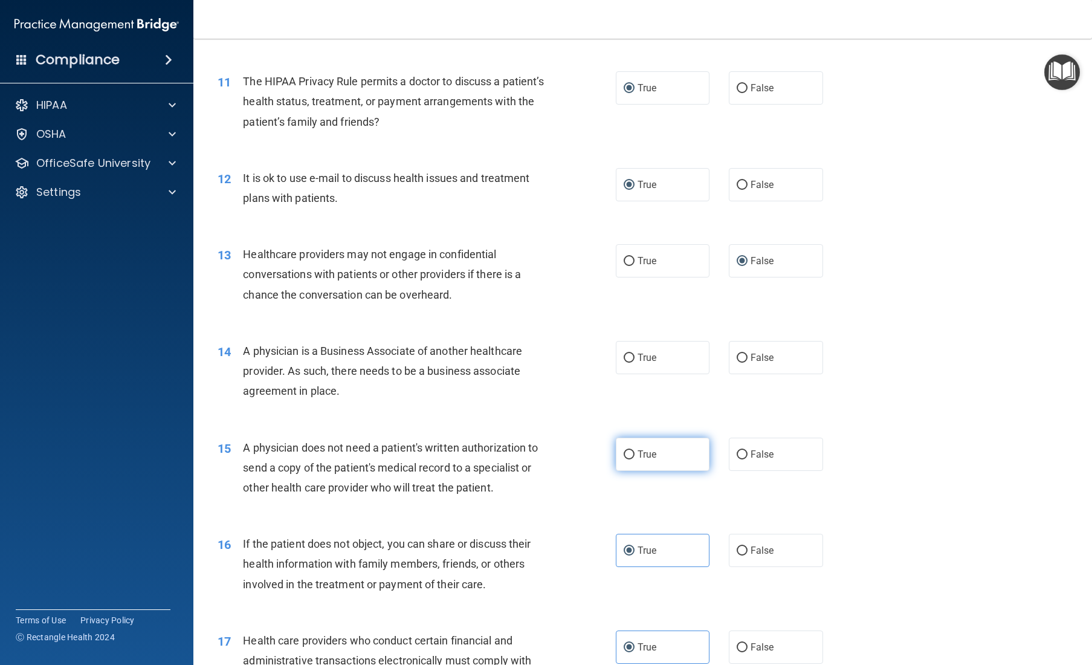
click at [651, 459] on label "True" at bounding box center [663, 453] width 94 height 33
click at [634, 459] on input "True" at bounding box center [628, 454] width 11 height 9
radio input "true"
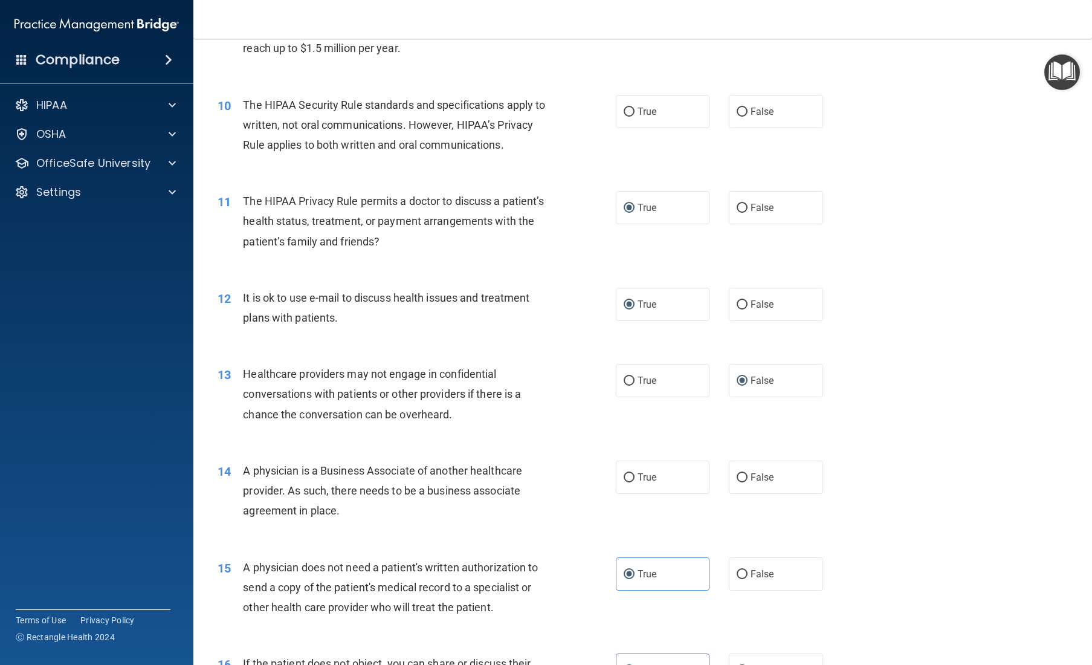
scroll to position [888, 0]
click at [654, 493] on label "False" at bounding box center [776, 478] width 94 height 33
click at [654, 483] on input "False" at bounding box center [741, 478] width 11 height 9
radio input "true"
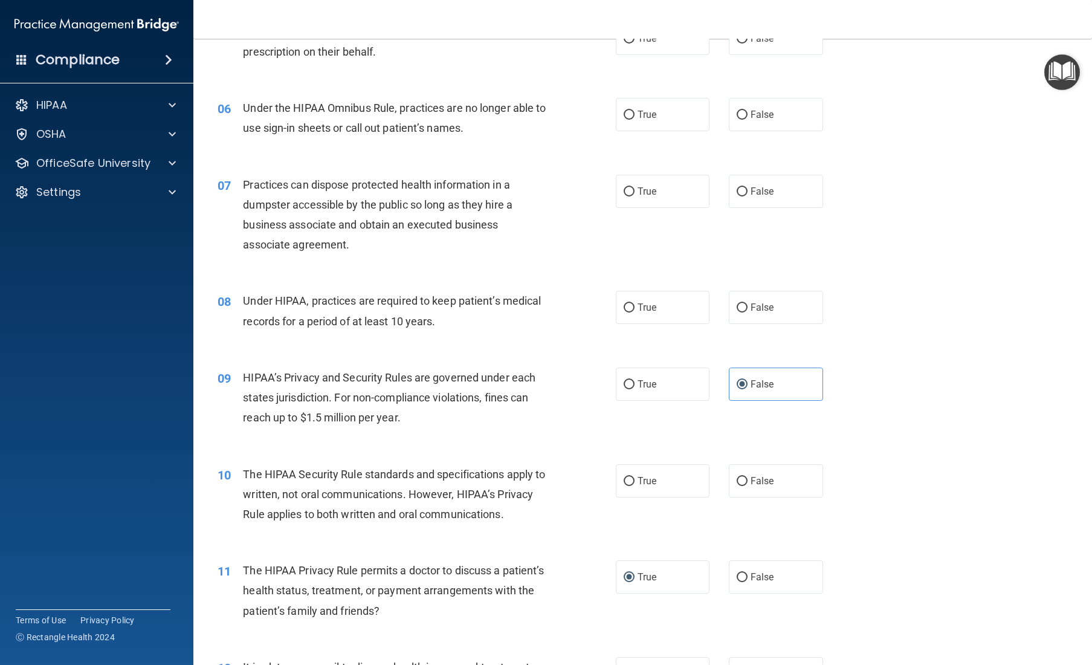
scroll to position [515, 0]
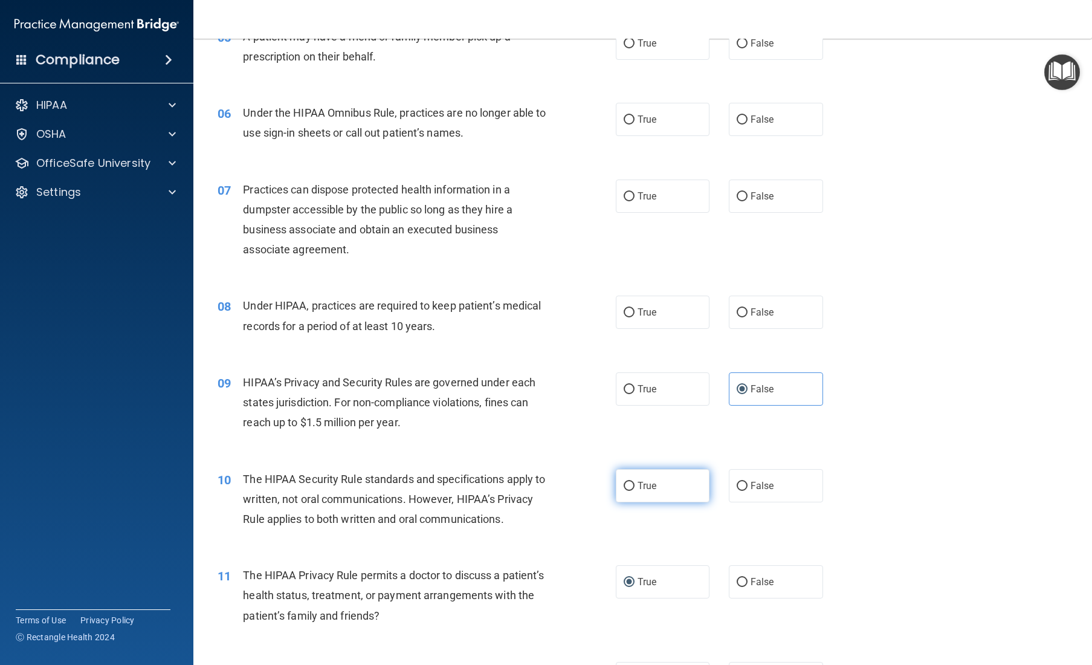
click at [651, 502] on label "True" at bounding box center [663, 485] width 94 height 33
click at [634, 491] on input "True" at bounding box center [628, 485] width 11 height 9
radio input "true"
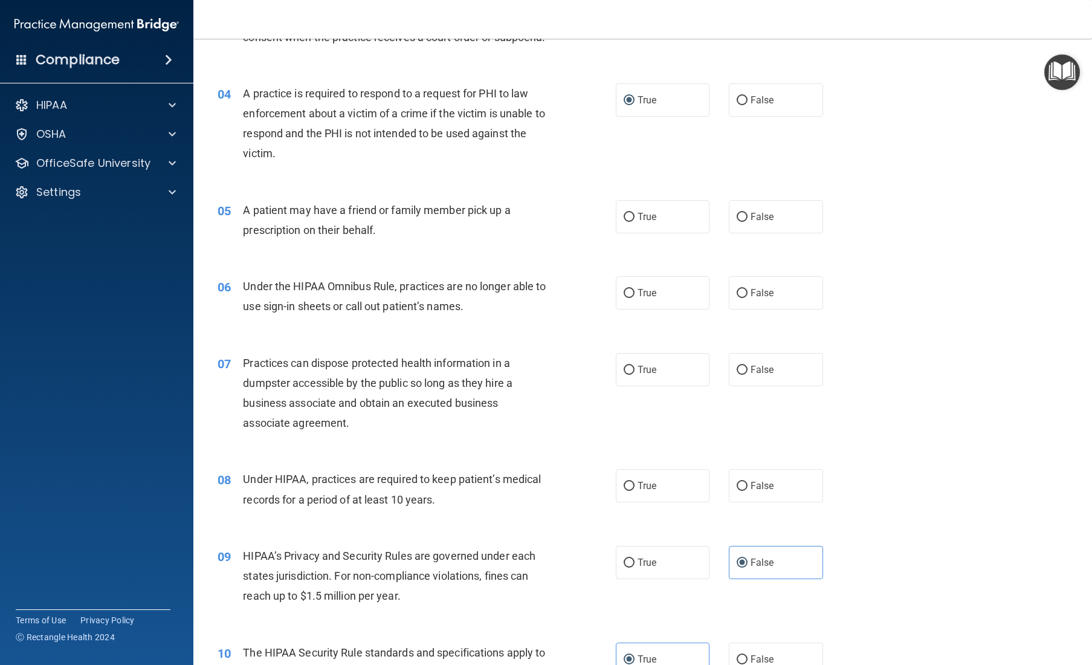
scroll to position [341, 0]
drag, startPoint x: 812, startPoint y: 507, endPoint x: 800, endPoint y: 503, distance: 12.2
click at [654, 503] on label "False" at bounding box center [776, 485] width 94 height 33
click at [654, 491] on input "False" at bounding box center [741, 486] width 11 height 9
radio input "true"
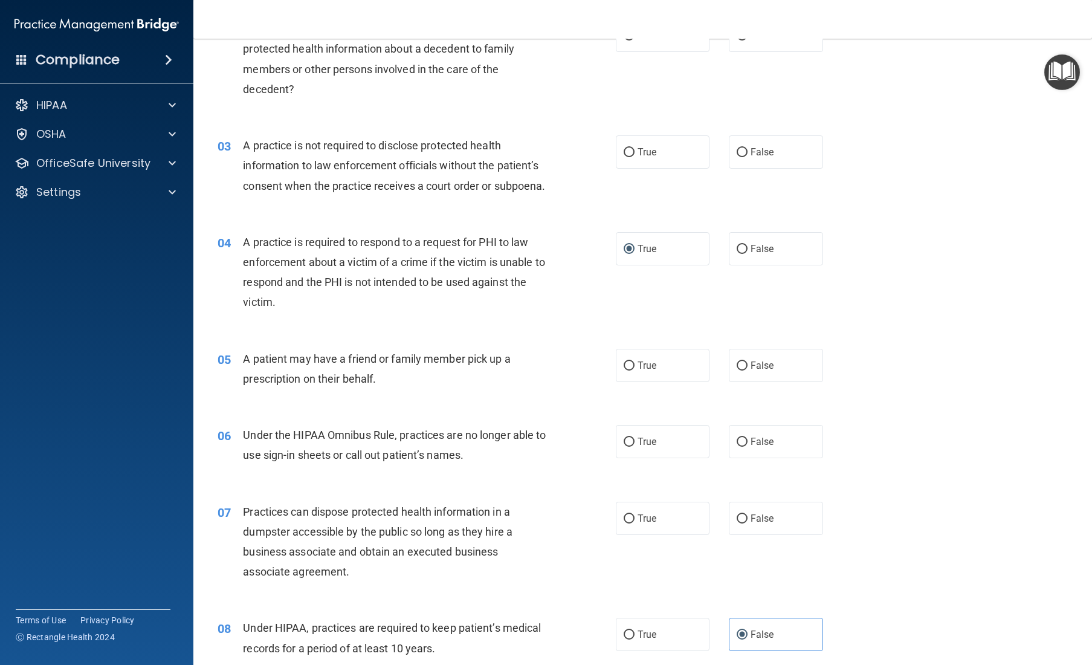
scroll to position [193, 0]
click at [654, 459] on label "False" at bounding box center [776, 441] width 94 height 33
click at [654, 447] on input "False" at bounding box center [741, 442] width 11 height 9
radio input "true"
click at [633, 524] on input "True" at bounding box center [628, 519] width 11 height 9
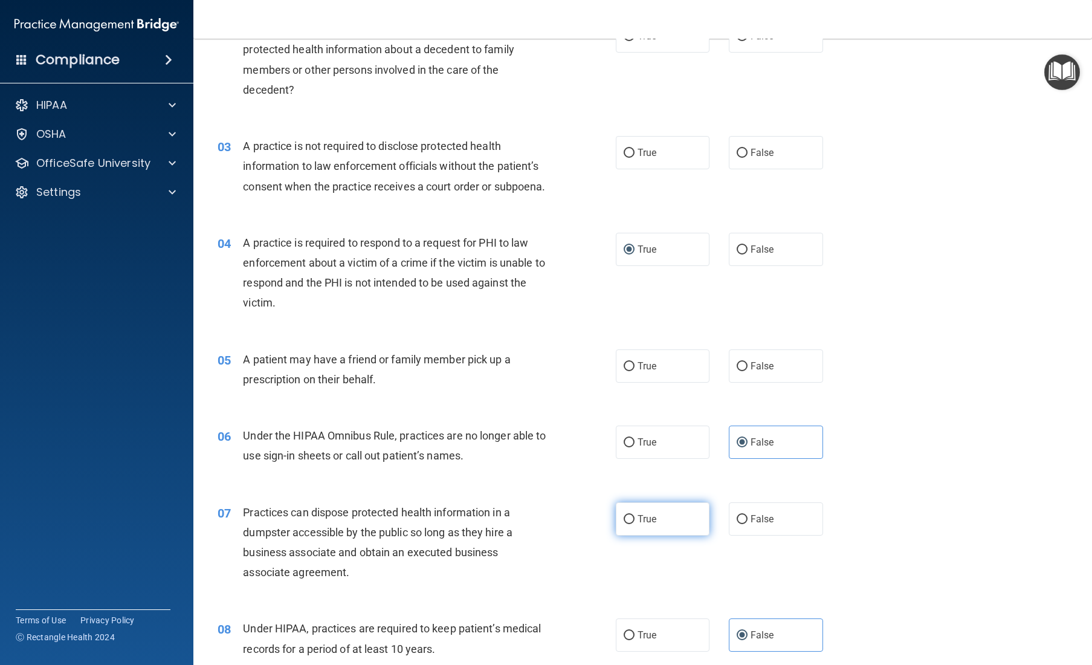
radio input "true"
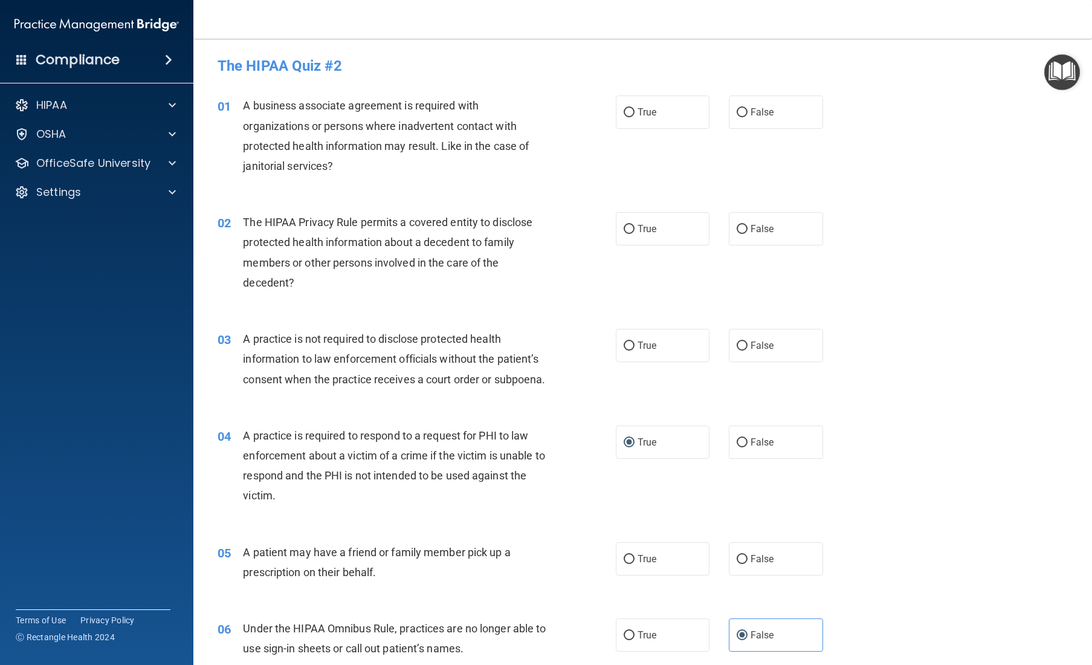
scroll to position [0, 0]
click at [654, 349] on span "False" at bounding box center [762, 345] width 24 height 11
click at [654, 349] on input "False" at bounding box center [741, 345] width 11 height 9
radio input "true"
click at [645, 225] on span "True" at bounding box center [646, 228] width 19 height 11
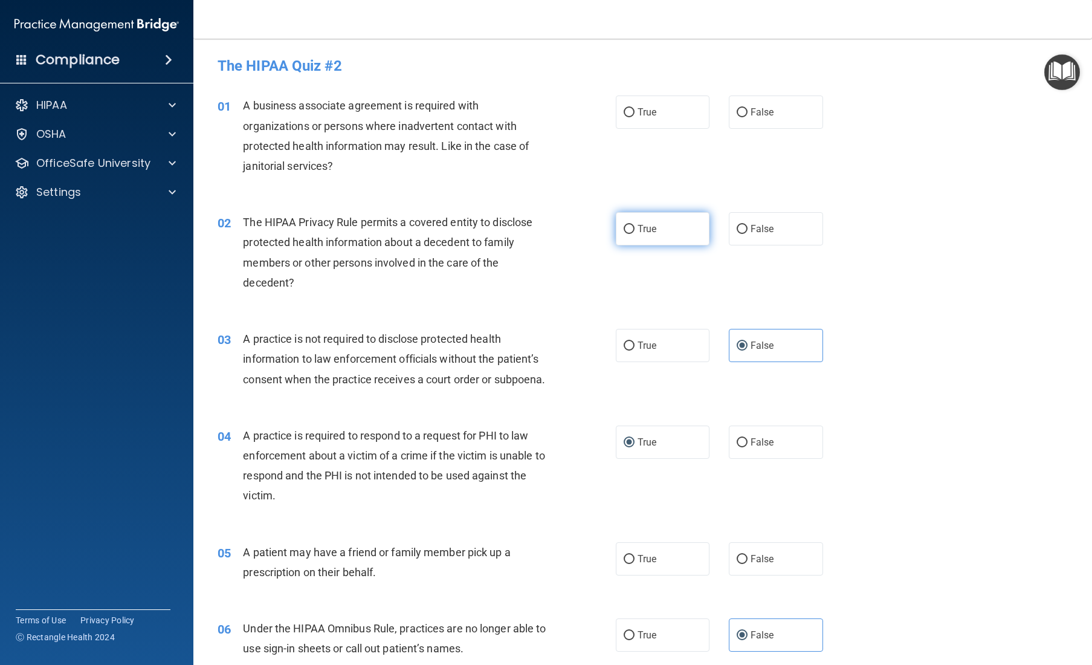
click at [634, 225] on input "True" at bounding box center [628, 229] width 11 height 9
radio input "true"
click at [654, 118] on label "True" at bounding box center [663, 111] width 94 height 33
click at [634, 117] on input "True" at bounding box center [628, 112] width 11 height 9
radio input "true"
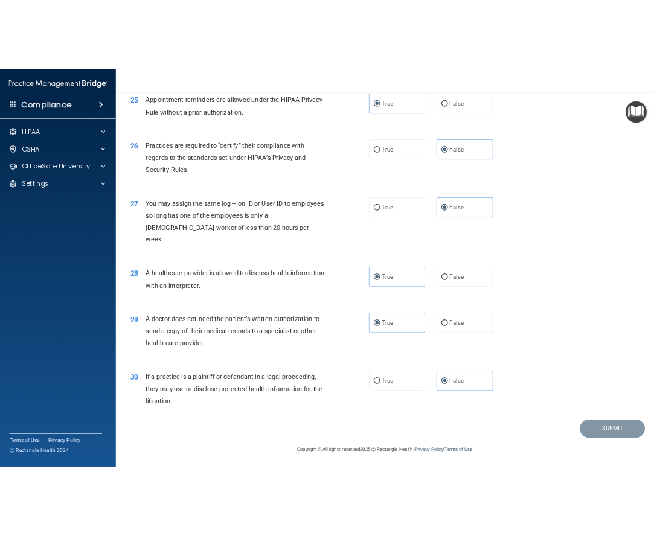
scroll to position [2316, 0]
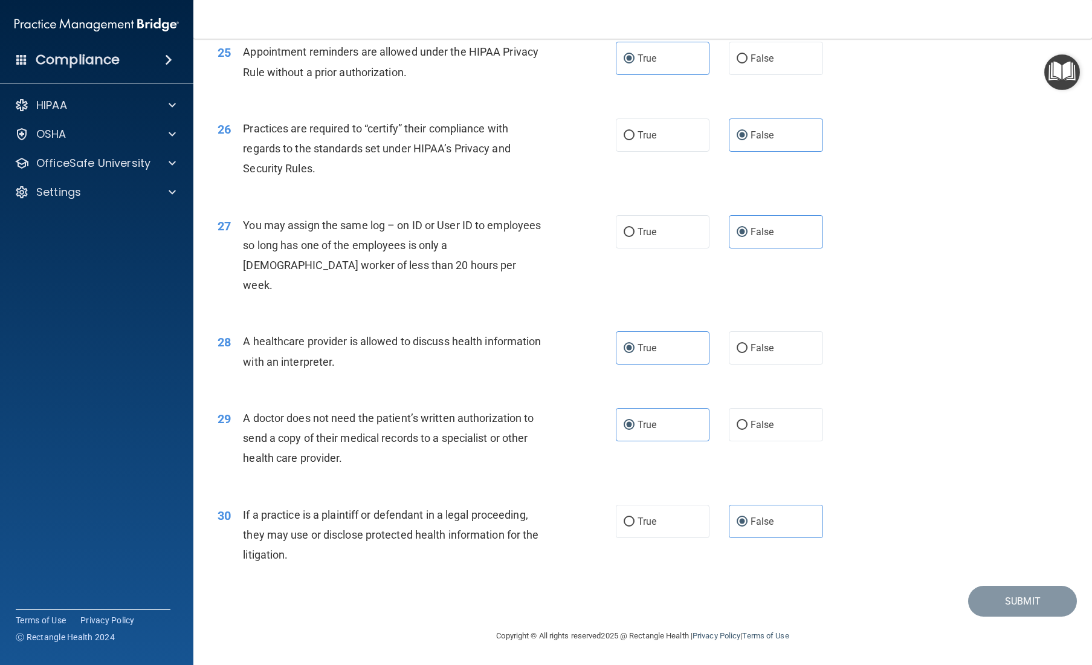
click at [654, 278] on div "27 You may assign the same log – on ID or User ID to employees so long has one …" at bounding box center [642, 258] width 868 height 117
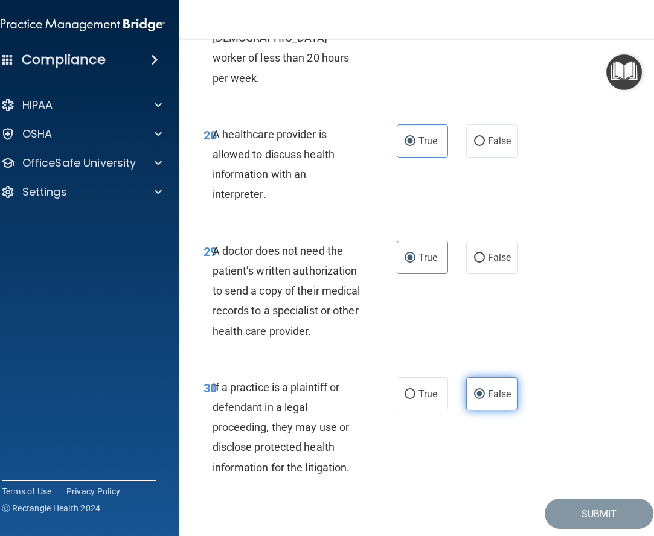
scroll to position [3920, 0]
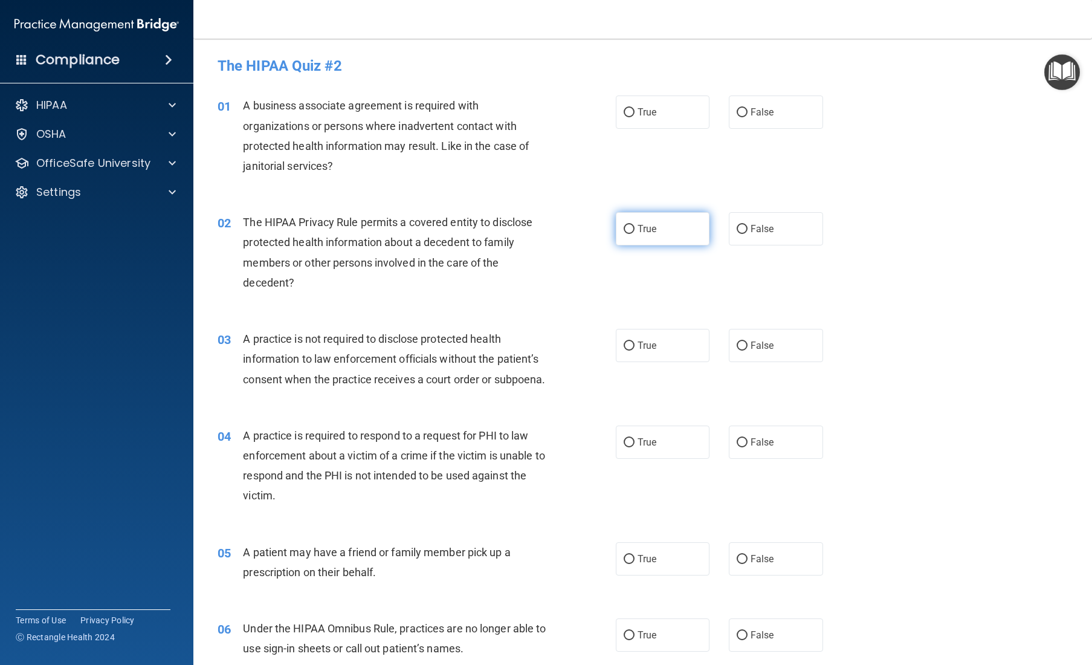
click at [641, 230] on span "True" at bounding box center [646, 228] width 19 height 11
click at [634, 230] on input "True" at bounding box center [628, 229] width 11 height 9
radio input "true"
click at [654, 121] on label "False" at bounding box center [776, 111] width 94 height 33
click at [654, 117] on input "False" at bounding box center [741, 112] width 11 height 9
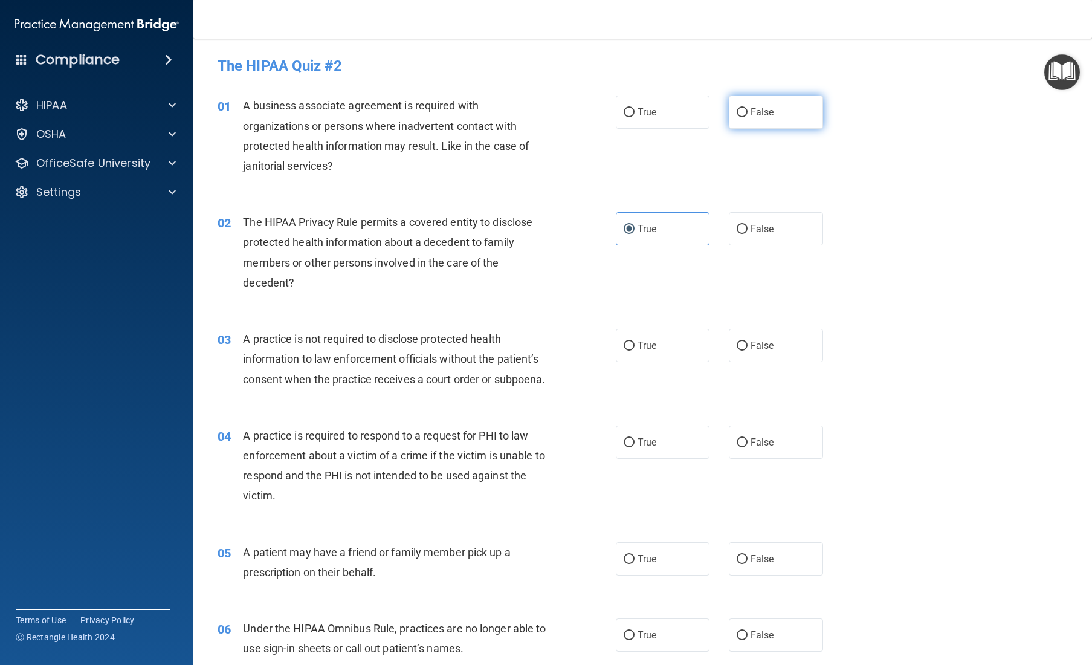
radio input "true"
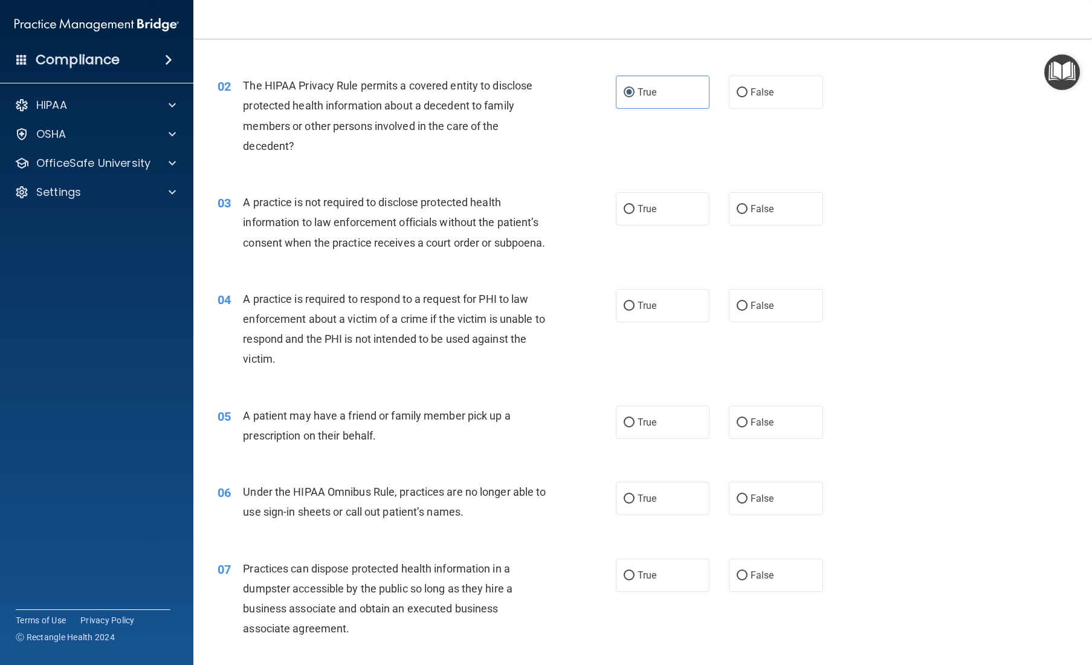
scroll to position [129, 0]
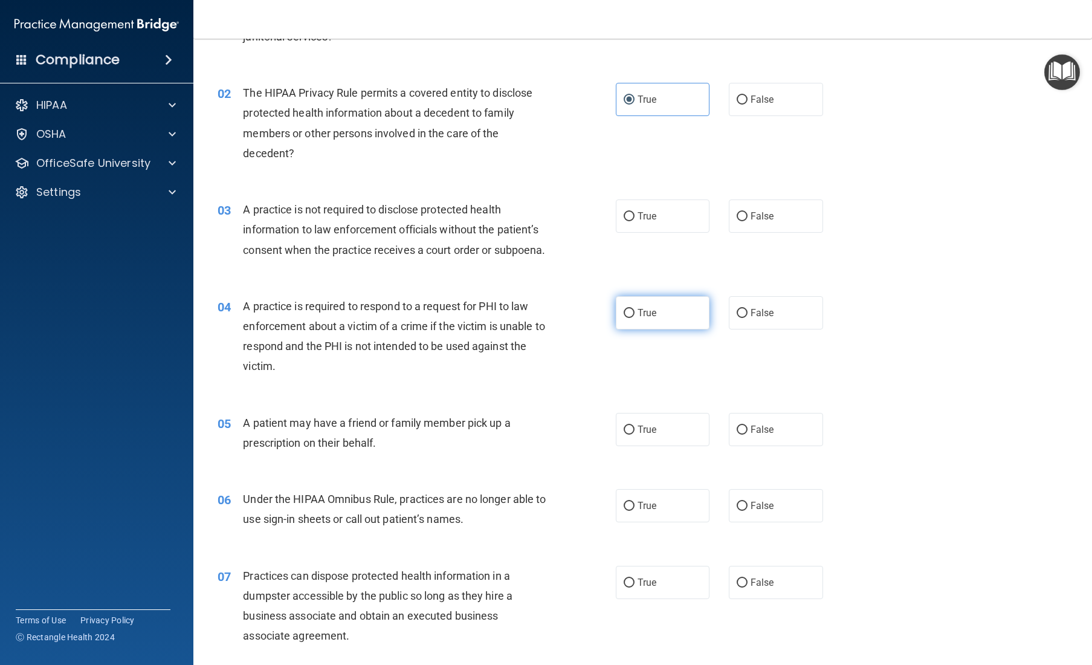
click at [632, 318] on input "True" at bounding box center [628, 313] width 11 height 9
radio input "true"
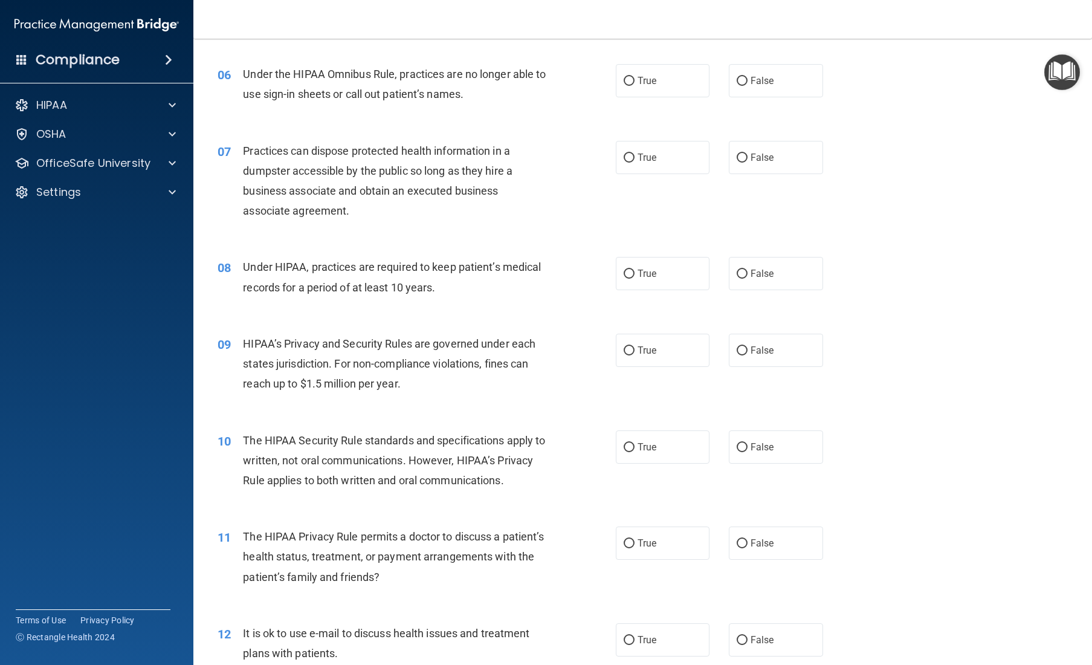
scroll to position [564, 0]
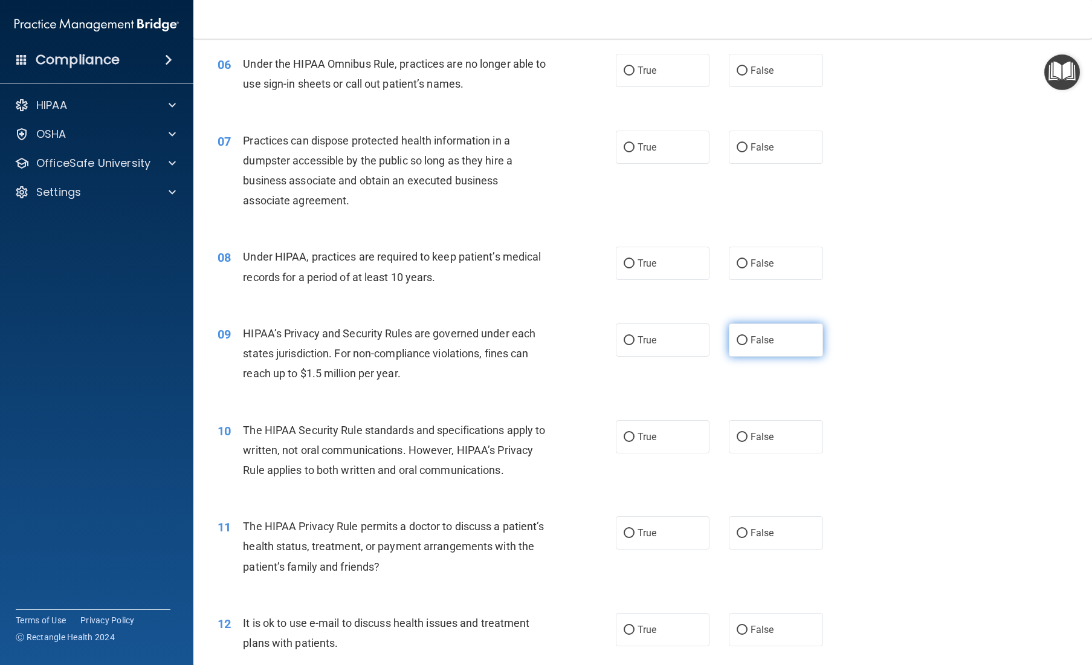
click at [654, 356] on label "False" at bounding box center [776, 339] width 94 height 33
click at [654, 345] on input "False" at bounding box center [741, 340] width 11 height 9
radio input "true"
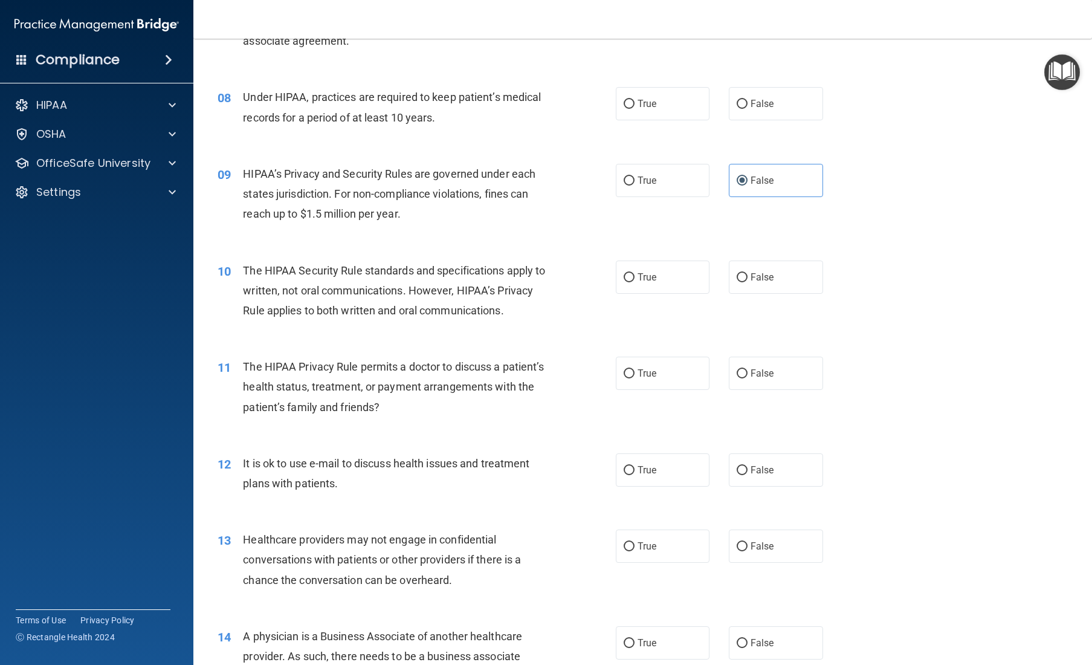
scroll to position [774, 0]
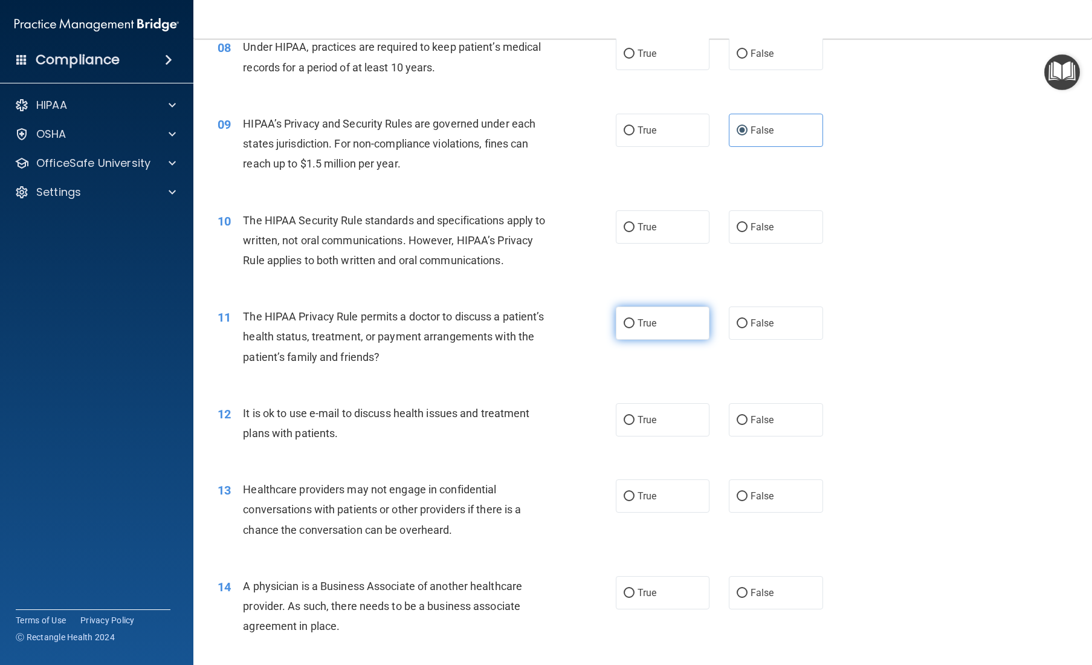
click at [654, 338] on label "True" at bounding box center [663, 322] width 94 height 33
click at [634, 328] on input "True" at bounding box center [628, 323] width 11 height 9
radio input "true"
click at [654, 425] on span "True" at bounding box center [646, 419] width 19 height 11
click at [634, 425] on input "True" at bounding box center [628, 420] width 11 height 9
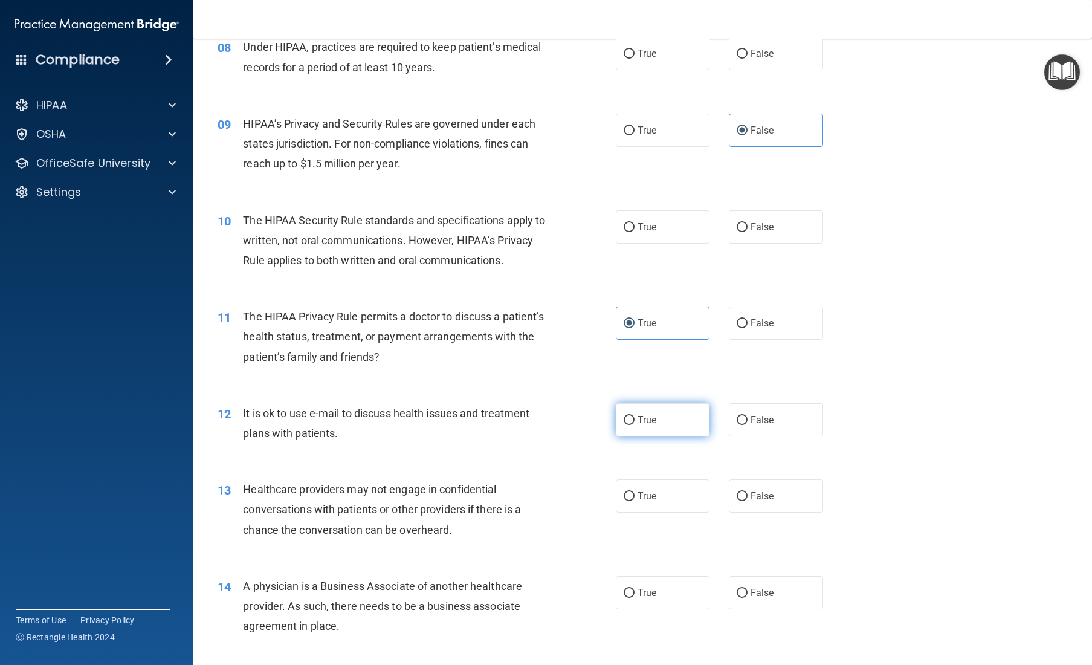
radio input "true"
click at [654, 512] on label "False" at bounding box center [776, 495] width 94 height 33
click at [654, 501] on input "False" at bounding box center [741, 496] width 11 height 9
radio input "true"
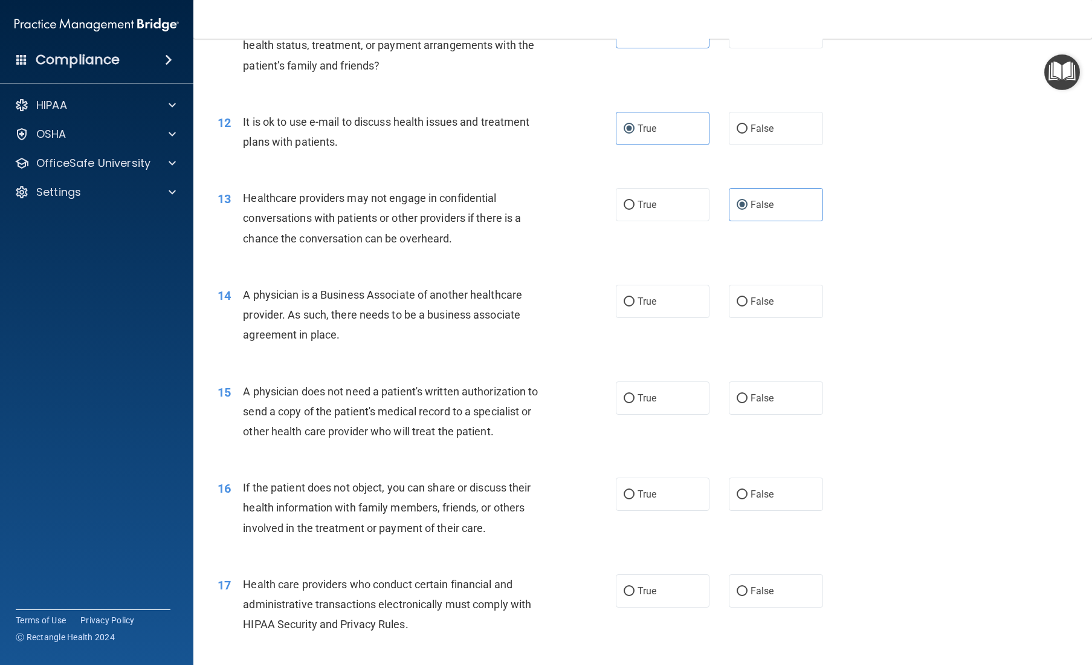
scroll to position [1066, 0]
click at [654, 498] on label "True" at bounding box center [663, 493] width 94 height 33
click at [634, 498] on input "True" at bounding box center [628, 493] width 11 height 9
radio input "true"
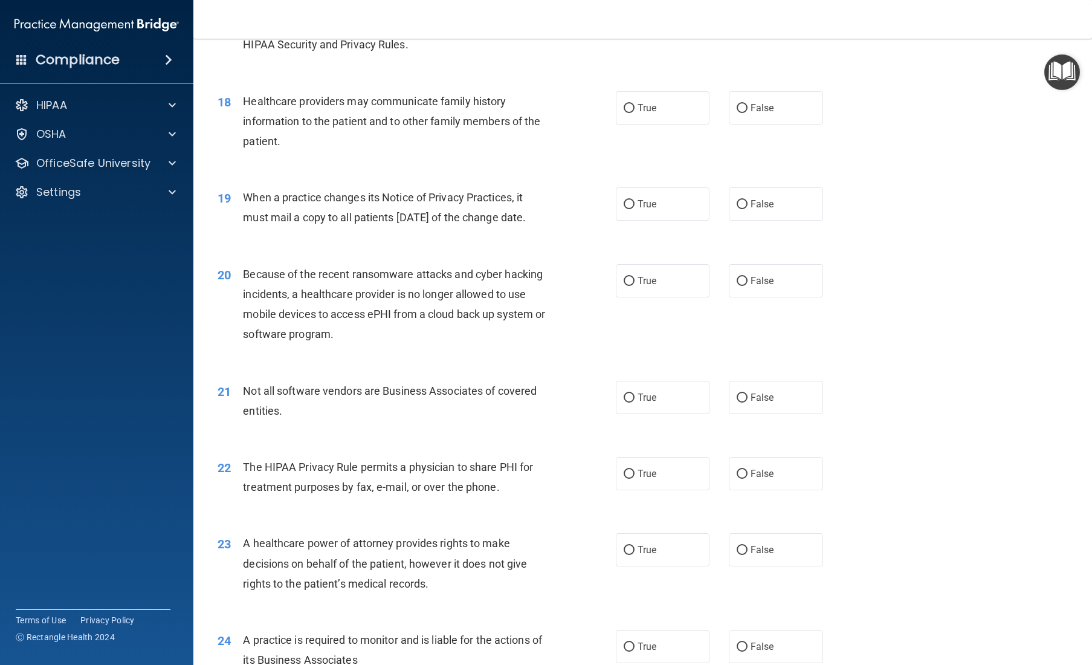
scroll to position [1645, 0]
click at [654, 213] on label "False" at bounding box center [776, 203] width 94 height 33
click at [654, 208] on input "False" at bounding box center [741, 203] width 11 height 9
radio input "true"
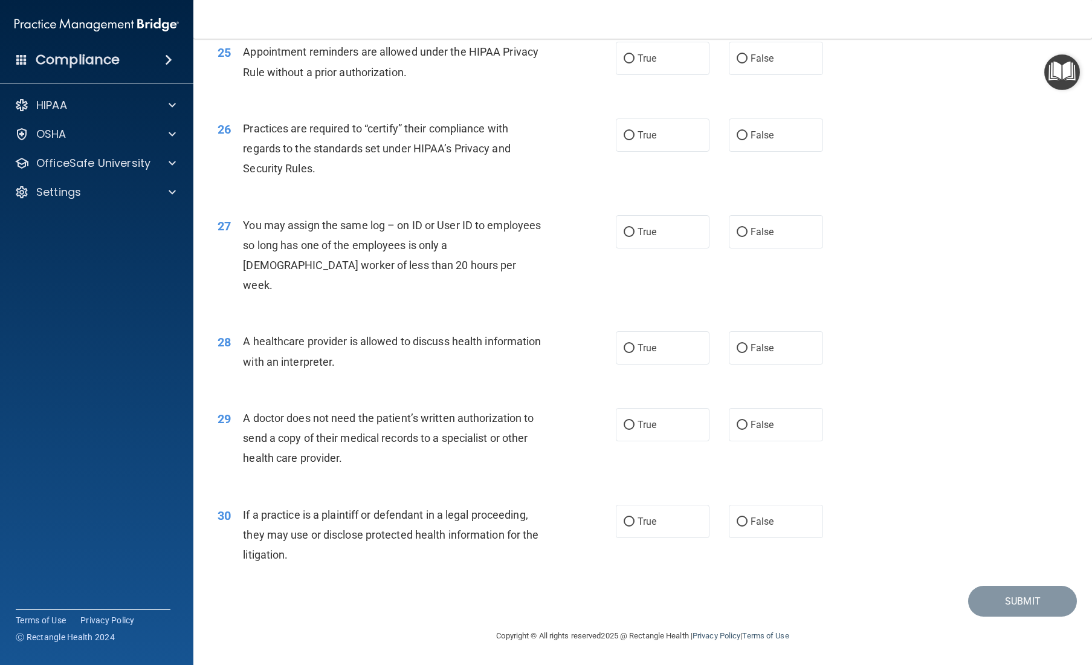
scroll to position [2316, 0]
click at [654, 141] on span "False" at bounding box center [762, 134] width 24 height 11
click at [654, 140] on input "False" at bounding box center [741, 135] width 11 height 9
radio input "true"
click at [654, 518] on label "True" at bounding box center [663, 520] width 94 height 33
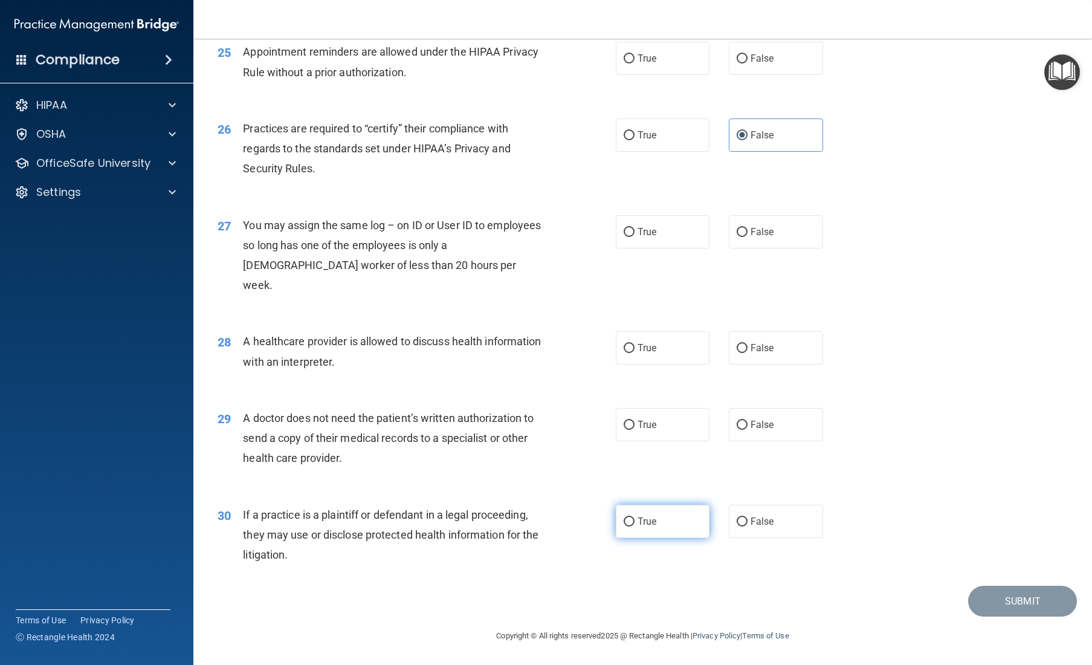
click at [634, 518] on input "True" at bounding box center [628, 521] width 11 height 9
radio input "true"
click at [654, 425] on label "True" at bounding box center [663, 424] width 94 height 33
click at [634, 425] on input "True" at bounding box center [628, 424] width 11 height 9
radio input "true"
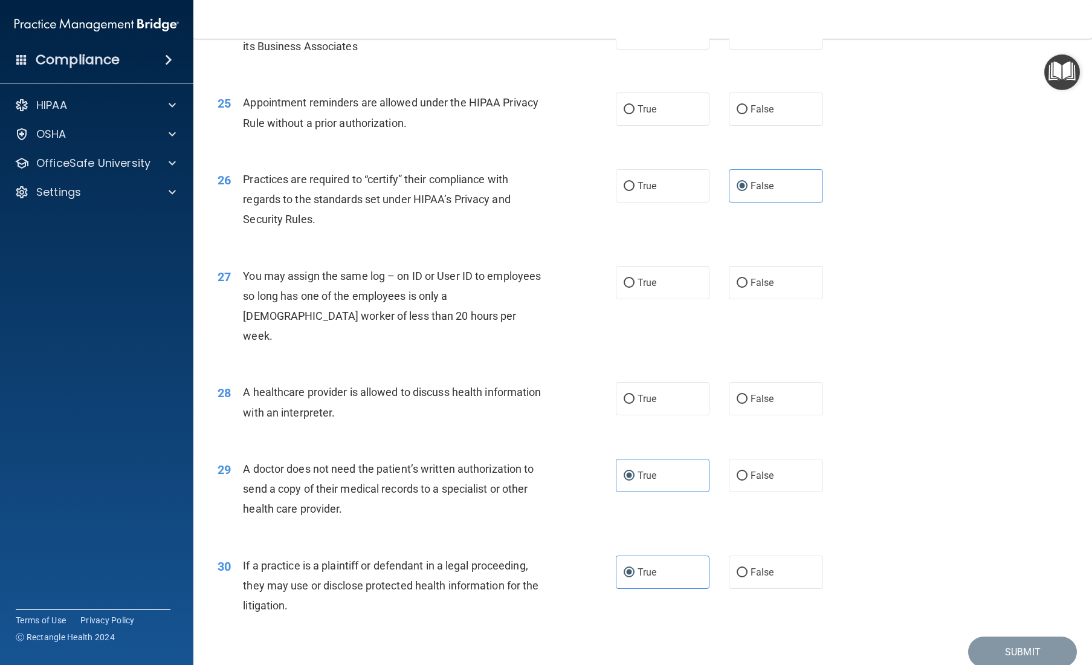
scroll to position [2249, 0]
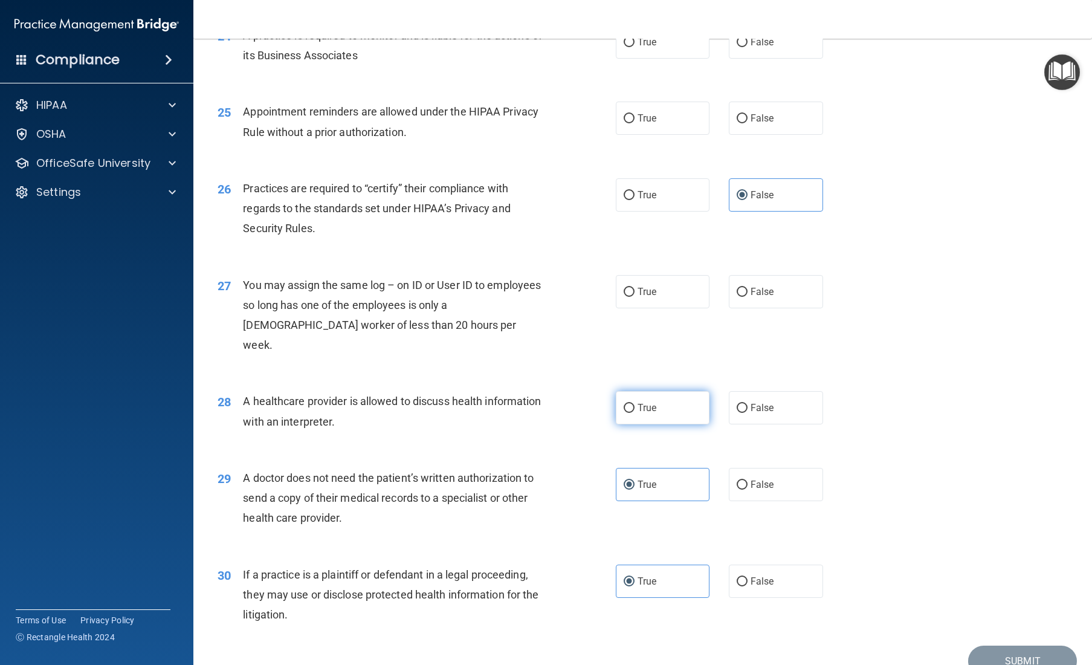
click at [653, 413] on span "True" at bounding box center [646, 407] width 19 height 11
click at [634, 413] on input "True" at bounding box center [628, 408] width 11 height 9
radio input "true"
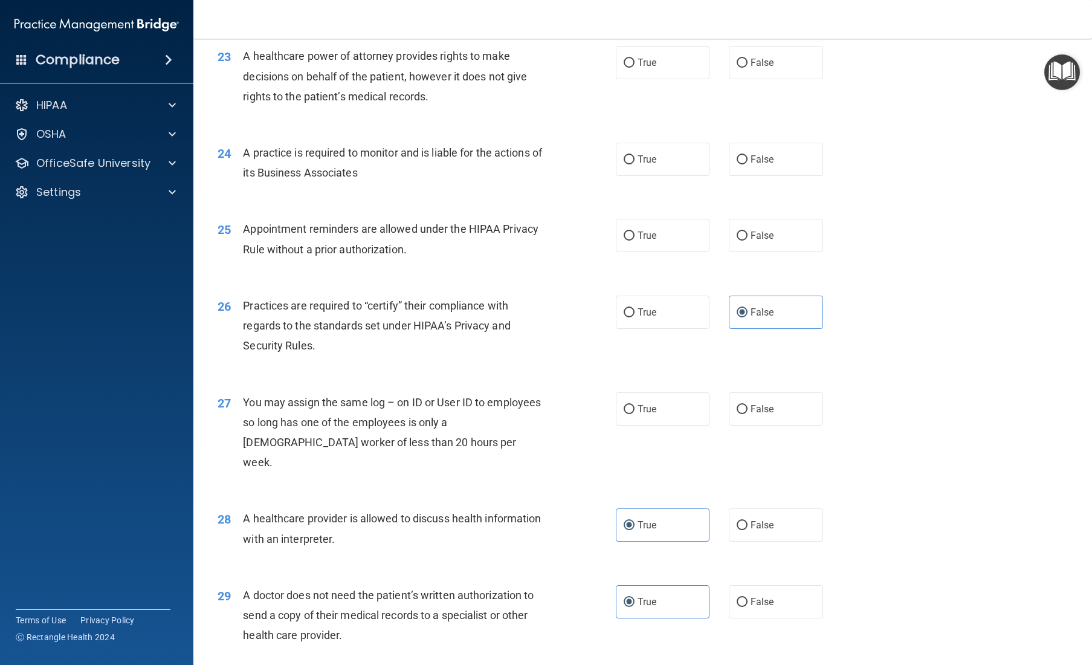
scroll to position [2111, 0]
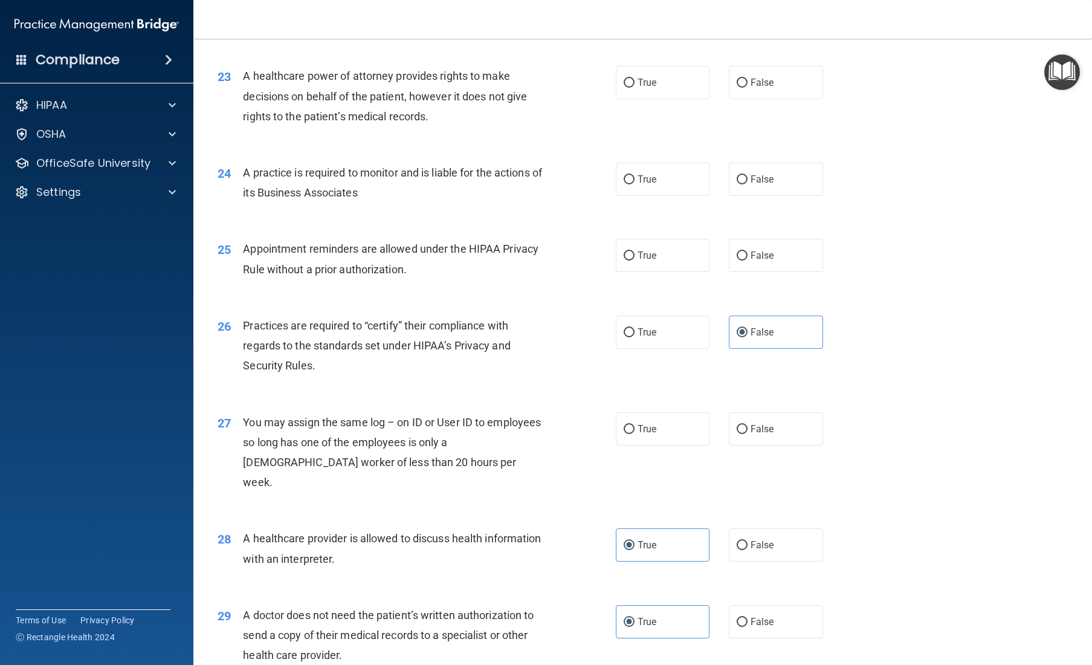
drag, startPoint x: 747, startPoint y: 448, endPoint x: 686, endPoint y: 425, distance: 65.8
click at [654, 445] on label "False" at bounding box center [776, 428] width 94 height 33
click at [654, 434] on input "False" at bounding box center [741, 429] width 11 height 9
radio input "true"
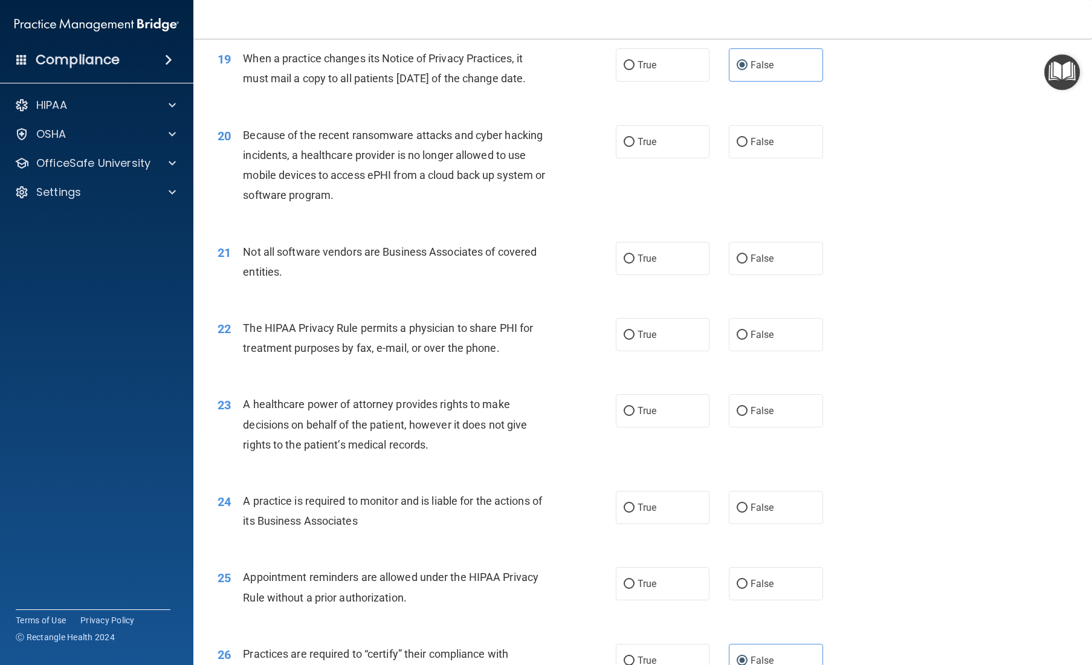
scroll to position [1780, 0]
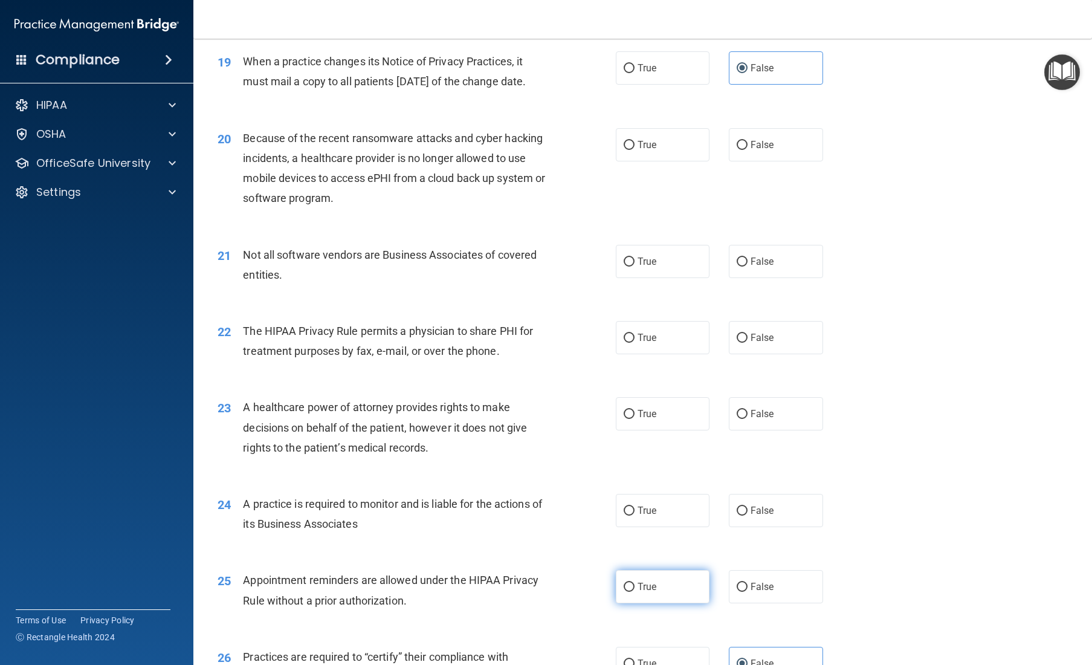
click at [654, 536] on label "True" at bounding box center [663, 586] width 94 height 33
click at [634, 536] on input "True" at bounding box center [628, 586] width 11 height 9
radio input "true"
click at [623, 527] on label "True" at bounding box center [663, 510] width 94 height 33
click at [623, 515] on input "True" at bounding box center [628, 510] width 11 height 9
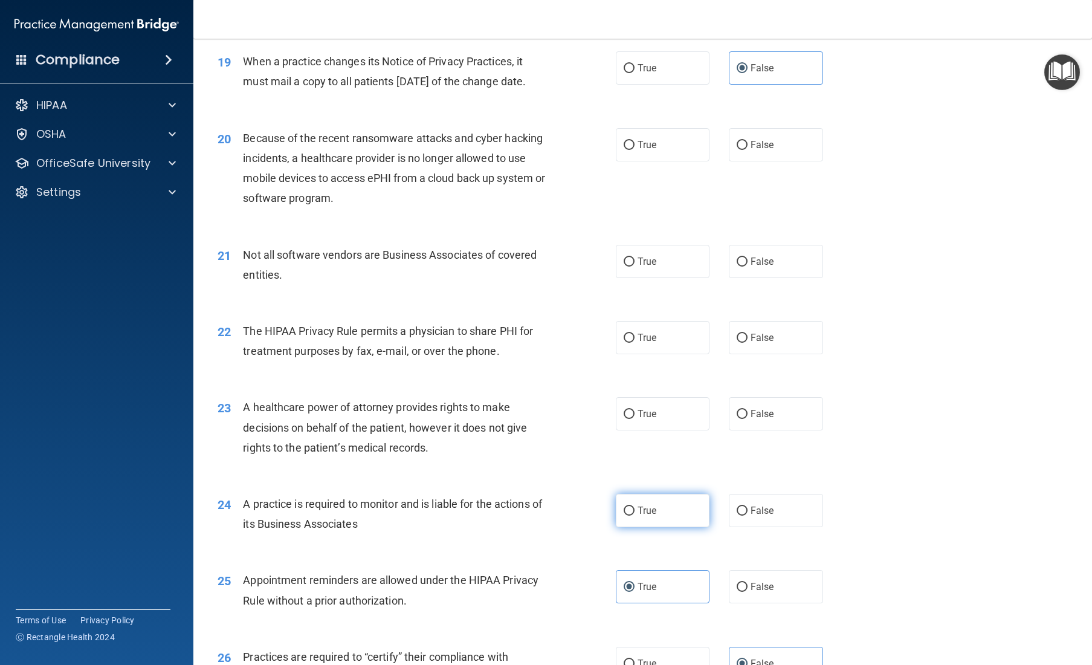
radio input "true"
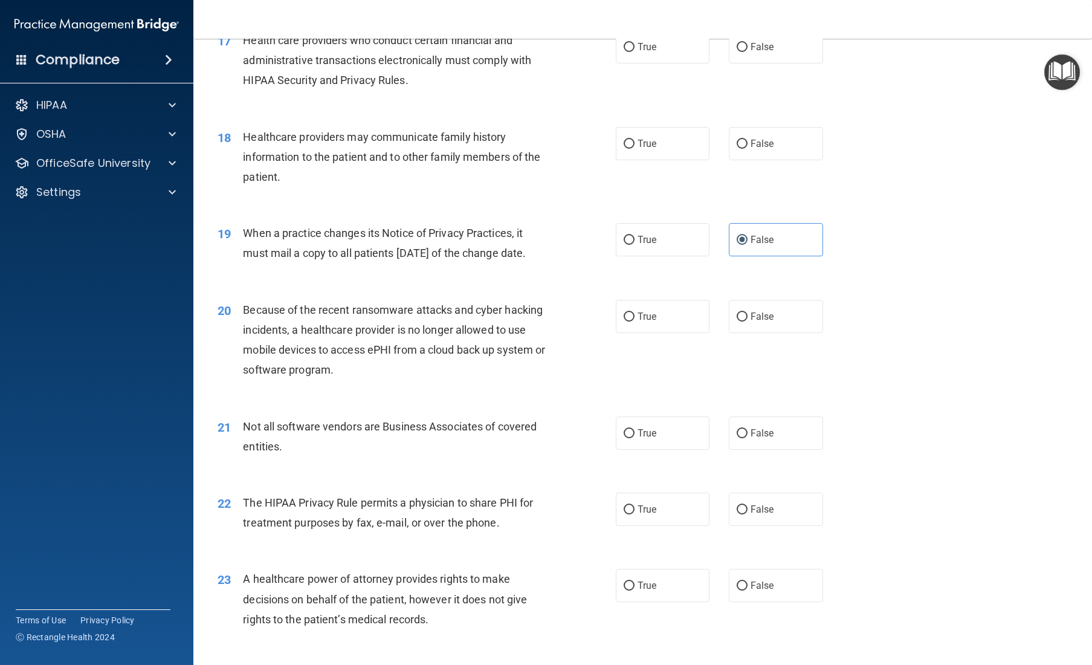
scroll to position [1606, 0]
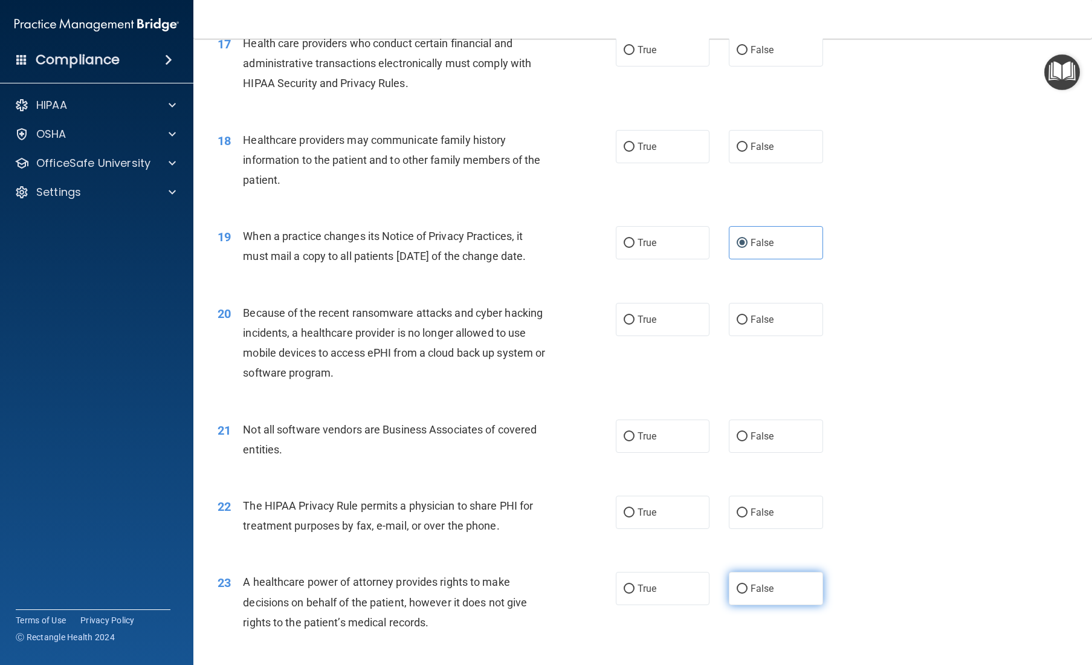
click at [654, 536] on span "False" at bounding box center [762, 587] width 24 height 11
click at [654, 536] on input "False" at bounding box center [741, 588] width 11 height 9
radio input "true"
click at [652, 529] on label "True" at bounding box center [663, 511] width 94 height 33
click at [634, 517] on input "True" at bounding box center [628, 512] width 11 height 9
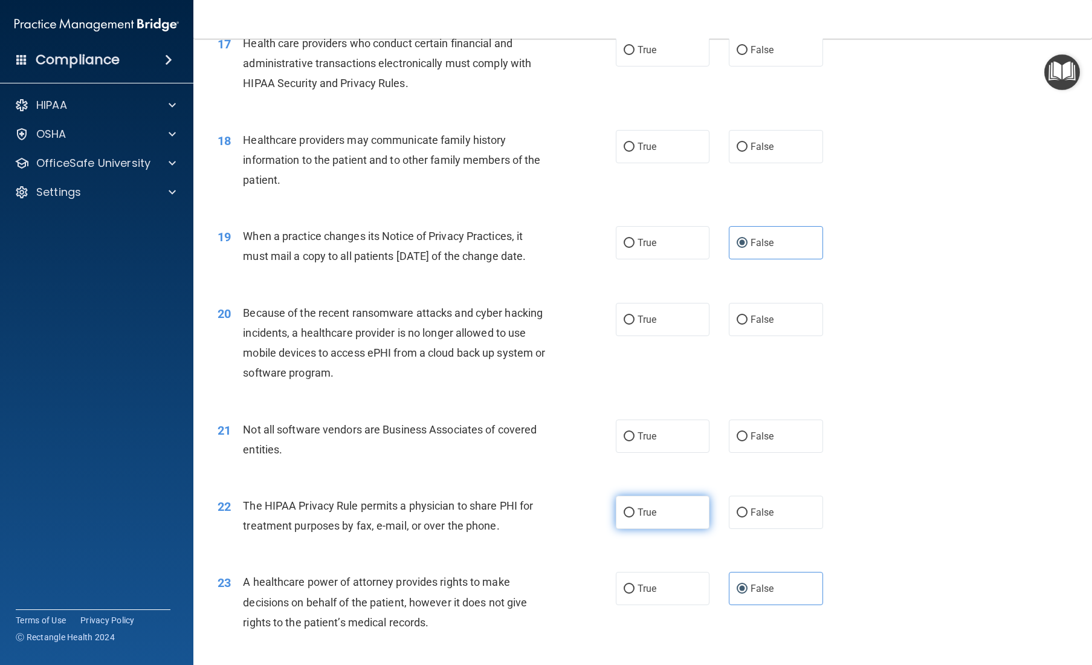
radio input "true"
click at [654, 442] on span "True" at bounding box center [646, 435] width 19 height 11
click at [634, 441] on input "True" at bounding box center [628, 436] width 11 height 9
radio input "true"
click at [654, 324] on input "False" at bounding box center [741, 319] width 11 height 9
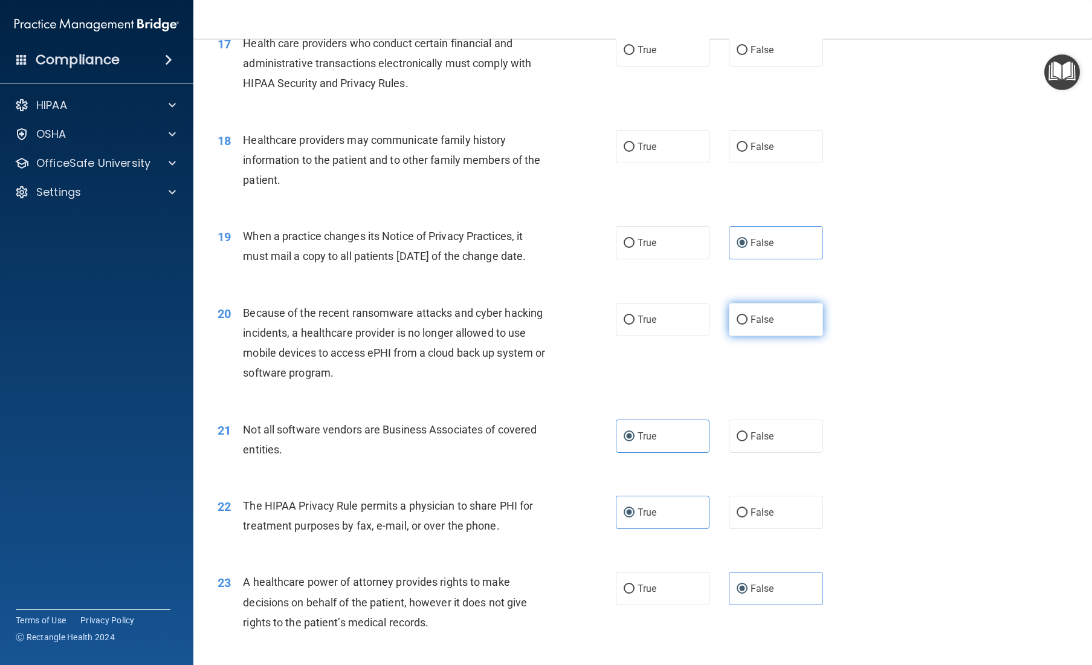
radio input "true"
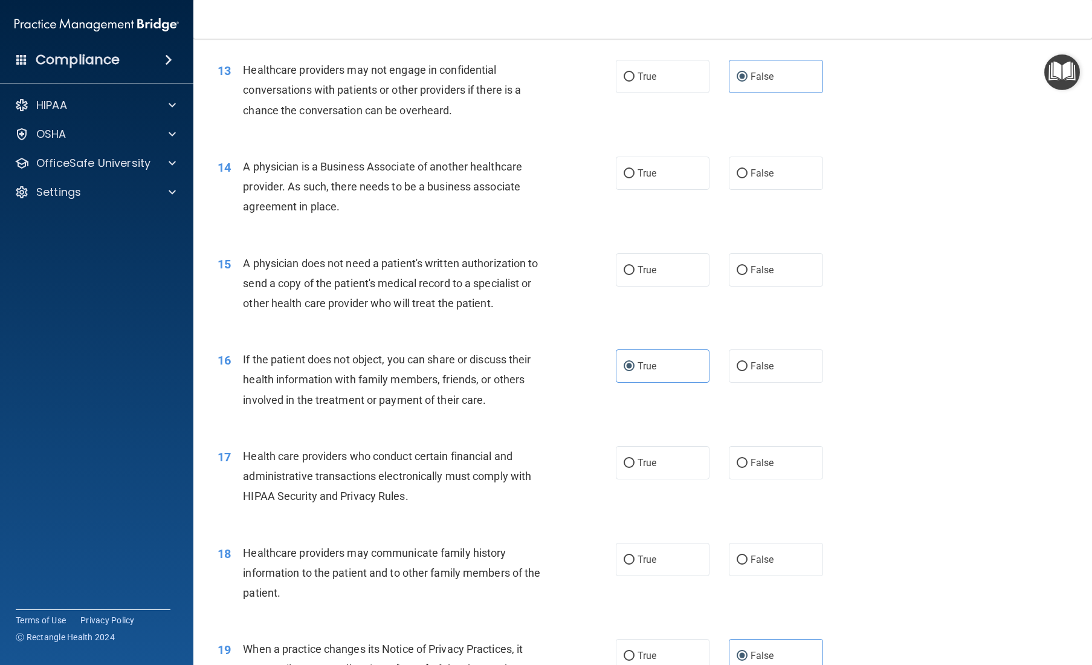
scroll to position [1181, 0]
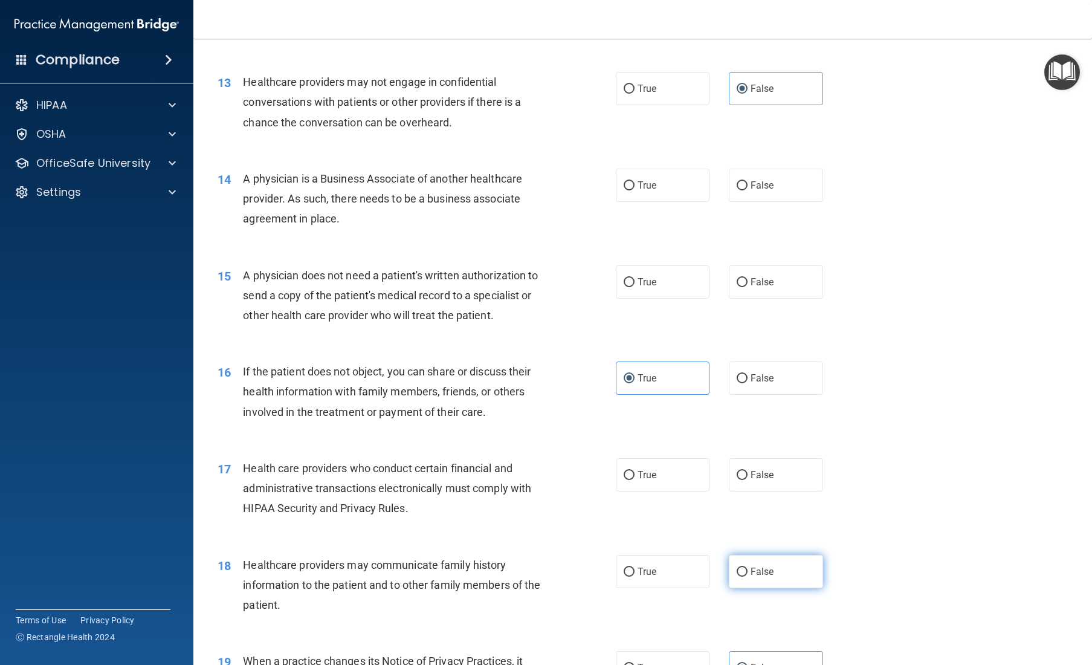
click at [654, 536] on label "False" at bounding box center [776, 571] width 94 height 33
click at [654, 536] on input "False" at bounding box center [741, 571] width 11 height 9
radio input "true"
click at [654, 491] on label "True" at bounding box center [663, 474] width 94 height 33
click at [634, 480] on input "True" at bounding box center [628, 475] width 11 height 9
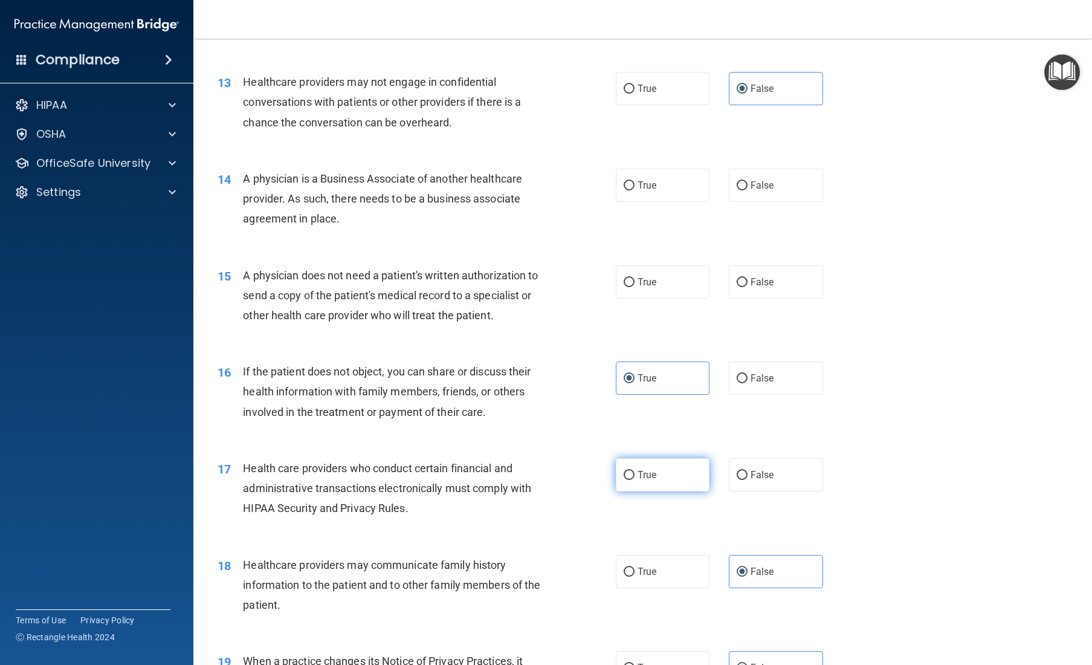
radio input "true"
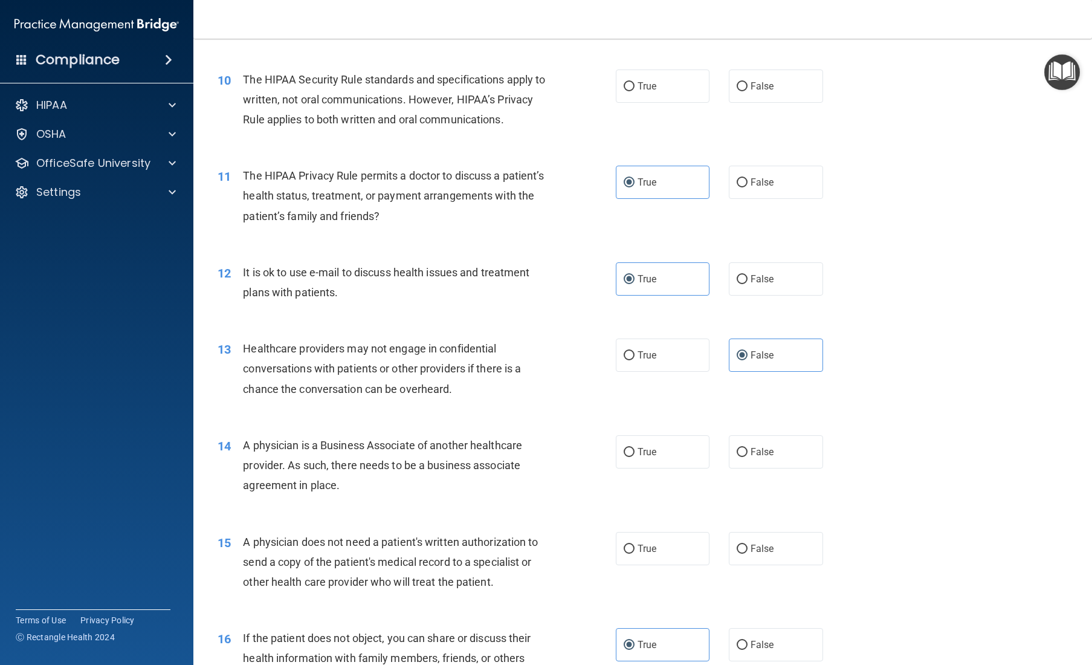
scroll to position [906, 0]
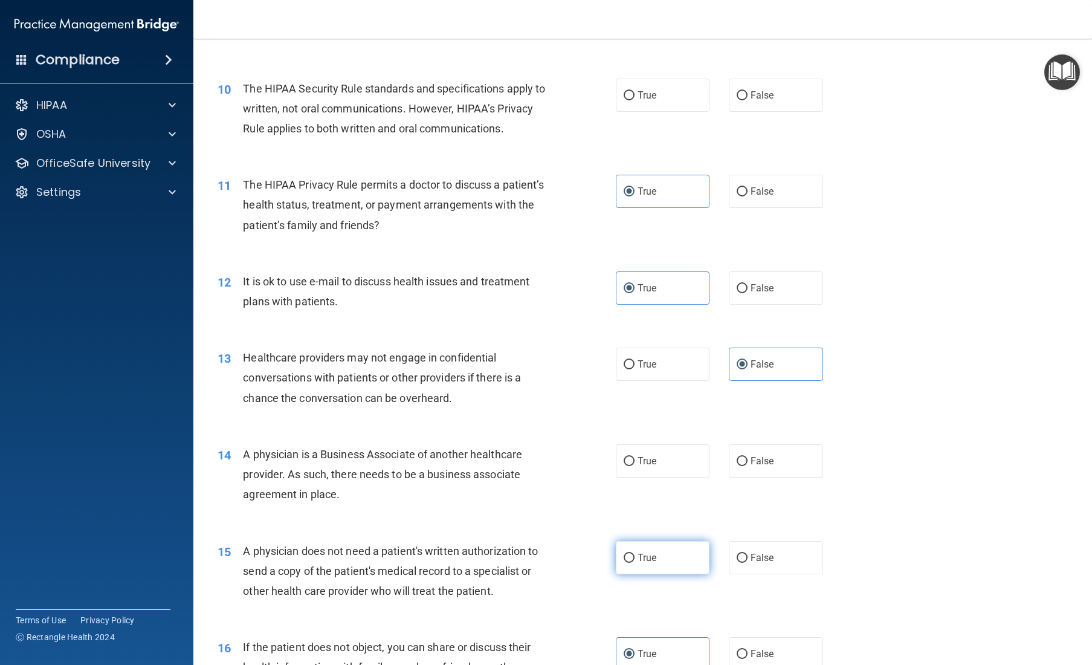
click at [654, 536] on label "True" at bounding box center [663, 557] width 94 height 33
click at [634, 536] on input "True" at bounding box center [628, 557] width 11 height 9
radio input "true"
click at [654, 466] on span "False" at bounding box center [762, 460] width 24 height 11
click at [654, 466] on input "False" at bounding box center [741, 461] width 11 height 9
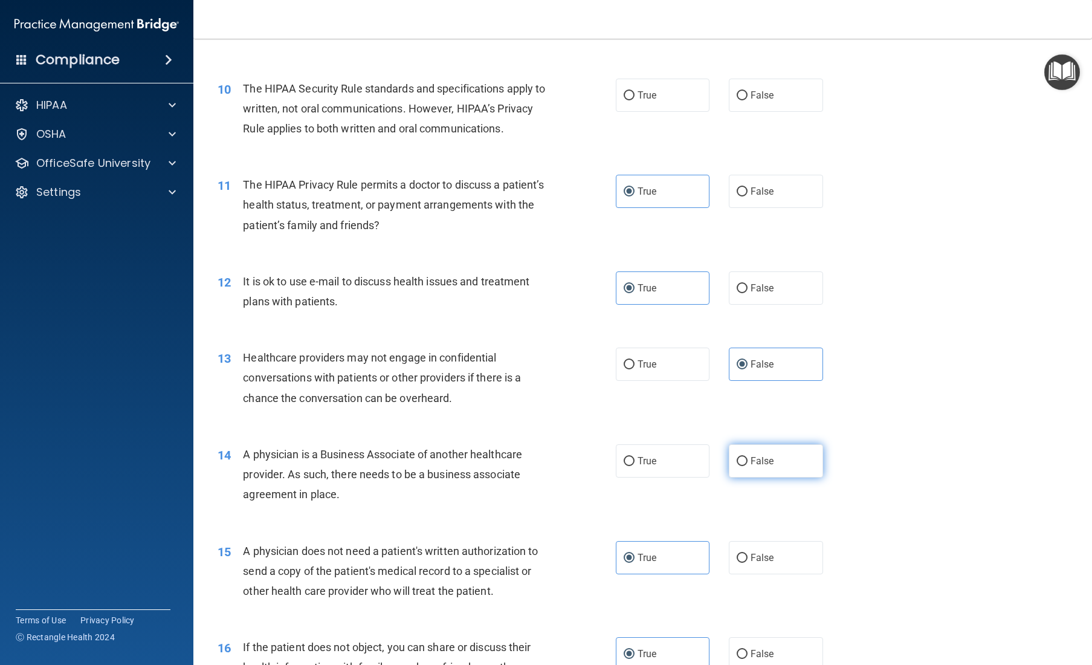
radio input "true"
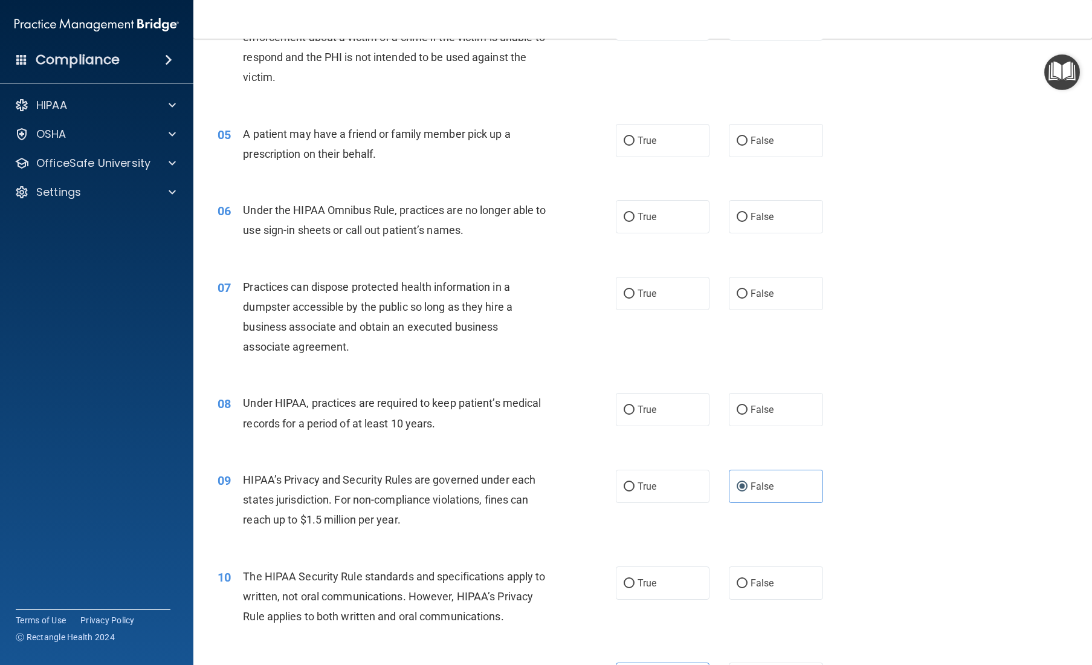
scroll to position [420, 0]
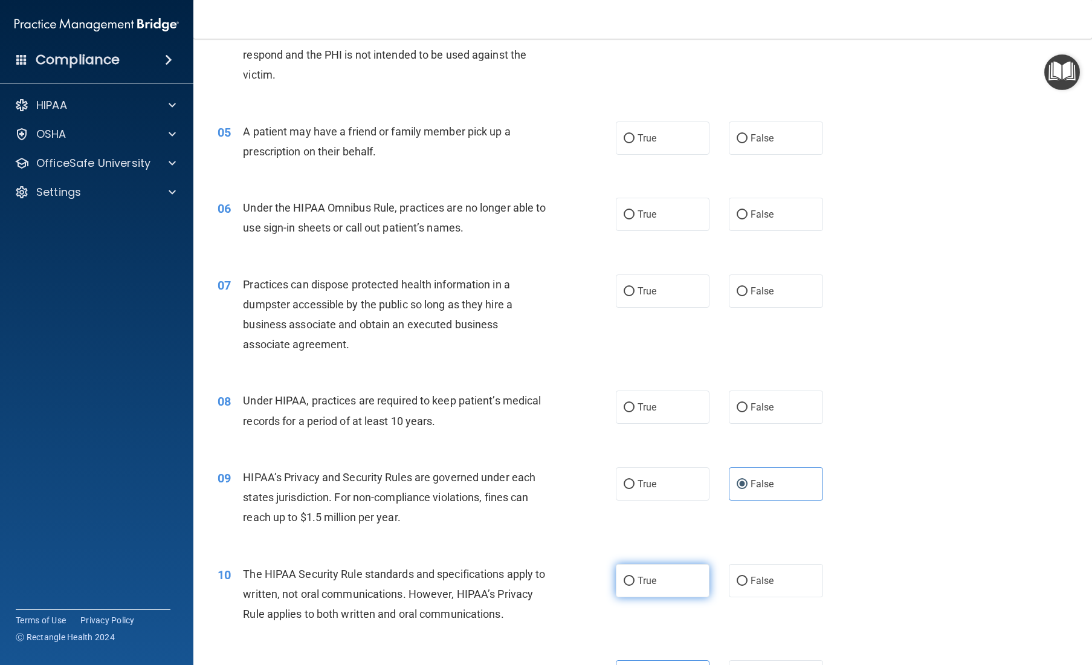
click at [654, 536] on span "True" at bounding box center [646, 580] width 19 height 11
click at [634, 536] on input "True" at bounding box center [628, 580] width 11 height 9
radio input "true"
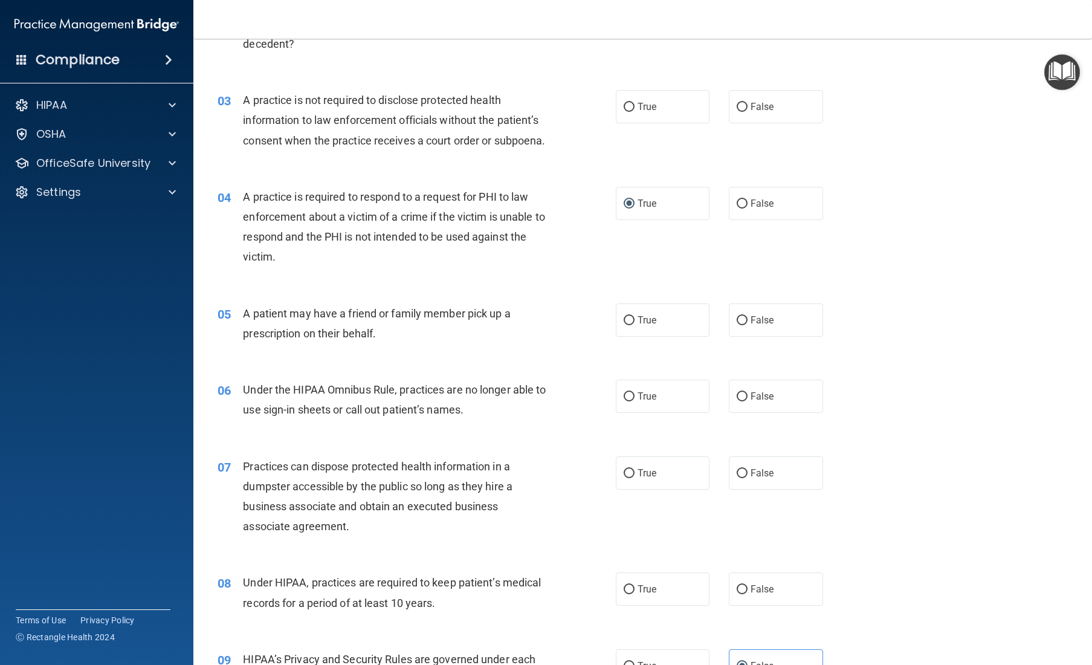
scroll to position [234, 0]
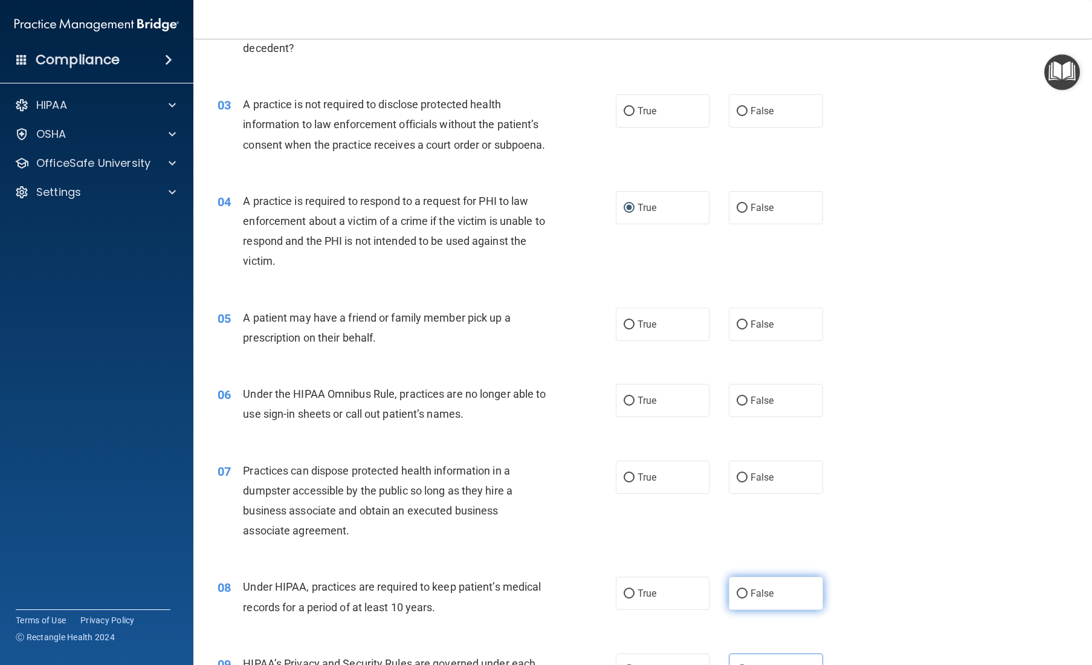
click at [654, 536] on label "False" at bounding box center [776, 592] width 94 height 33
click at [654, 536] on input "False" at bounding box center [741, 593] width 11 height 9
radio input "true"
click at [654, 483] on span "False" at bounding box center [762, 476] width 24 height 11
click at [654, 482] on input "False" at bounding box center [741, 477] width 11 height 9
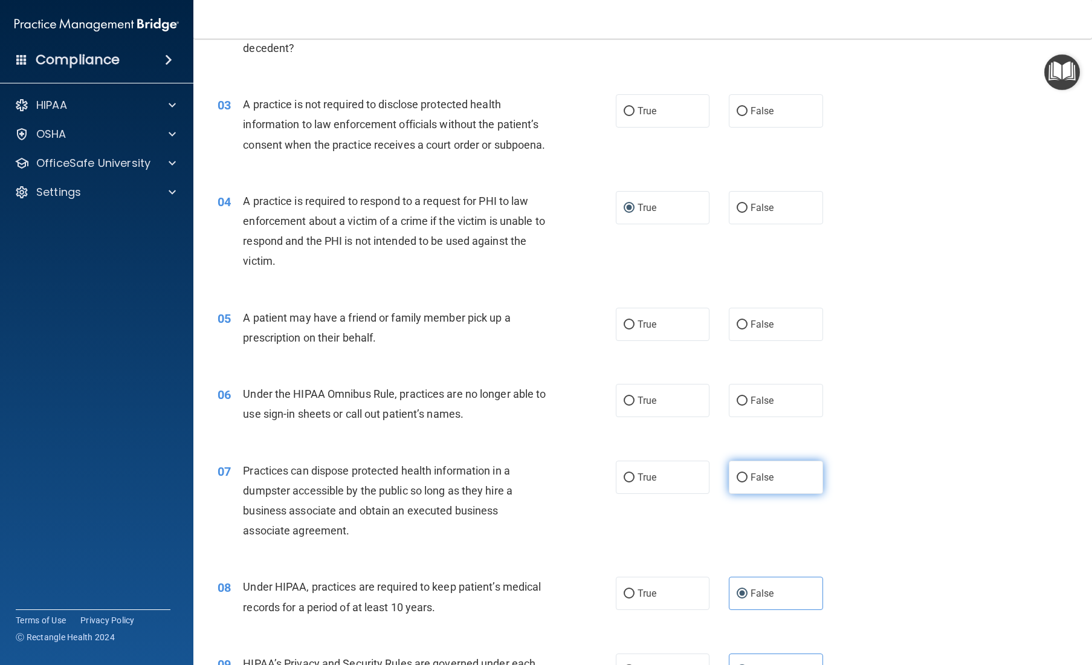
radio input "true"
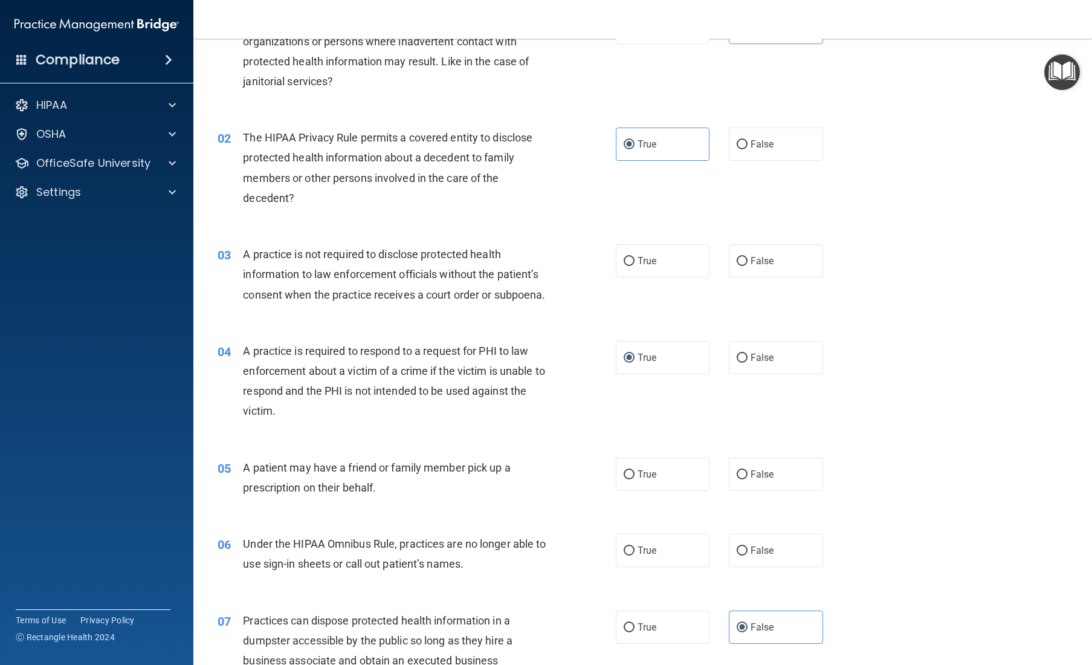
scroll to position [85, 0]
click at [654, 536] on span "False" at bounding box center [762, 549] width 24 height 11
click at [654, 536] on input "False" at bounding box center [741, 550] width 11 height 9
radio input "true"
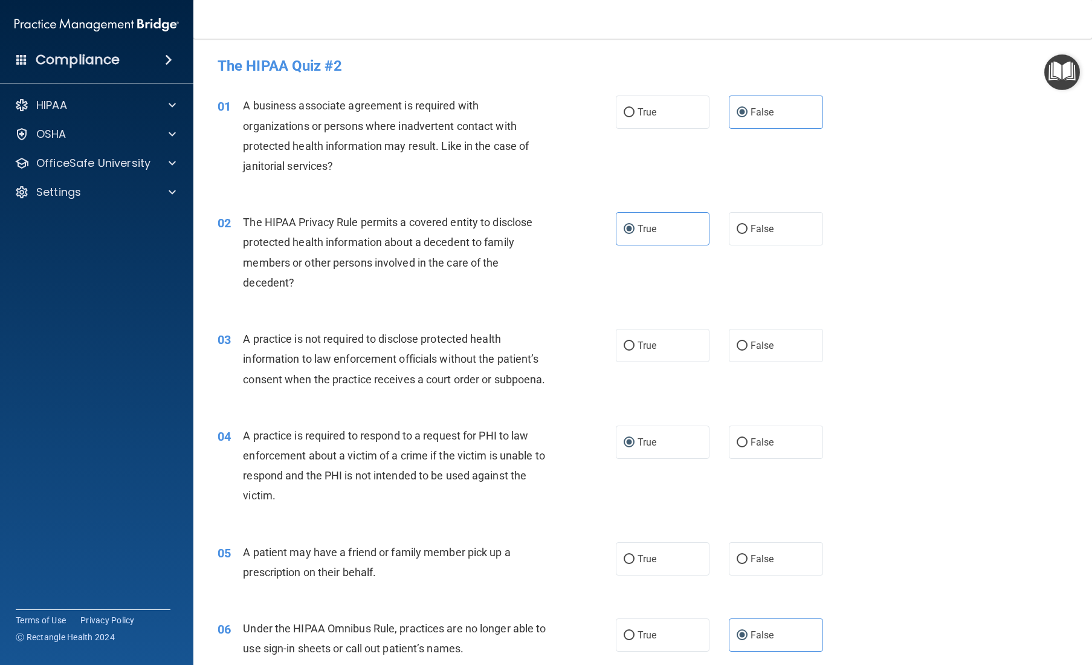
scroll to position [0, 0]
click at [654, 536] on label "True" at bounding box center [663, 558] width 94 height 33
click at [634, 536] on input "True" at bounding box center [628, 559] width 11 height 9
radio input "true"
click at [654, 340] on label "False" at bounding box center [776, 345] width 94 height 33
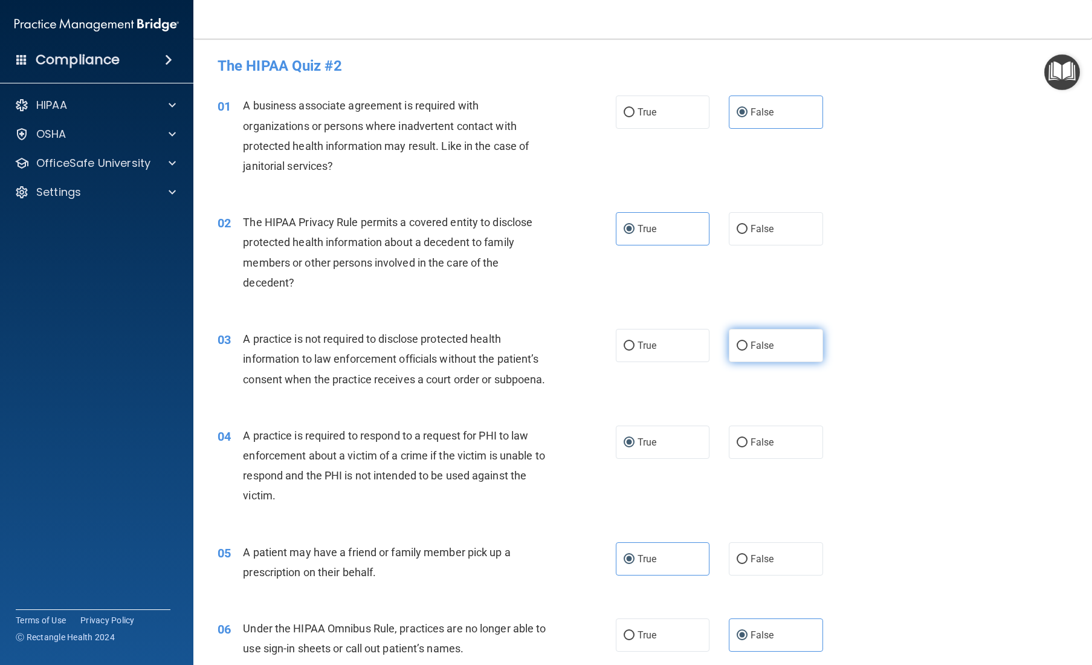
click at [654, 341] on input "False" at bounding box center [741, 345] width 11 height 9
radio input "true"
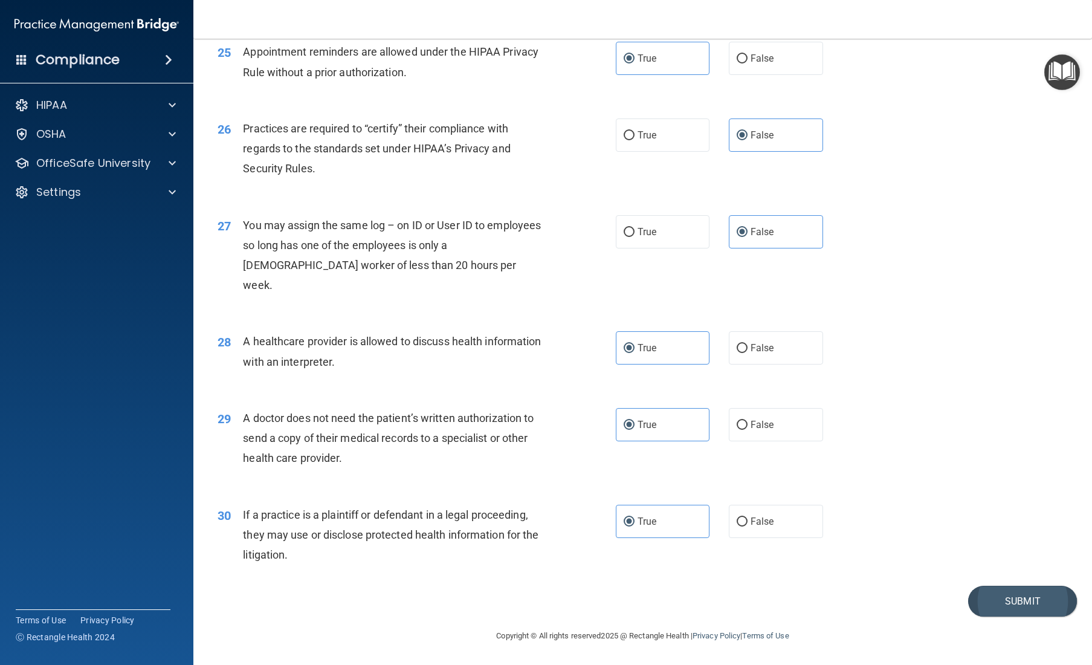
scroll to position [2316, 0]
click at [654, 536] on button "Submit" at bounding box center [1022, 600] width 109 height 31
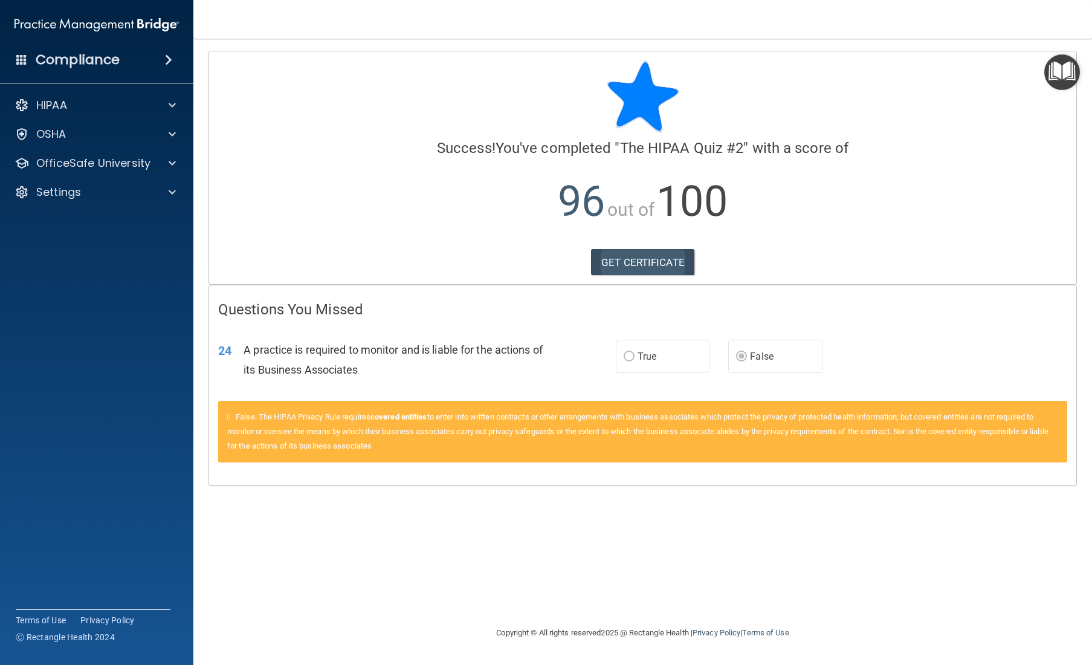
click at [627, 257] on link "GET CERTIFICATE" at bounding box center [642, 262] width 103 height 27
click at [159, 163] on div at bounding box center [170, 163] width 30 height 14
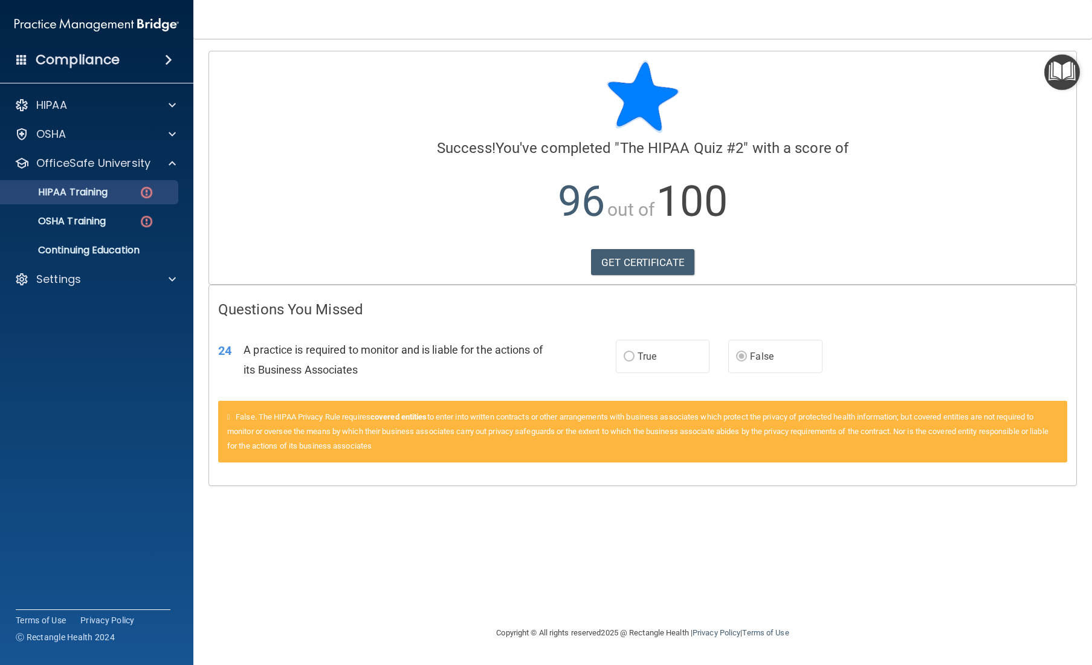
click at [118, 190] on div "HIPAA Training" at bounding box center [90, 192] width 165 height 12
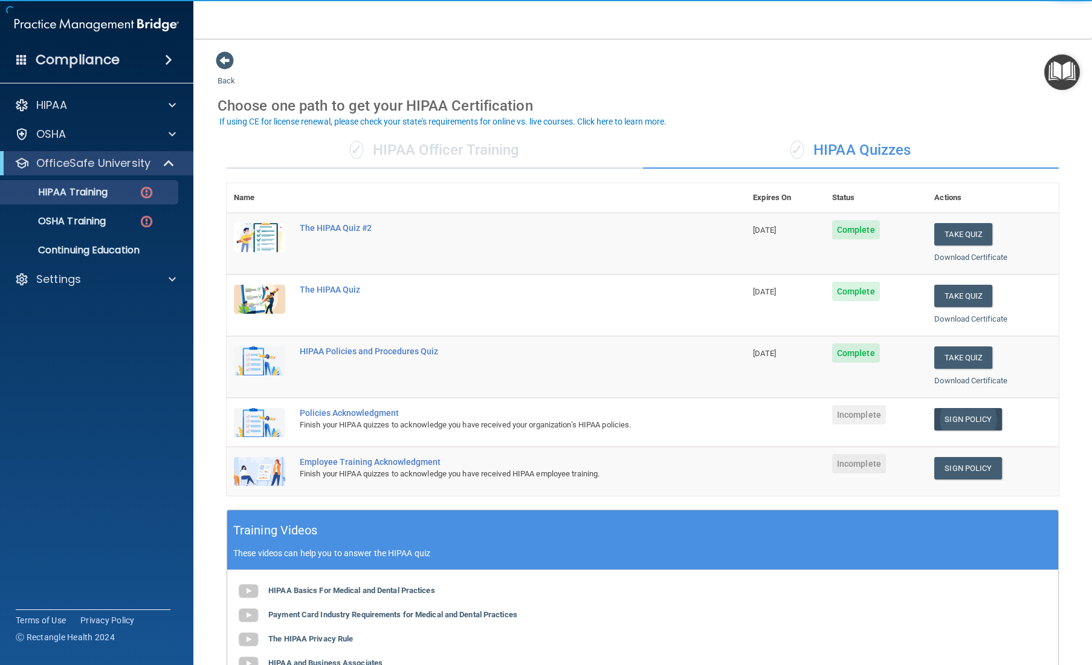
click at [654, 416] on link "Sign Policy" at bounding box center [967, 419] width 67 height 22
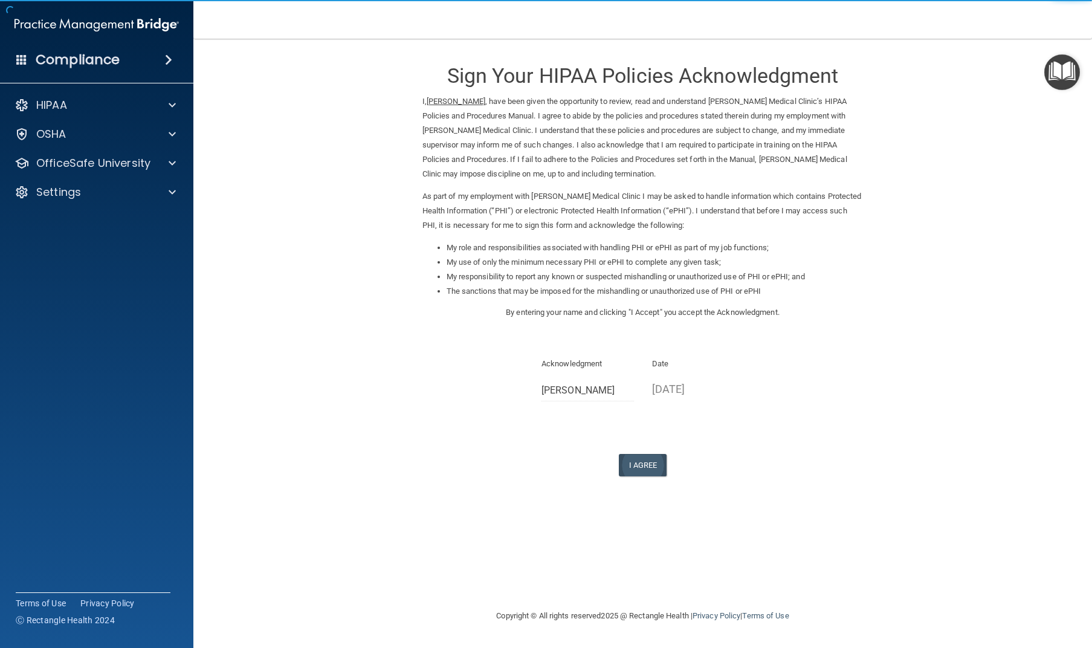
click at [650, 457] on button "I Agree" at bounding box center [643, 465] width 48 height 22
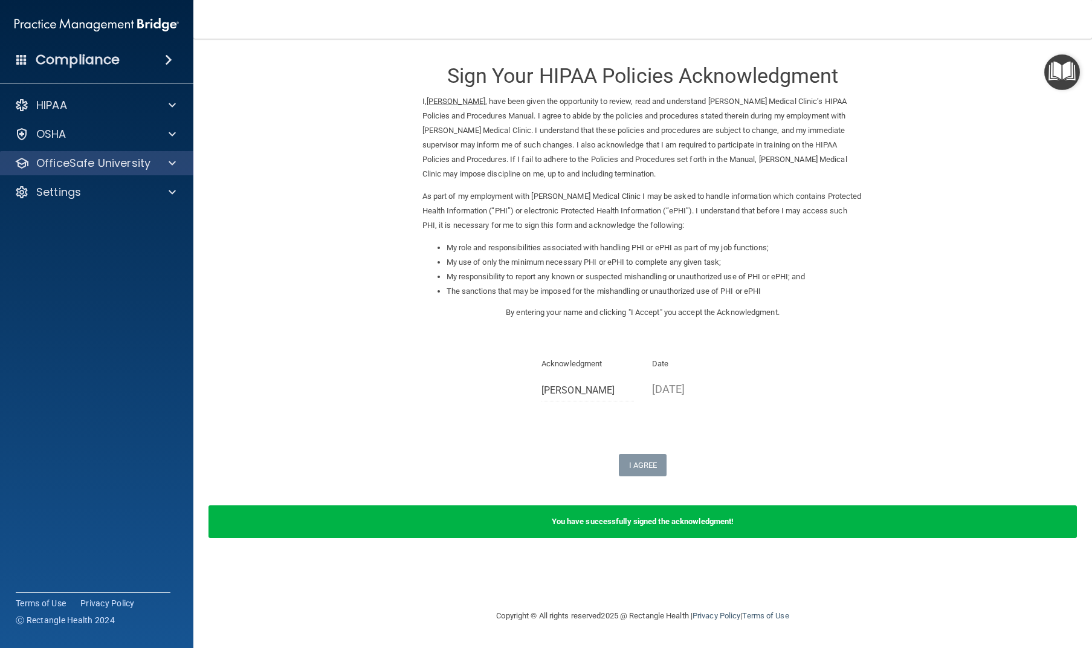
click at [167, 168] on div at bounding box center [170, 163] width 30 height 14
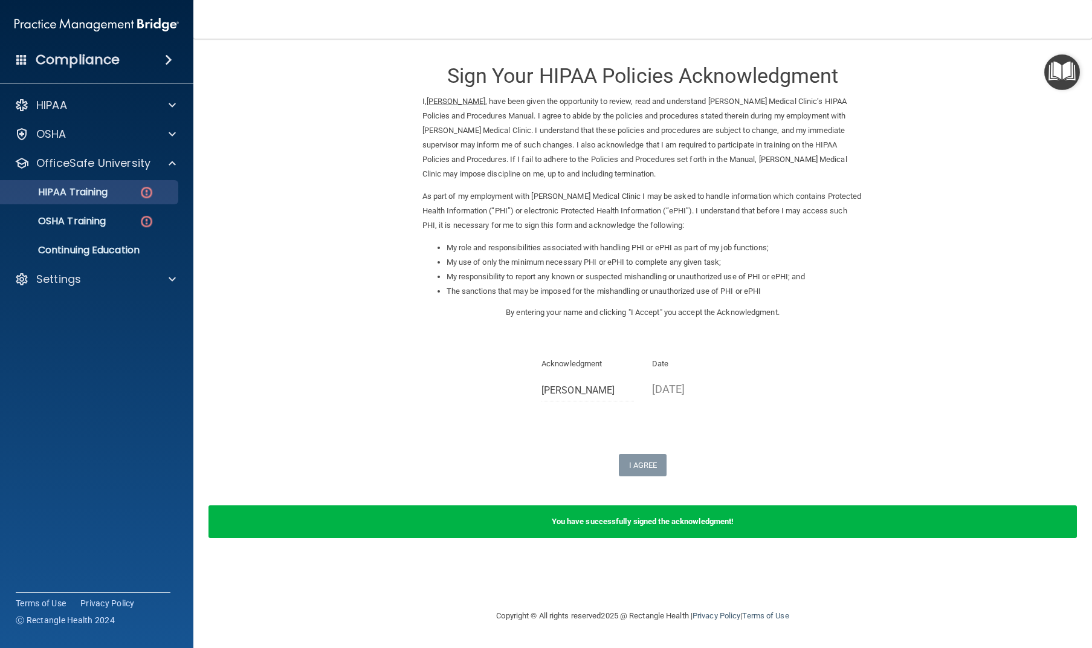
click at [134, 193] on div "HIPAA Training" at bounding box center [90, 192] width 165 height 12
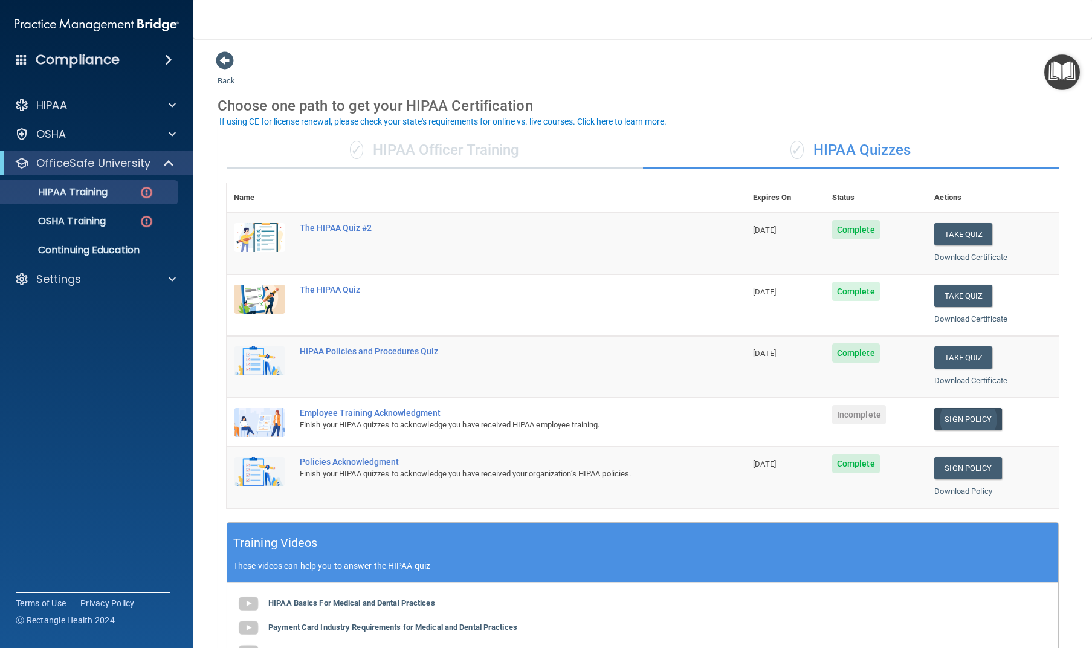
click at [971, 410] on link "Sign Policy" at bounding box center [967, 419] width 67 height 22
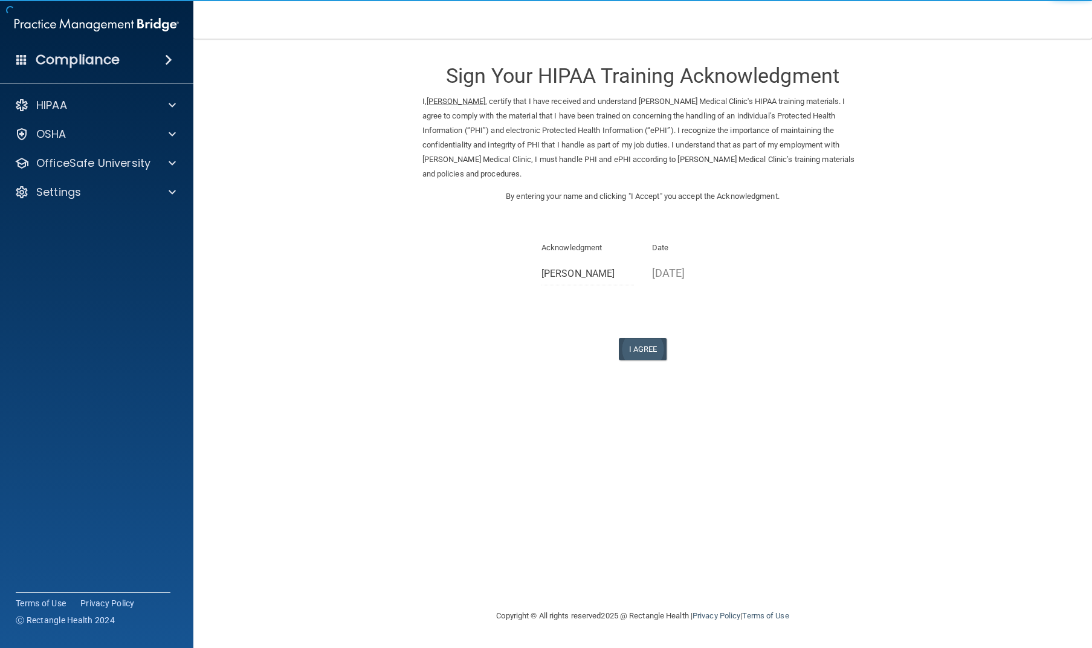
click at [649, 346] on button "I Agree" at bounding box center [643, 349] width 48 height 22
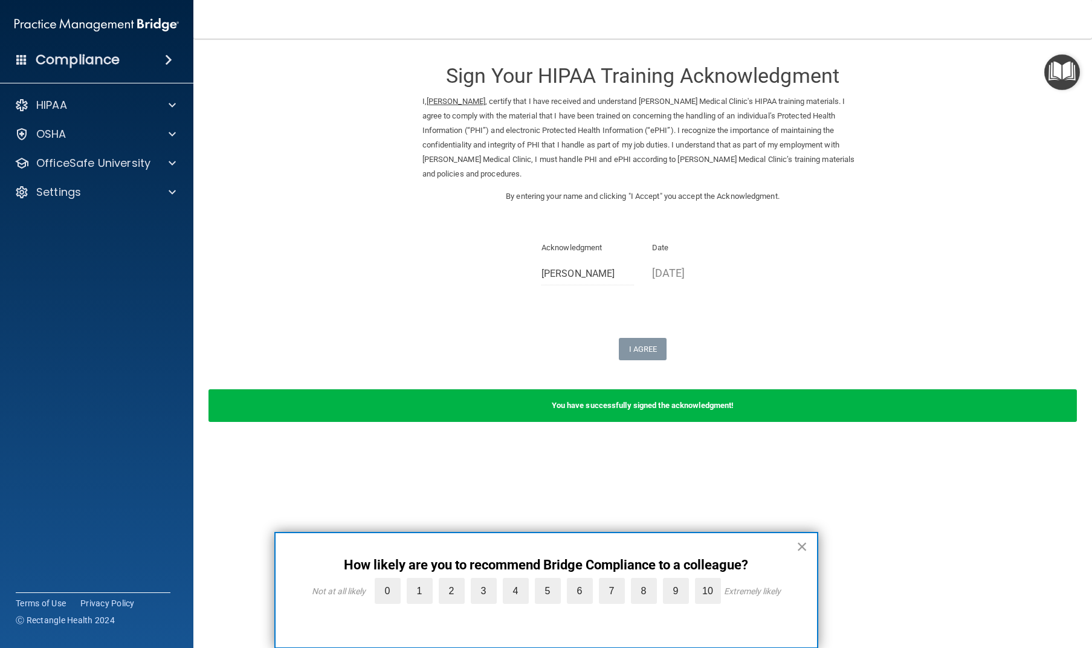
click at [801, 548] on button "×" at bounding box center [801, 545] width 11 height 19
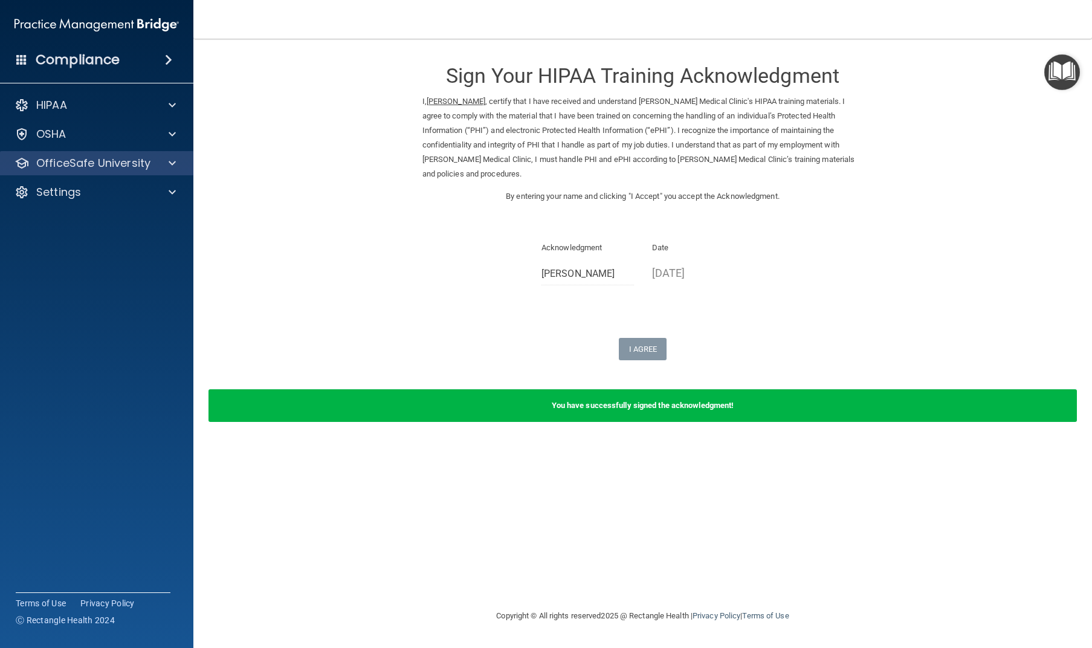
click at [164, 170] on div "OfficeSafe University" at bounding box center [97, 163] width 194 height 24
click at [166, 161] on div at bounding box center [170, 163] width 30 height 14
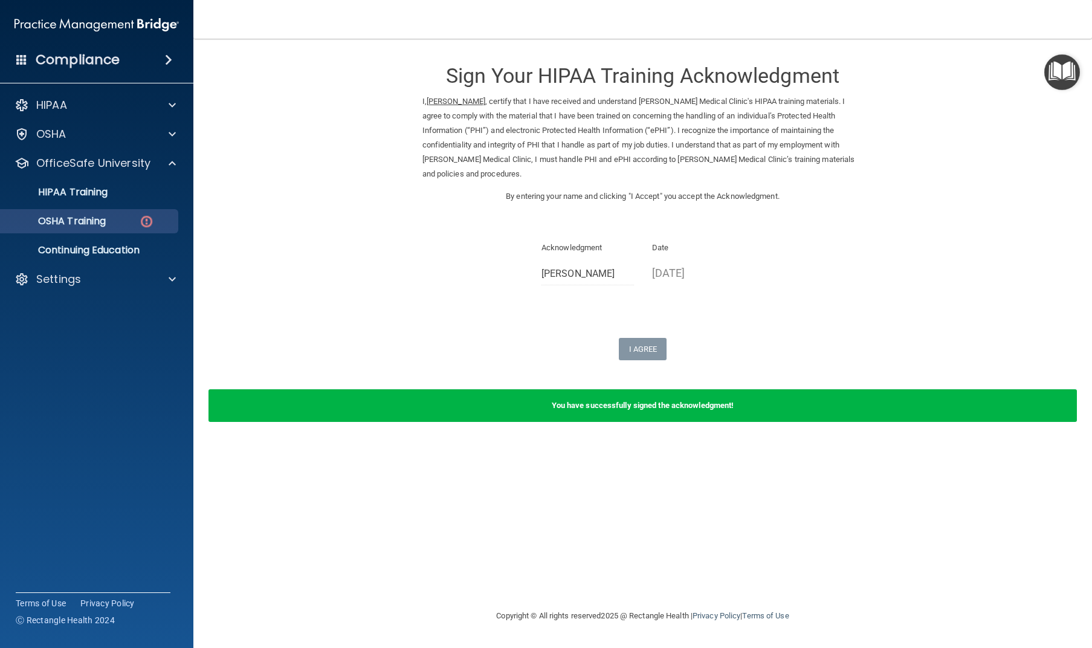
click at [134, 219] on div "OSHA Training" at bounding box center [90, 221] width 165 height 12
